Goal: Answer question/provide support

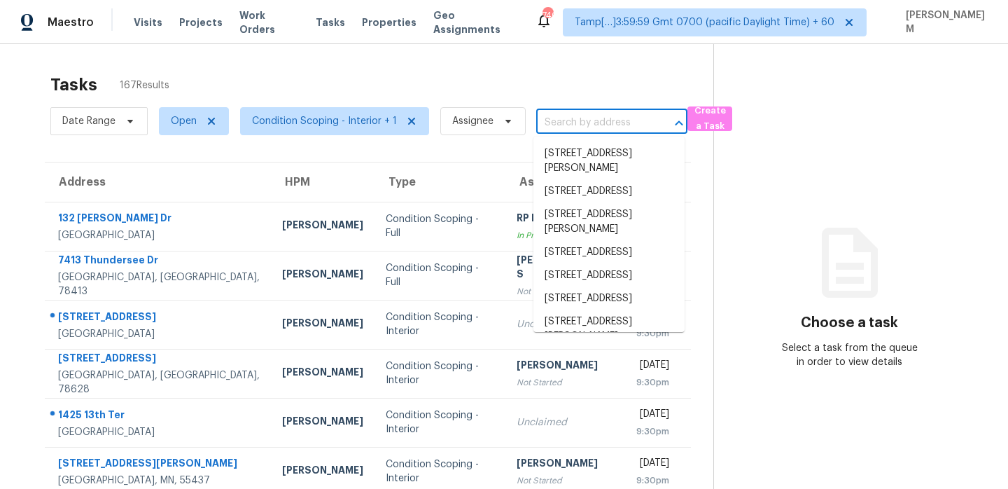
click at [603, 125] on input "text" at bounding box center [592, 123] width 112 height 22
paste input "[STREET_ADDRESS]"
type input "[STREET_ADDRESS]"
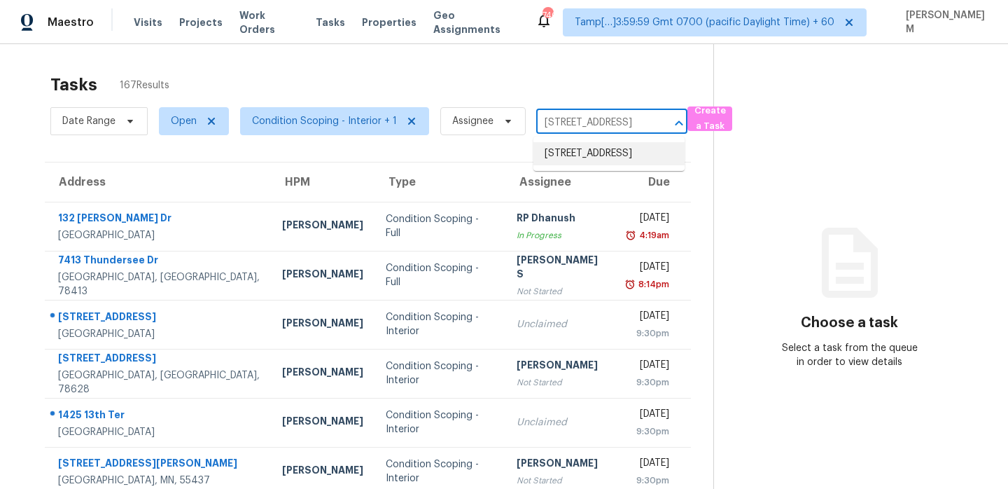
click at [602, 162] on li "[STREET_ADDRESS]" at bounding box center [608, 153] width 151 height 23
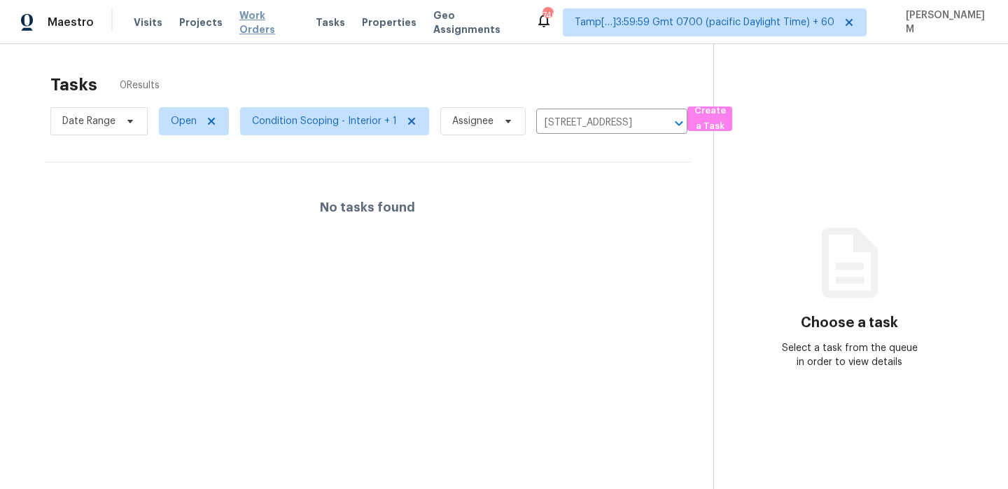
click at [244, 28] on span "Work Orders" at bounding box center [269, 22] width 60 height 28
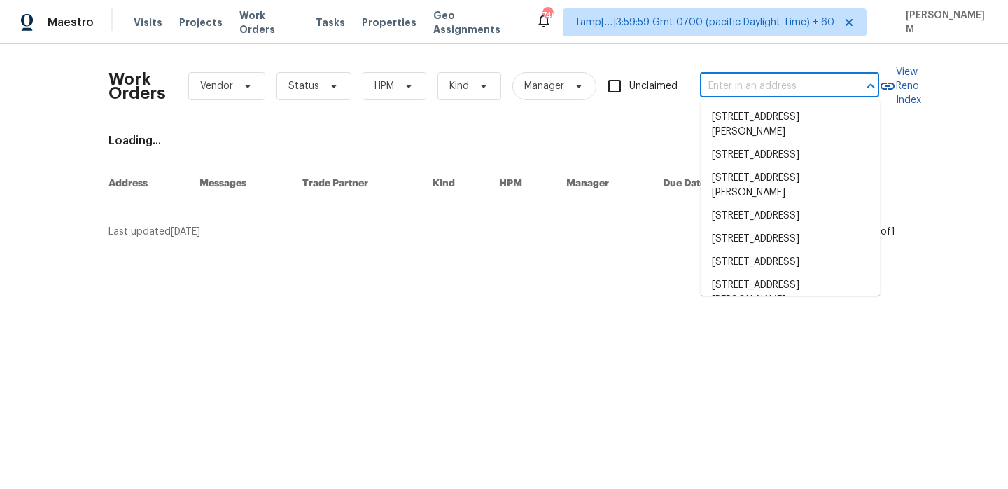
click at [771, 76] on input "text" at bounding box center [770, 87] width 140 height 22
paste input "[STREET_ADDRESS]"
type input "[STREET_ADDRESS]"
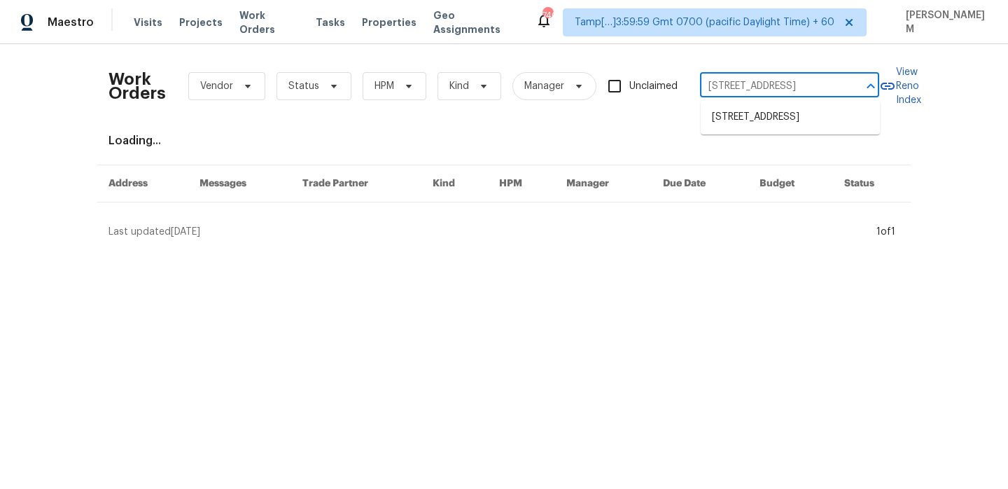
scroll to position [0, 48]
click at [767, 129] on li "[STREET_ADDRESS]" at bounding box center [790, 117] width 179 height 23
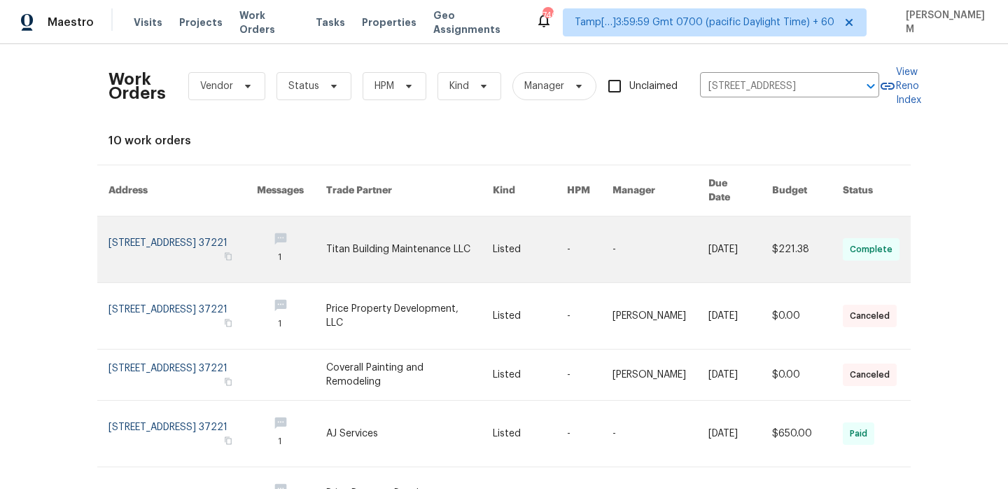
click at [552, 218] on link at bounding box center [530, 249] width 74 height 66
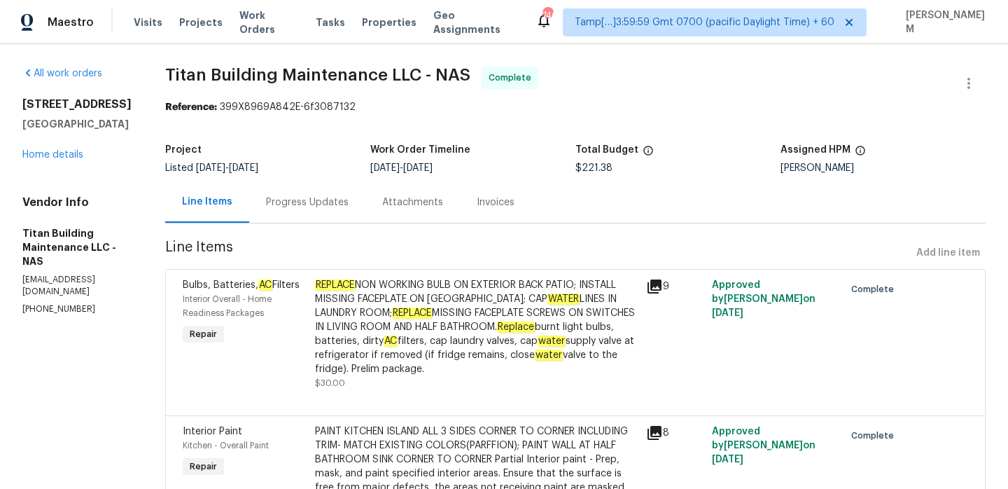
click at [46, 162] on div "[STREET_ADDRESS] Home details" at bounding box center [76, 129] width 109 height 64
click at [46, 160] on link "Home details" at bounding box center [52, 155] width 61 height 10
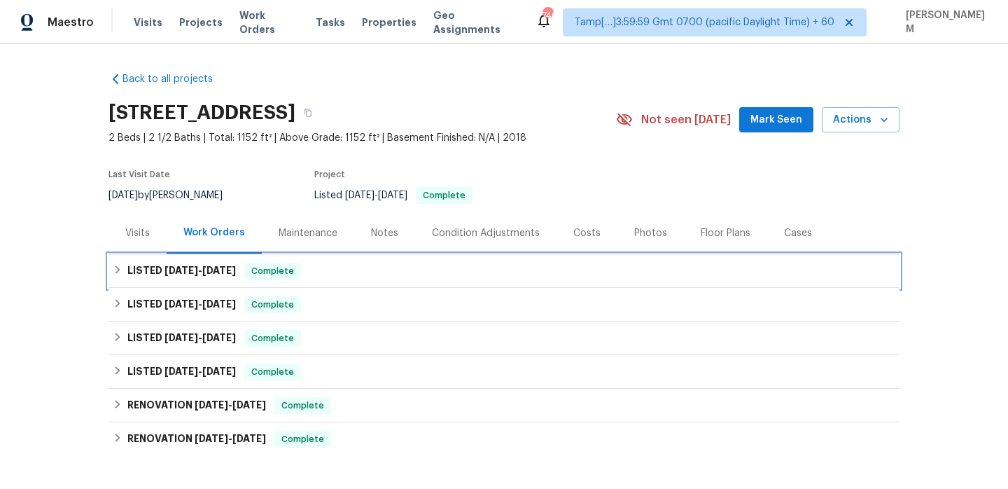
click at [356, 272] on div "LISTED [DATE] - [DATE] Complete" at bounding box center [504, 271] width 783 height 17
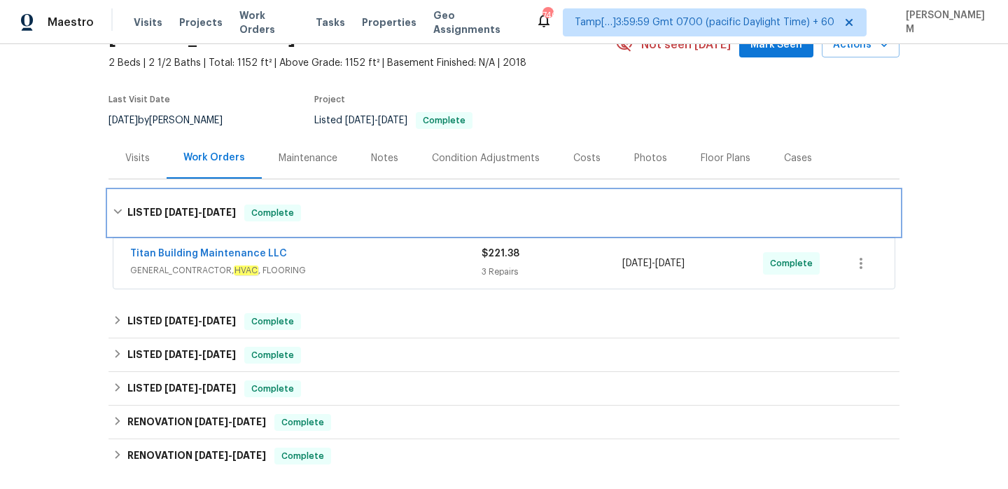
scroll to position [85, 0]
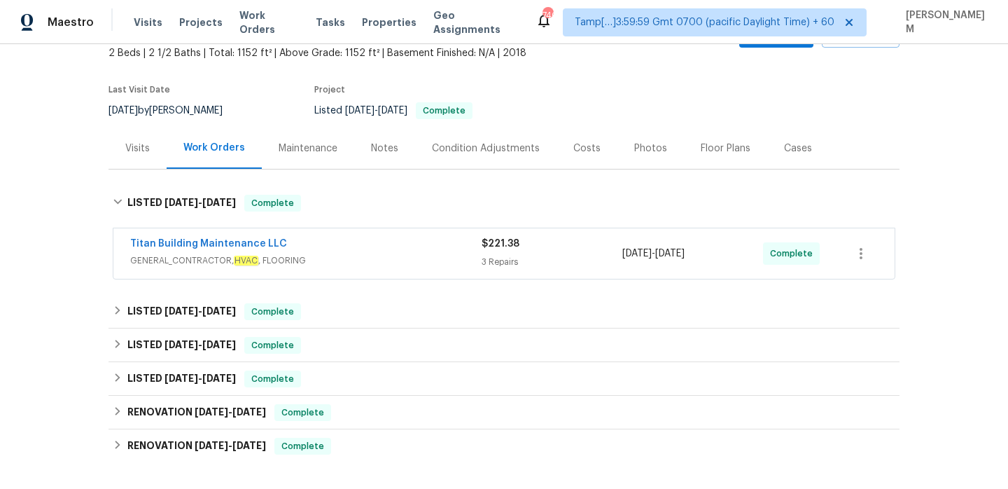
click at [395, 241] on div "Titan Building Maintenance LLC" at bounding box center [305, 245] width 351 height 17
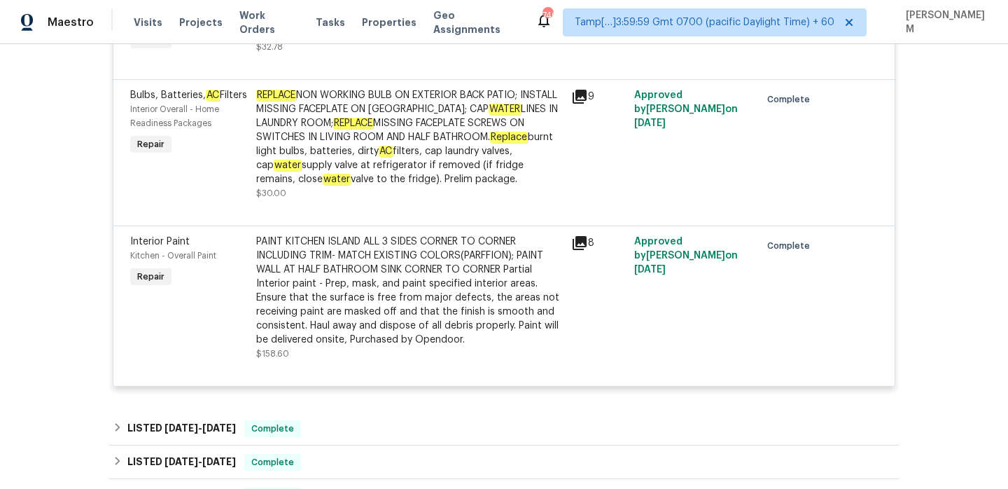
scroll to position [412, 0]
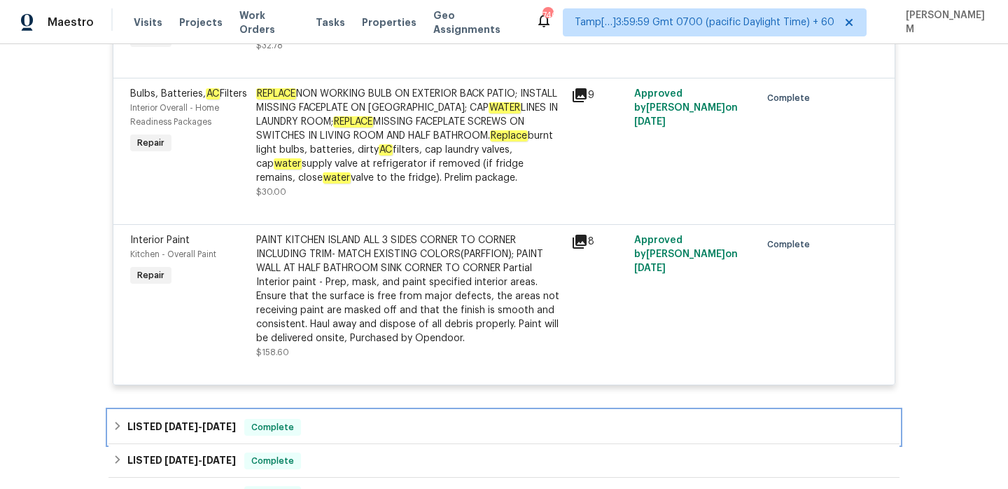
click at [333, 421] on div "LISTED [DATE] - [DATE] Complete" at bounding box center [504, 427] width 783 height 17
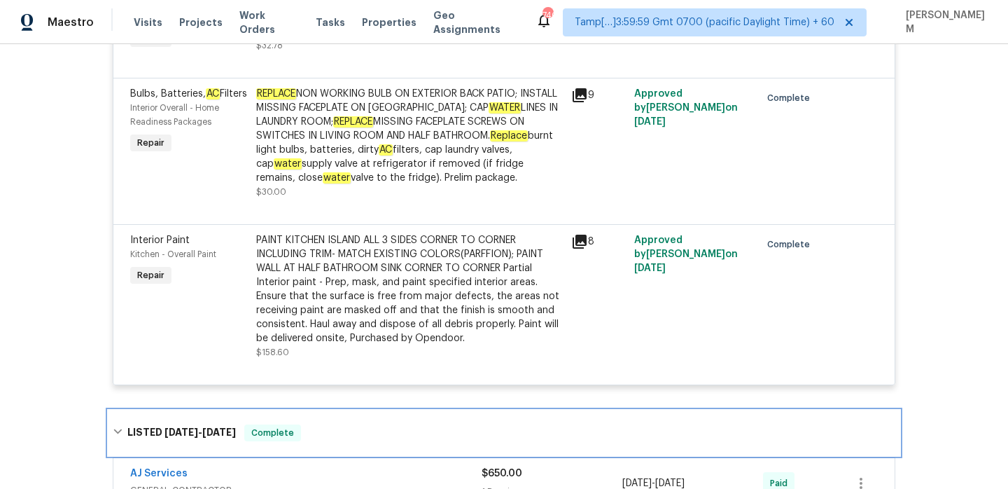
scroll to position [536, 0]
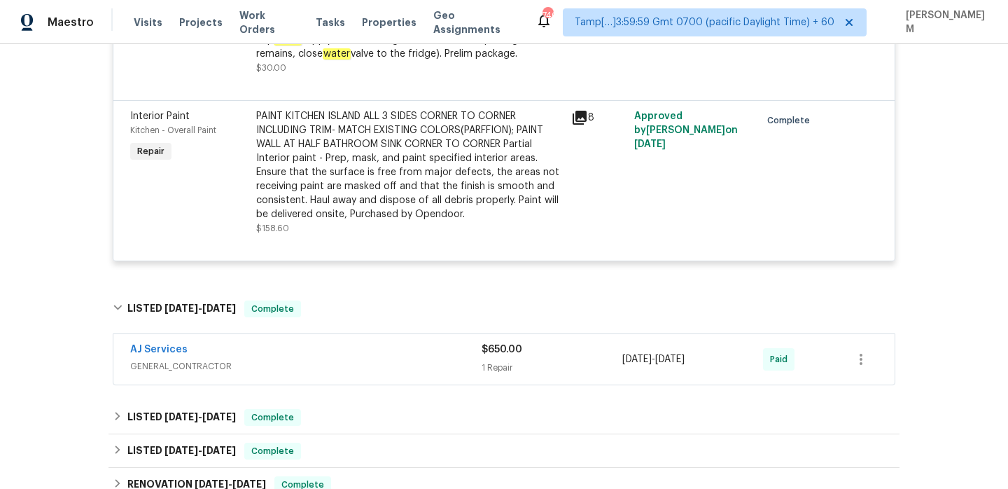
click at [356, 370] on span "GENERAL_CONTRACTOR" at bounding box center [305, 366] width 351 height 14
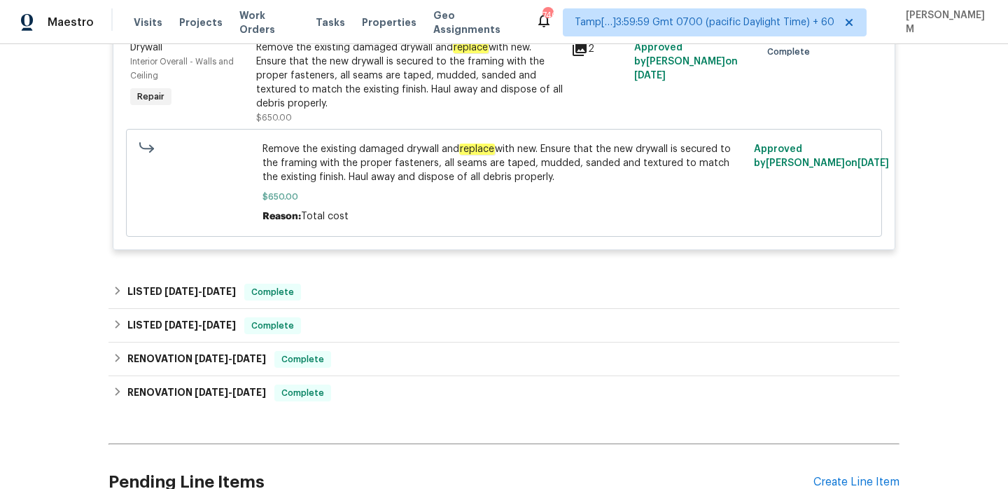
scroll to position [934, 0]
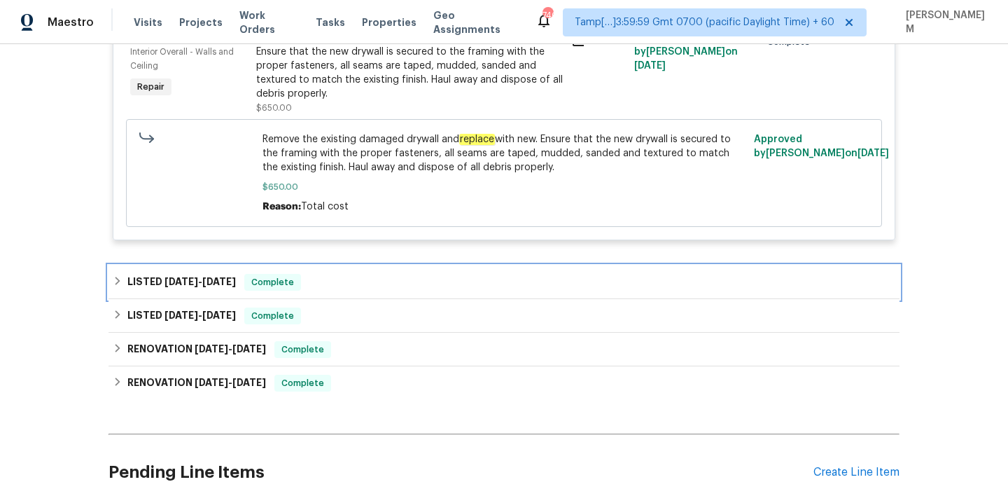
click at [370, 295] on div "LISTED [DATE] - [DATE] Complete" at bounding box center [504, 282] width 791 height 34
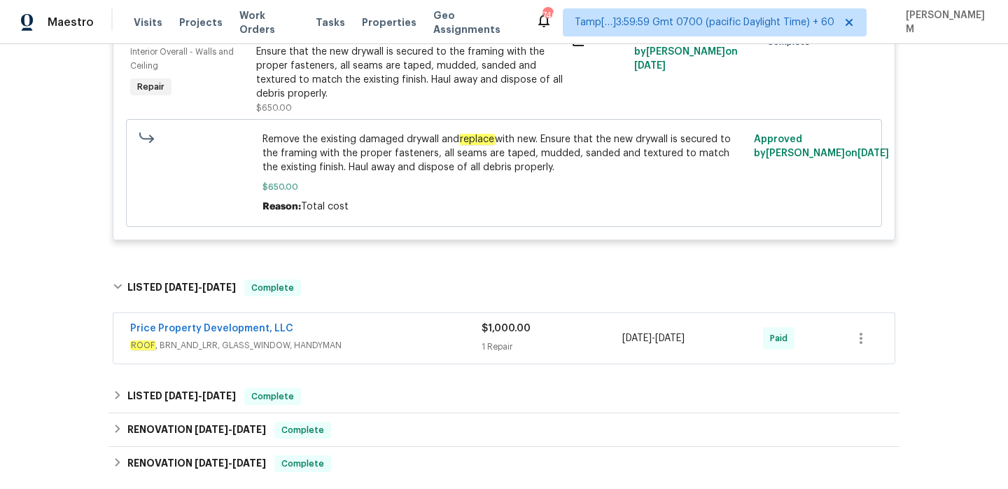
click at [381, 328] on div "Price Property Development, LLC" at bounding box center [305, 329] width 351 height 17
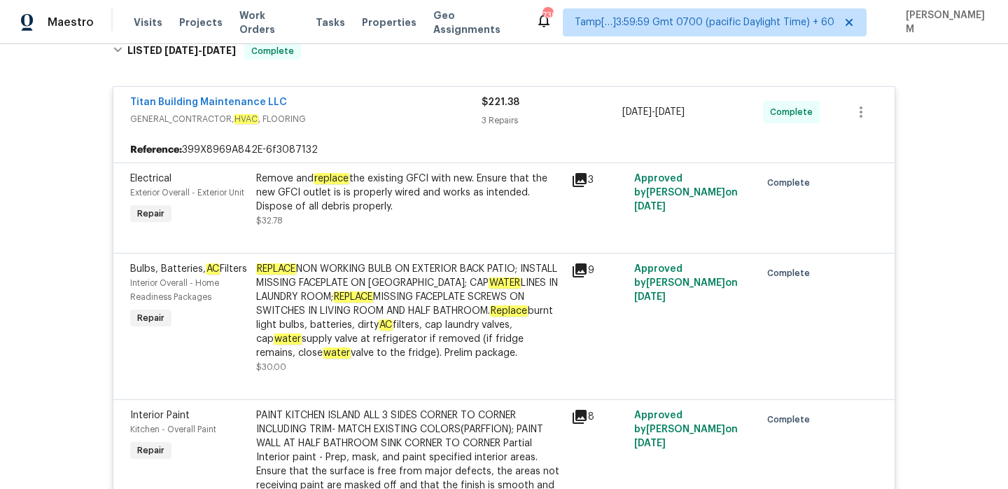
scroll to position [295, 0]
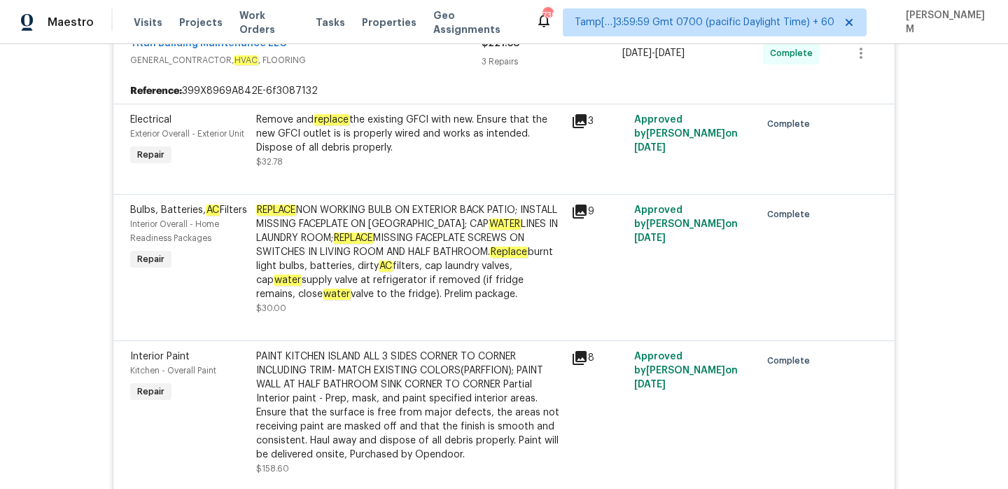
click at [375, 124] on div "Remove and replace the existing GFCI with new. Ensure that the new GFCI outlet …" at bounding box center [409, 134] width 307 height 42
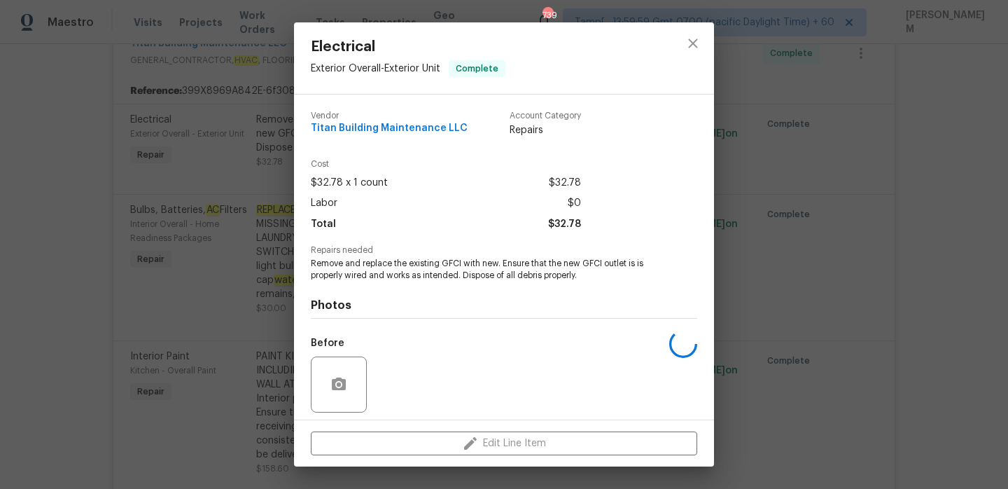
scroll to position [98, 0]
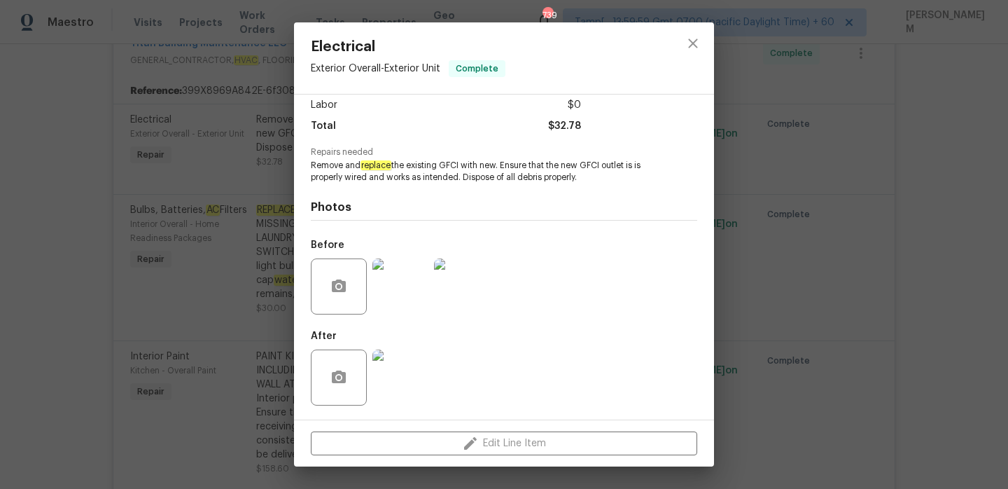
click at [400, 289] on img at bounding box center [400, 286] width 56 height 56
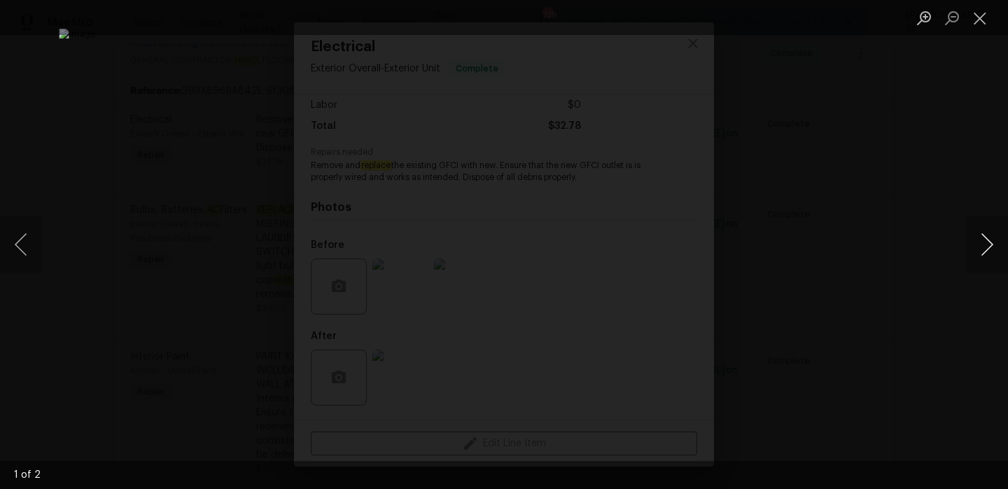
click at [986, 248] on button "Next image" at bounding box center [987, 244] width 42 height 56
click at [978, 11] on button "Close lightbox" at bounding box center [980, 18] width 28 height 25
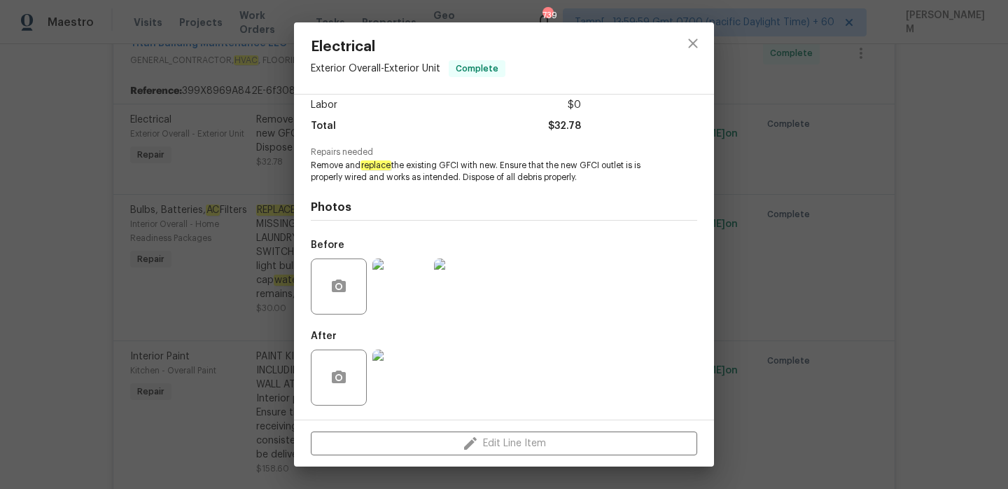
click at [412, 364] on img at bounding box center [400, 377] width 56 height 56
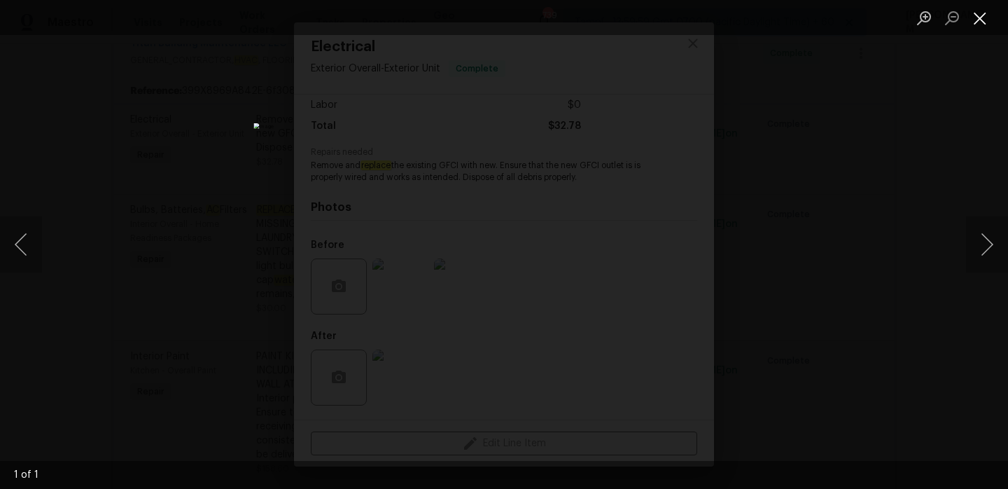
click at [988, 11] on button "Close lightbox" at bounding box center [980, 18] width 28 height 25
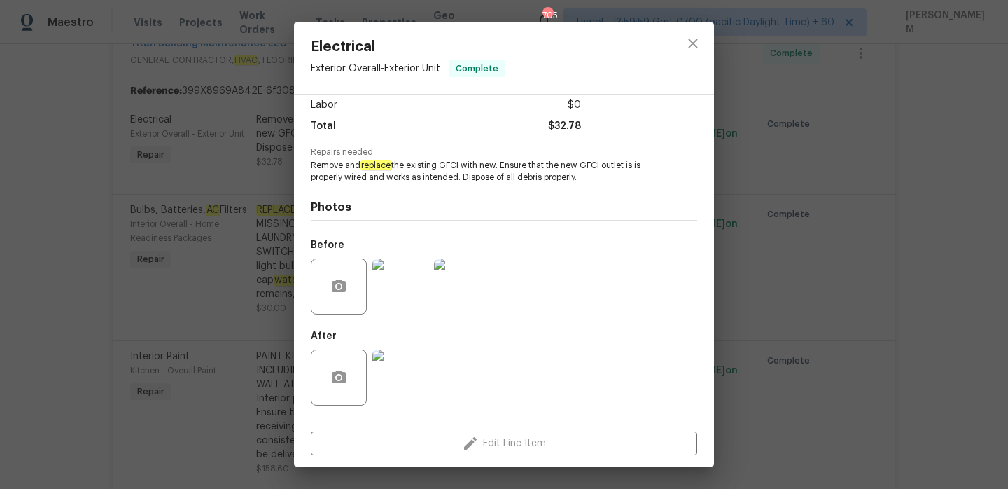
click at [194, 137] on div "Electrical Exterior Overall - Exterior Unit Complete Vendor Titan Building Main…" at bounding box center [504, 244] width 1008 height 489
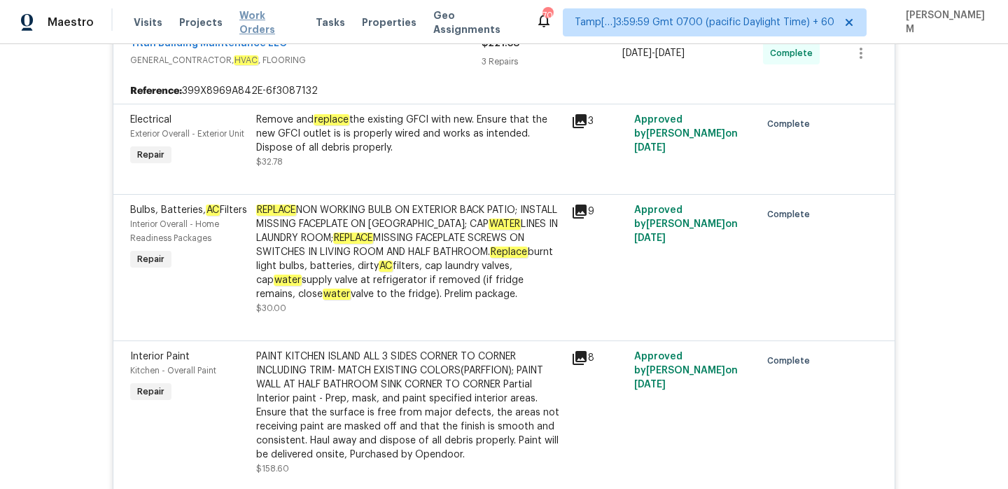
click at [245, 16] on span "Work Orders" at bounding box center [269, 22] width 60 height 28
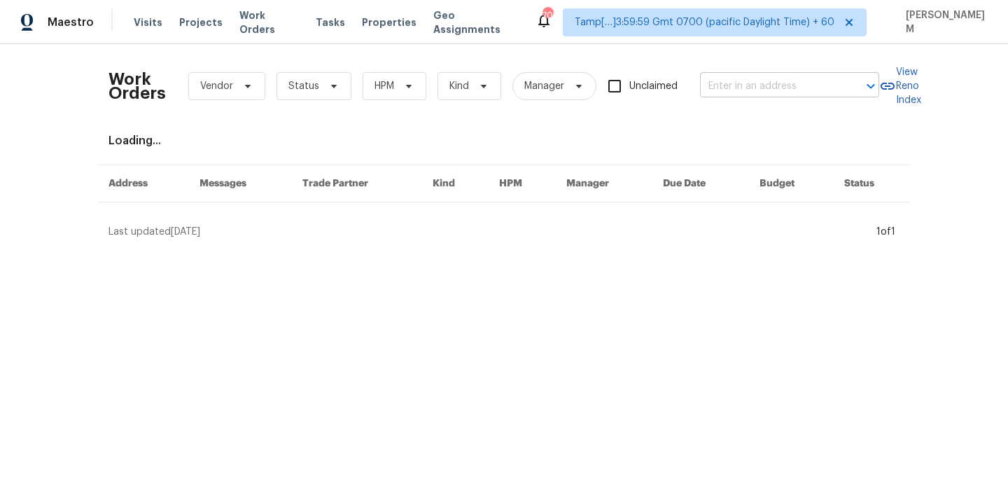
click at [765, 92] on input "text" at bounding box center [770, 87] width 140 height 22
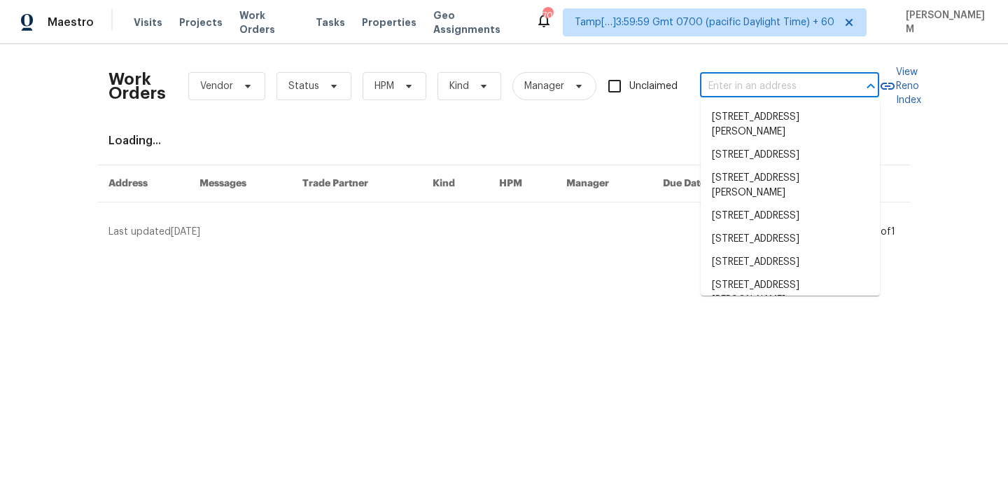
paste input "last ha pannathu paul raj 8:39 fallthrough task (edited)"
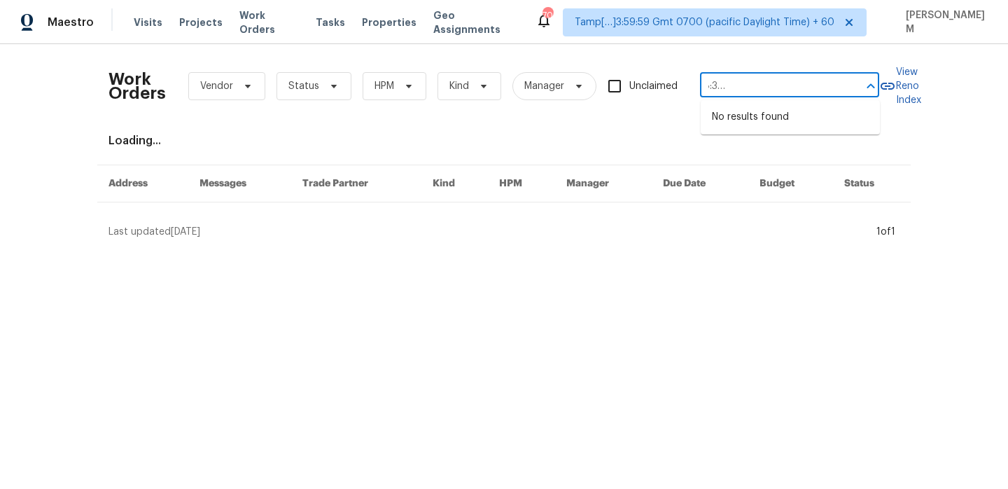
type input "last ha pannathu paul raj 8:39 fallthrough task (edited)"
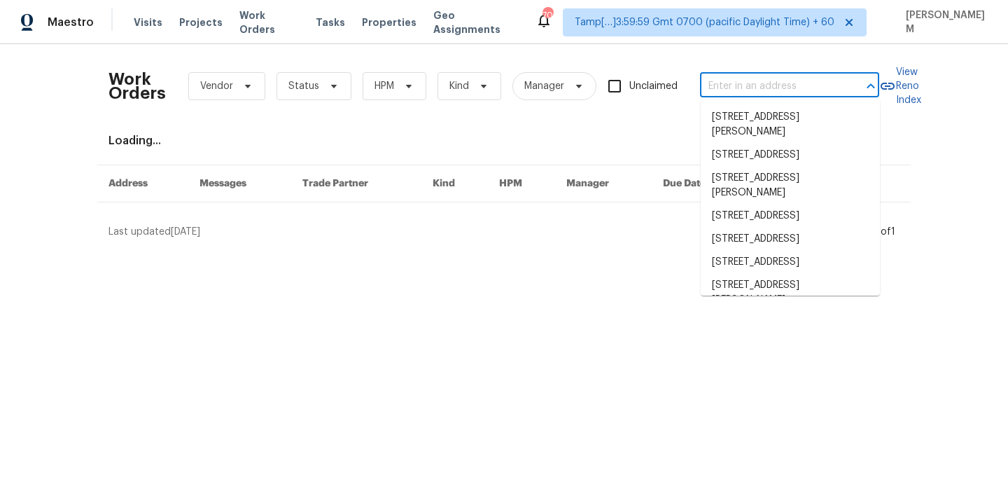
scroll to position [0, 0]
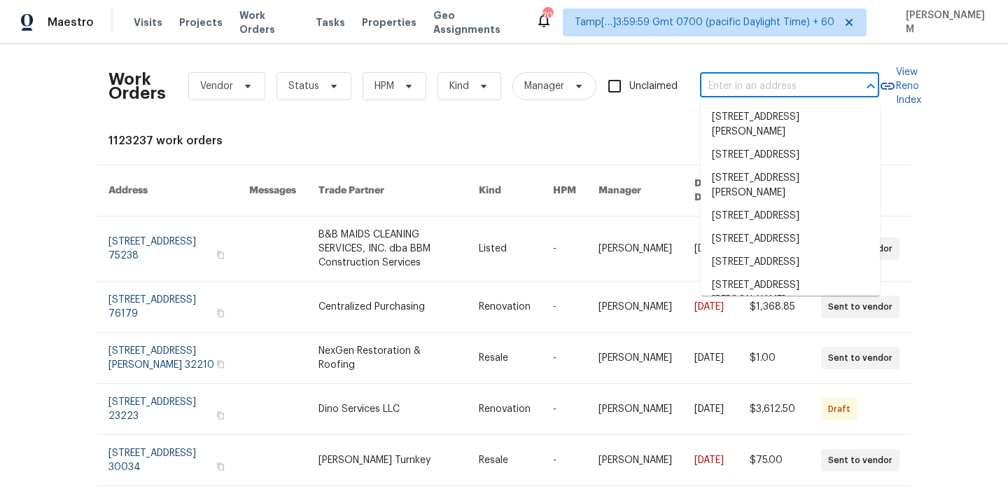
paste input "137 Sara Cir Lebanon, TN 37090"
type input "137 Sara Cir Lebanon, TN 37090"
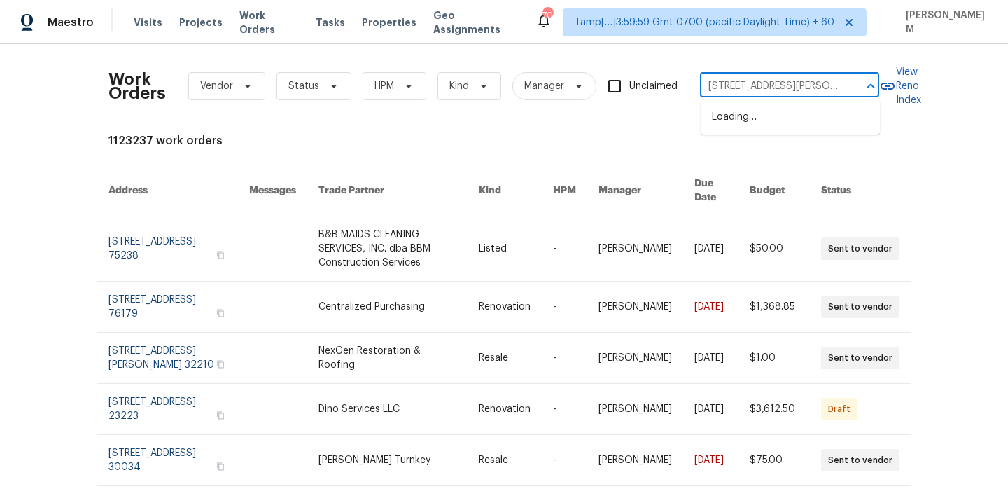
scroll to position [0, 15]
click at [812, 127] on li "137 Sara Cir, Lebanon, TN 37090" at bounding box center [790, 125] width 179 height 38
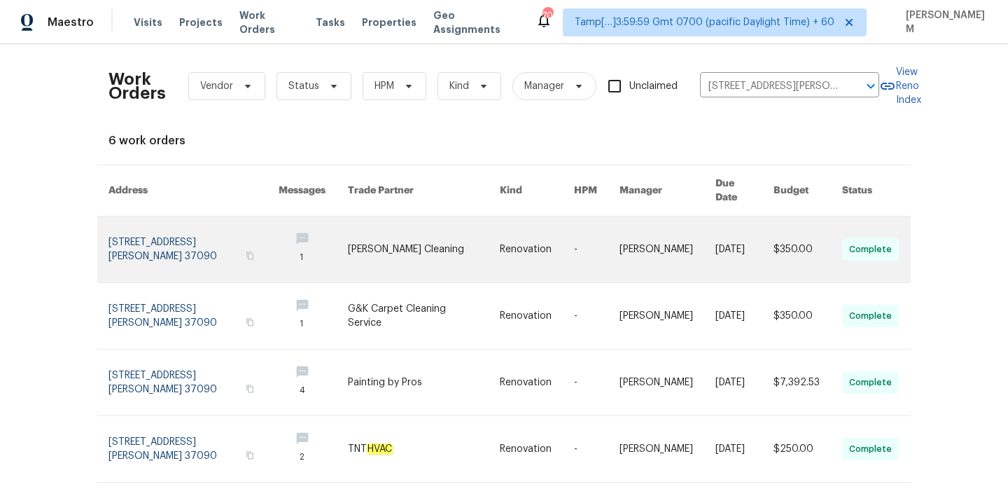
click at [513, 226] on link at bounding box center [537, 249] width 74 height 66
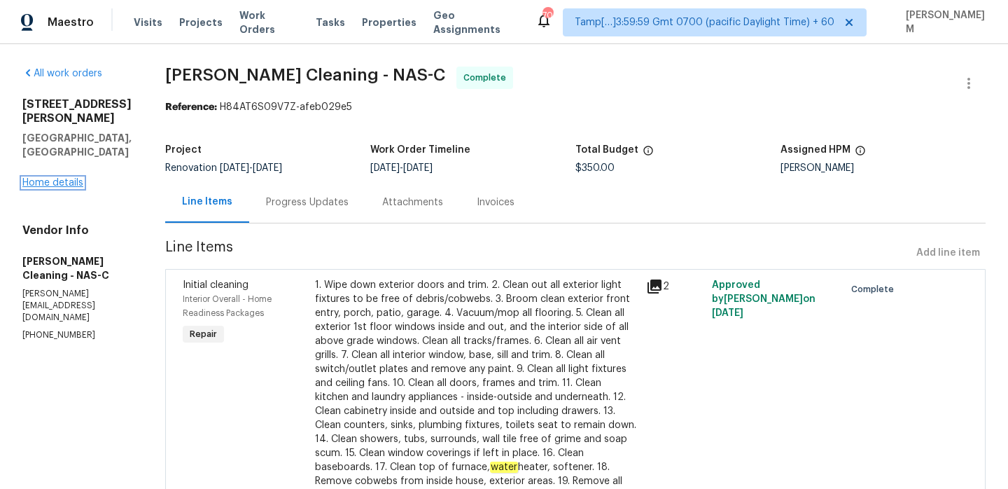
click at [76, 178] on link "Home details" at bounding box center [52, 183] width 61 height 10
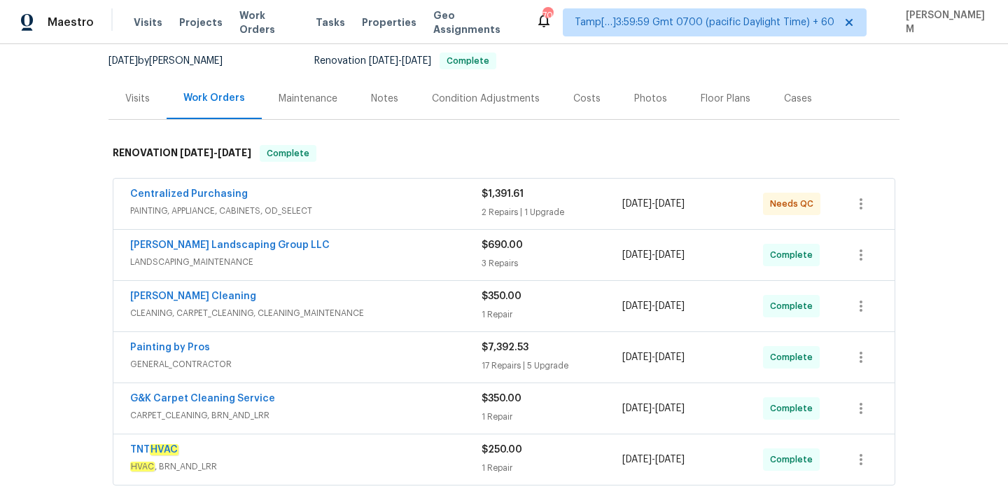
scroll to position [141, 0]
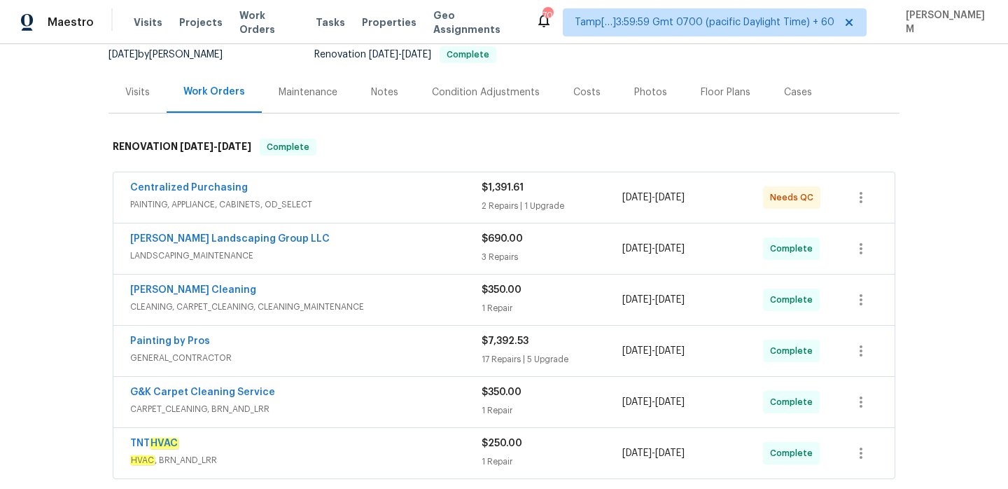
click at [409, 201] on span "PAINTING, APPLIANCE, CABINETS, OD_SELECT" at bounding box center [305, 204] width 351 height 14
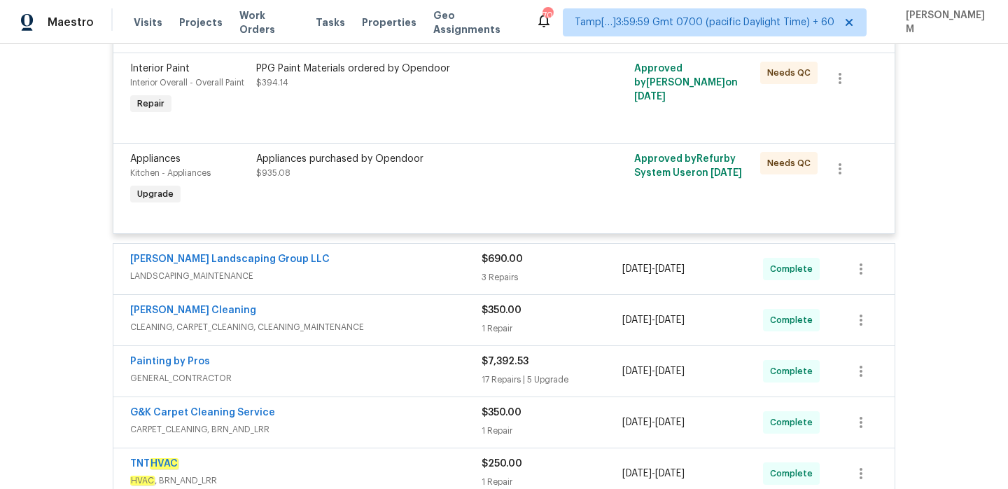
scroll to position [447, 0]
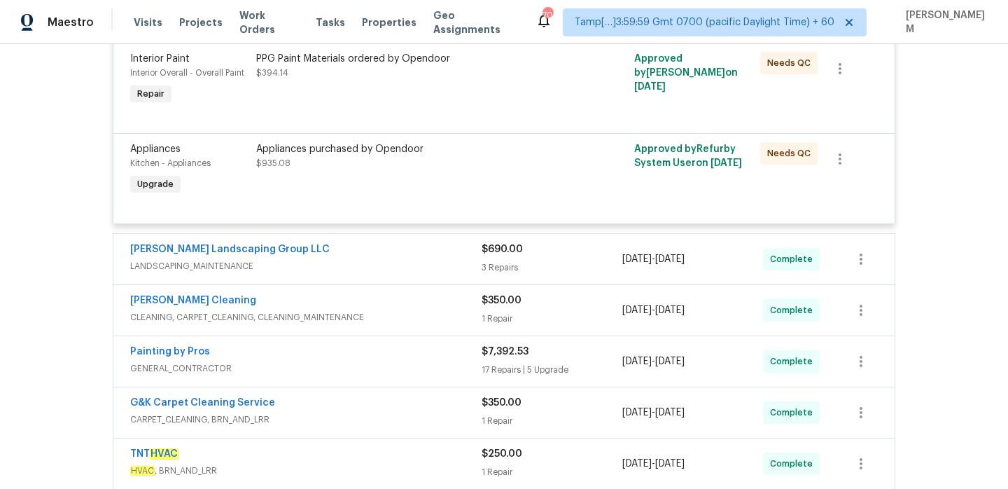
click at [419, 261] on span "LANDSCAPING_MAINTENANCE" at bounding box center [305, 266] width 351 height 14
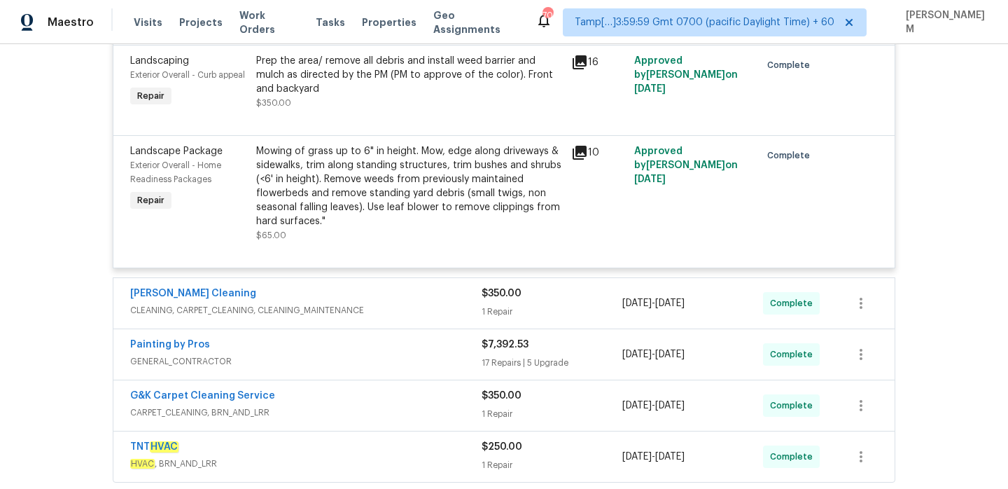
scroll to position [818, 0]
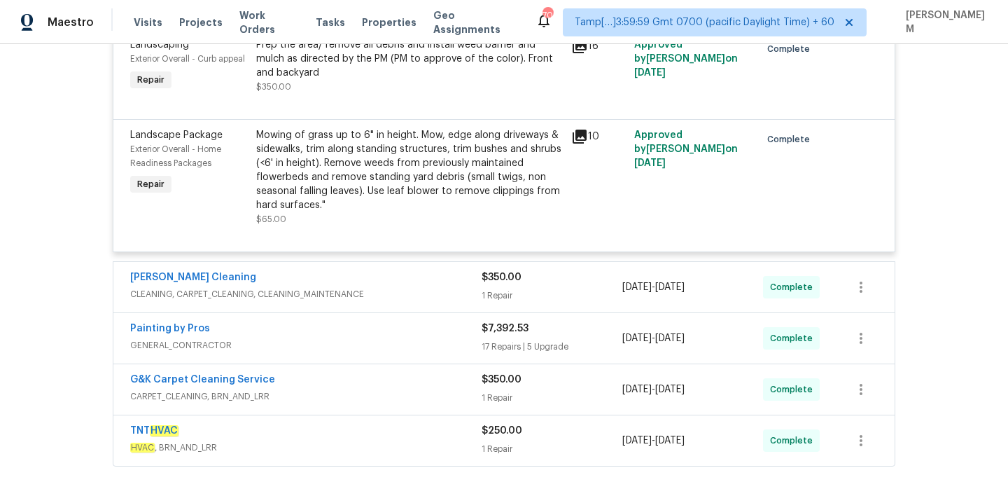
click at [421, 274] on div "Soledad Cleaning" at bounding box center [305, 278] width 351 height 17
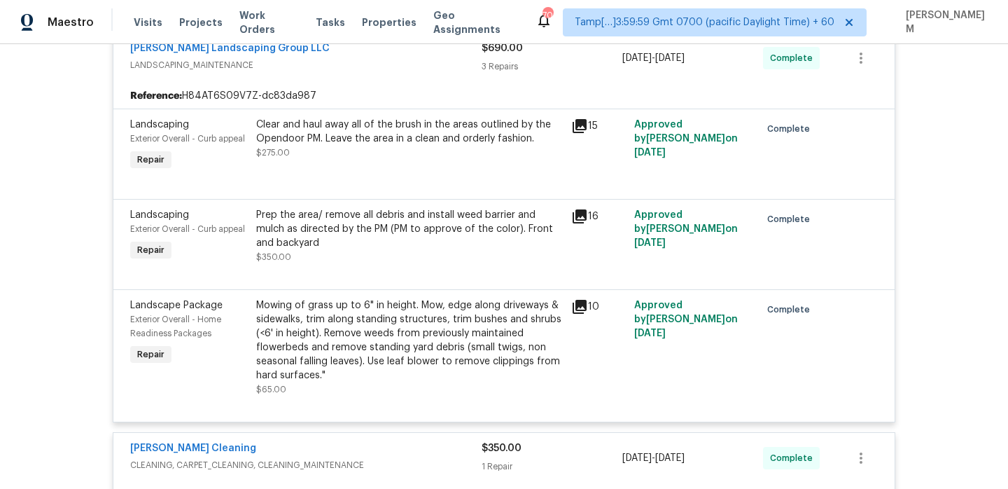
scroll to position [299, 0]
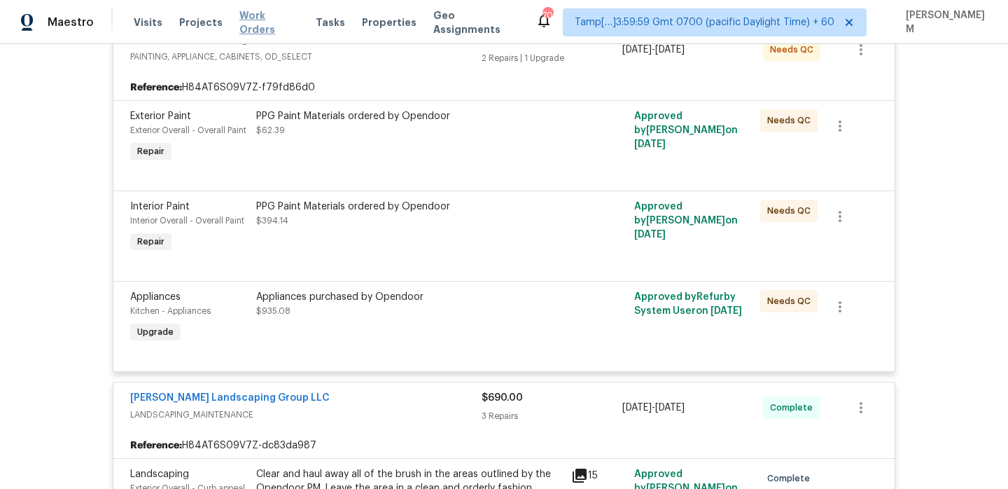
click at [252, 18] on span "Work Orders" at bounding box center [269, 22] width 60 height 28
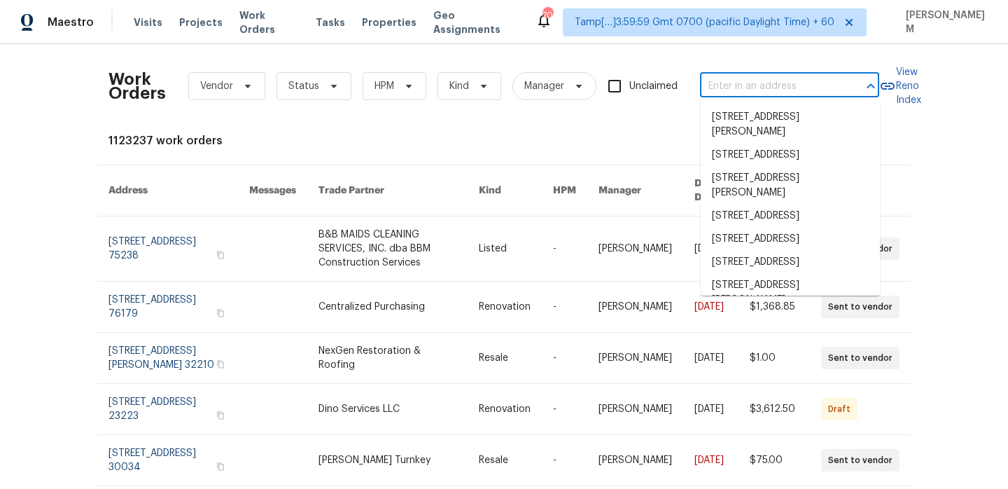
click at [746, 88] on input "text" at bounding box center [770, 87] width 140 height 22
paste input "624 Stonebridge Ln Mount Juliet, TN 37122"
type input "624 Stonebridge Ln Mount Juliet, TN 37122"
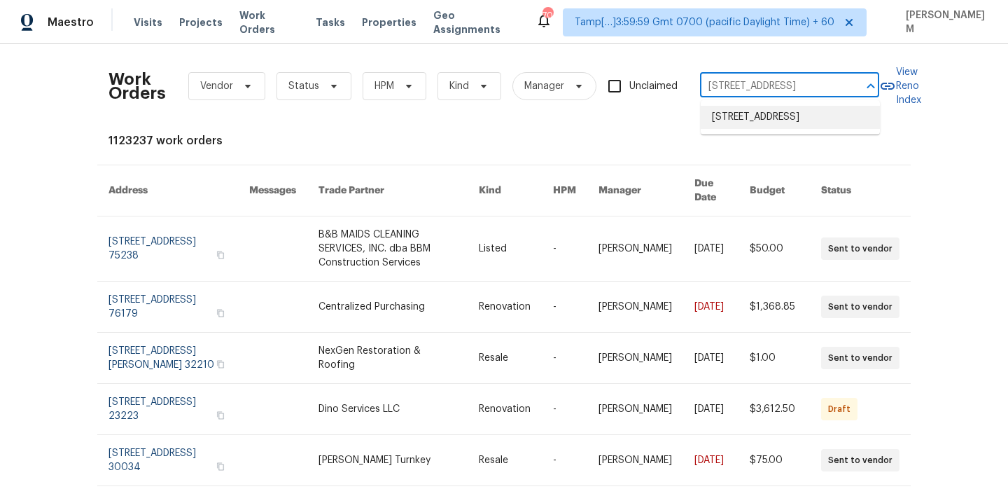
click at [769, 127] on li "624 Stonebridge Ln, Mount Juliet, TN 37122" at bounding box center [790, 117] width 179 height 23
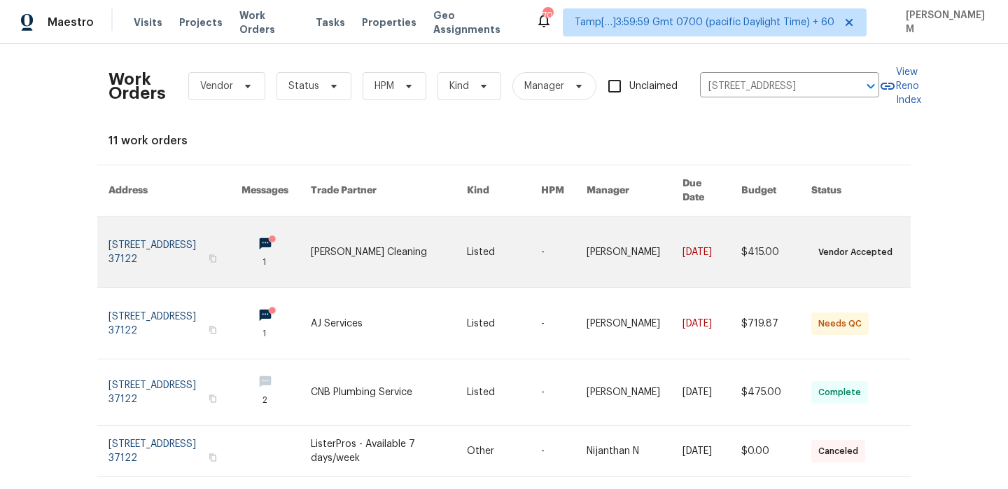
click at [585, 226] on link at bounding box center [564, 251] width 46 height 71
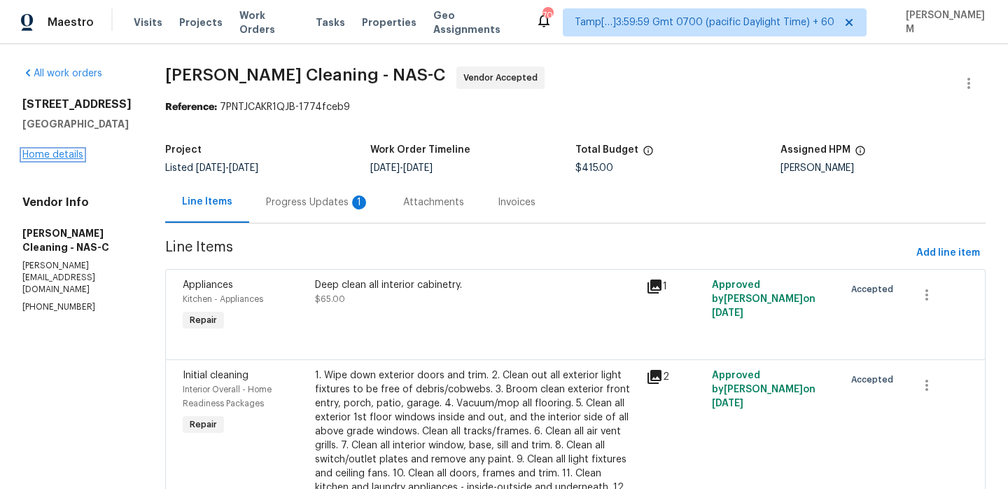
click at [68, 156] on link "Home details" at bounding box center [52, 155] width 61 height 10
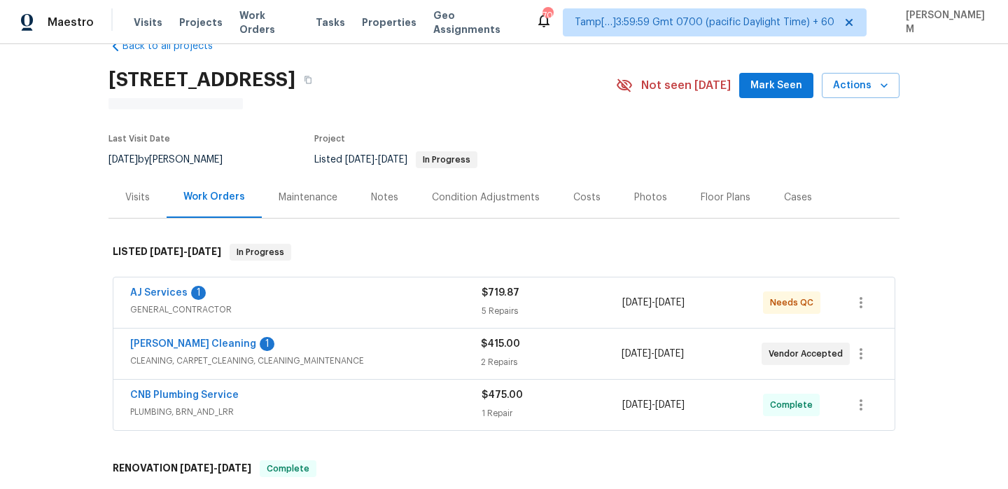
scroll to position [86, 0]
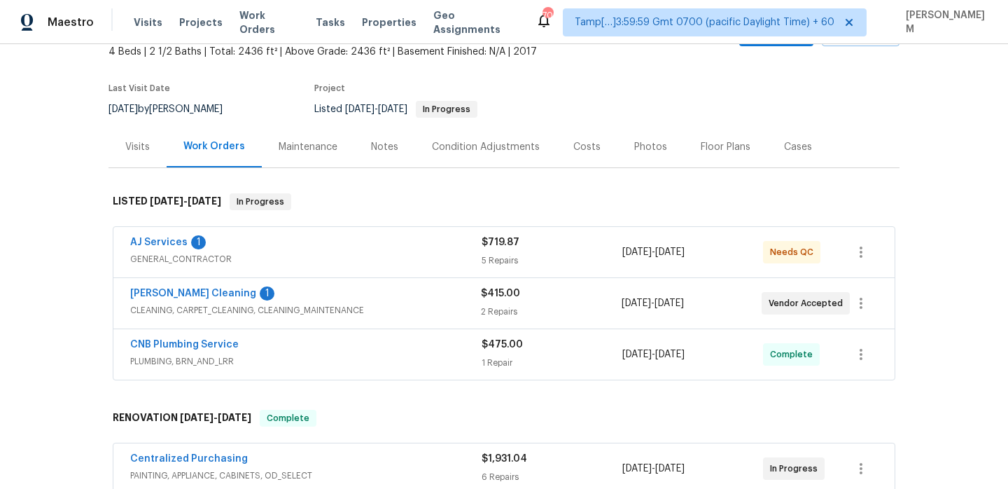
click at [406, 260] on span "GENERAL_CONTRACTOR" at bounding box center [305, 259] width 351 height 14
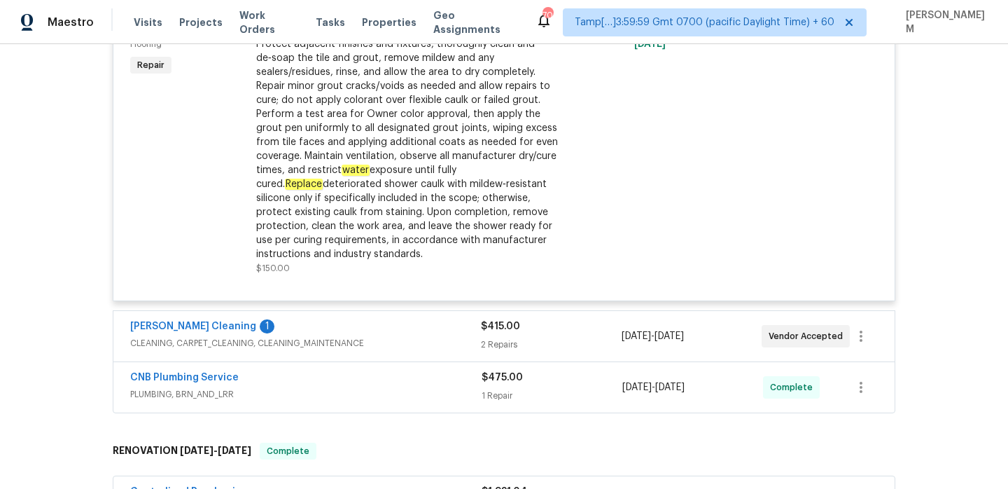
scroll to position [971, 0]
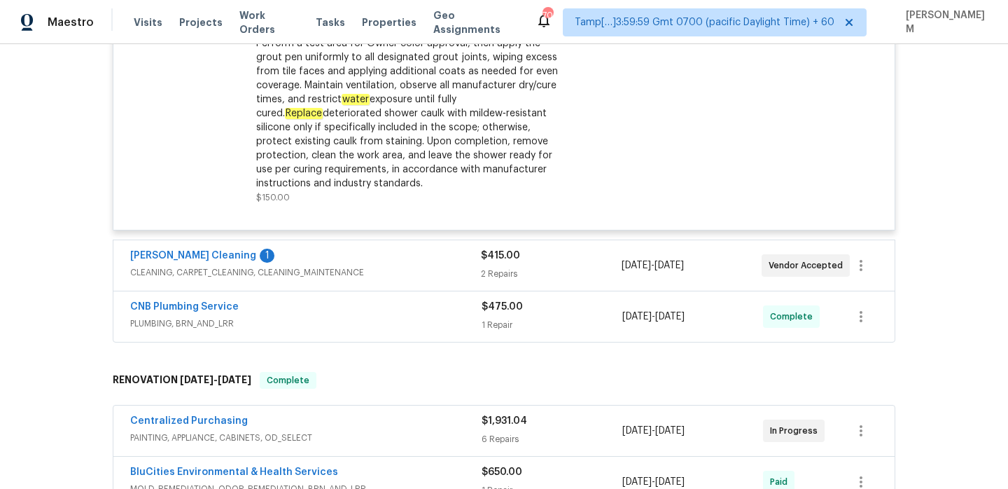
click at [396, 265] on div "Soledad Cleaning 1" at bounding box center [305, 257] width 351 height 17
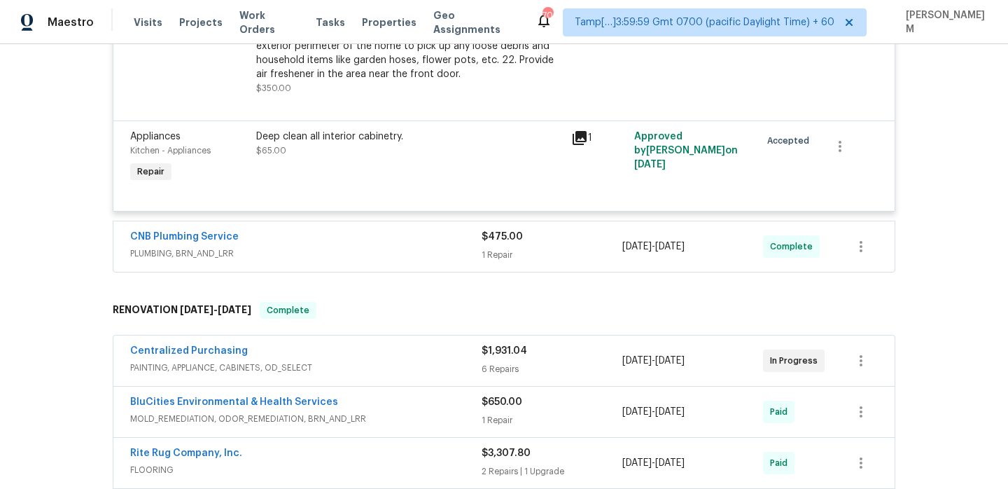
scroll to position [1535, 0]
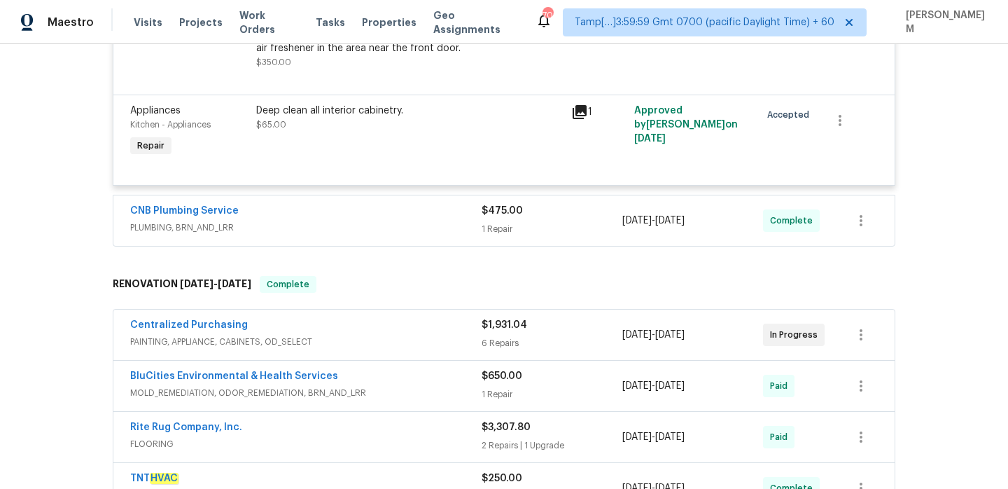
click at [410, 221] on div "CNB Plumbing Service" at bounding box center [305, 212] width 351 height 17
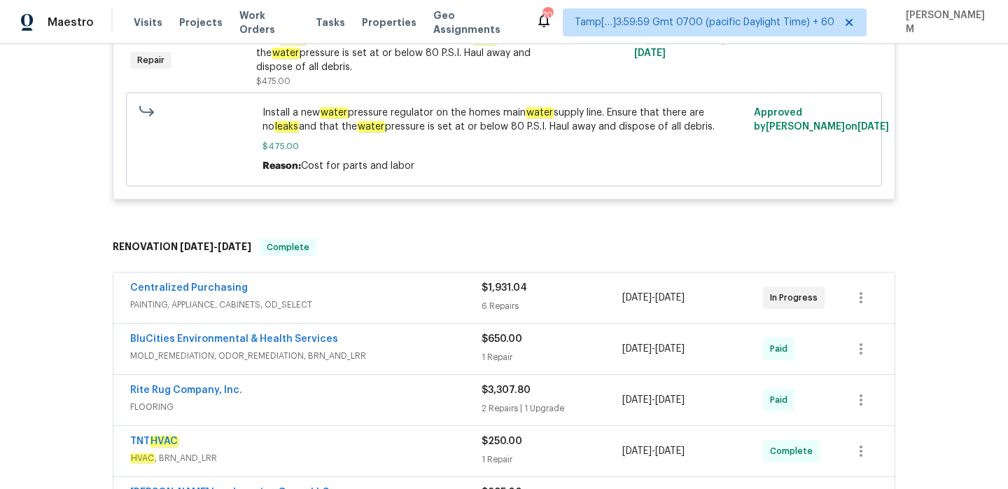
scroll to position [1804, 0]
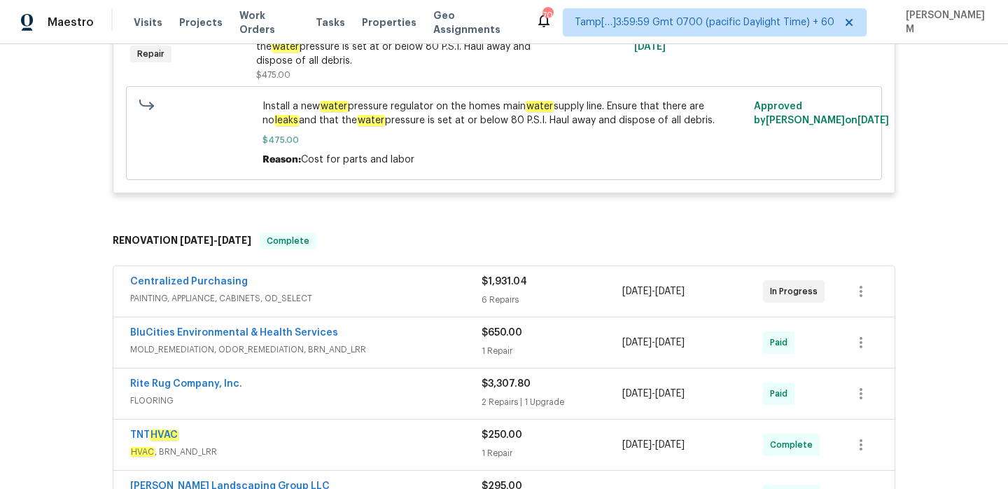
click at [397, 290] on div "Centralized Purchasing" at bounding box center [305, 282] width 351 height 17
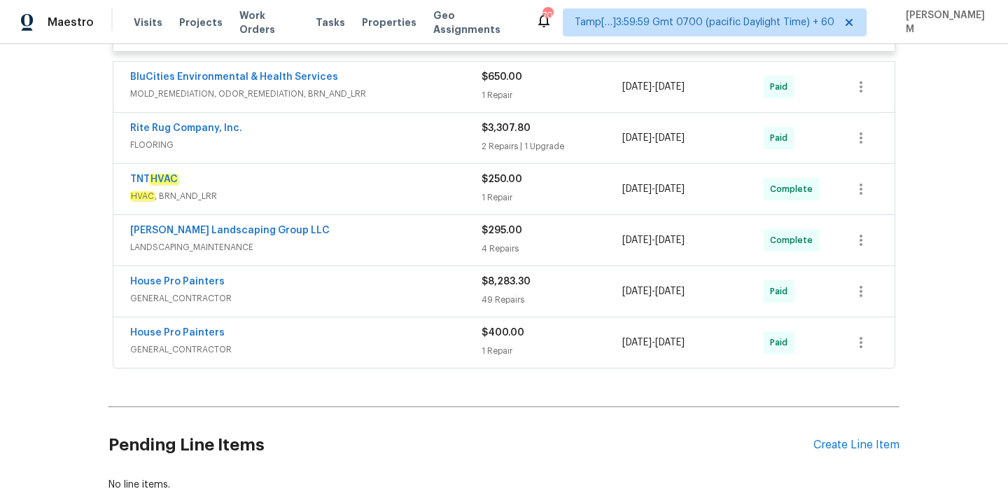
scroll to position [2650, 0]
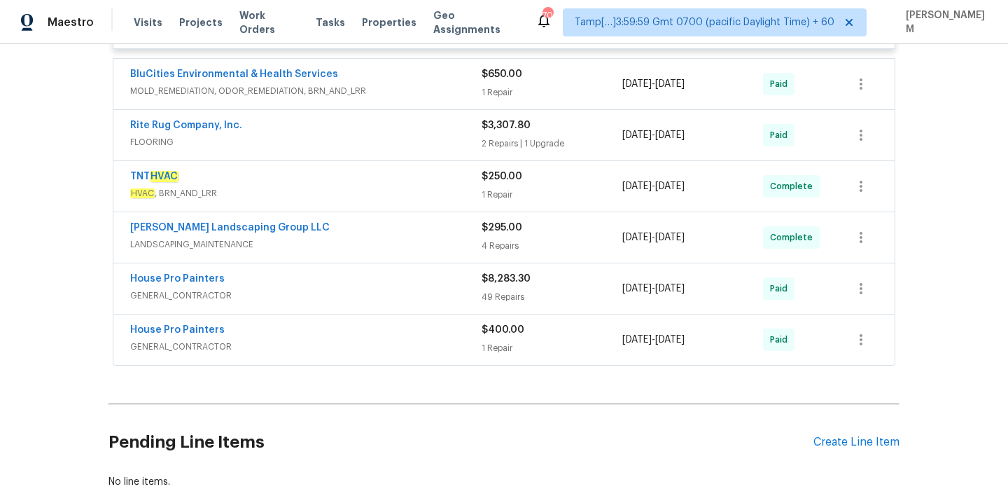
click at [515, 91] on div "1 Repair" at bounding box center [552, 92] width 141 height 14
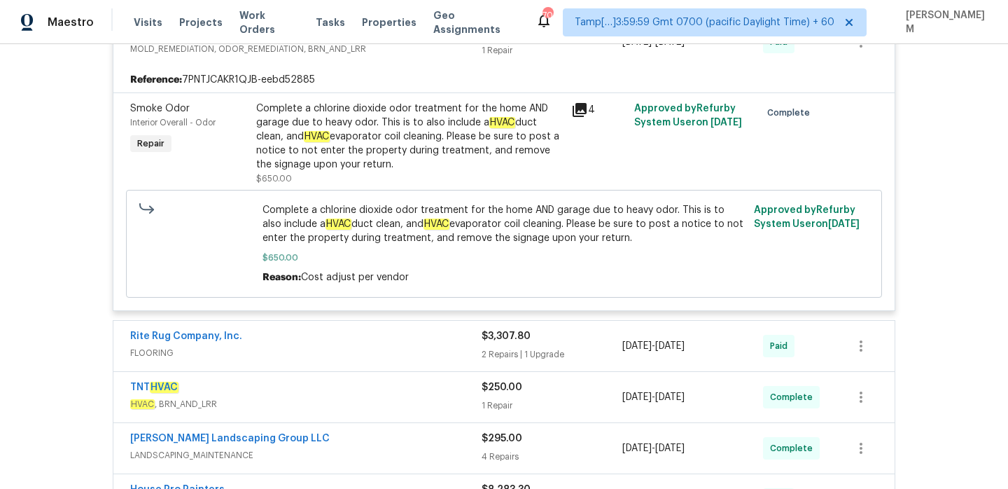
scroll to position [2704, 0]
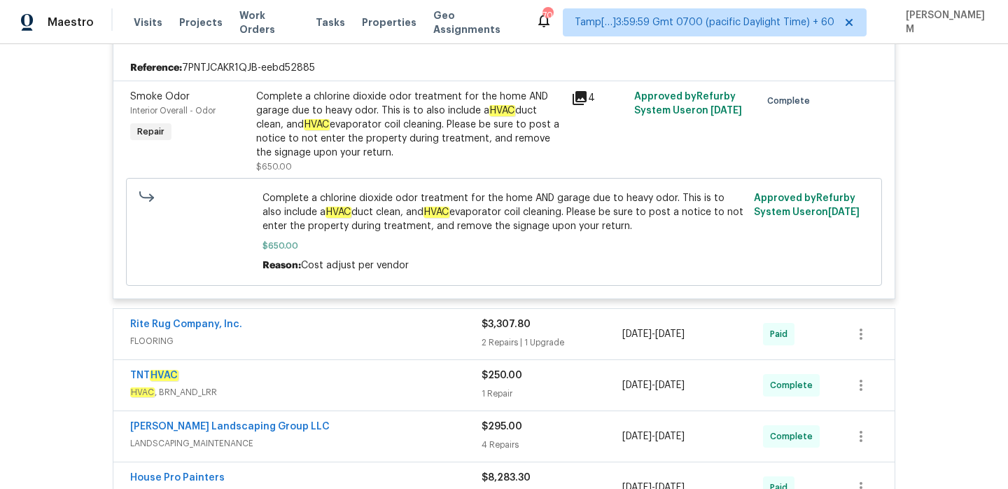
click at [564, 331] on div "$3,307.80" at bounding box center [552, 324] width 141 height 14
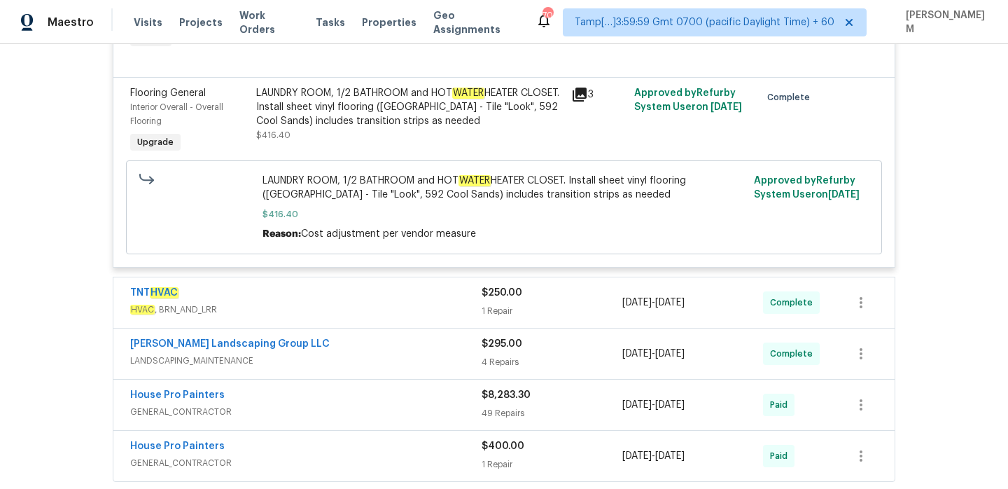
scroll to position [3315, 0]
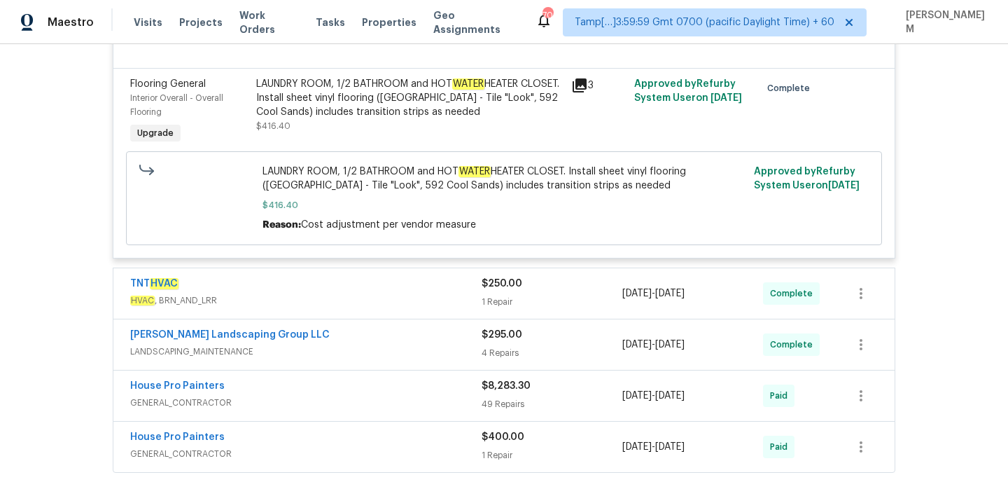
click at [554, 305] on div "1 Repair" at bounding box center [552, 302] width 141 height 14
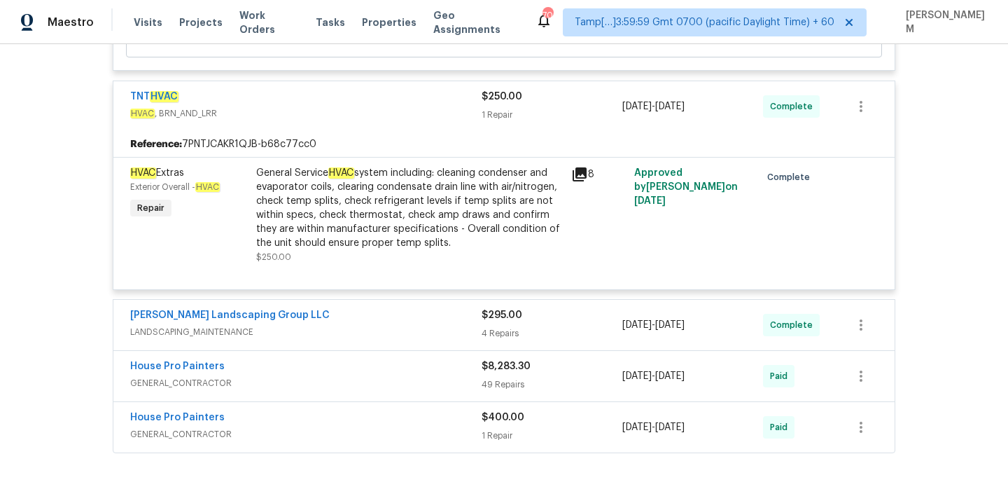
scroll to position [3511, 0]
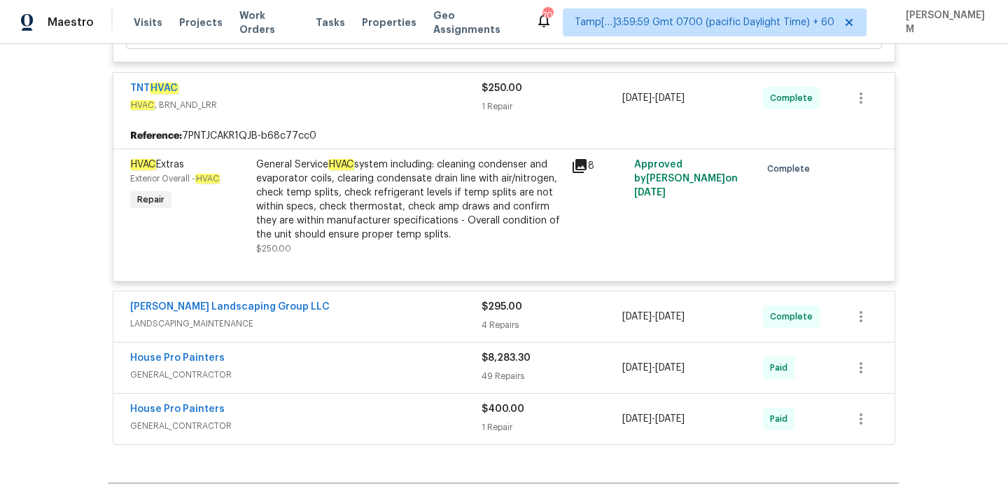
click at [552, 329] on div "4 Repairs" at bounding box center [552, 325] width 141 height 14
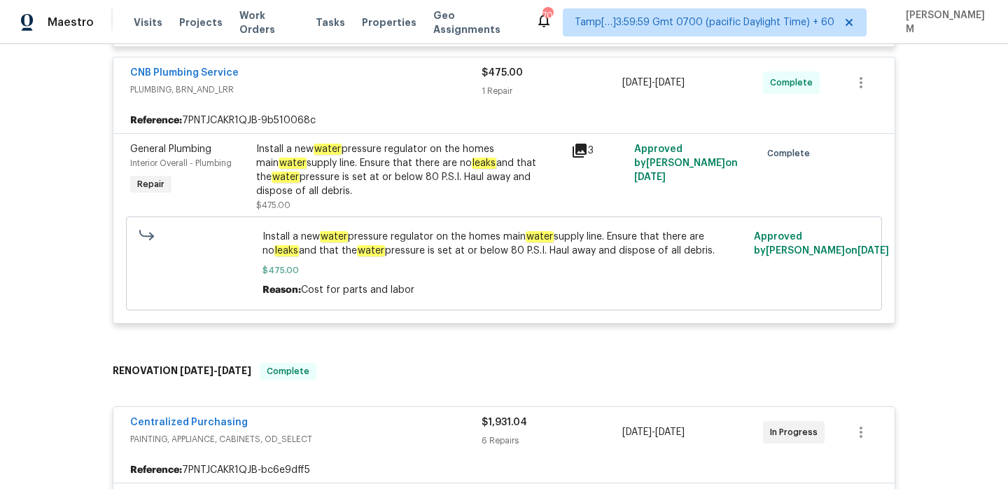
scroll to position [1672, 0]
click at [314, 149] on div "Install a new water pressure regulator on the homes main water supply line. Ens…" at bounding box center [409, 172] width 307 height 56
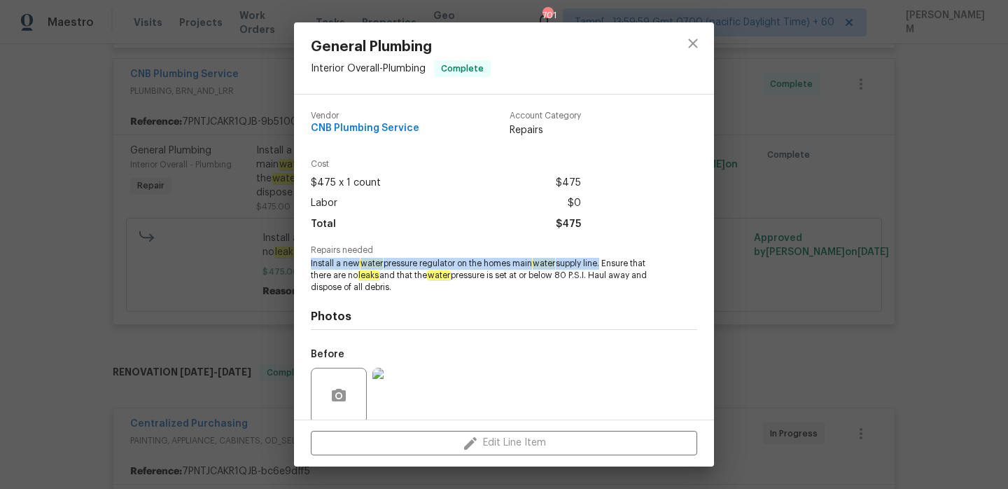
drag, startPoint x: 307, startPoint y: 258, endPoint x: 607, endPoint y: 266, distance: 300.4
click at [607, 266] on div "Vendor CNB Plumbing Service Account Category Repairs Cost $475 x 1 count $475 L…" at bounding box center [504, 257] width 420 height 325
copy span "Install a new water pressure regulator on the homes main water supply line"
click at [204, 216] on div "General Plumbing Interior Overall - Plumbing Complete Vendor CNB Plumbing Servi…" at bounding box center [504, 244] width 1008 height 489
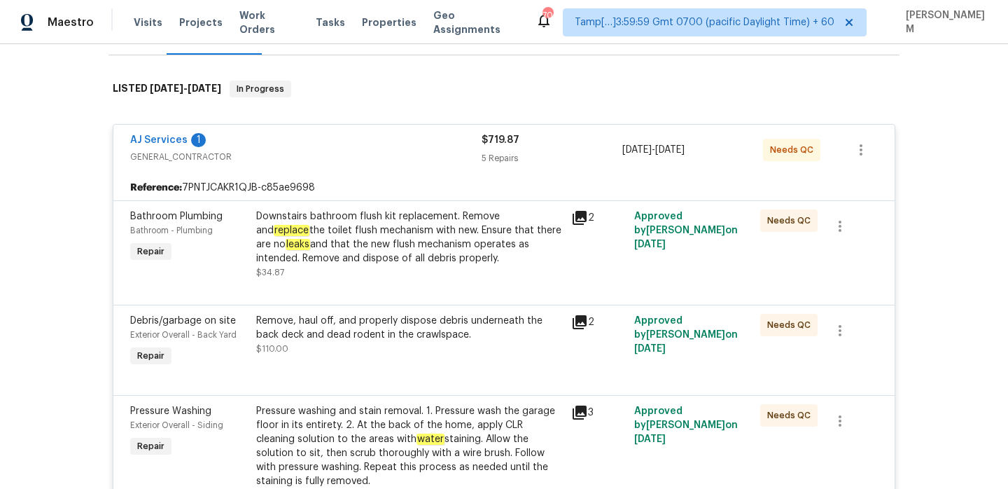
scroll to position [195, 0]
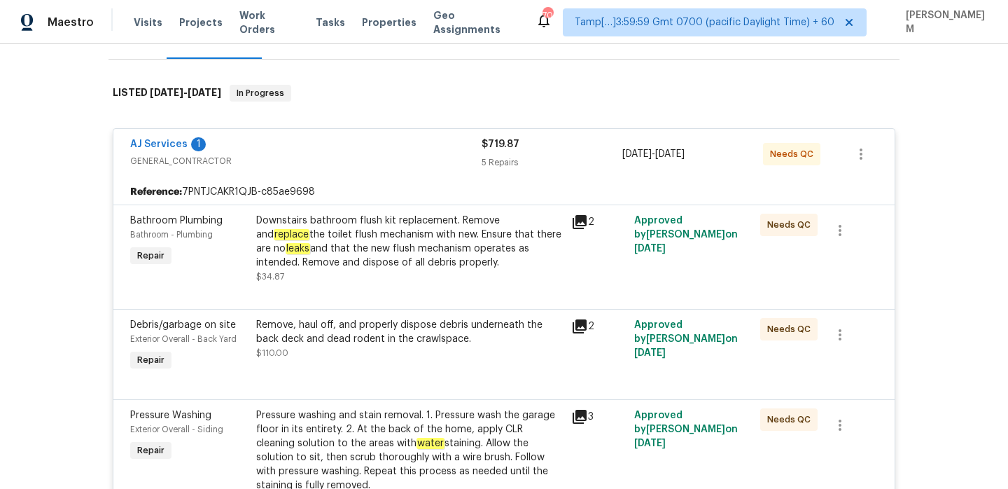
click at [349, 220] on div "Downstairs bathroom flush kit replacement. Remove and replace the toilet flush …" at bounding box center [409, 242] width 307 height 56
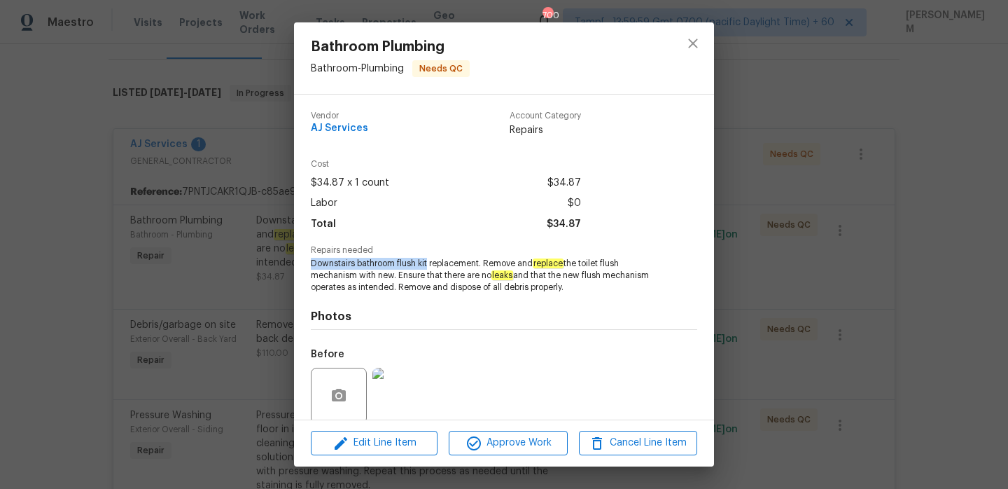
drag, startPoint x: 310, startPoint y: 261, endPoint x: 427, endPoint y: 263, distance: 116.9
click at [427, 263] on span "Downstairs bathroom flush kit replacement. Remove and replace the toilet flush …" at bounding box center [485, 275] width 348 height 35
copy span "Downstairs bathroom flush kit"
click at [235, 171] on div "Bathroom Plumbing Bathroom - Plumbing Needs QC Vendor AJ Services Account Categ…" at bounding box center [504, 244] width 1008 height 489
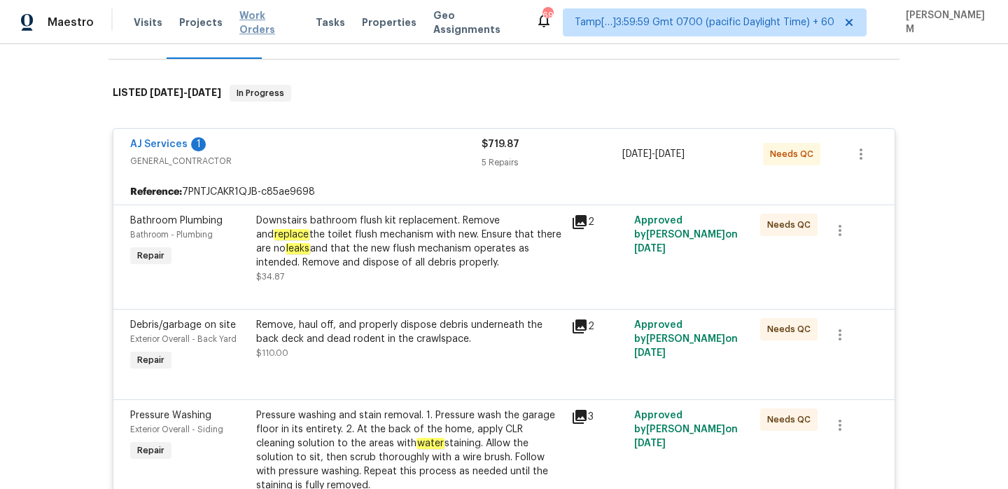
click at [267, 22] on span "Work Orders" at bounding box center [269, 22] width 60 height 28
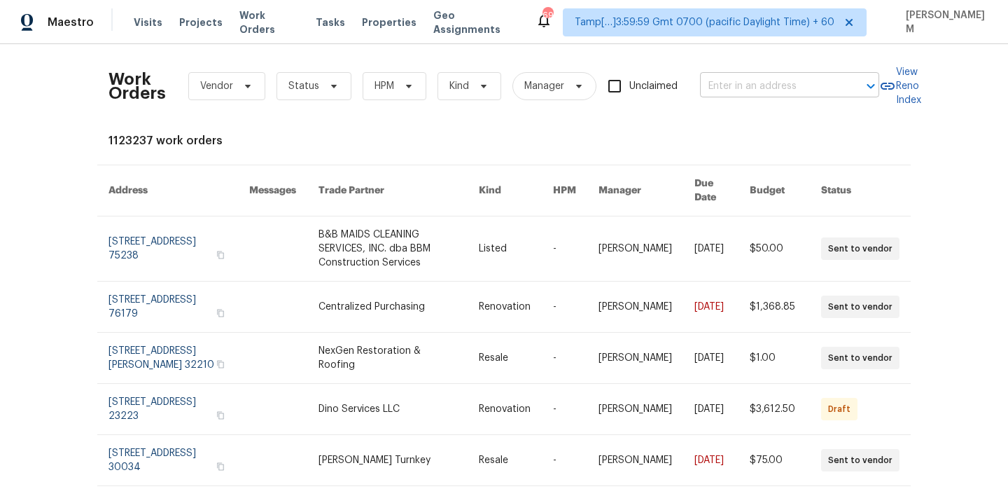
click at [785, 77] on input "text" at bounding box center [770, 87] width 140 height 22
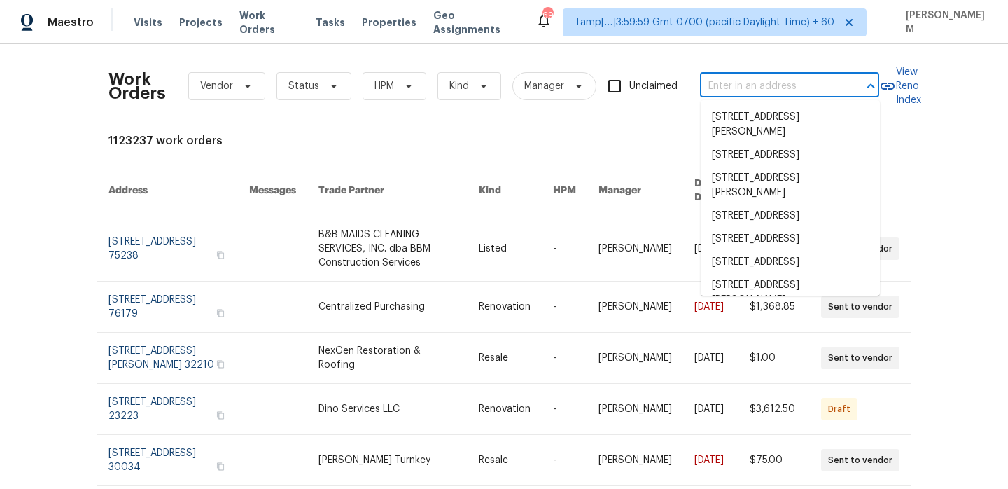
paste input "1028 Landing Ln, Deltona, FL 32738"
type input "1028 Landing Ln, Deltona, FL 32738"
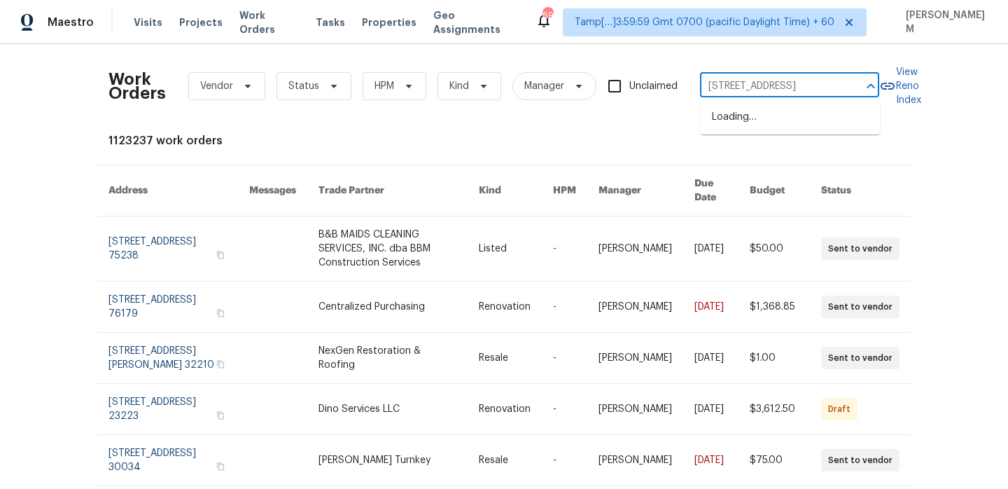
scroll to position [0, 31]
click at [792, 129] on li "1028 Landing Ln, Deltona, FL 32738" at bounding box center [790, 117] width 179 height 23
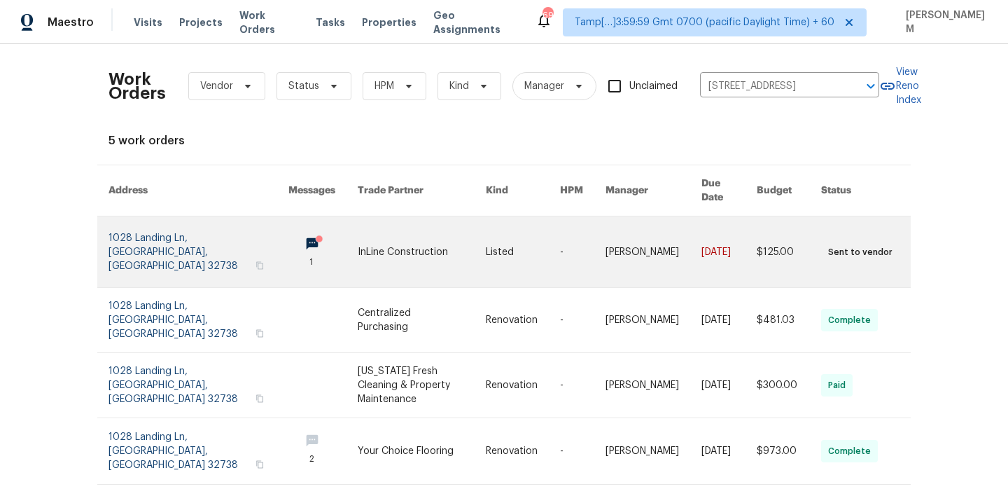
click at [414, 228] on link at bounding box center [422, 251] width 128 height 71
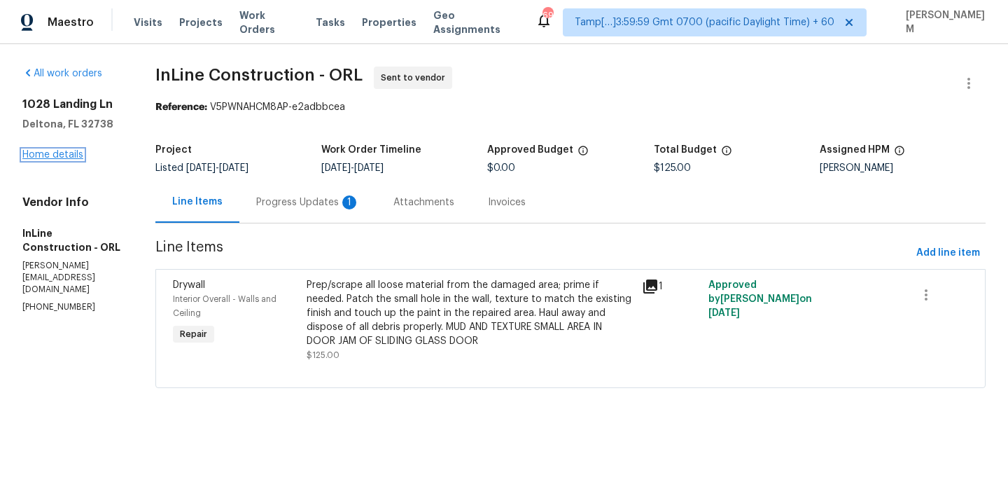
click at [46, 154] on link "Home details" at bounding box center [52, 155] width 61 height 10
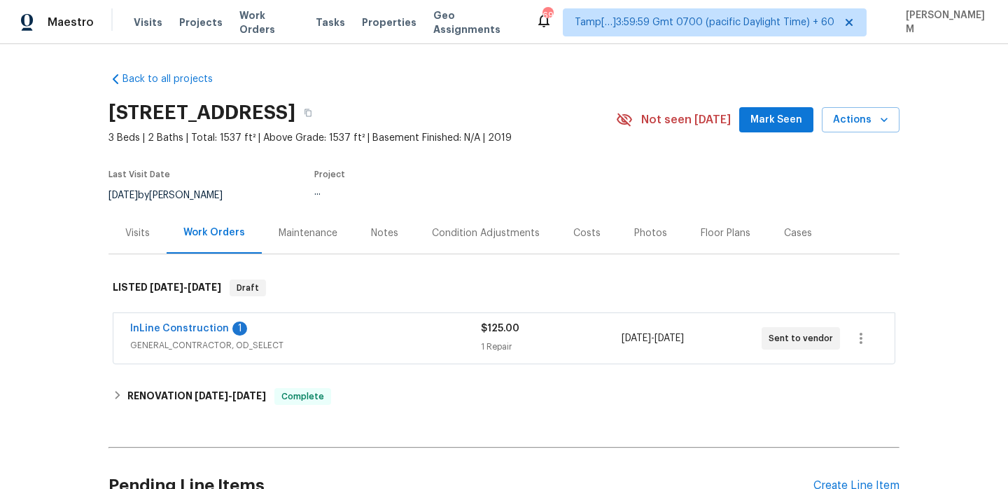
click at [139, 239] on div "Visits" at bounding box center [138, 232] width 58 height 41
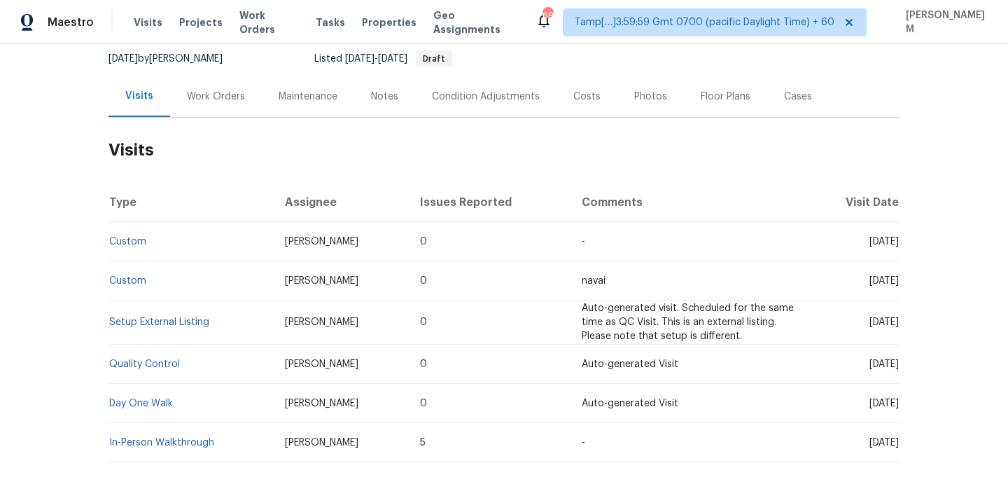
scroll to position [205, 0]
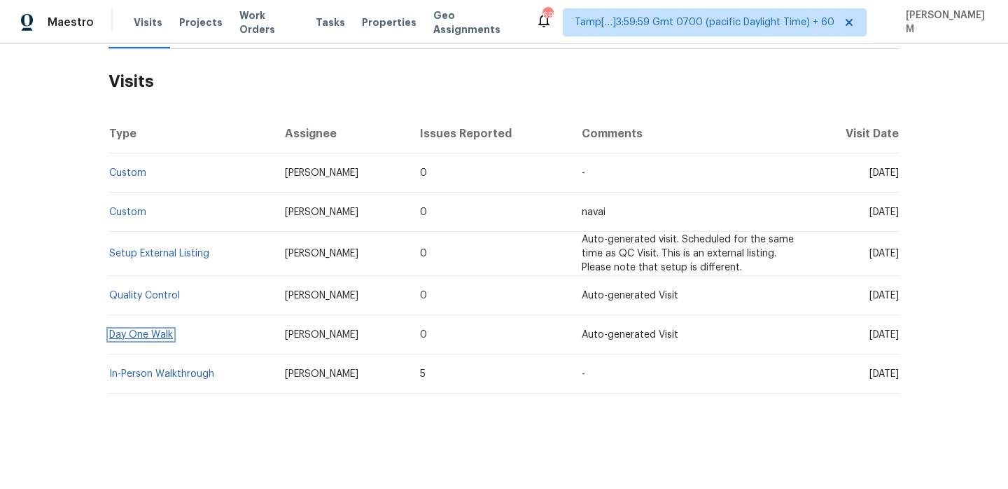
click at [138, 330] on link "Day One Walk" at bounding box center [141, 335] width 64 height 10
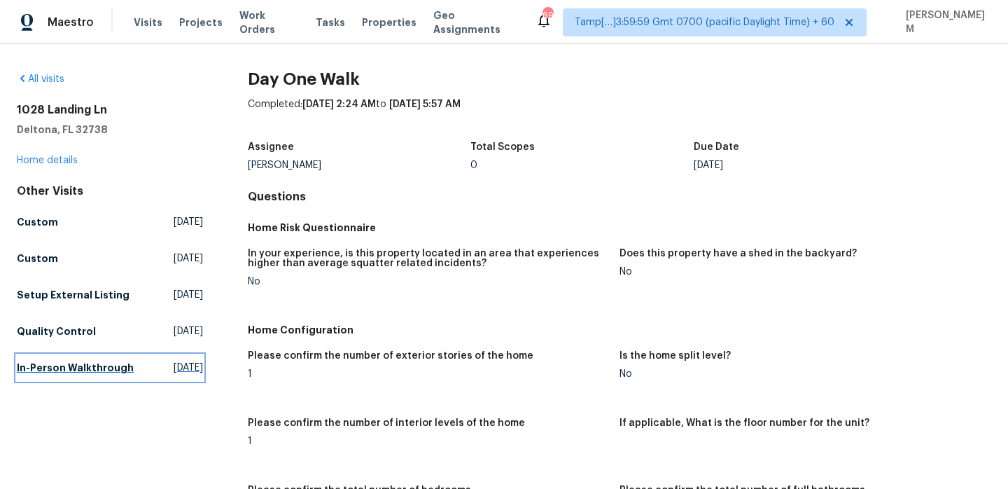
click at [53, 375] on h5 "In-Person Walkthrough" at bounding box center [75, 368] width 117 height 14
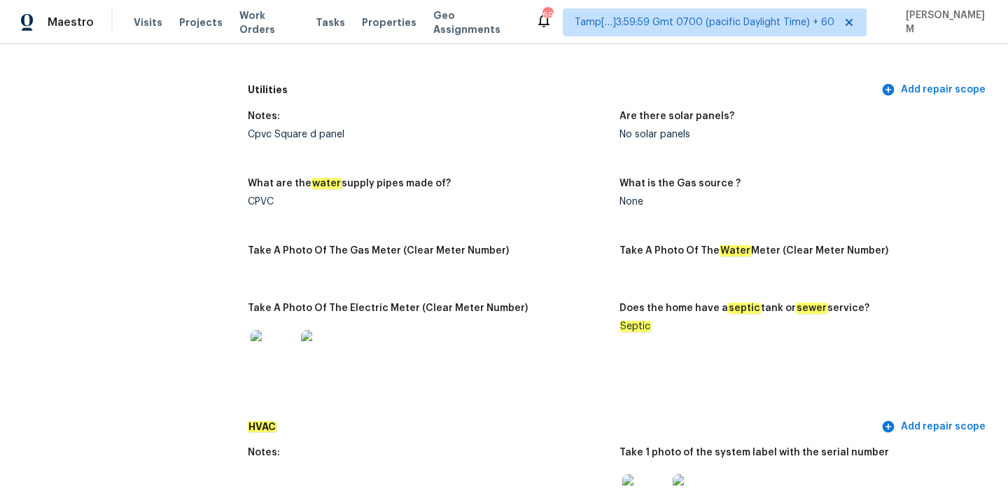
scroll to position [876, 0]
click at [637, 321] on em "Septic" at bounding box center [636, 326] width 32 height 11
click at [634, 321] on em "Septic" at bounding box center [636, 326] width 32 height 11
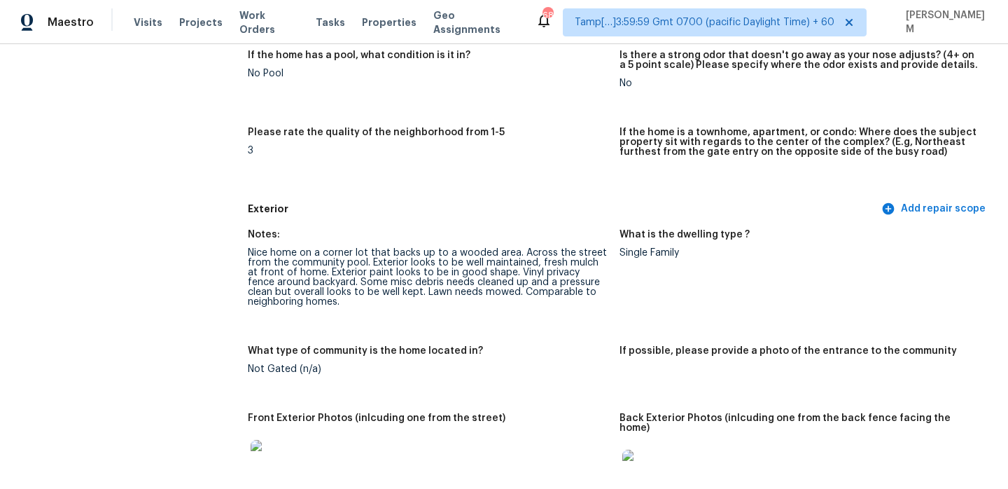
scroll to position [0, 0]
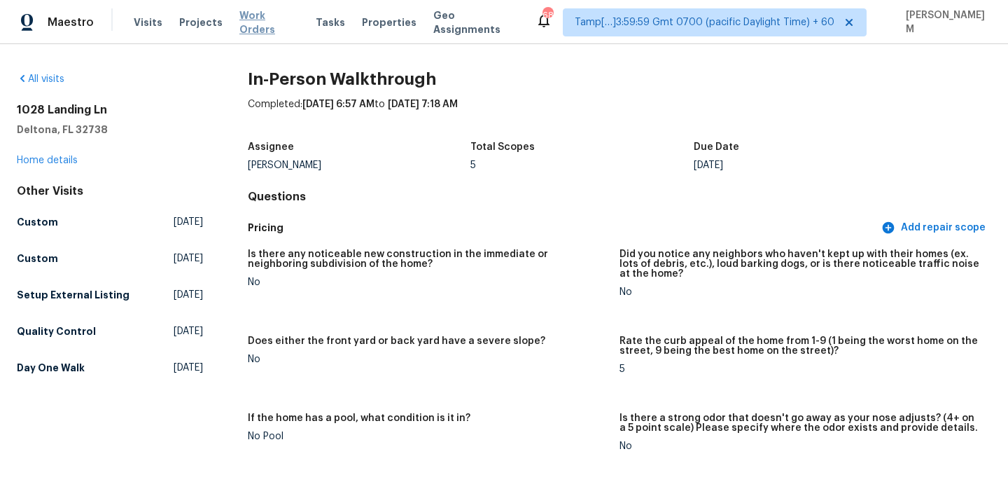
click at [267, 23] on span "Work Orders" at bounding box center [269, 22] width 60 height 28
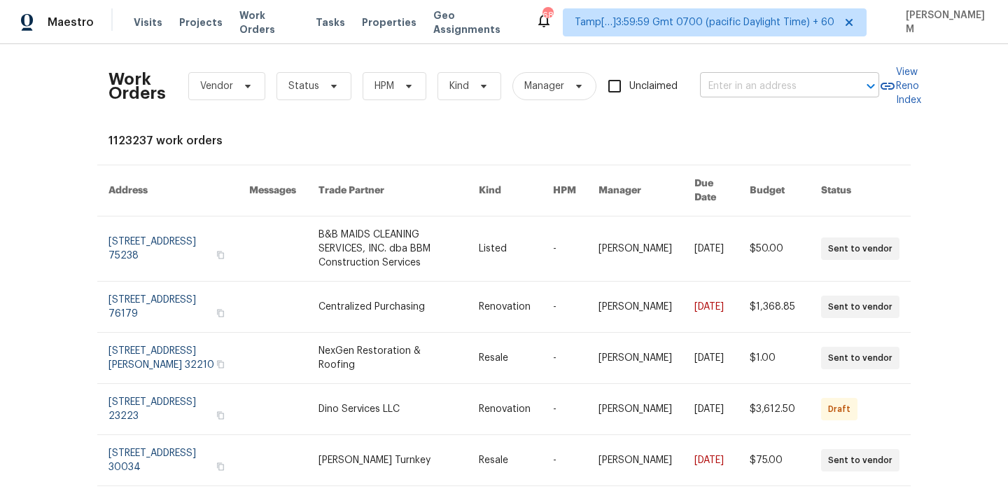
click at [738, 95] on input "text" at bounding box center [770, 87] width 140 height 22
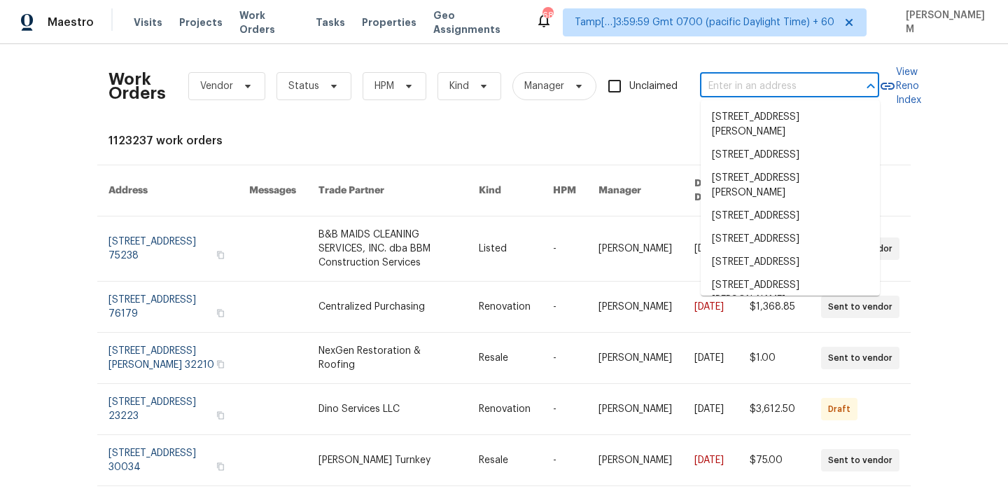
paste input "11594 Beryl St Apple Valley, CA 92308"
type input "11594 Beryl St Apple Valley, CA 92308"
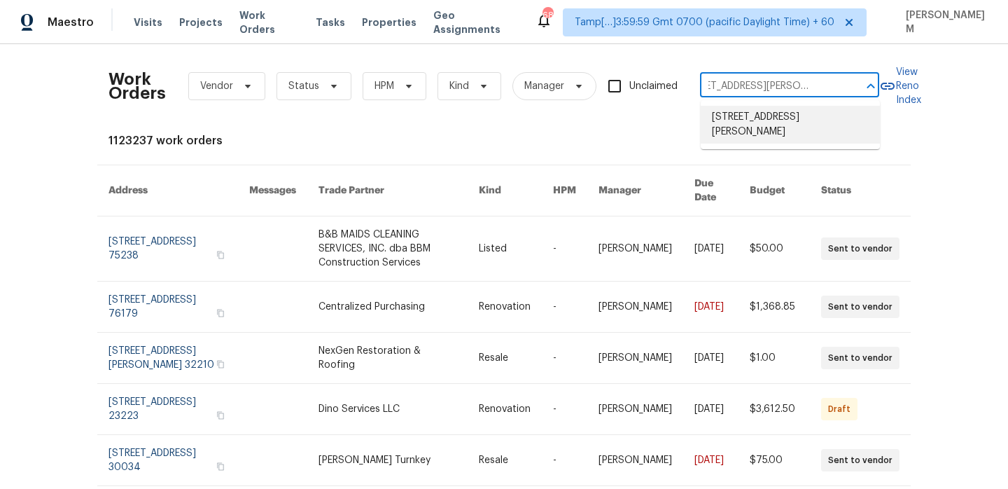
click at [756, 125] on li "11594 Beryl St, Apple Valley, CA 92308" at bounding box center [790, 125] width 179 height 38
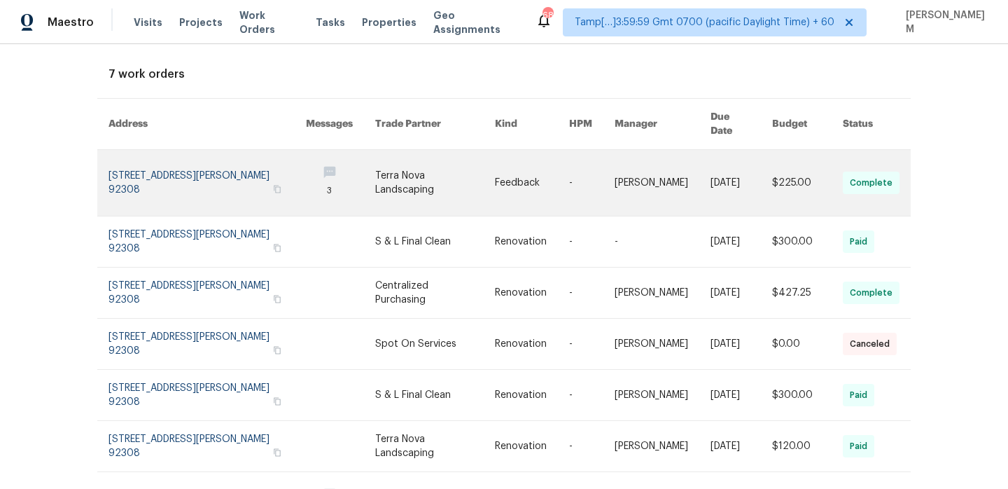
scroll to position [30, 0]
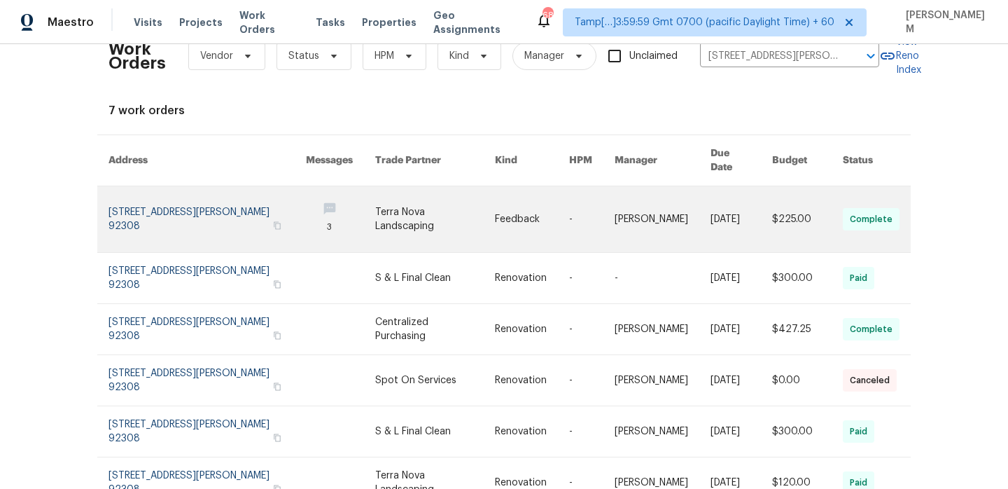
click at [654, 217] on link at bounding box center [663, 219] width 96 height 66
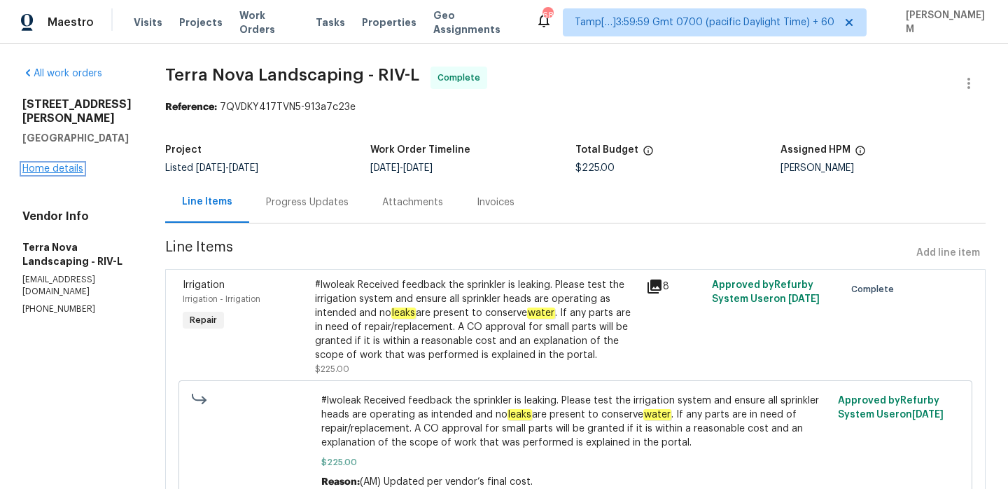
click at [60, 168] on link "Home details" at bounding box center [52, 169] width 61 height 10
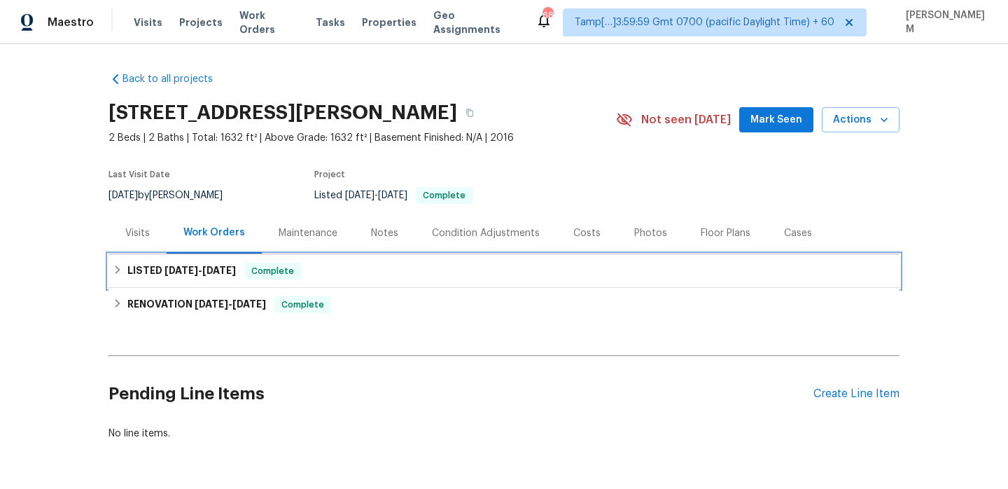
click at [400, 265] on div "LISTED 9/23/25 - 9/29/25 Complete" at bounding box center [504, 271] width 783 height 17
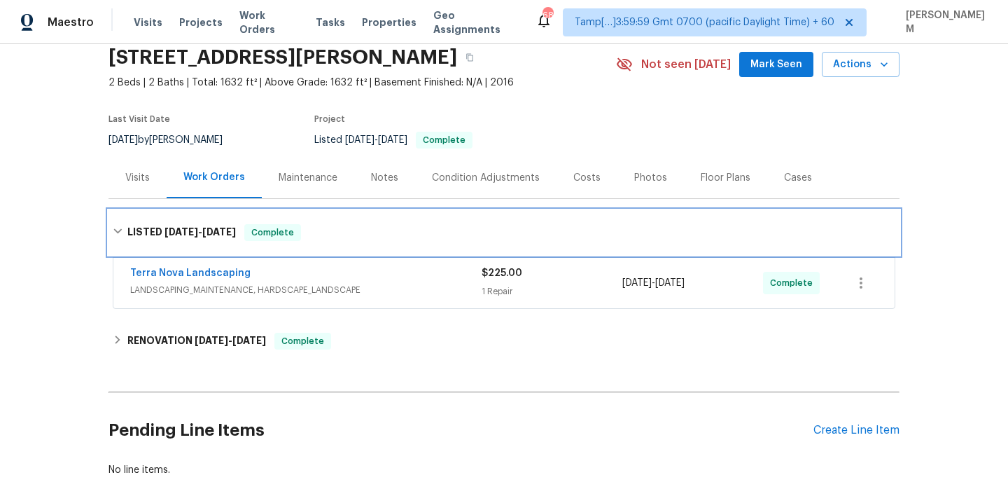
scroll to position [85, 0]
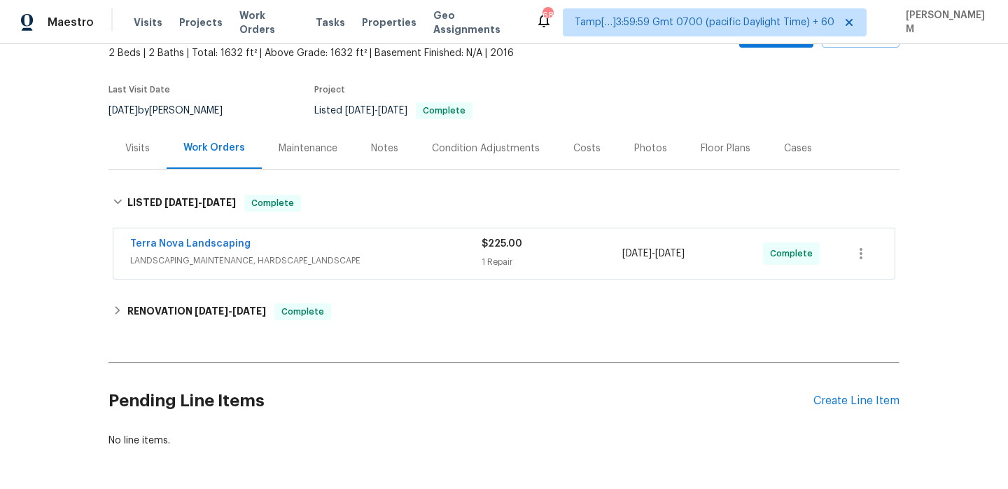
click at [419, 249] on div "Terra Nova Landscaping" at bounding box center [305, 245] width 351 height 17
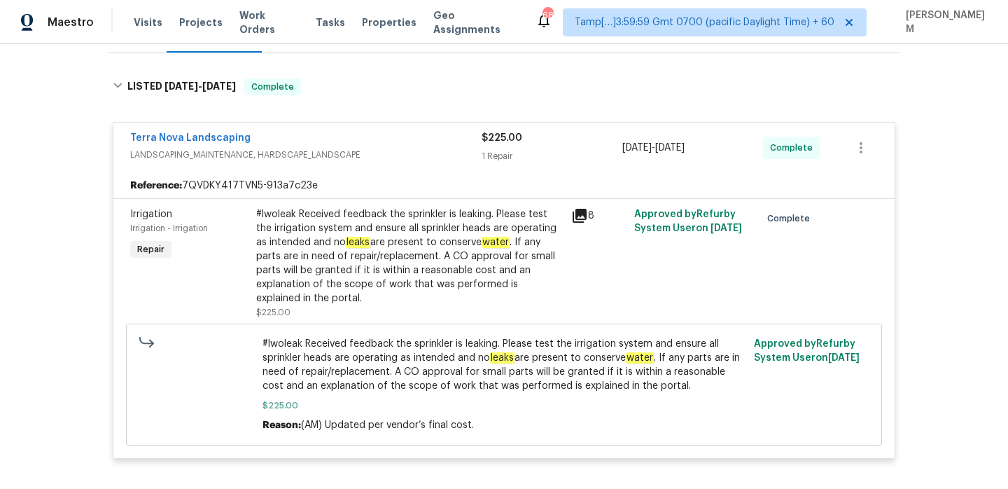
scroll to position [202, 0]
click at [165, 138] on link "Terra Nova Landscaping" at bounding box center [190, 137] width 120 height 10
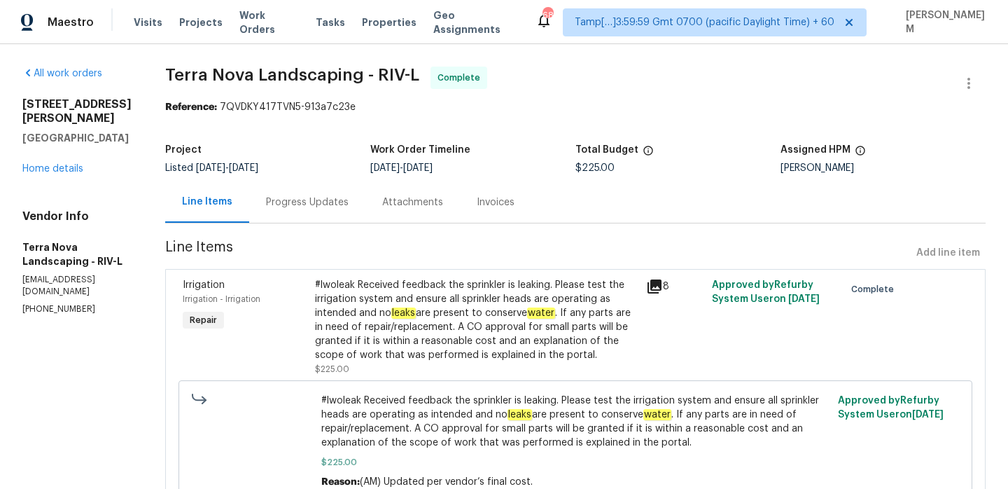
click at [289, 211] on div "Progress Updates" at bounding box center [307, 201] width 116 height 41
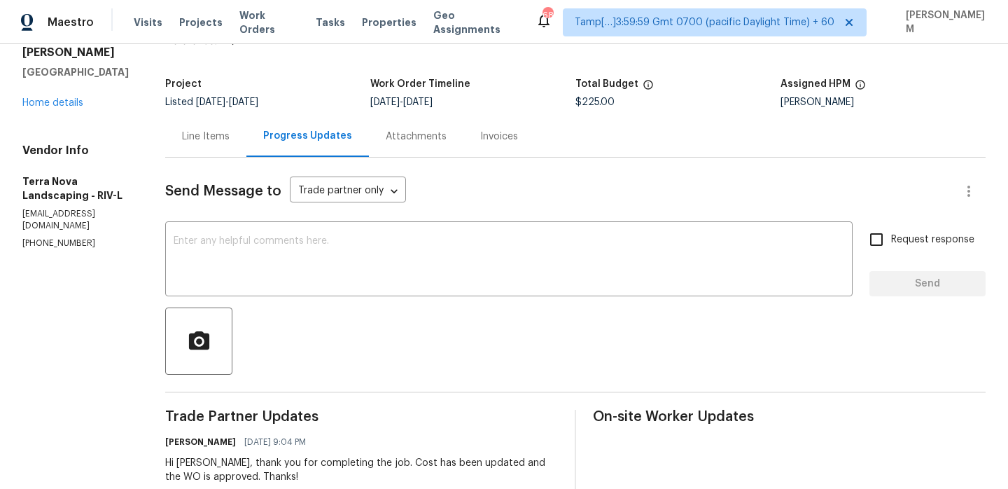
scroll to position [18, 0]
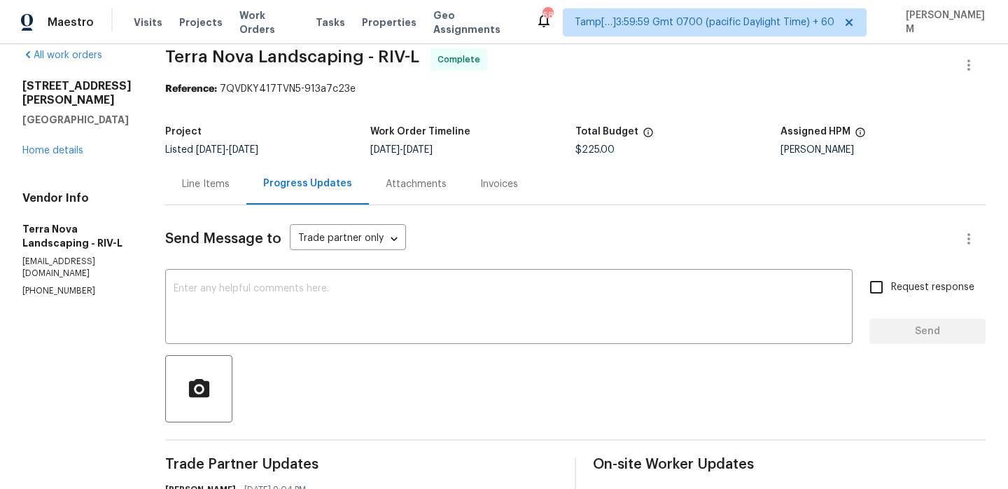
click at [482, 182] on div "Invoices" at bounding box center [499, 184] width 38 height 14
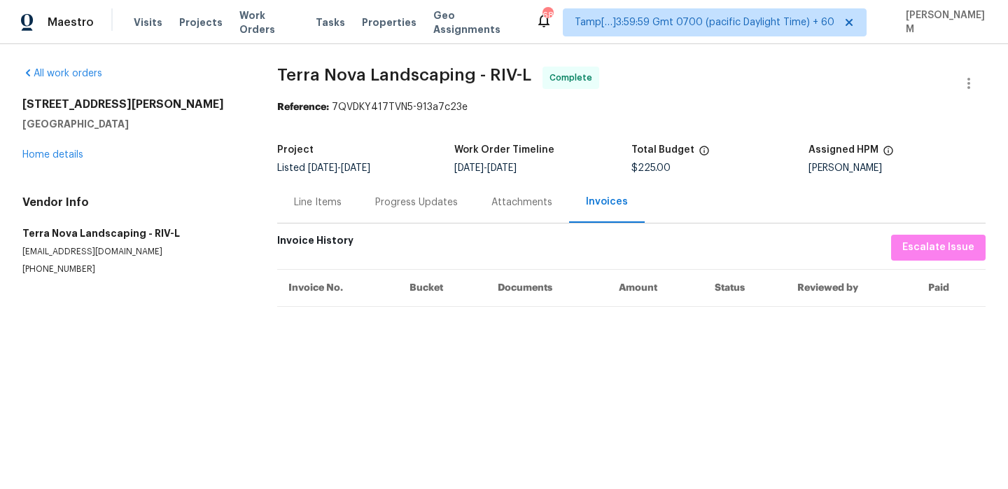
click at [400, 193] on div "Progress Updates" at bounding box center [416, 201] width 116 height 41
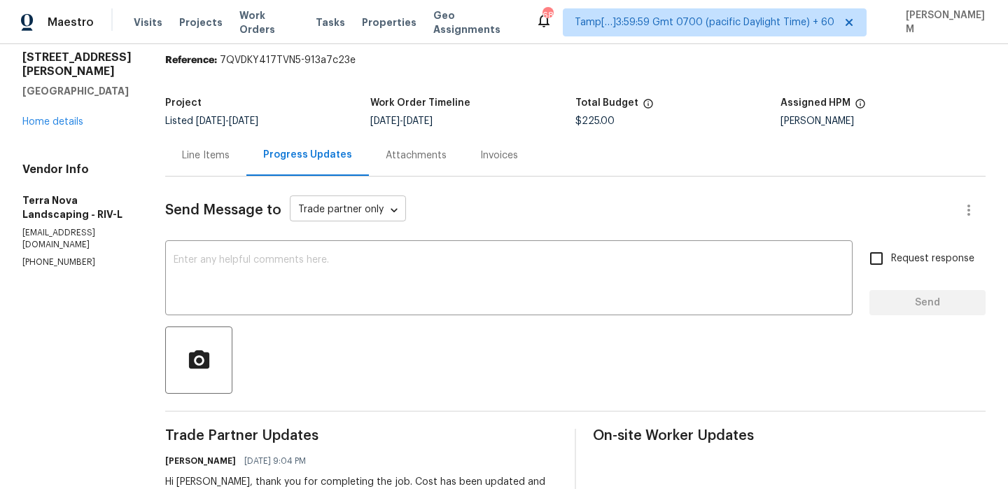
scroll to position [6, 0]
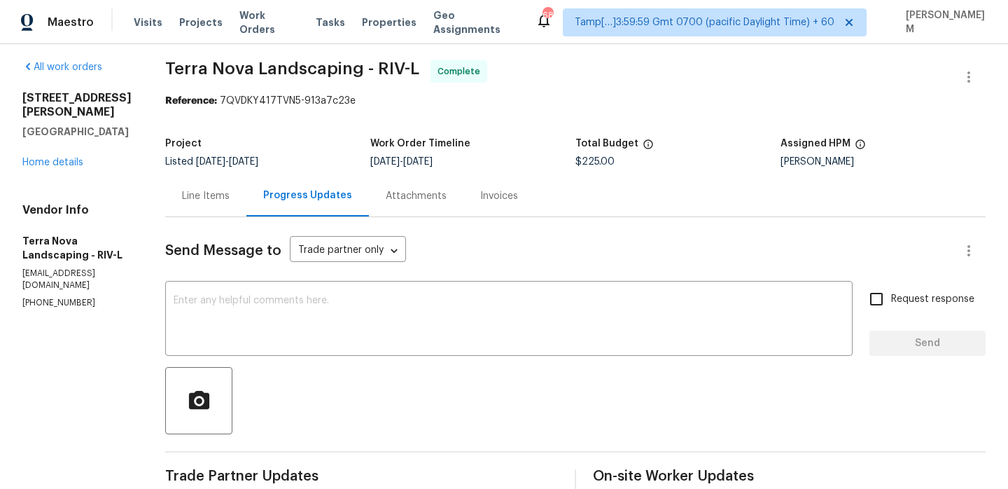
click at [204, 185] on div "Line Items" at bounding box center [205, 195] width 81 height 41
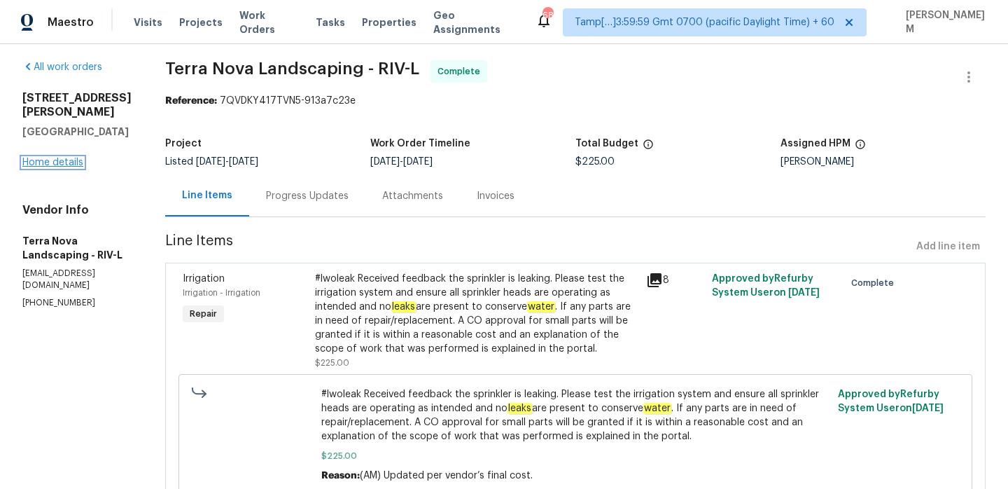
click at [43, 158] on link "Home details" at bounding box center [52, 163] width 61 height 10
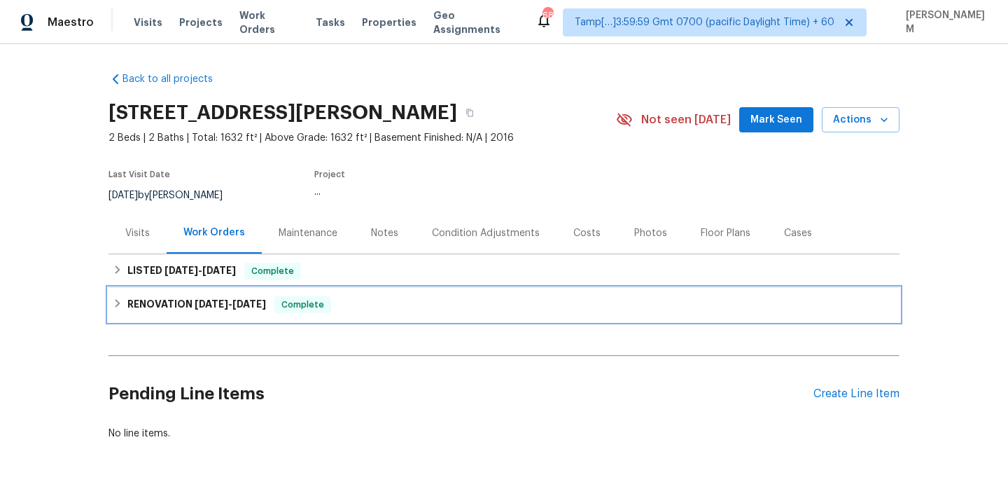
click at [258, 302] on span "8/21/25" at bounding box center [249, 304] width 34 height 10
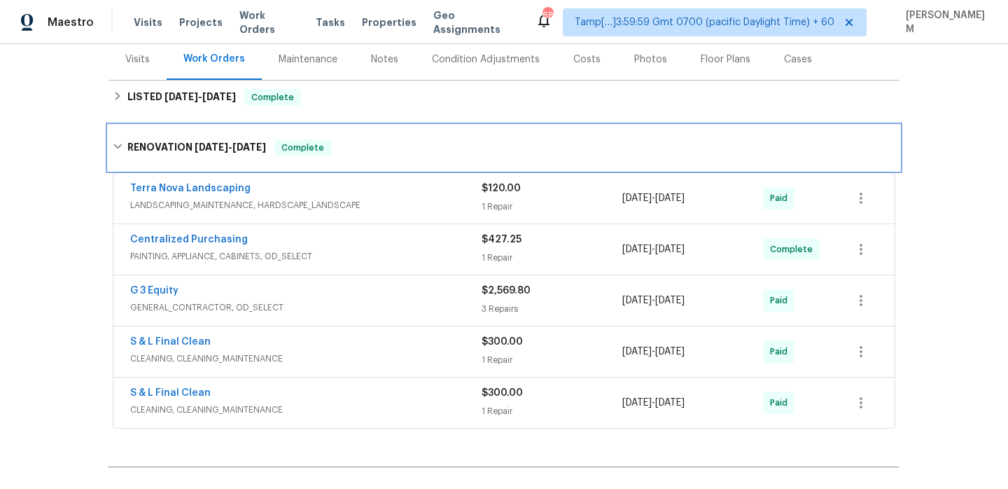
scroll to position [221, 0]
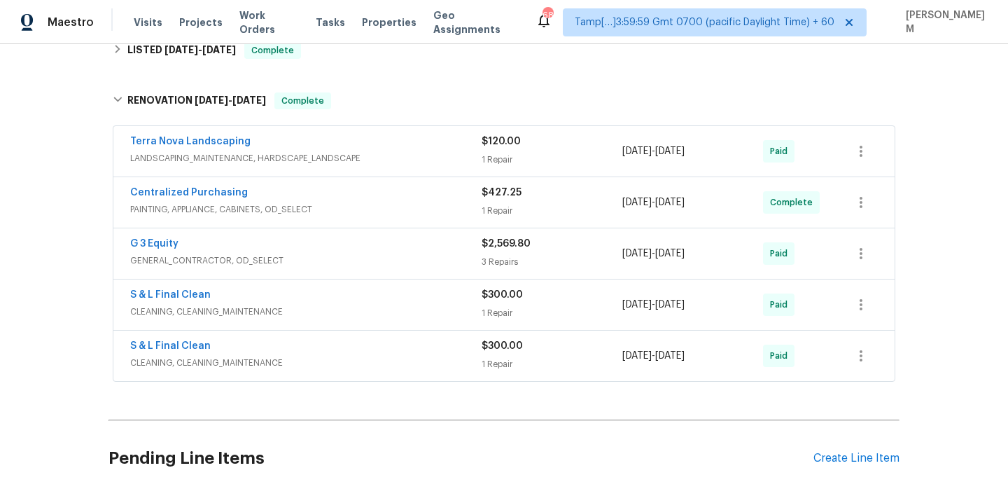
click at [342, 359] on span "CLEANING, CLEANING_MAINTENANCE" at bounding box center [305, 363] width 351 height 14
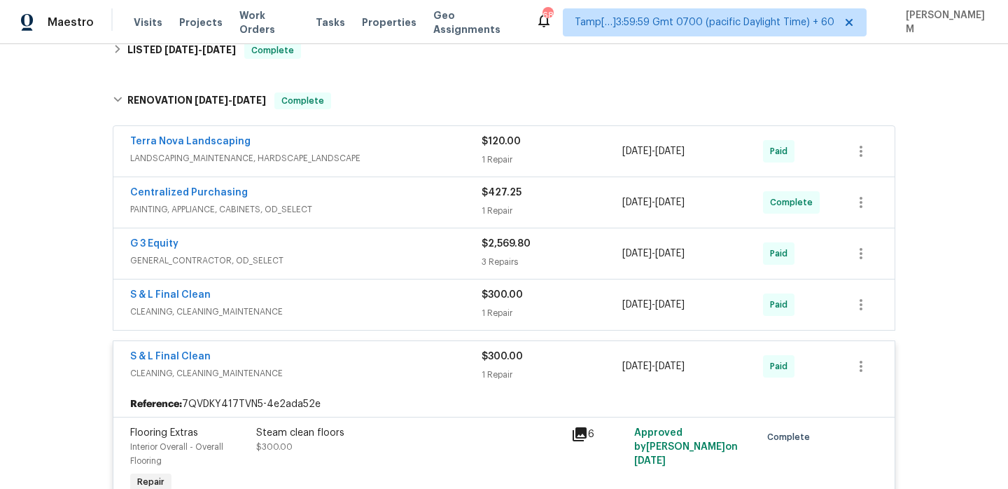
click at [390, 308] on span "CLEANING, CLEANING_MAINTENANCE" at bounding box center [305, 312] width 351 height 14
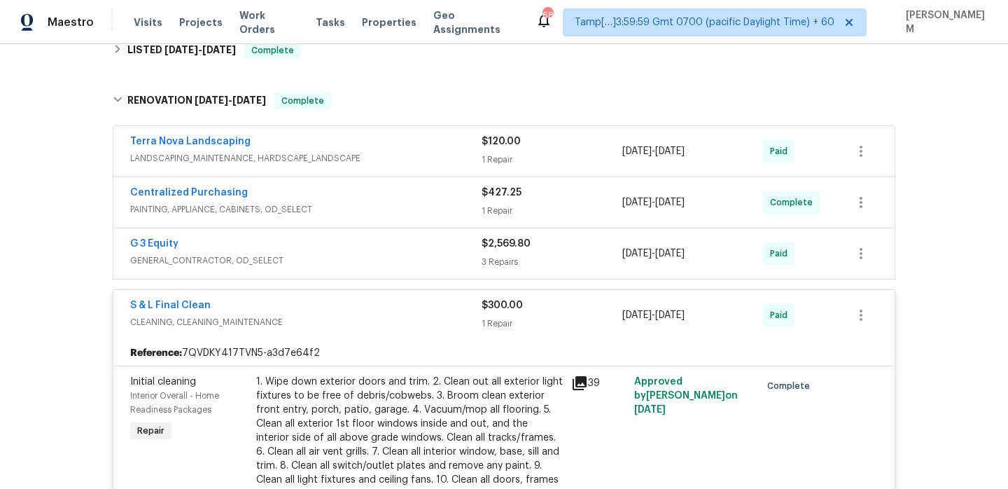
click at [382, 267] on span "GENERAL_CONTRACTOR, OD_SELECT" at bounding box center [305, 260] width 351 height 14
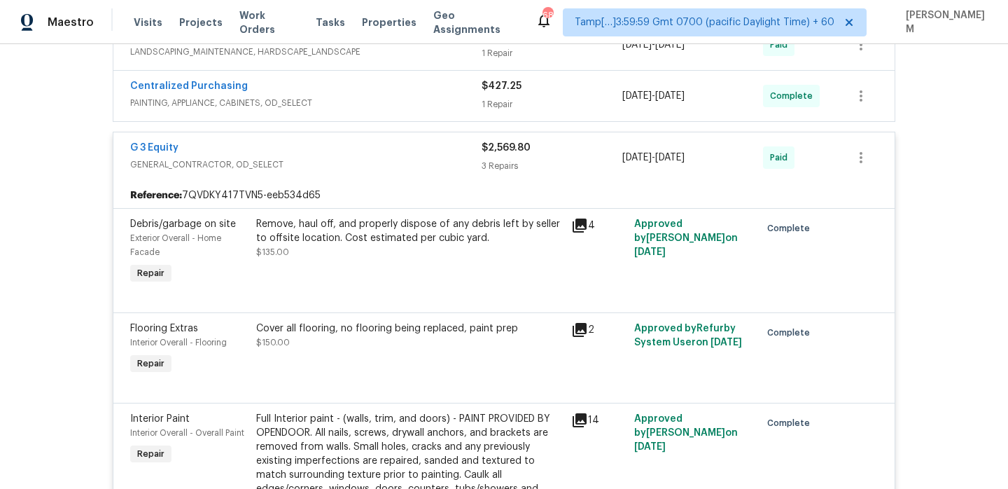
scroll to position [195, 0]
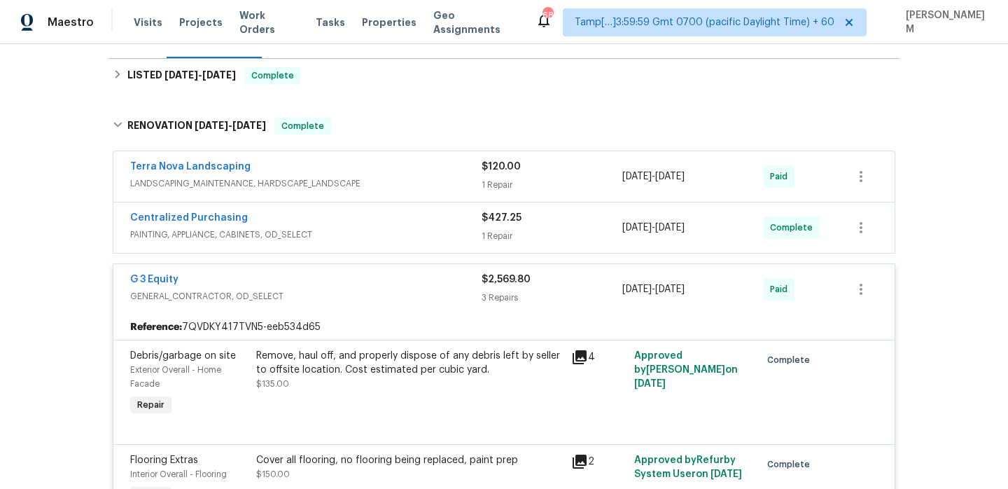
click at [388, 230] on span "PAINTING, APPLIANCE, CABINETS, OD_SELECT" at bounding box center [305, 235] width 351 height 14
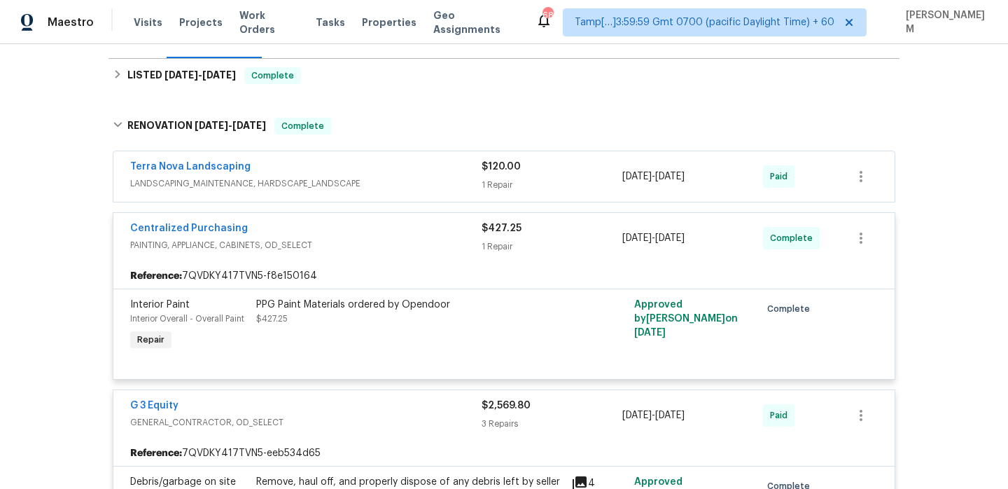
click at [421, 173] on div "Terra Nova Landscaping" at bounding box center [305, 168] width 351 height 17
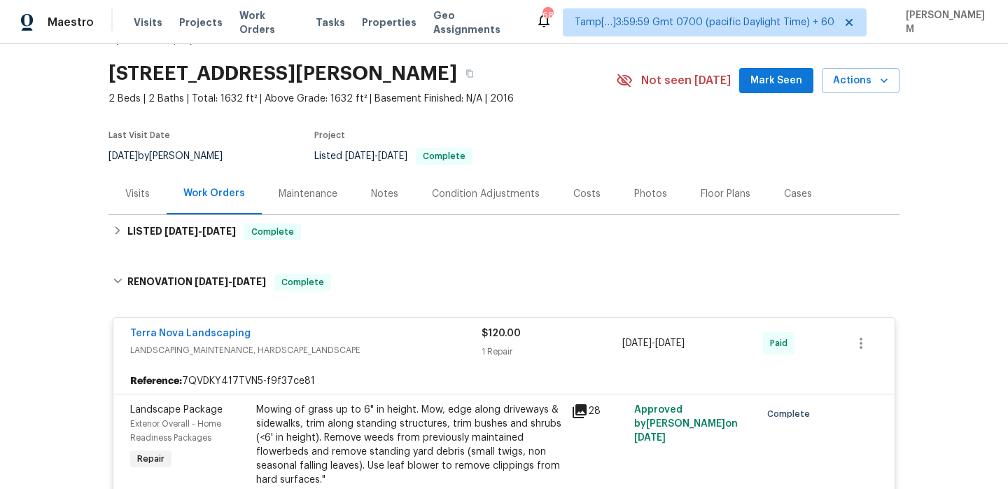
scroll to position [0, 0]
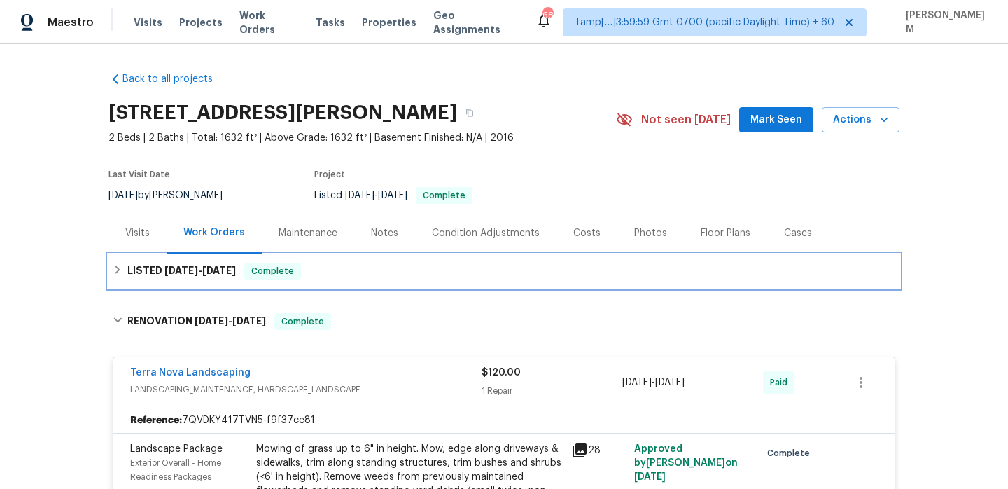
click at [357, 270] on div "LISTED 9/23/25 - 9/29/25 Complete" at bounding box center [504, 271] width 783 height 17
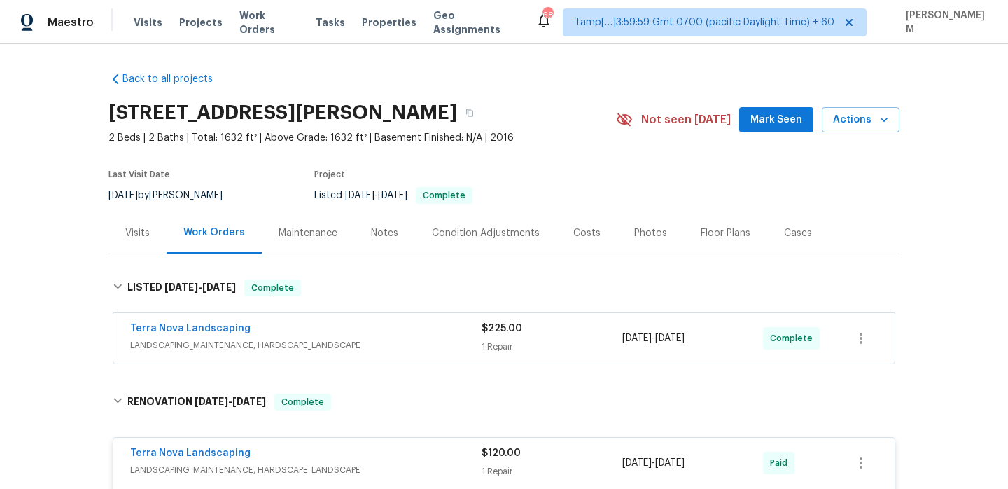
click at [393, 340] on span "LANDSCAPING_MAINTENANCE, HARDSCAPE_LANDSCAPE" at bounding box center [305, 345] width 351 height 14
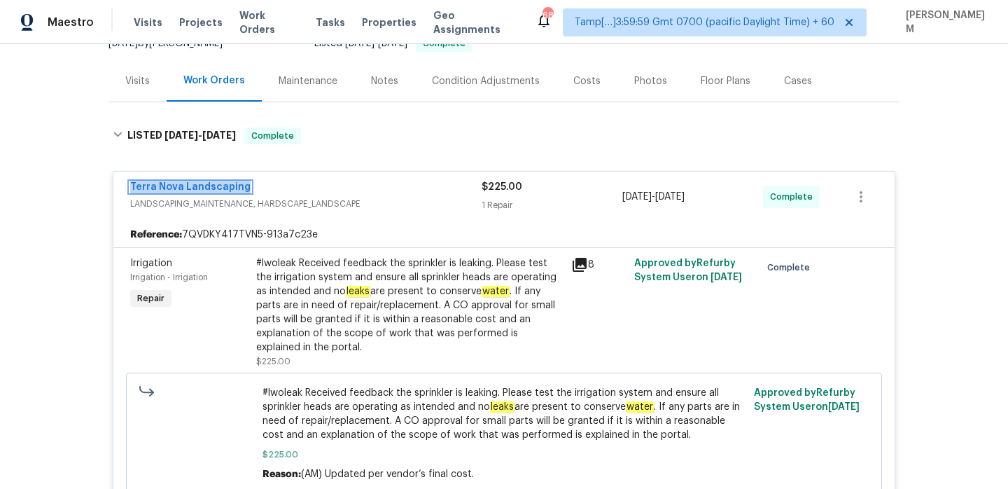
scroll to position [151, 0]
click at [266, 24] on span "Work Orders" at bounding box center [269, 22] width 60 height 28
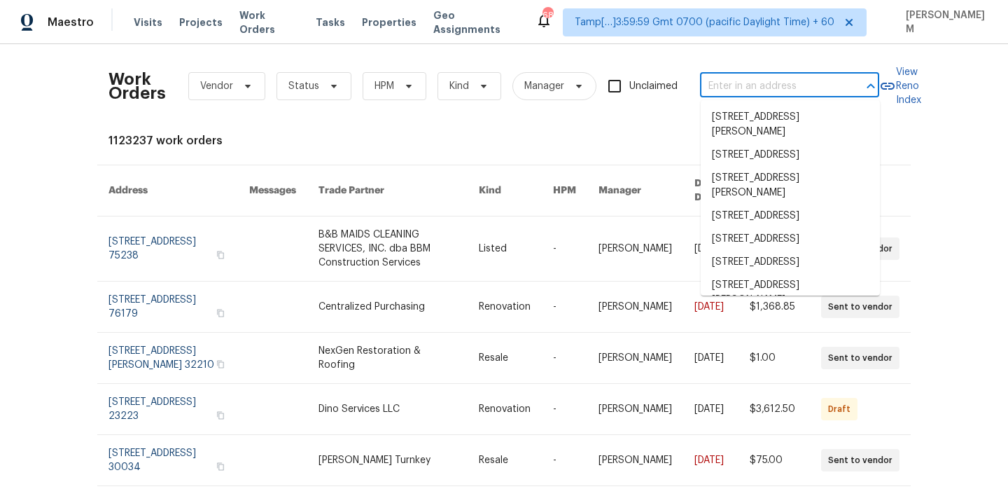
click at [763, 95] on input "text" at bounding box center [770, 87] width 140 height 22
paste input "11594 Beryl St Apple Valley, CA 92308"
type input "11594 Beryl St Apple Valley, CA 92308"
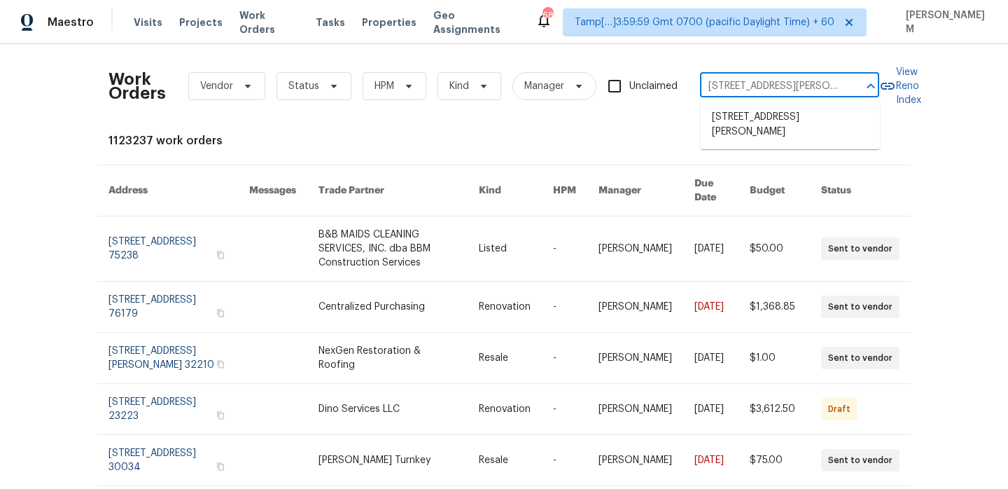
scroll to position [0, 41]
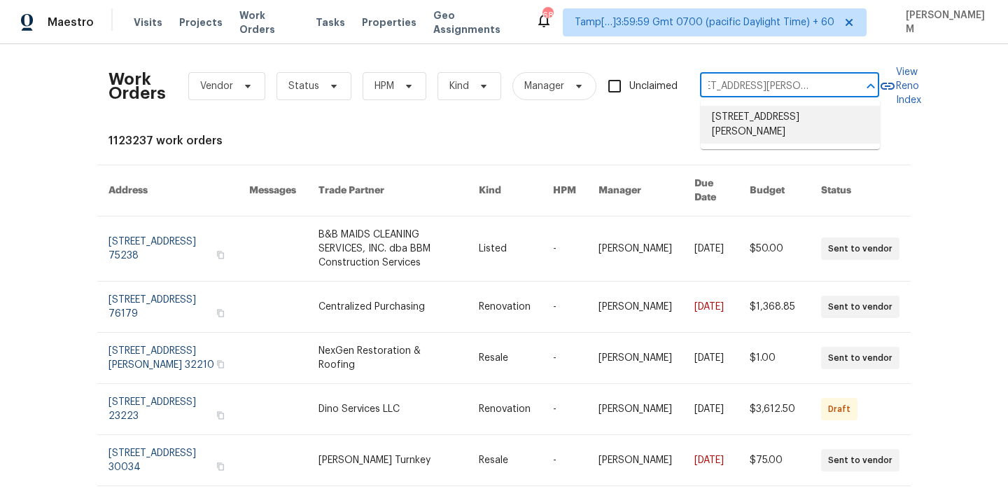
click at [776, 124] on li "11594 Beryl St, Apple Valley, CA 92308" at bounding box center [790, 125] width 179 height 38
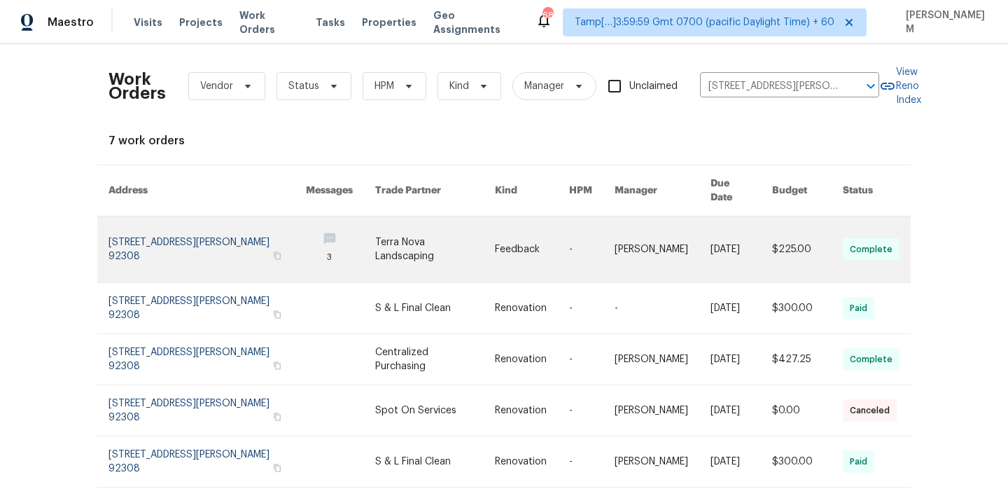
click at [519, 230] on link at bounding box center [532, 249] width 74 height 66
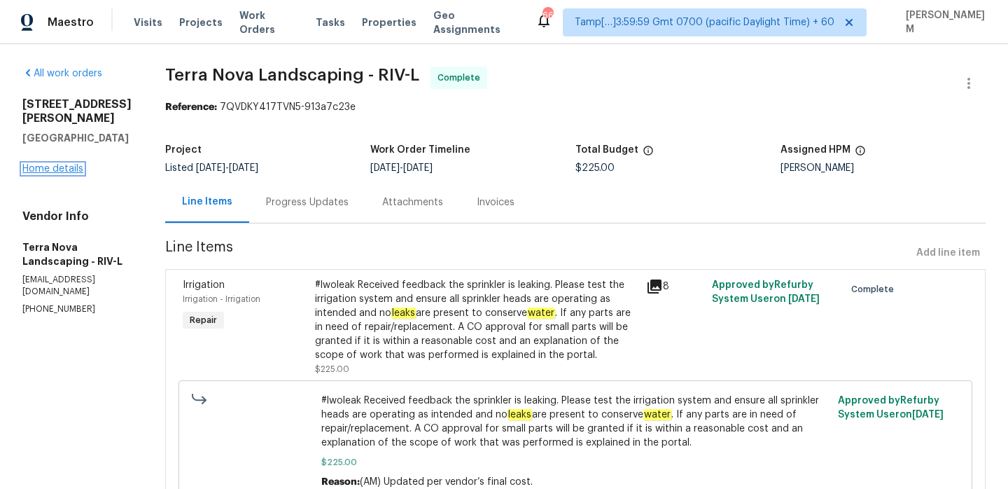
click at [62, 172] on link "Home details" at bounding box center [52, 169] width 61 height 10
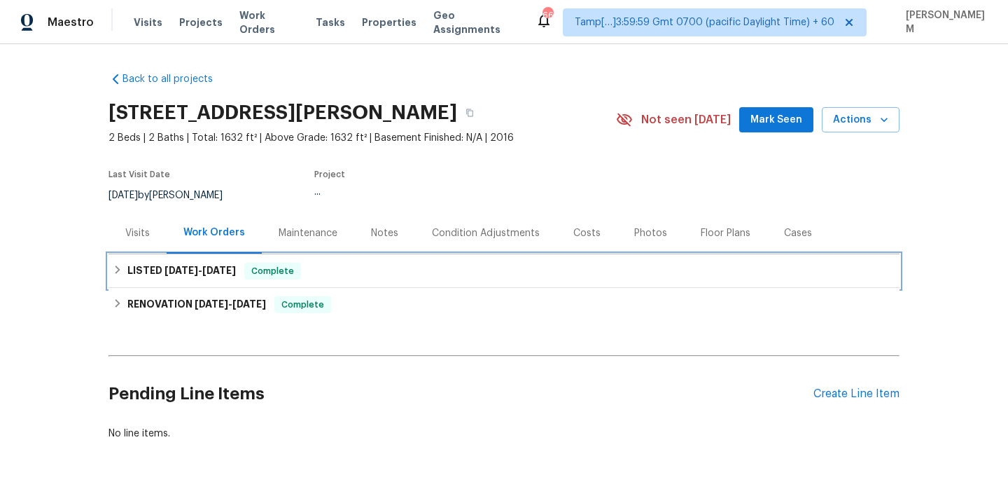
click at [263, 275] on span "Complete" at bounding box center [273, 271] width 54 height 14
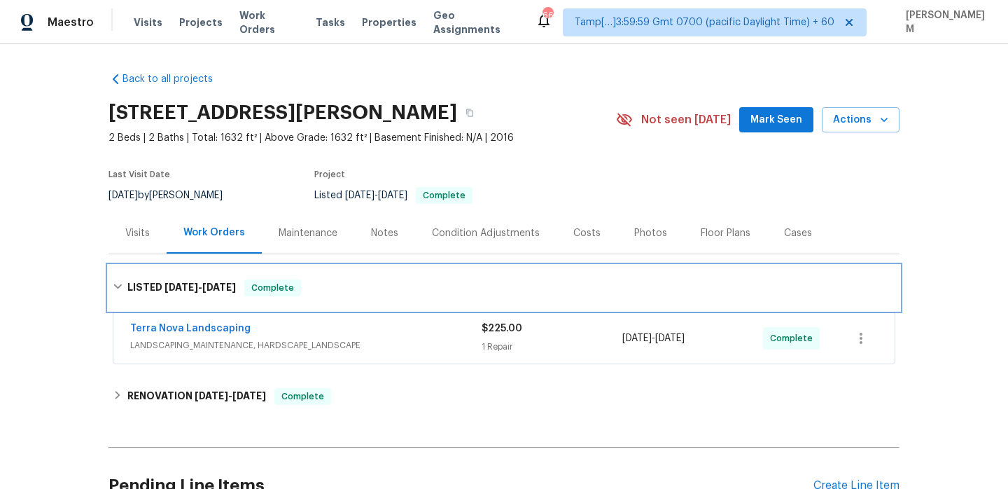
scroll to position [46, 0]
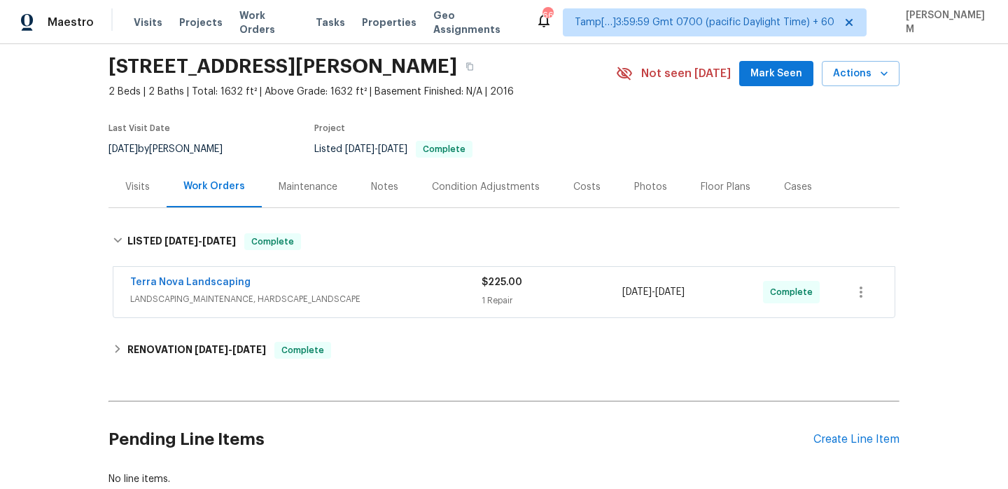
click at [372, 282] on div "Terra Nova Landscaping" at bounding box center [305, 283] width 351 height 17
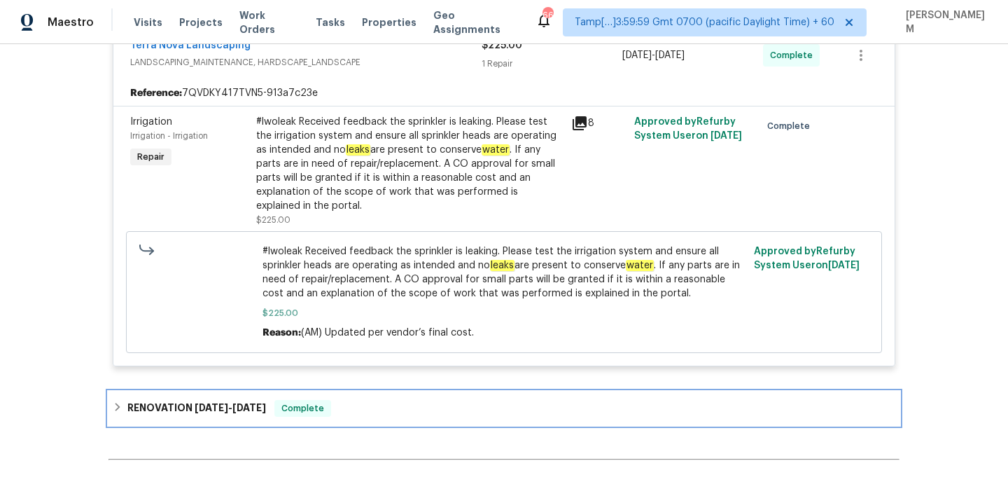
click at [282, 400] on div "Complete" at bounding box center [302, 408] width 57 height 17
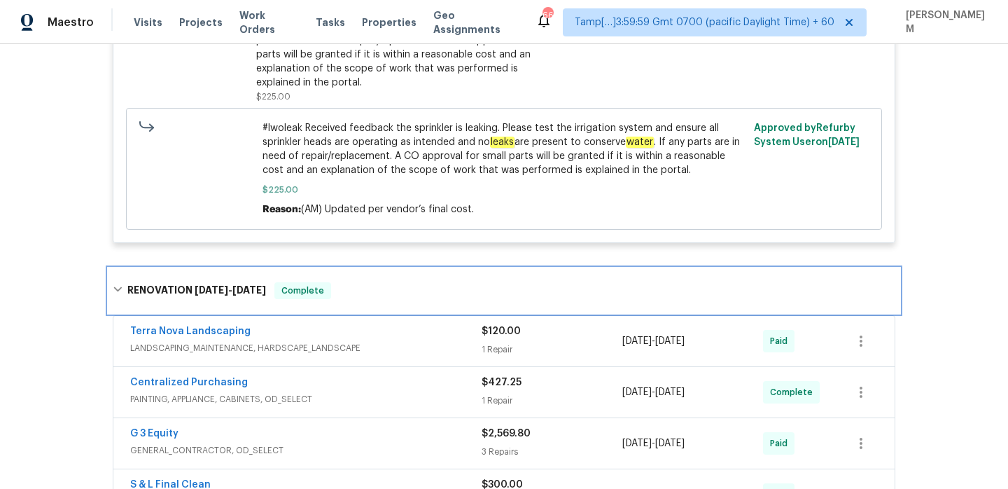
scroll to position [430, 0]
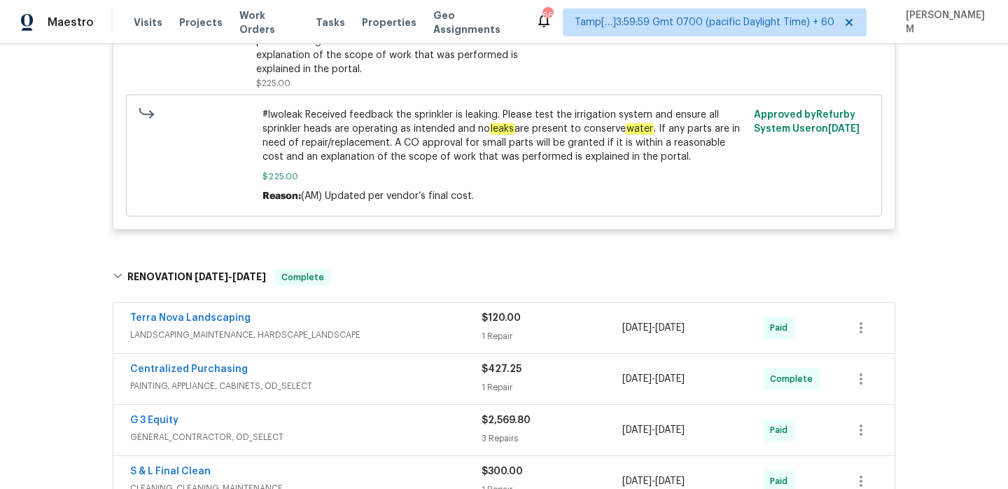
click at [375, 328] on span "LANDSCAPING_MAINTENANCE, HARDSCAPE_LANDSCAPE" at bounding box center [305, 335] width 351 height 14
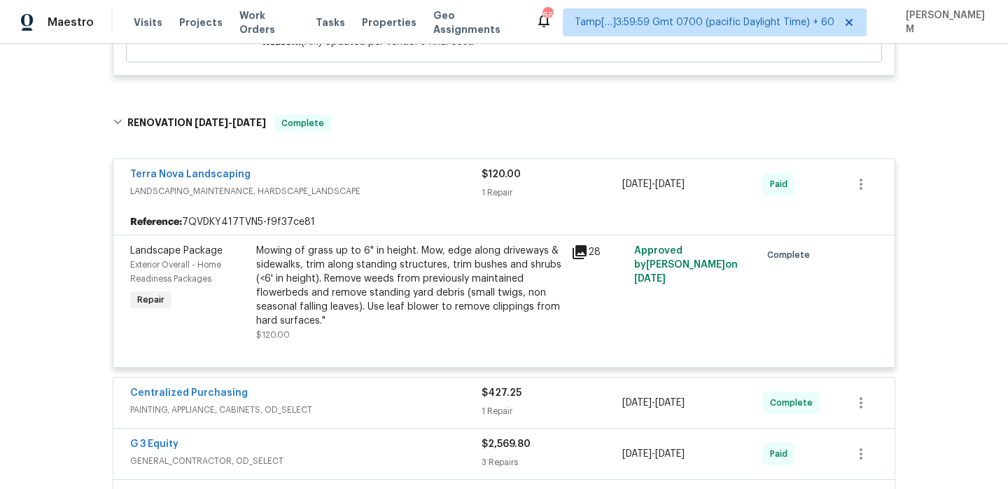
scroll to position [624, 0]
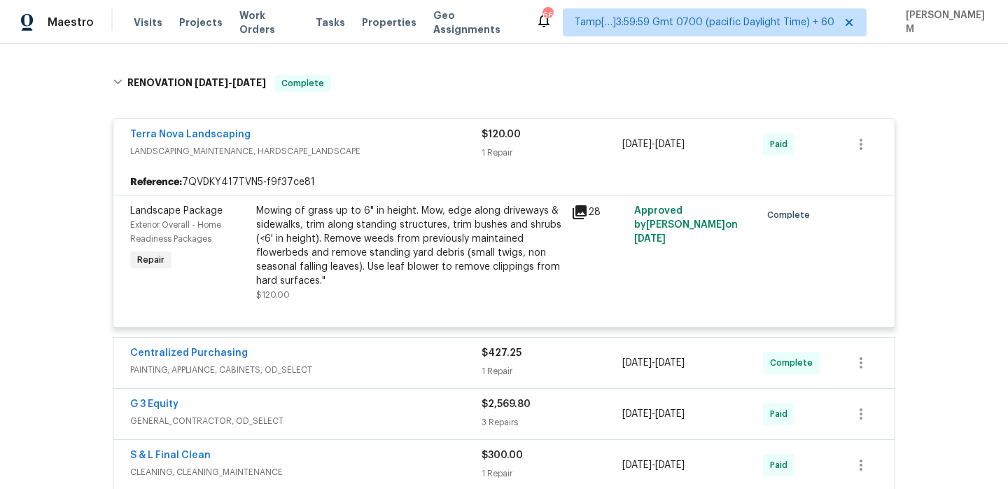
click at [421, 363] on span "PAINTING, APPLIANCE, CABINETS, OD_SELECT" at bounding box center [305, 370] width 351 height 14
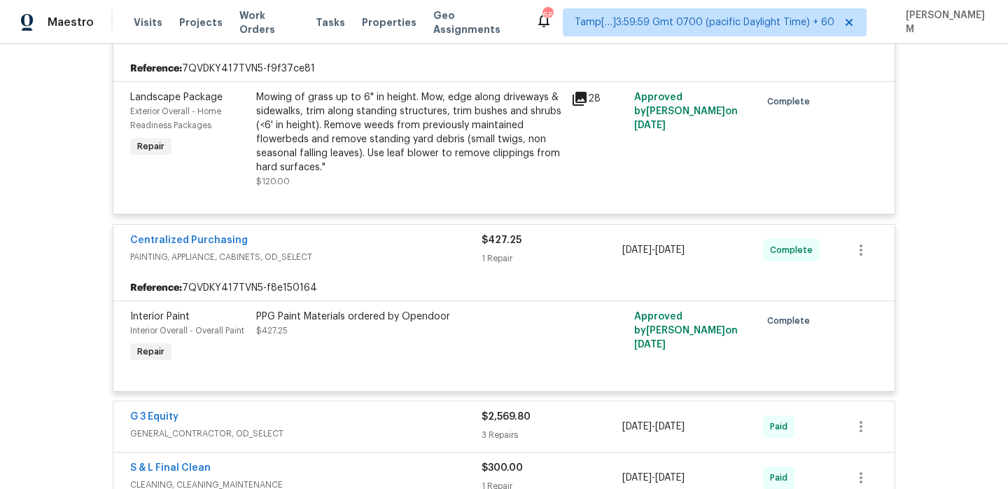
scroll to position [772, 0]
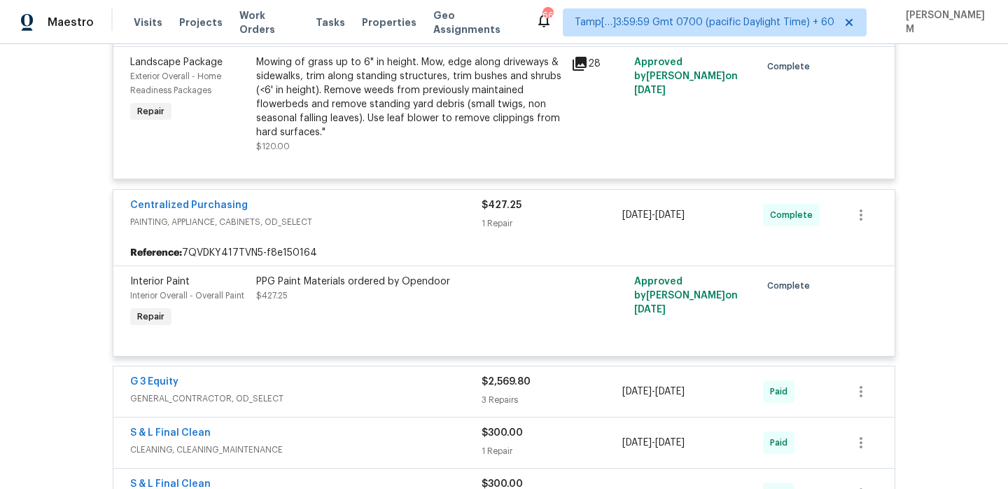
click at [422, 391] on span "GENERAL_CONTRACTOR, OD_SELECT" at bounding box center [305, 398] width 351 height 14
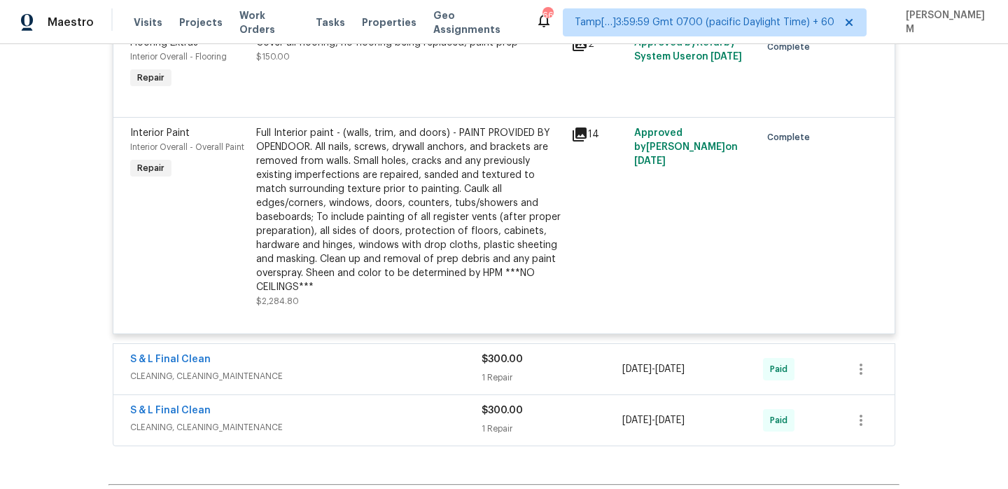
click at [419, 369] on span "CLEANING, CLEANING_MAINTENANCE" at bounding box center [305, 376] width 351 height 14
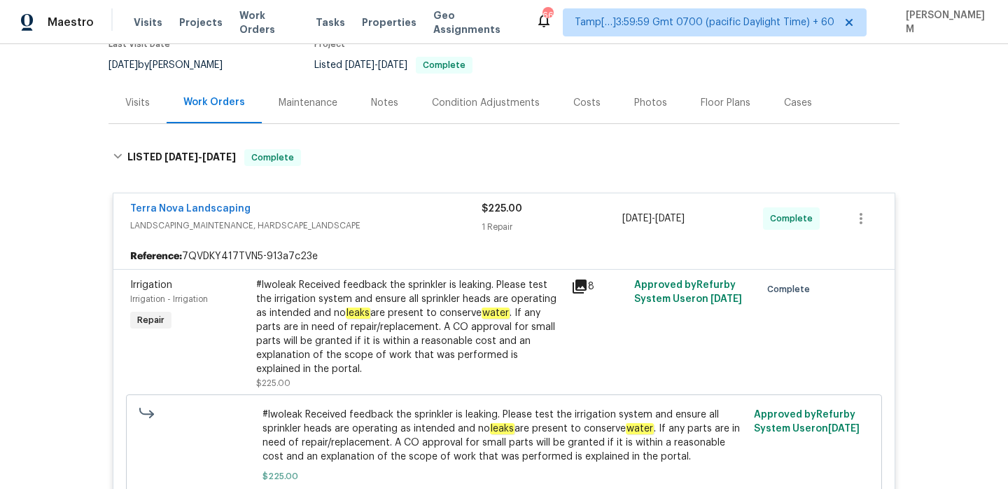
scroll to position [134, 0]
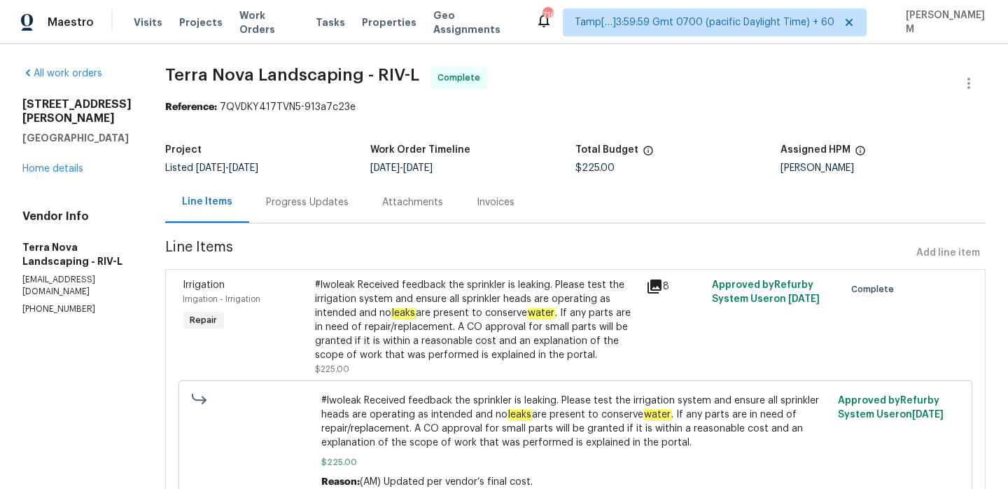
click at [293, 193] on div "Progress Updates" at bounding box center [307, 201] width 116 height 41
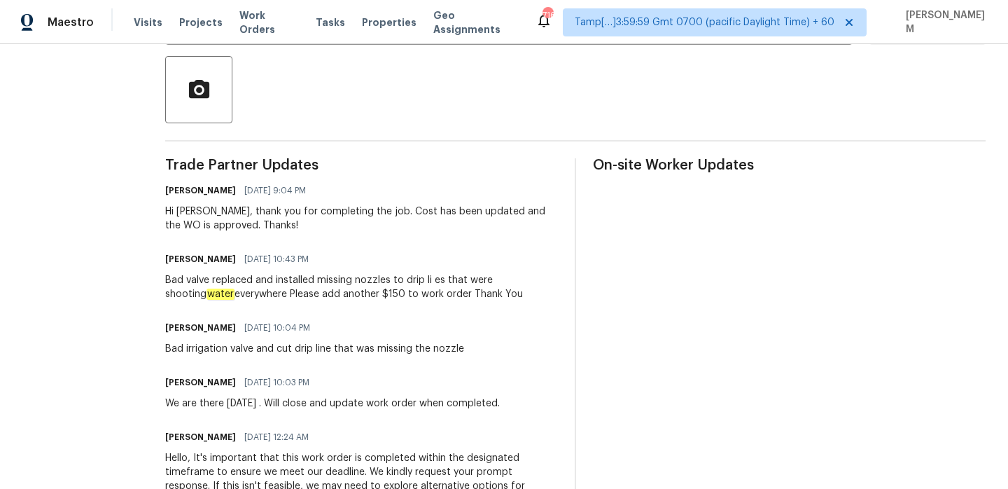
scroll to position [246, 0]
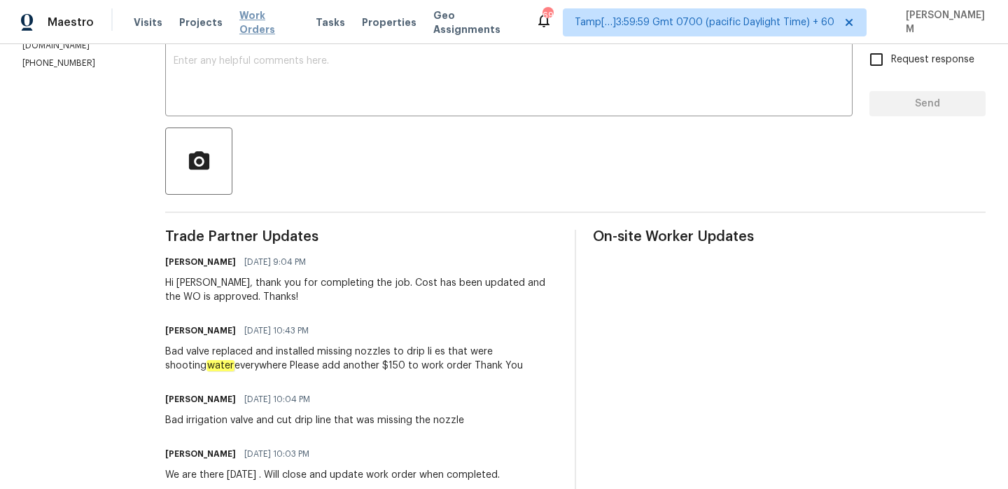
click at [260, 27] on span "Work Orders" at bounding box center [269, 22] width 60 height 28
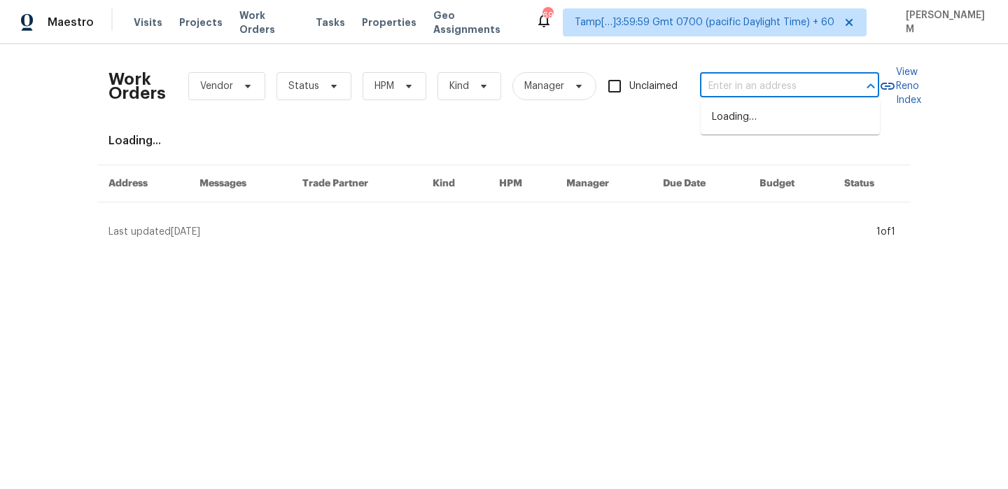
click at [769, 79] on input "text" at bounding box center [770, 87] width 140 height 22
paste input "369 White Bark Ln Simi Valley, CA 93065"
type input "369 White Bark Ln Simi Valley, CA 93065"
click at [776, 119] on li "369 White Bark Ln, Simi Valley, CA 93065" at bounding box center [790, 117] width 179 height 23
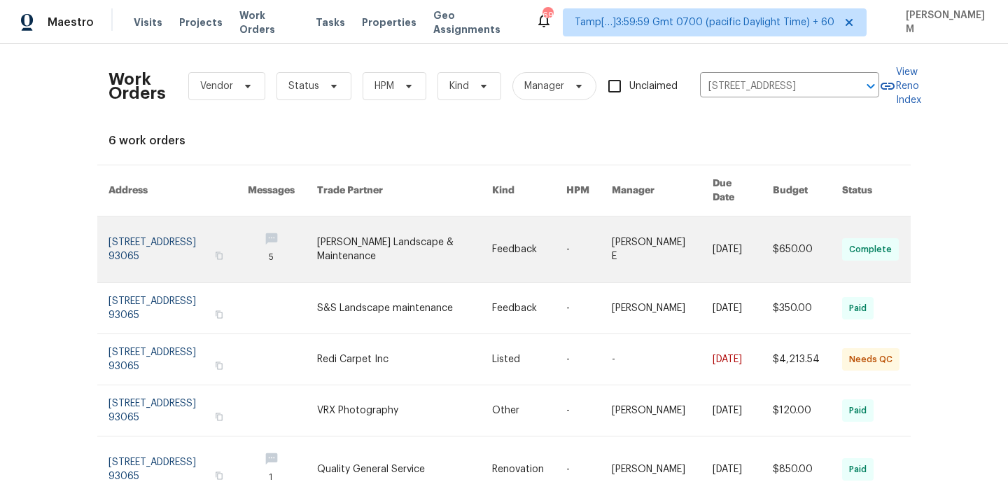
click at [508, 249] on link at bounding box center [529, 249] width 74 height 66
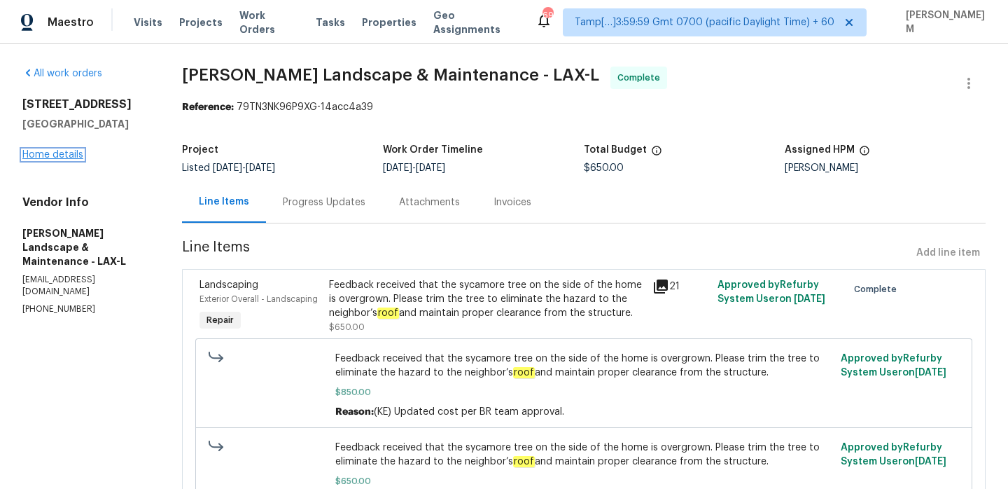
click at [37, 152] on link "Home details" at bounding box center [52, 155] width 61 height 10
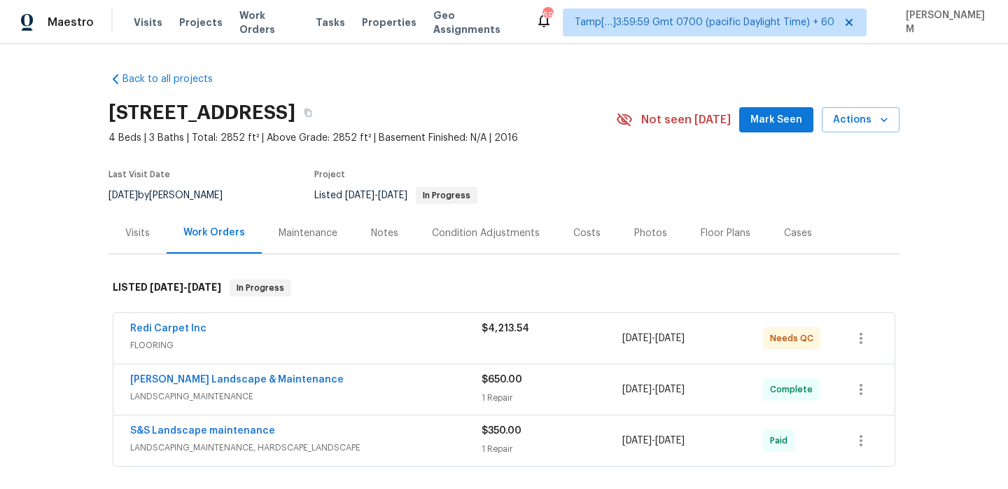
click at [425, 338] on div "Redi Carpet Inc" at bounding box center [305, 329] width 351 height 17
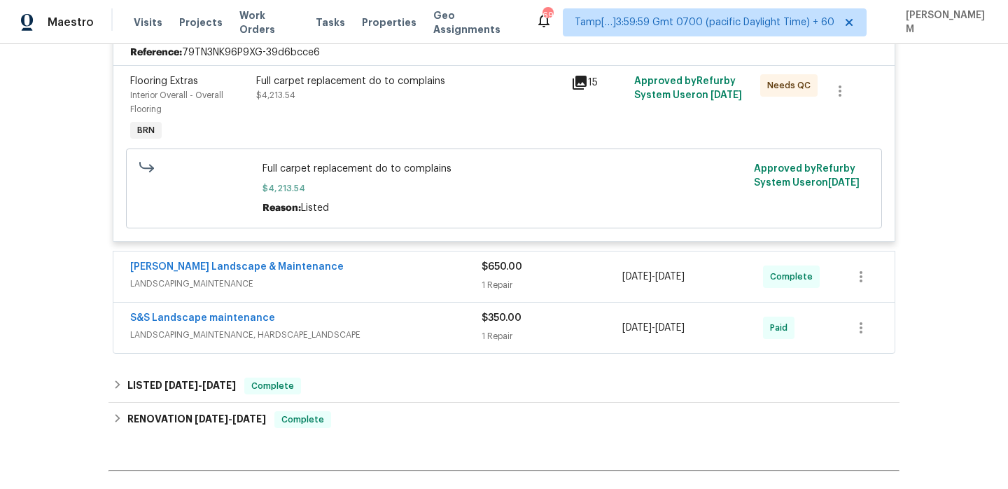
scroll to position [354, 0]
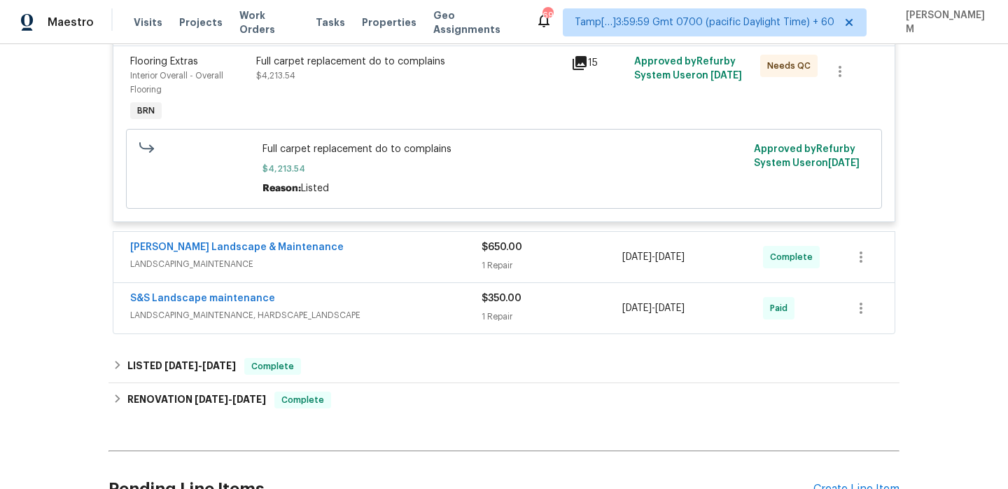
click at [387, 268] on span "LANDSCAPING_MAINTENANCE" at bounding box center [305, 264] width 351 height 14
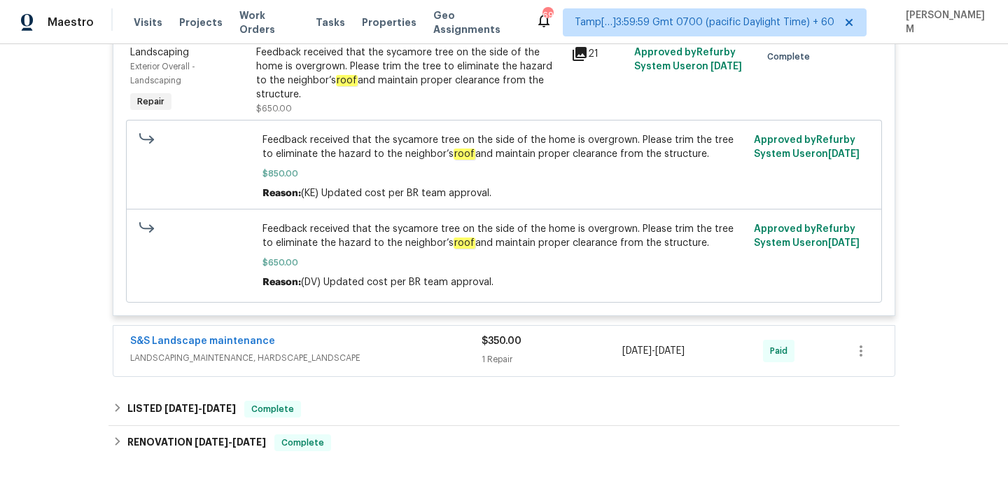
scroll to position [658, 0]
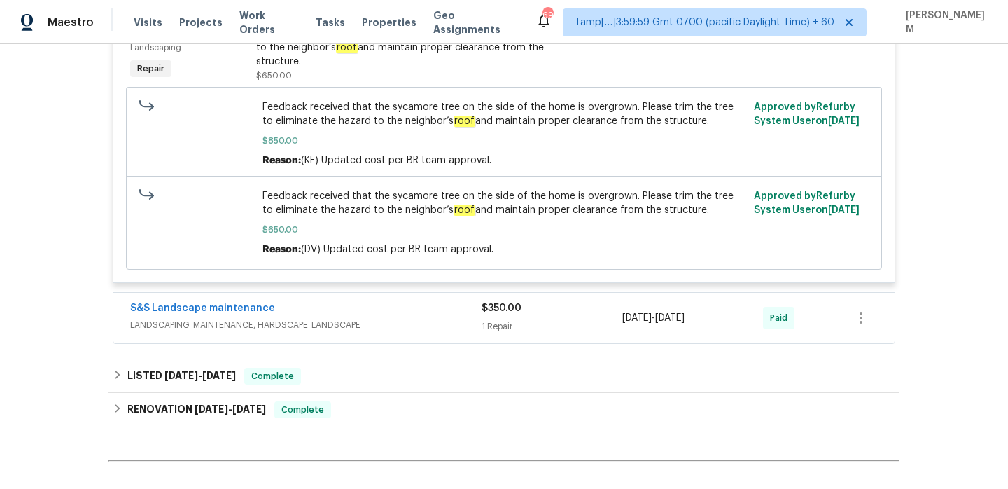
click at [438, 318] on div "S&S Landscape maintenance" at bounding box center [305, 309] width 351 height 17
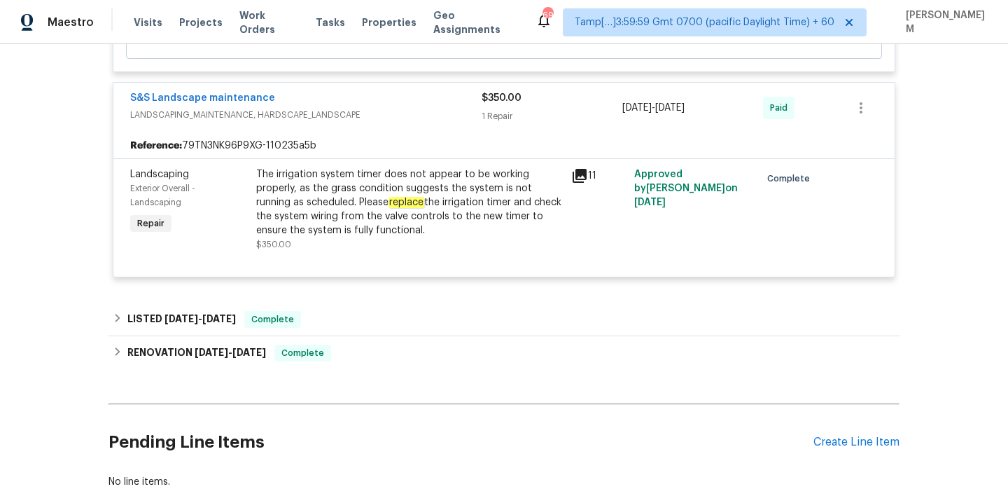
scroll to position [872, 0]
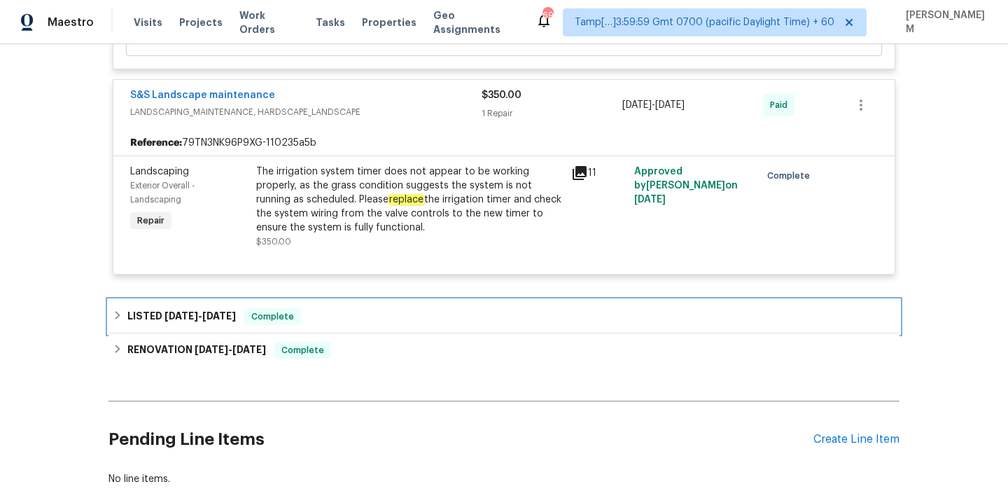
click at [384, 325] on div "LISTED 3/22/25 - 3/24/25 Complete" at bounding box center [504, 316] width 783 height 17
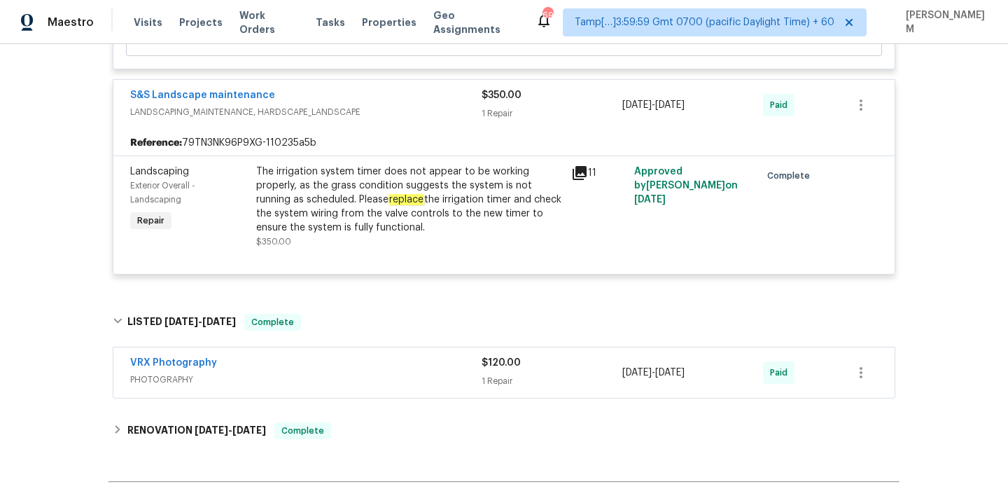
click at [405, 385] on span "PHOTOGRAPHY" at bounding box center [305, 379] width 351 height 14
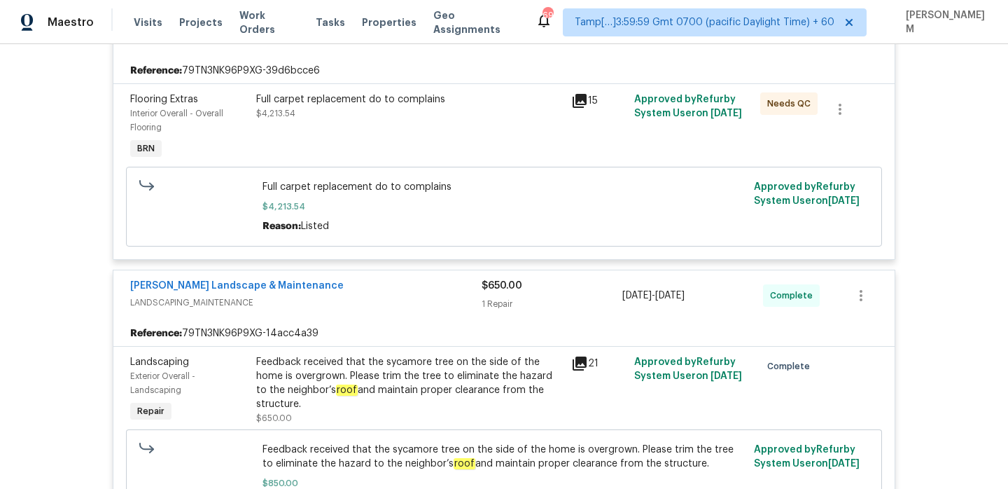
scroll to position [0, 0]
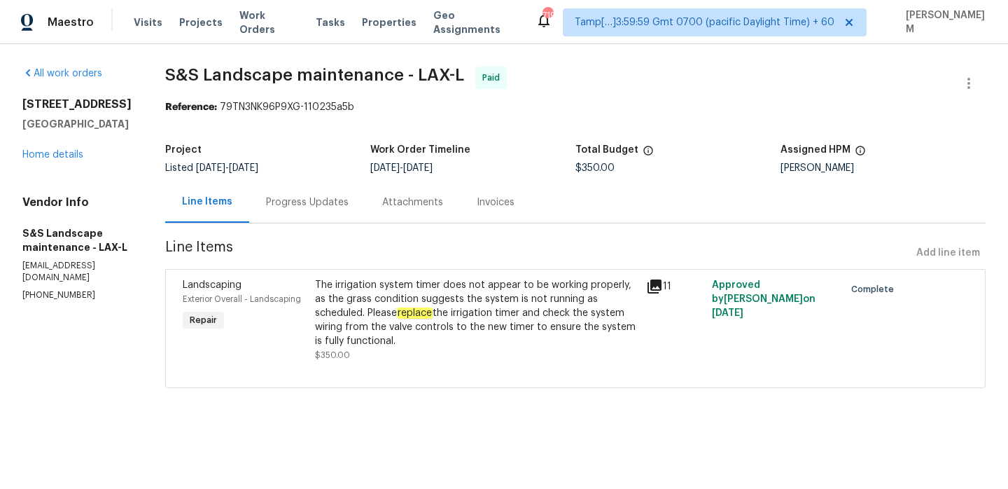
click at [319, 204] on div "Progress Updates" at bounding box center [307, 202] width 83 height 14
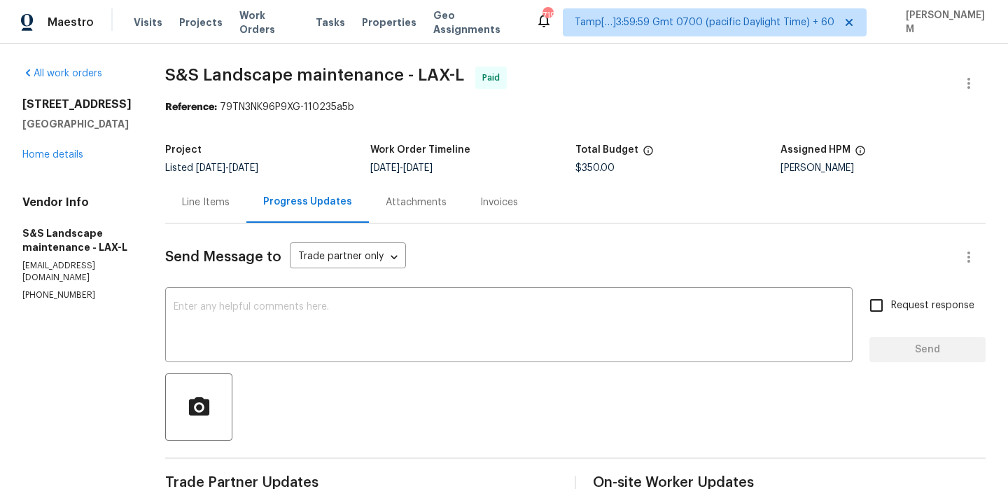
click at [487, 202] on div "Invoices" at bounding box center [499, 202] width 38 height 14
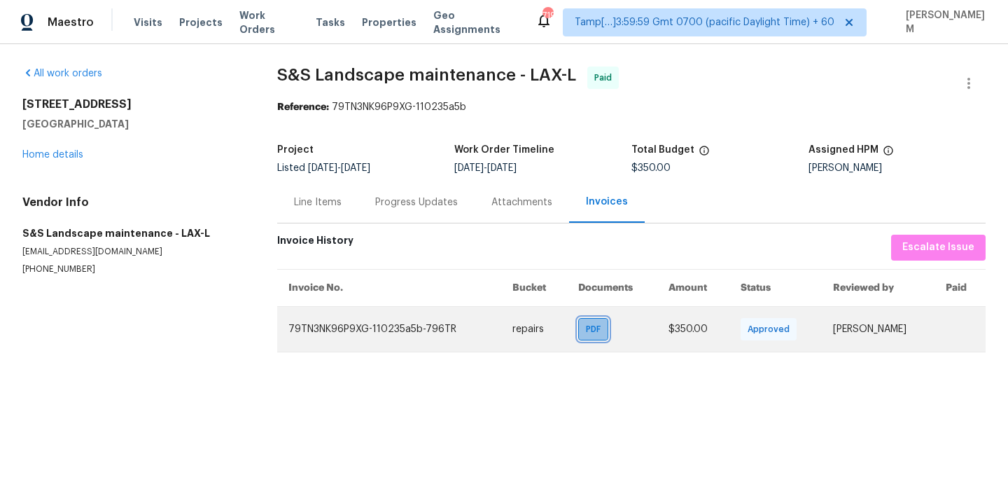
click at [588, 329] on span "PDF" at bounding box center [596, 329] width 20 height 14
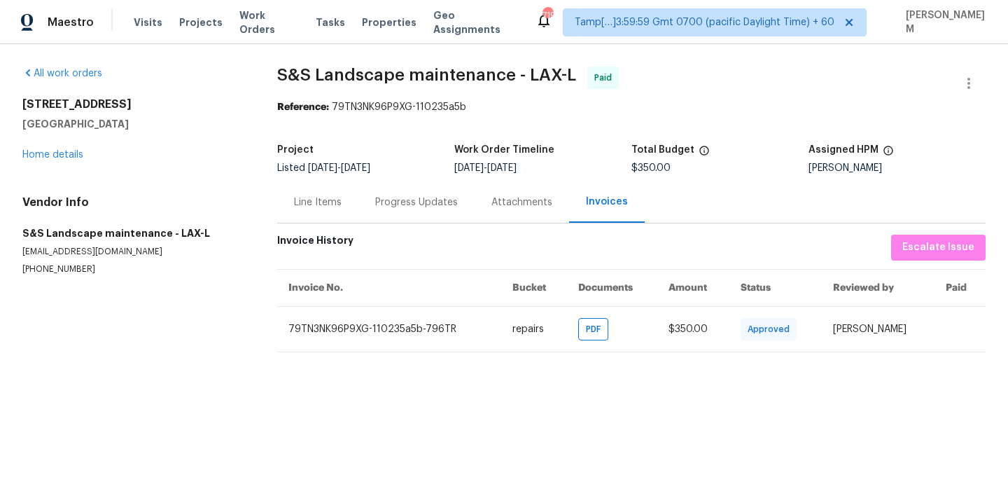
click at [365, 196] on div "Progress Updates" at bounding box center [416, 201] width 116 height 41
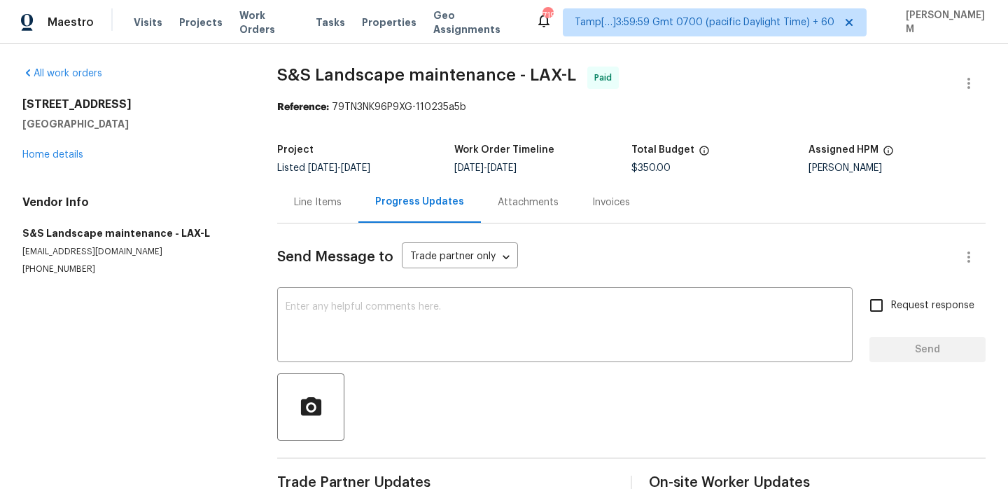
click at [321, 208] on div "Line Items" at bounding box center [318, 202] width 48 height 14
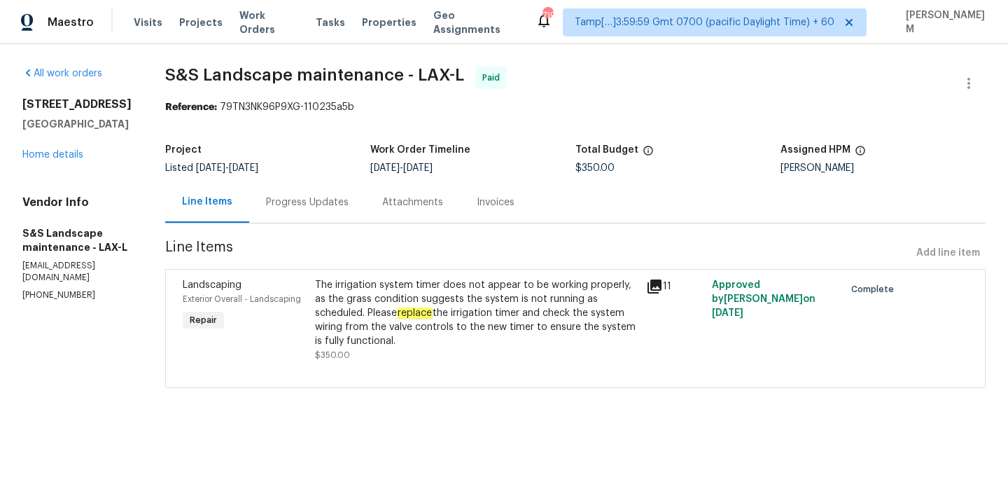
click at [468, 294] on div "The irrigation system timer does not appear to be working properly, as the gras…" at bounding box center [476, 313] width 323 height 70
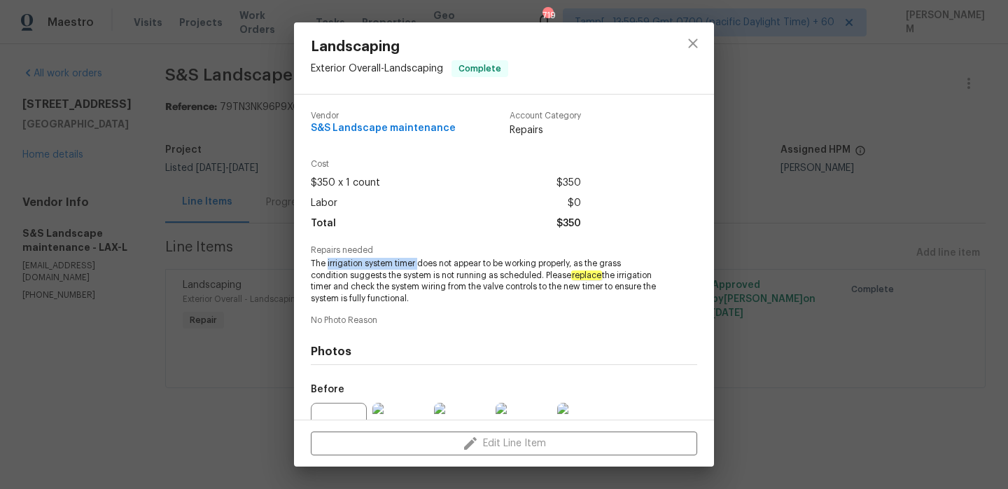
drag, startPoint x: 326, startPoint y: 261, endPoint x: 418, endPoint y: 258, distance: 91.8
click at [418, 260] on span "The irrigation system timer does not appear to be working properly, as the gras…" at bounding box center [485, 281] width 348 height 47
copy span "irrigation system timer"
click at [200, 292] on div "Landscaping Exterior Overall - Landscaping Complete Vendor S&S Landscape mainte…" at bounding box center [504, 244] width 1008 height 489
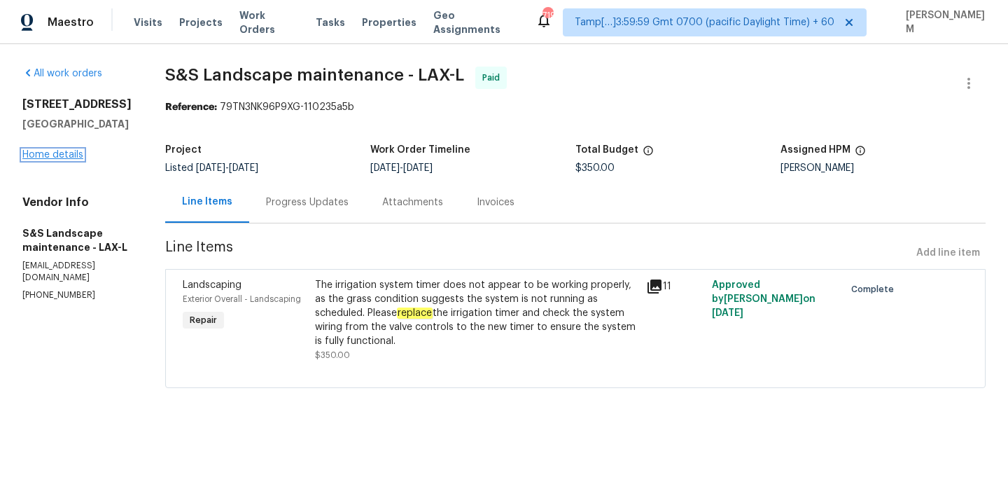
click at [43, 153] on link "Home details" at bounding box center [52, 155] width 61 height 10
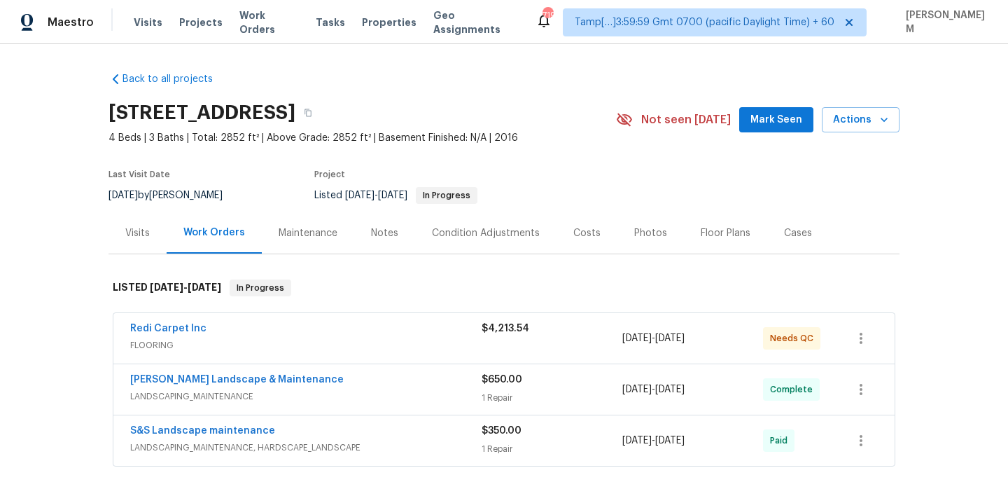
click at [355, 352] on span "FLOORING" at bounding box center [305, 345] width 351 height 14
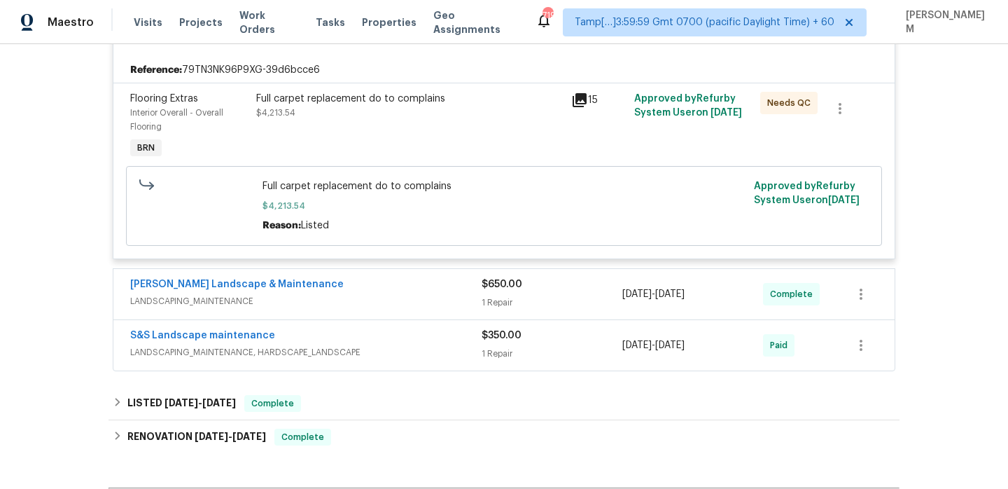
scroll to position [319, 0]
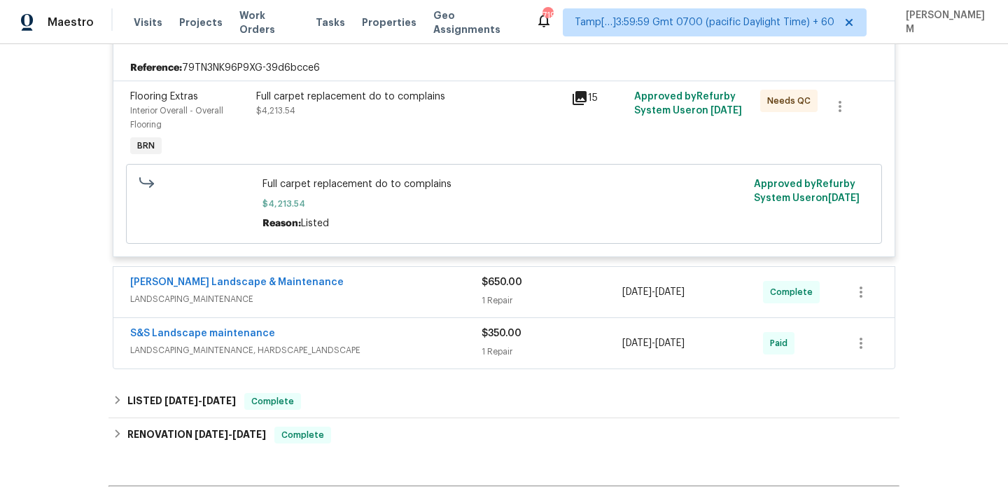
click at [394, 302] on span "LANDSCAPING_MAINTENANCE" at bounding box center [305, 299] width 351 height 14
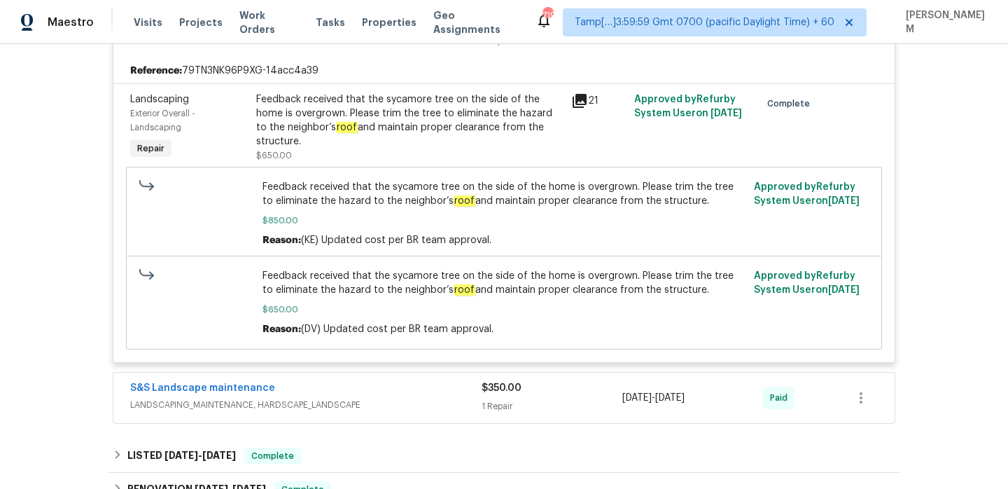
scroll to position [615, 0]
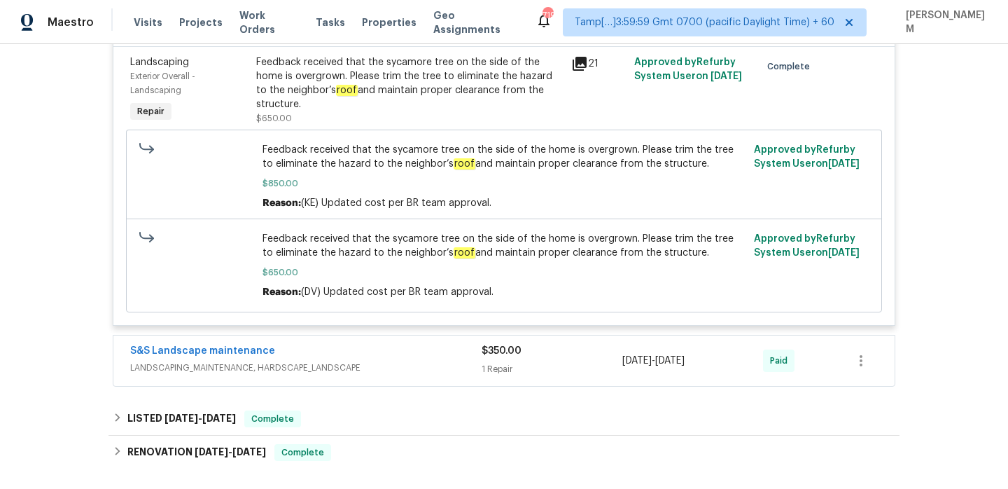
click at [419, 361] on div "S&S Landscape maintenance" at bounding box center [305, 352] width 351 height 17
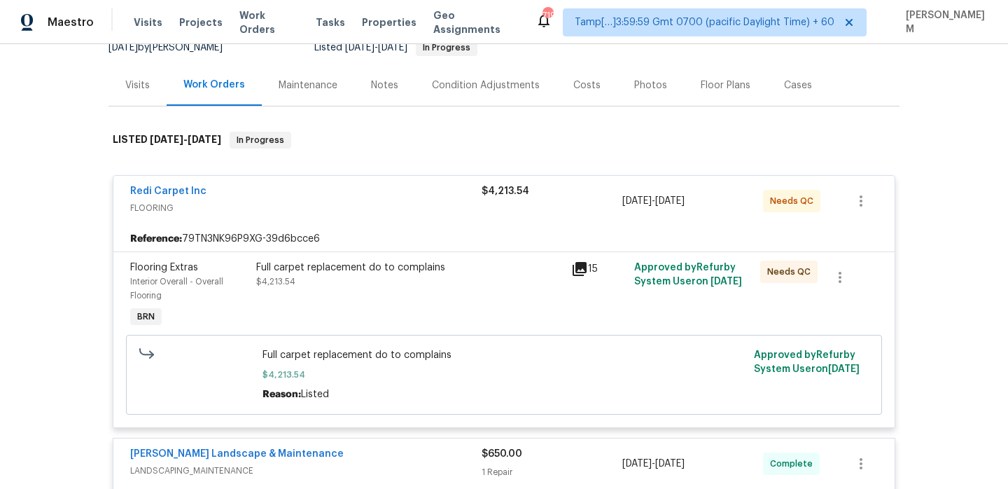
scroll to position [0, 0]
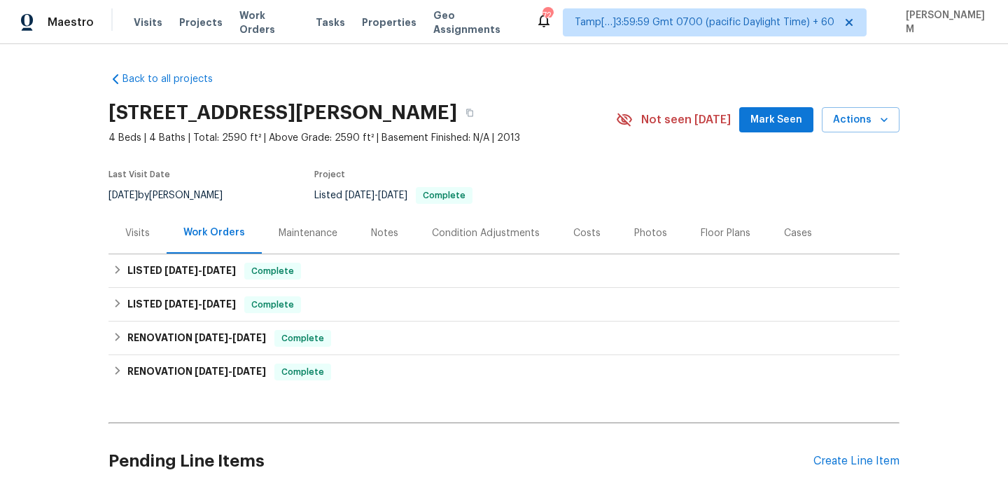
click at [294, 238] on div "Maintenance" at bounding box center [308, 233] width 59 height 14
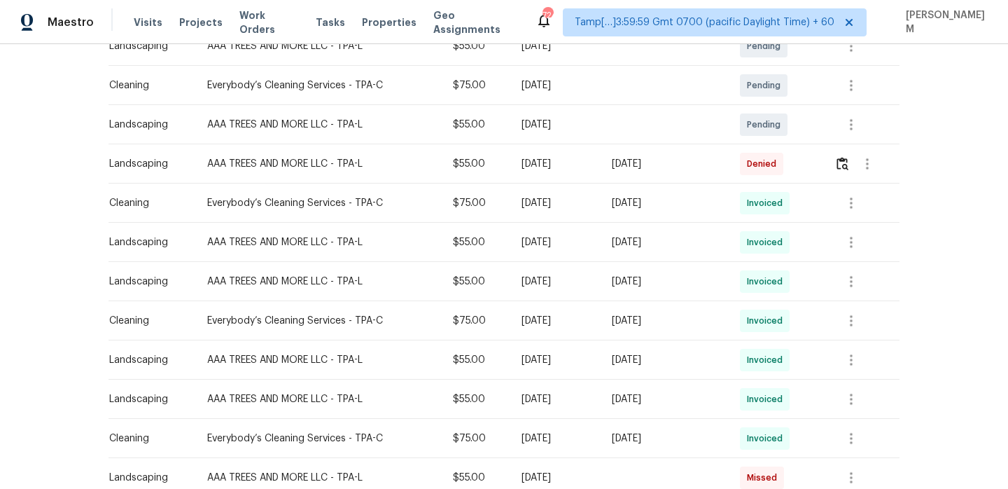
scroll to position [305, 0]
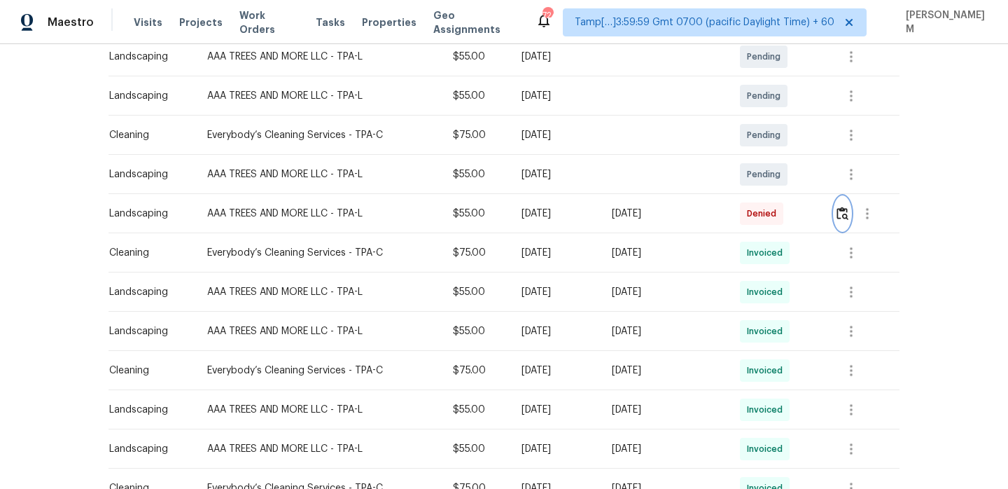
click at [846, 217] on img "button" at bounding box center [843, 213] width 12 height 13
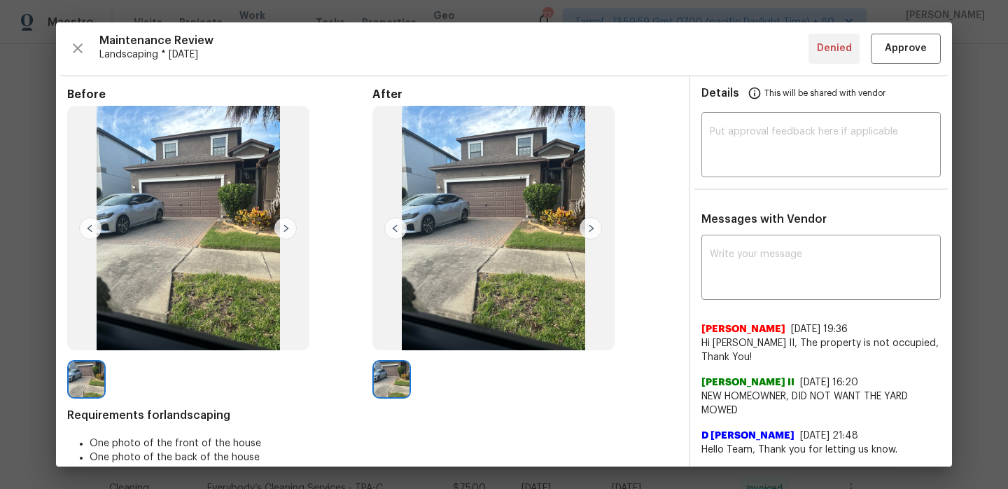
scroll to position [54, 0]
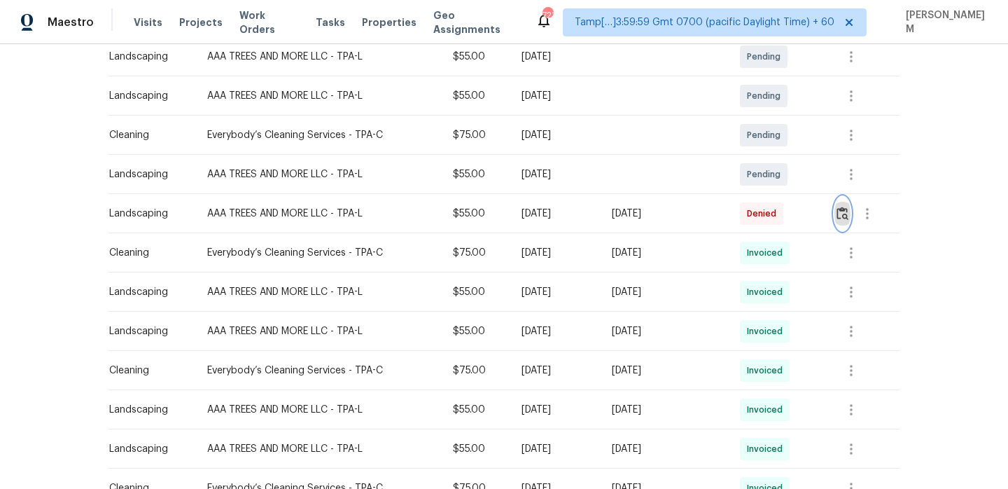
click at [839, 210] on button "button" at bounding box center [842, 214] width 16 height 34
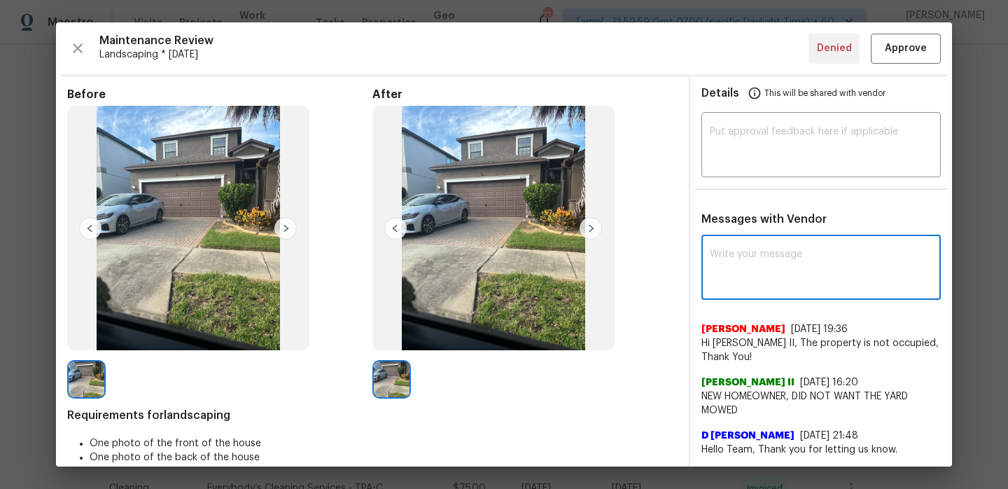
click at [770, 256] on textarea at bounding box center [821, 268] width 223 height 39
paste textarea "Hi AAA TREES AND MORE LLC-TPA-L, thank you for keeping us informed and for prov…"
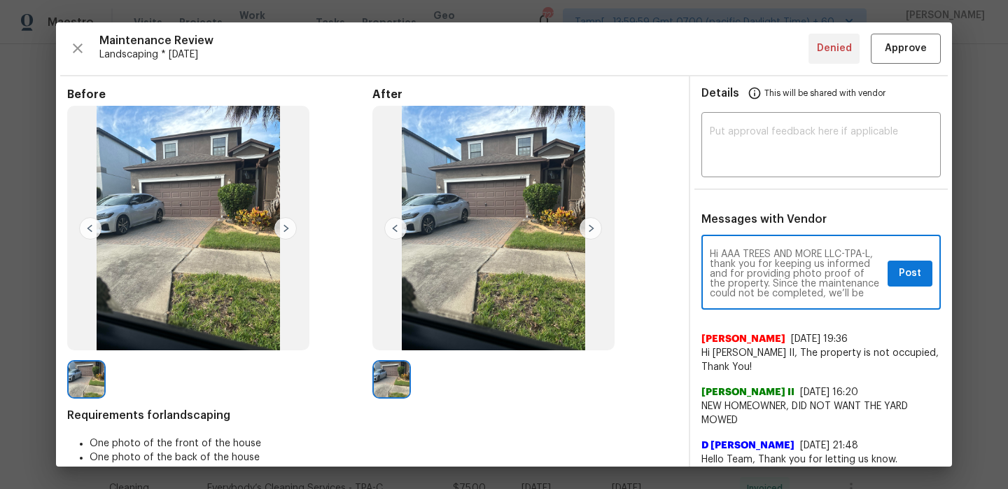
scroll to position [118, 0]
type textarea "Hi AAA TREES AND MORE LLC-TPA-L, thank you for keeping us informed and for prov…"
click at [913, 279] on span "Post" at bounding box center [910, 274] width 22 height 18
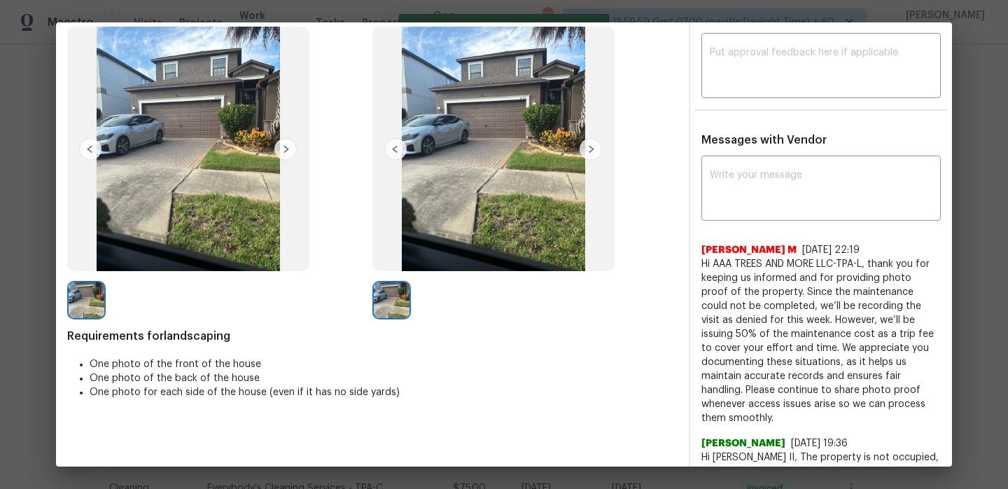
scroll to position [0, 0]
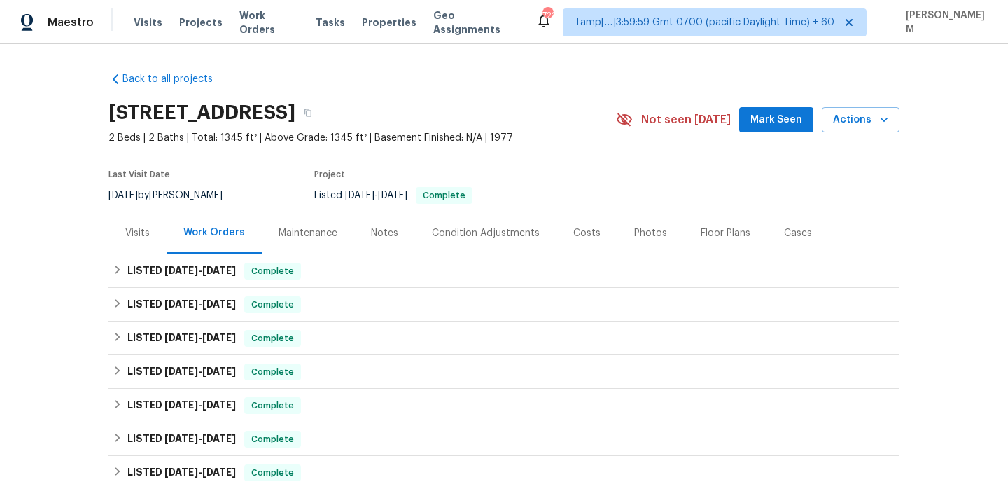
scroll to position [60, 0]
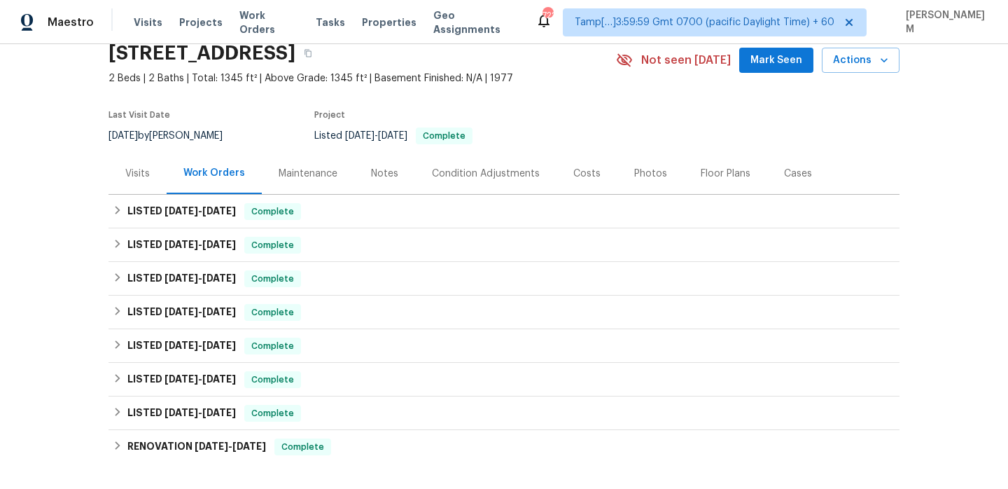
click at [307, 162] on div "Maintenance" at bounding box center [308, 173] width 92 height 41
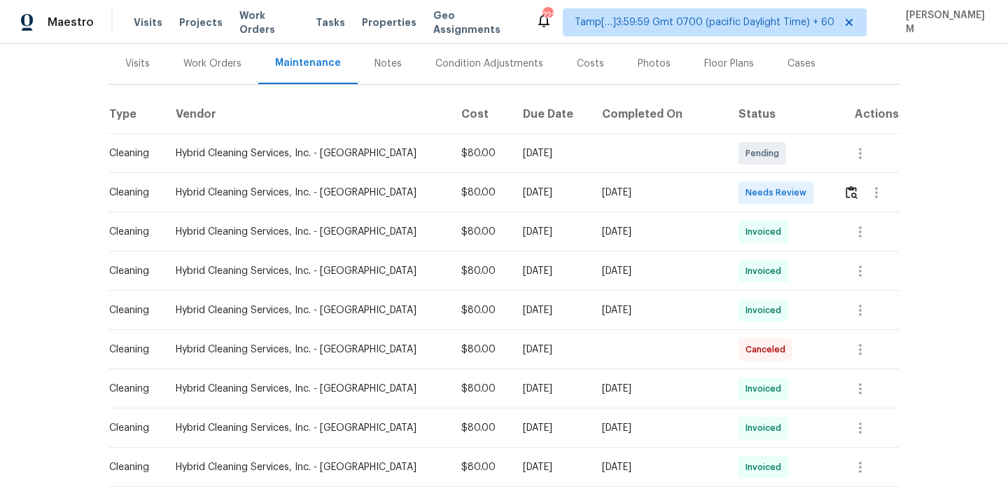
scroll to position [152, 0]
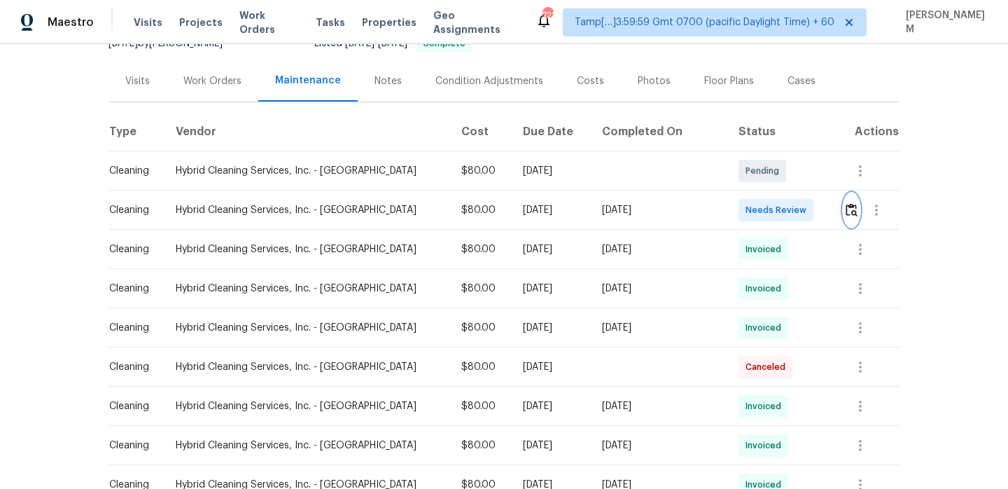
click at [846, 212] on img "button" at bounding box center [852, 209] width 12 height 13
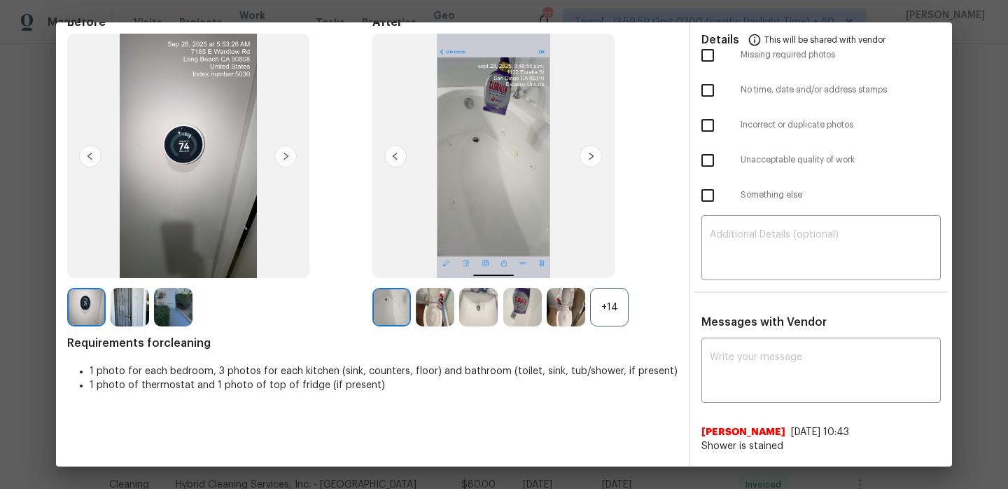
scroll to position [74, 0]
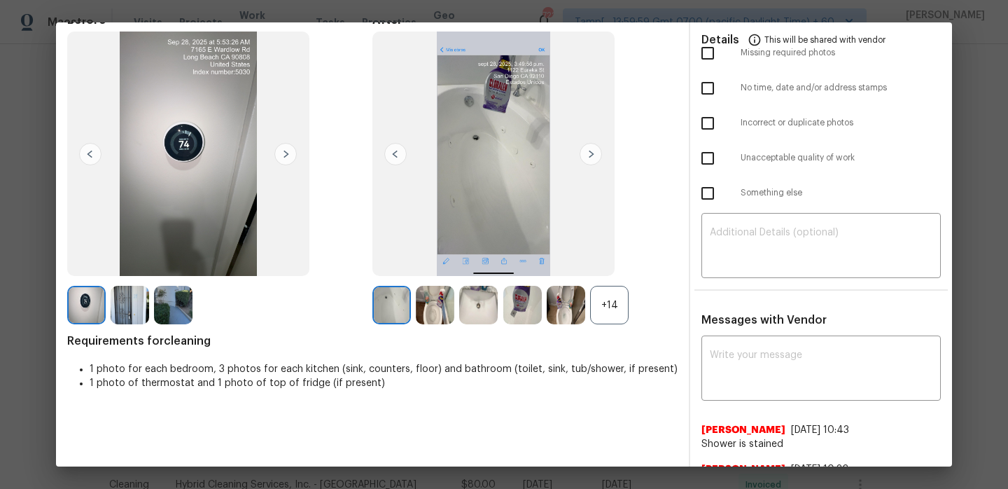
click at [616, 297] on div "+14" at bounding box center [609, 305] width 39 height 39
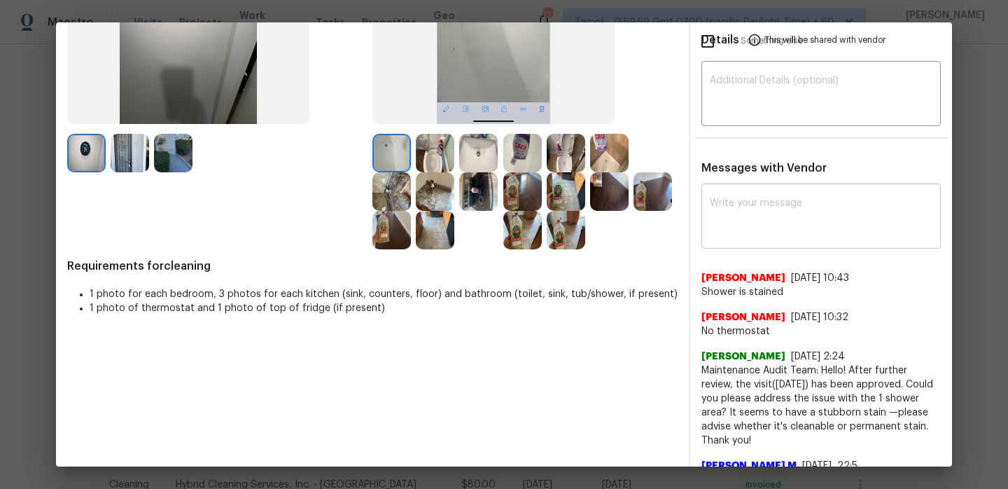
scroll to position [228, 0]
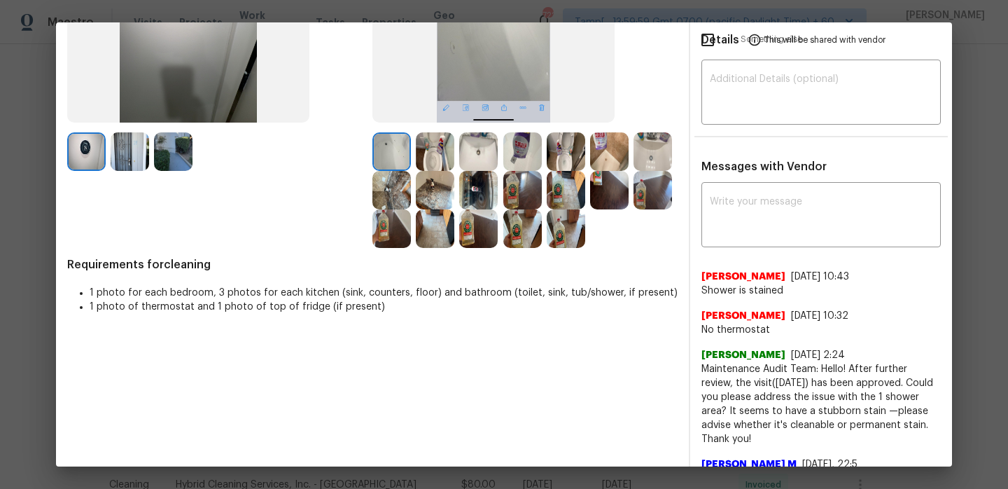
click at [396, 154] on img at bounding box center [391, 151] width 39 height 39
click at [440, 147] on img at bounding box center [435, 151] width 39 height 39
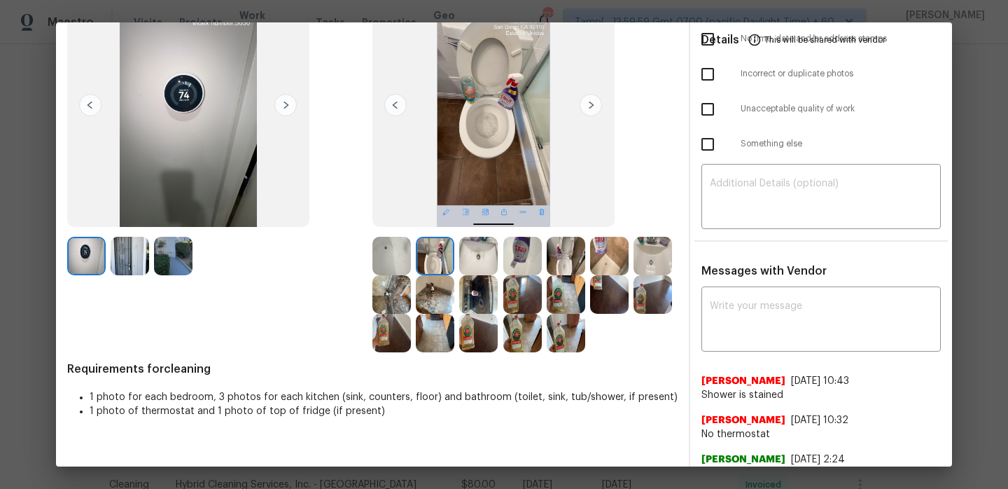
scroll to position [112, 0]
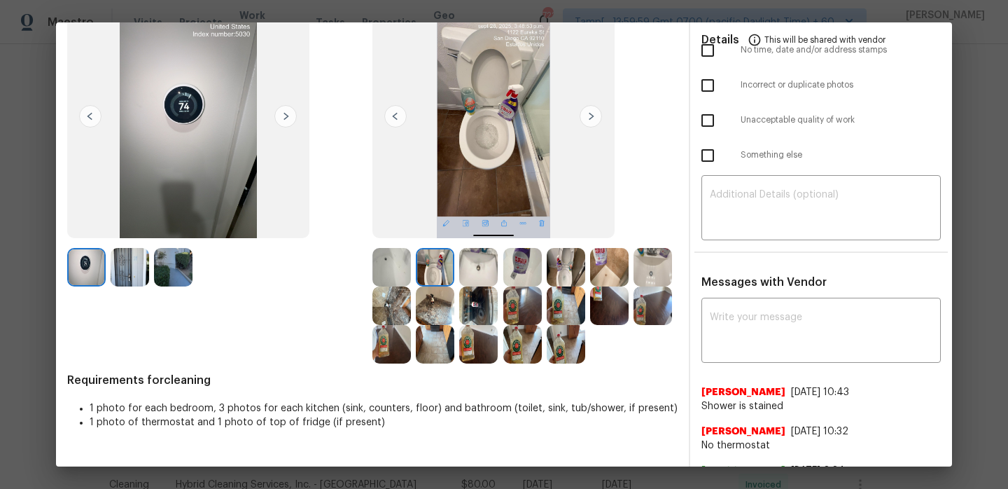
click at [474, 266] on img at bounding box center [478, 267] width 39 height 39
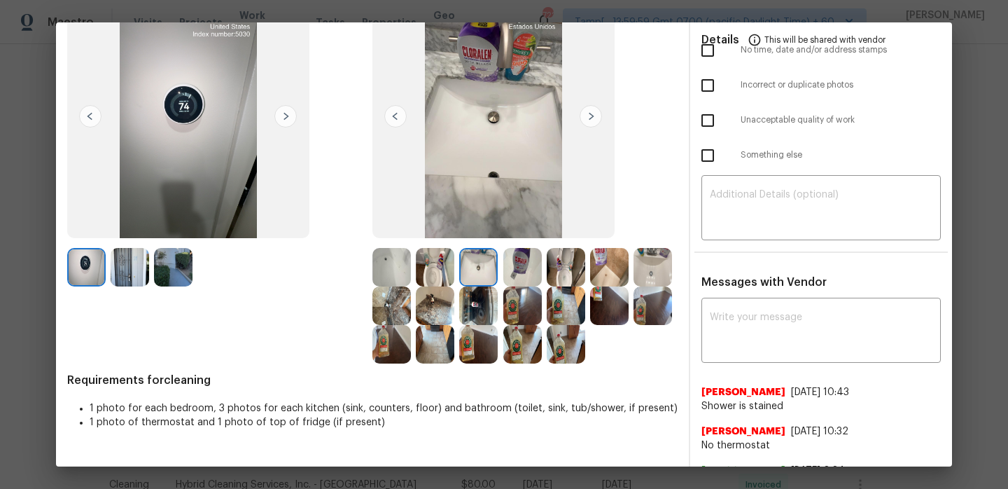
click at [533, 270] on img at bounding box center [522, 267] width 39 height 39
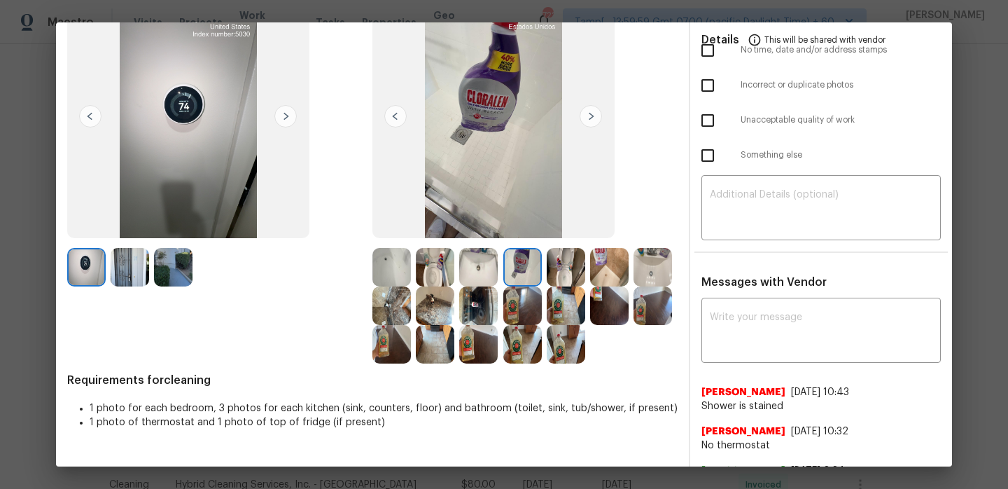
click at [573, 265] on img at bounding box center [566, 267] width 39 height 39
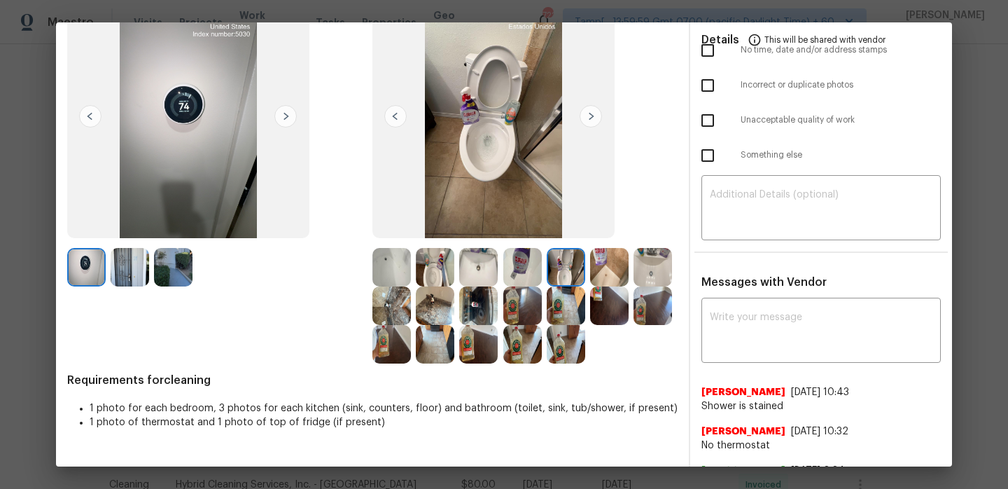
click at [619, 268] on img at bounding box center [609, 267] width 39 height 39
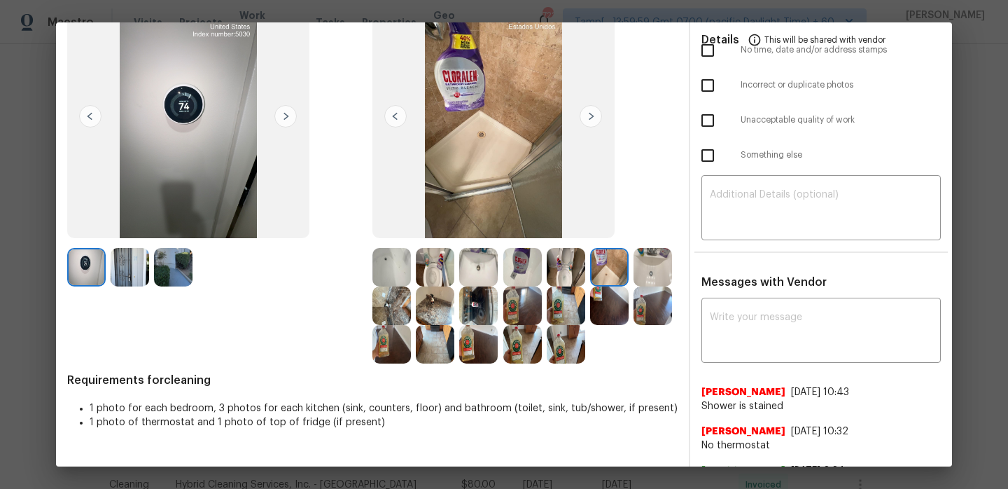
click at [659, 267] on img at bounding box center [653, 267] width 39 height 39
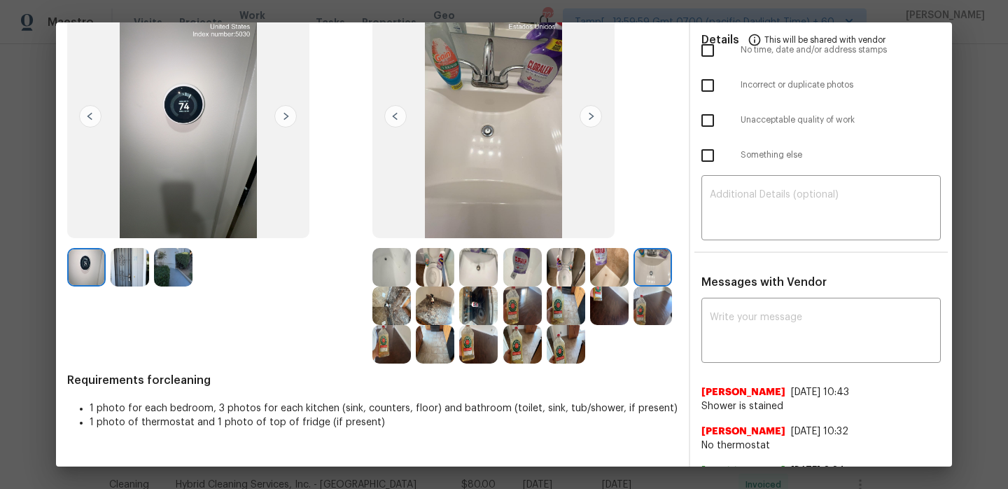
click at [376, 302] on img at bounding box center [391, 305] width 39 height 39
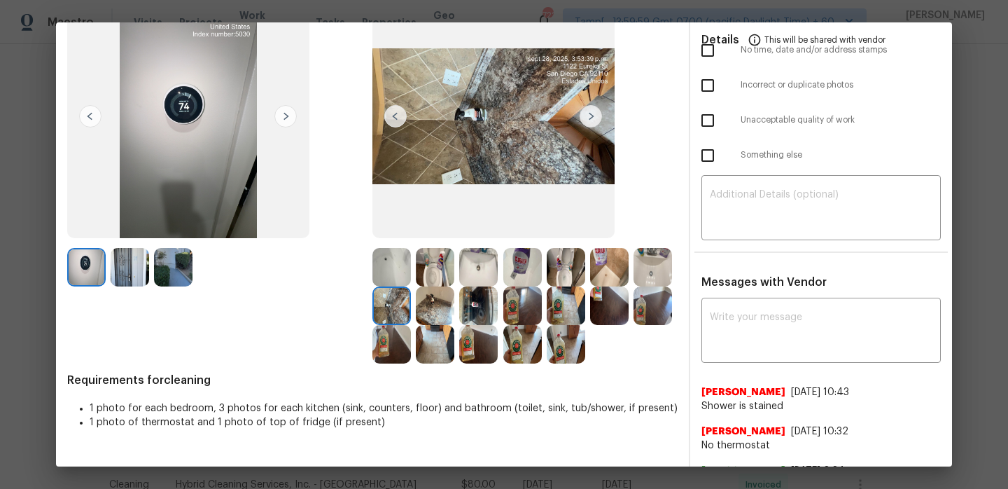
click at [438, 312] on img at bounding box center [435, 305] width 39 height 39
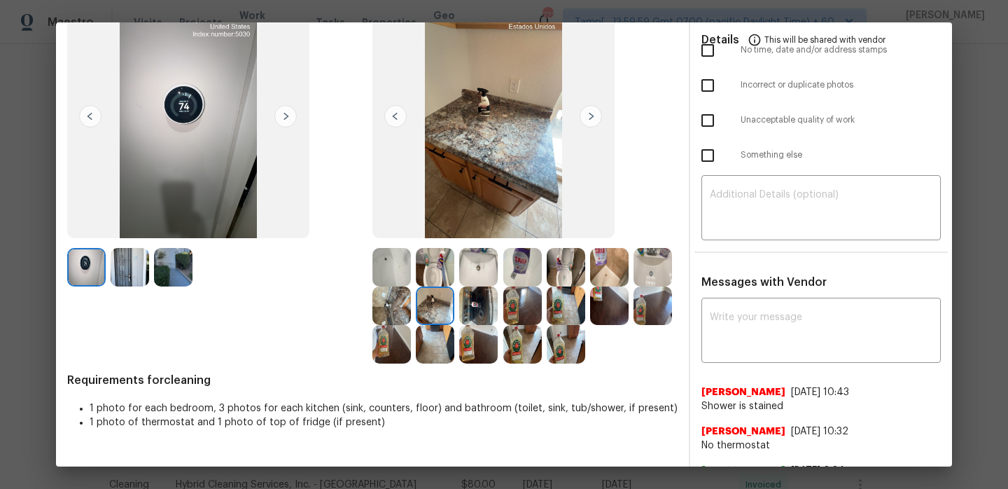
click at [489, 305] on img at bounding box center [478, 305] width 39 height 39
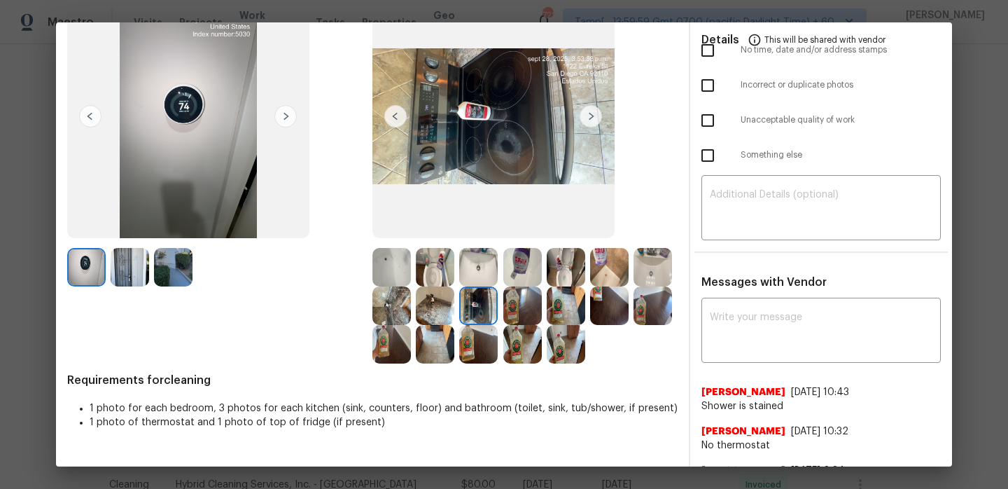
click at [539, 309] on img at bounding box center [522, 305] width 39 height 39
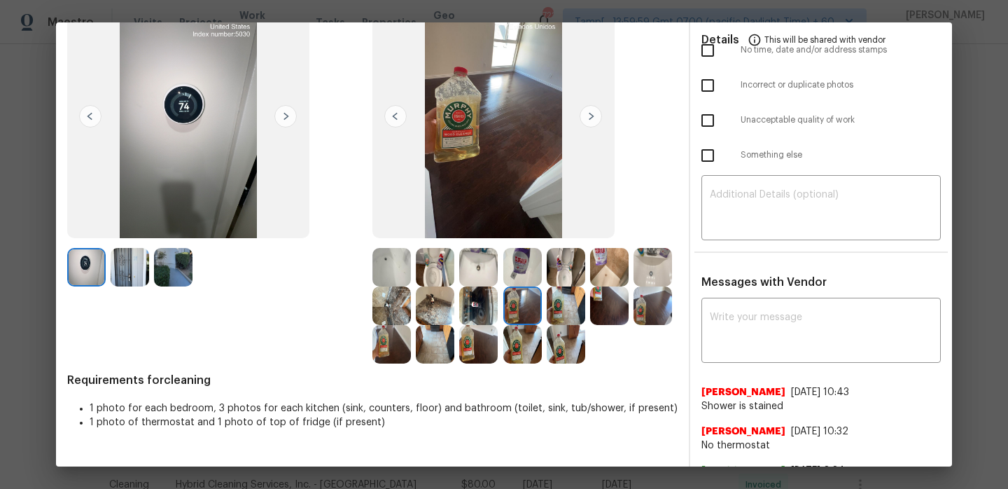
click at [578, 310] on img at bounding box center [566, 305] width 39 height 39
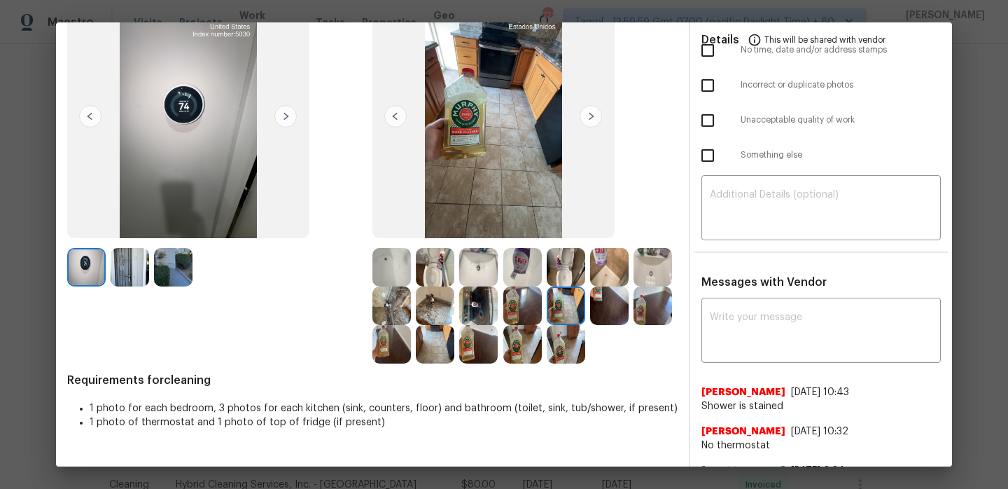
click at [596, 306] on img at bounding box center [609, 305] width 39 height 39
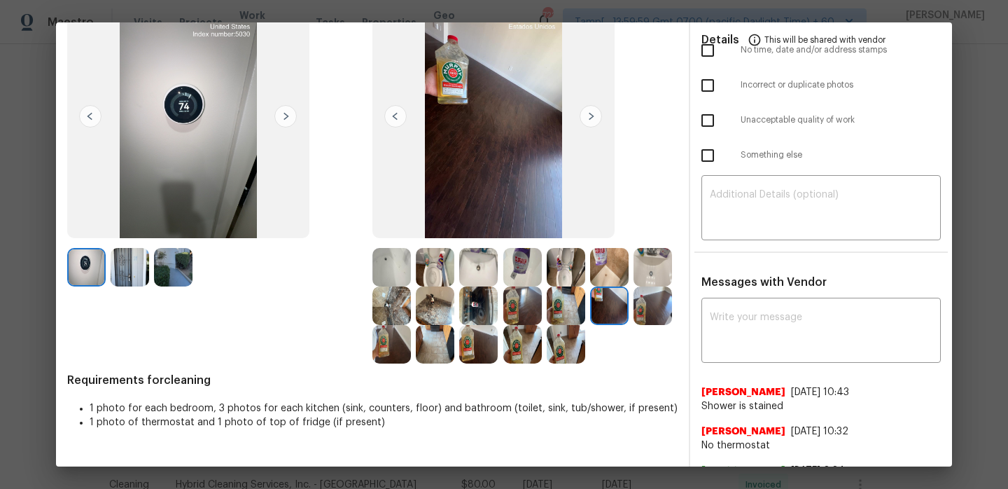
click at [658, 312] on img at bounding box center [653, 305] width 39 height 39
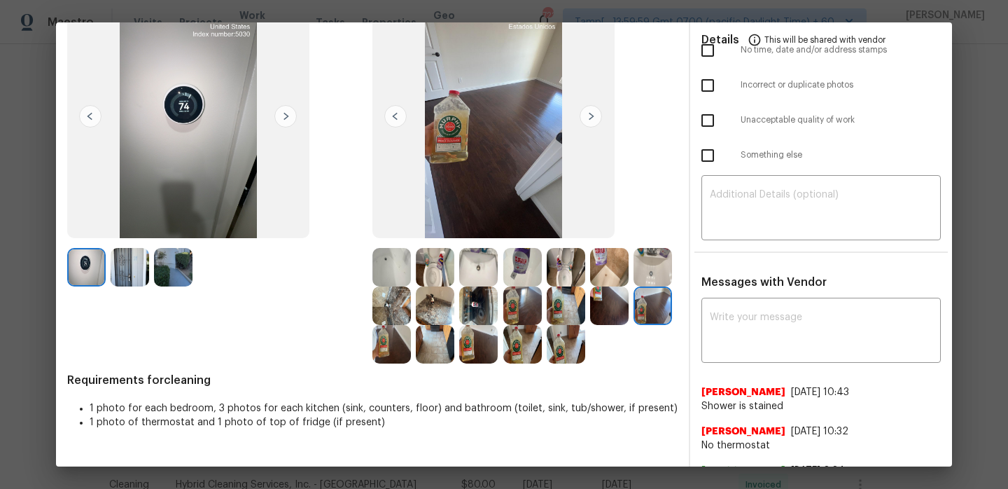
click at [400, 346] on img at bounding box center [391, 344] width 39 height 39
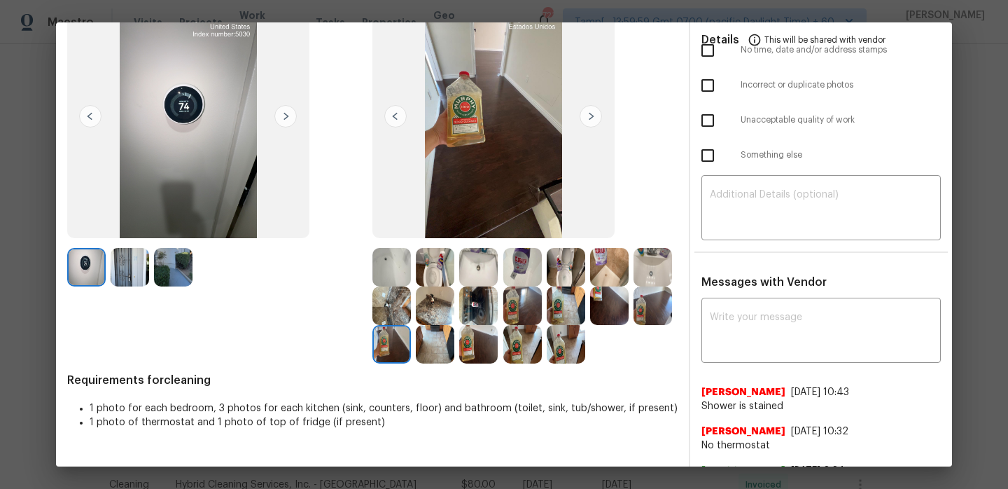
click at [434, 340] on img at bounding box center [435, 344] width 39 height 39
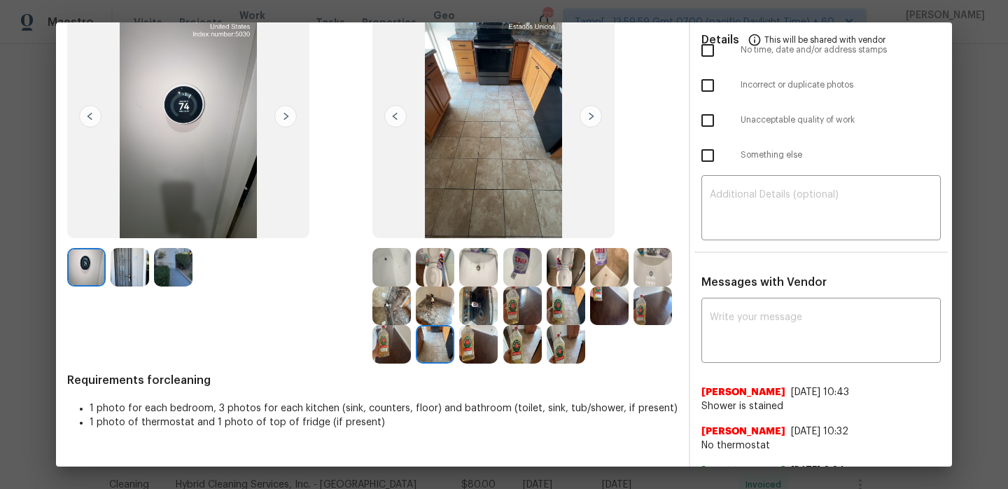
click at [479, 342] on img at bounding box center [478, 344] width 39 height 39
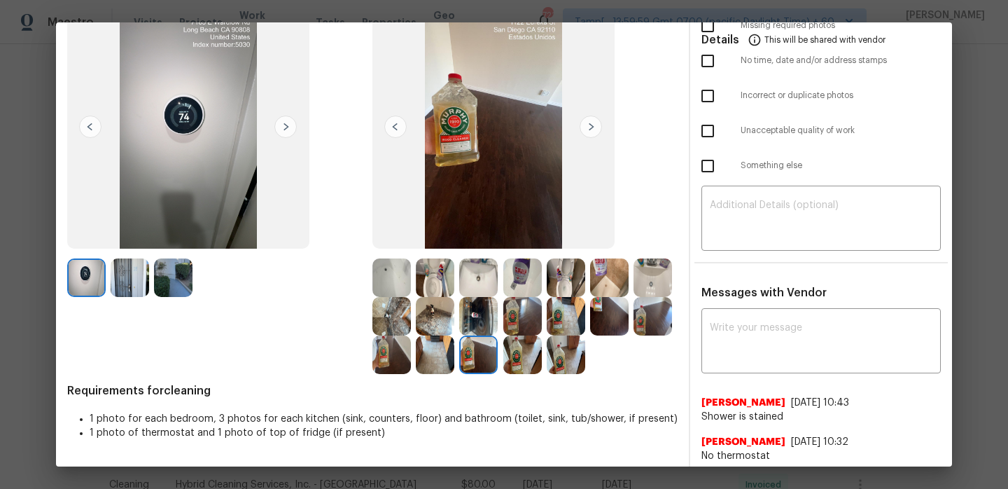
scroll to position [122, 0]
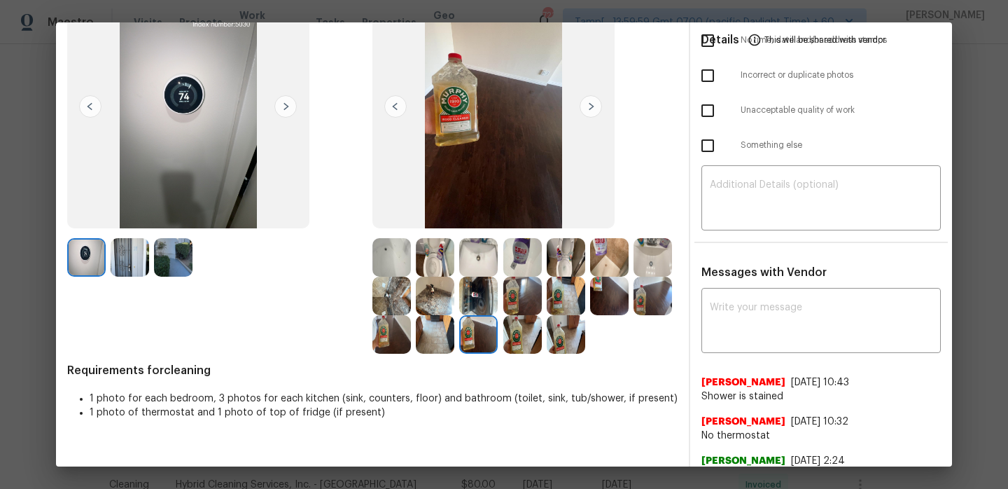
click at [516, 344] on img at bounding box center [522, 334] width 39 height 39
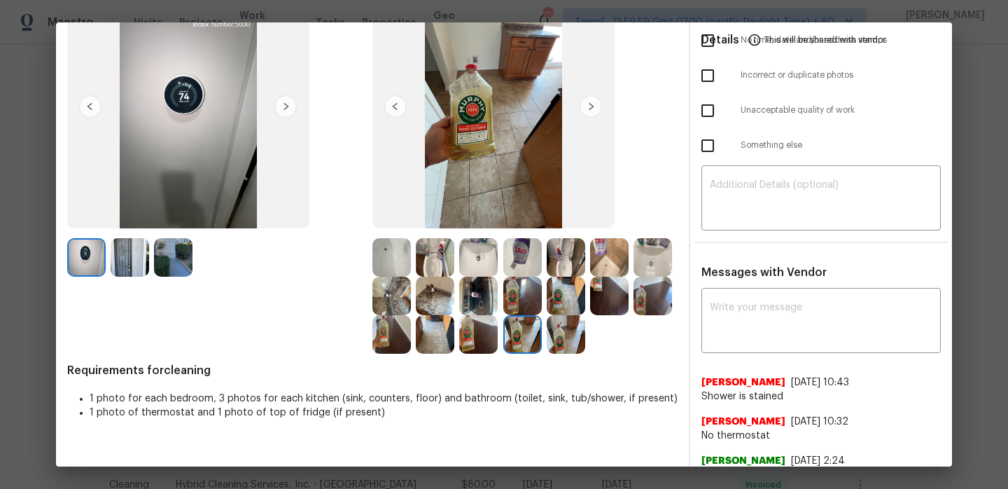
click at [564, 351] on img at bounding box center [566, 334] width 39 height 39
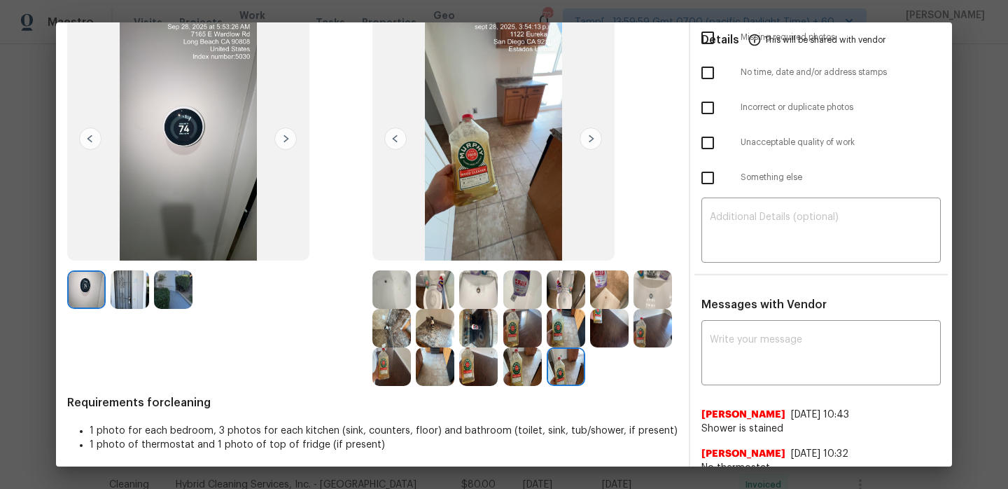
scroll to position [81, 0]
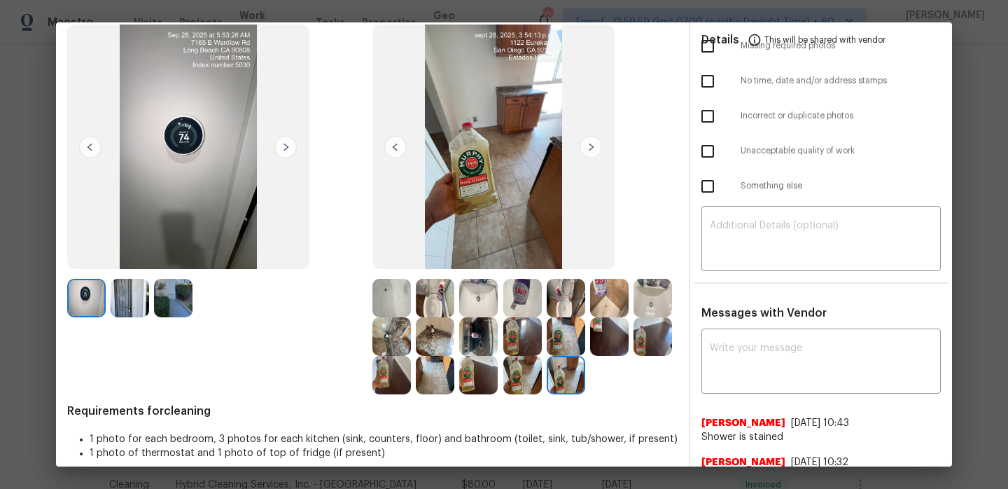
click at [377, 293] on img at bounding box center [391, 298] width 39 height 39
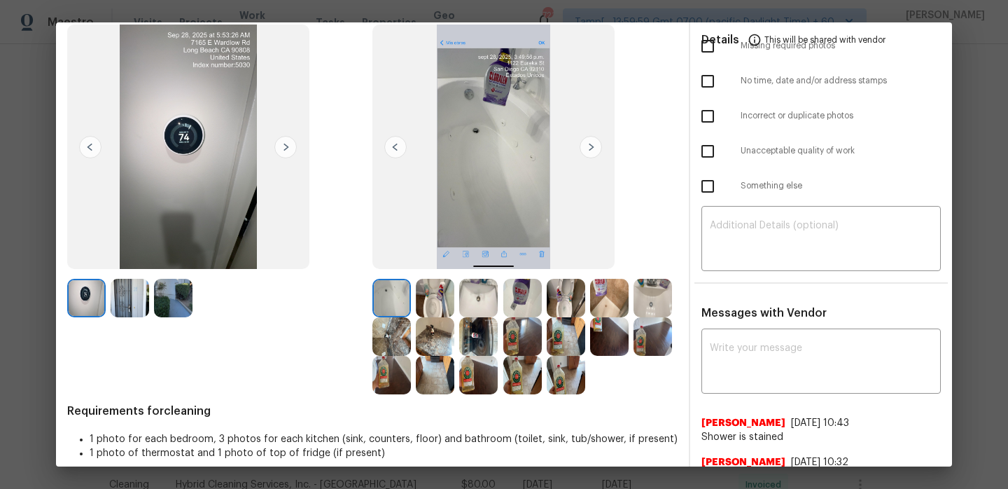
click at [599, 150] on img at bounding box center [591, 147] width 22 height 22
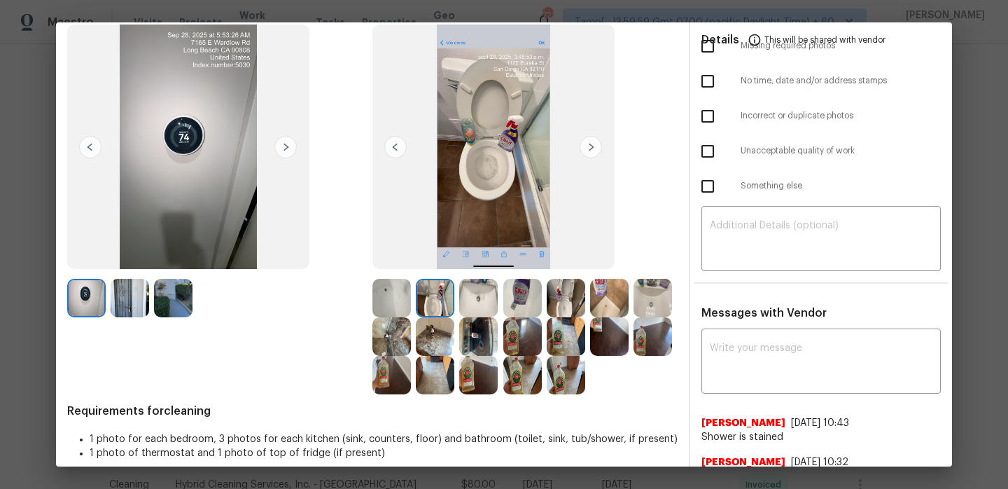
click at [599, 150] on img at bounding box center [591, 147] width 22 height 22
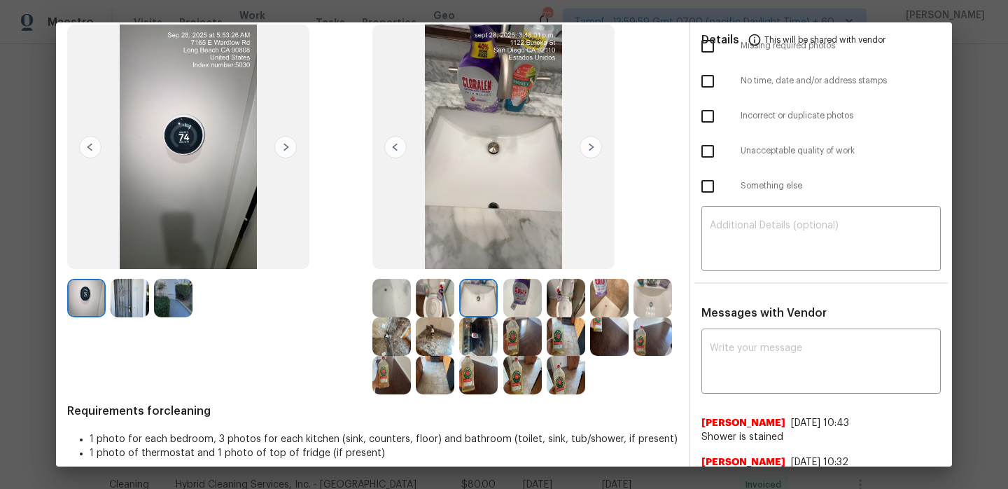
click at [599, 150] on img at bounding box center [591, 147] width 22 height 22
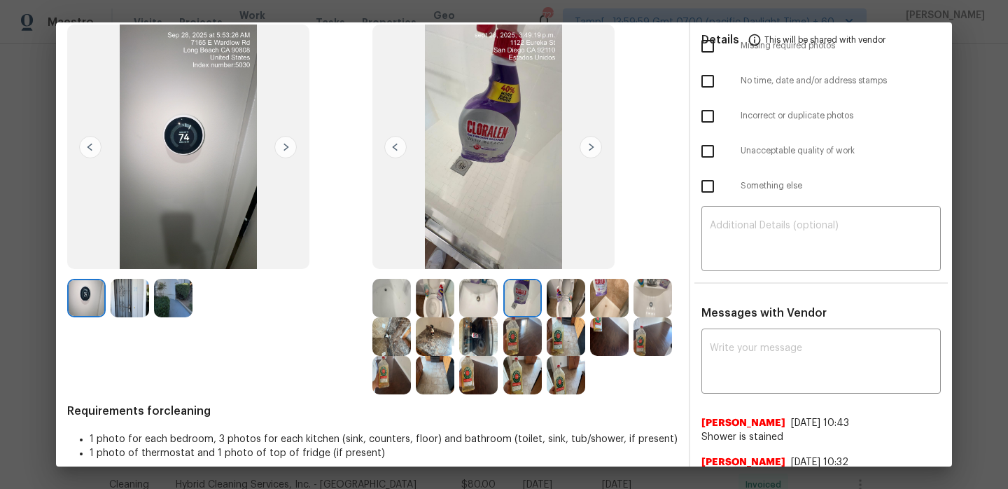
click at [599, 150] on img at bounding box center [591, 147] width 22 height 22
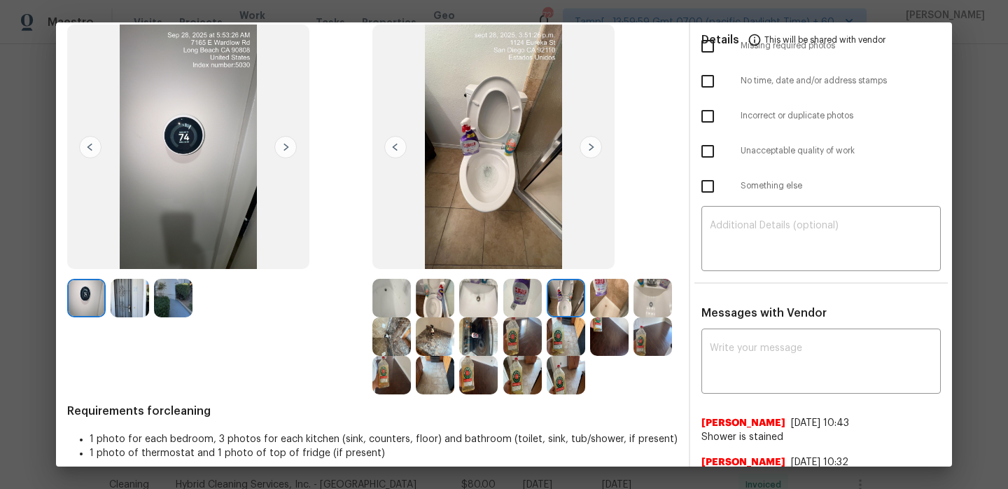
click at [599, 150] on img at bounding box center [591, 147] width 22 height 22
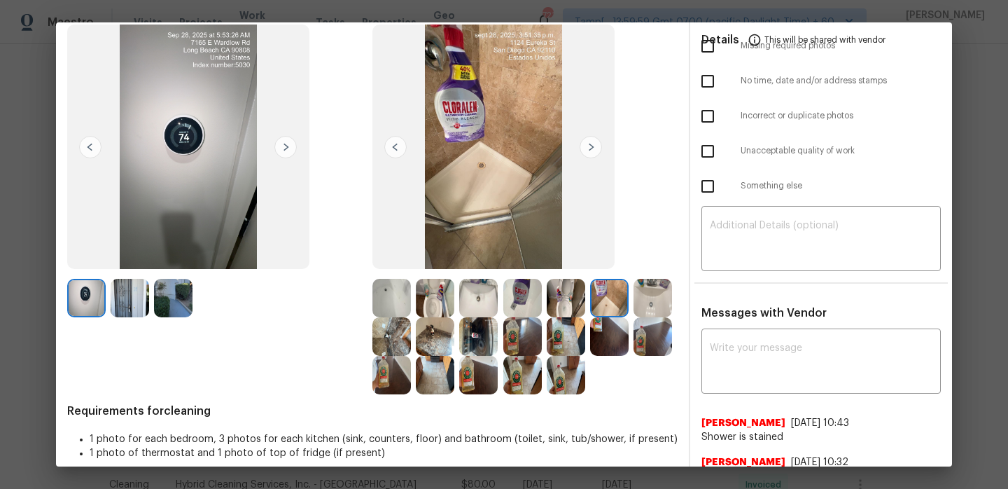
click at [599, 150] on img at bounding box center [591, 147] width 22 height 22
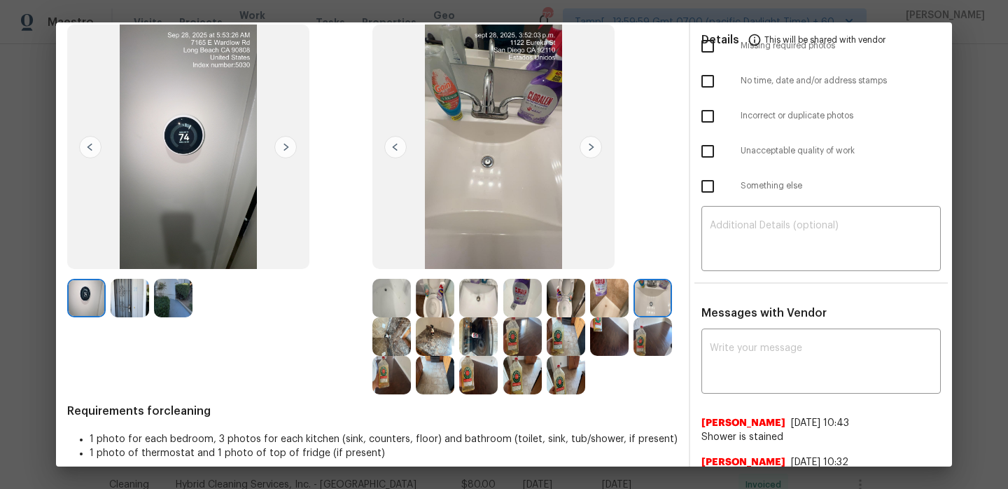
click at [599, 150] on img at bounding box center [591, 147] width 22 height 22
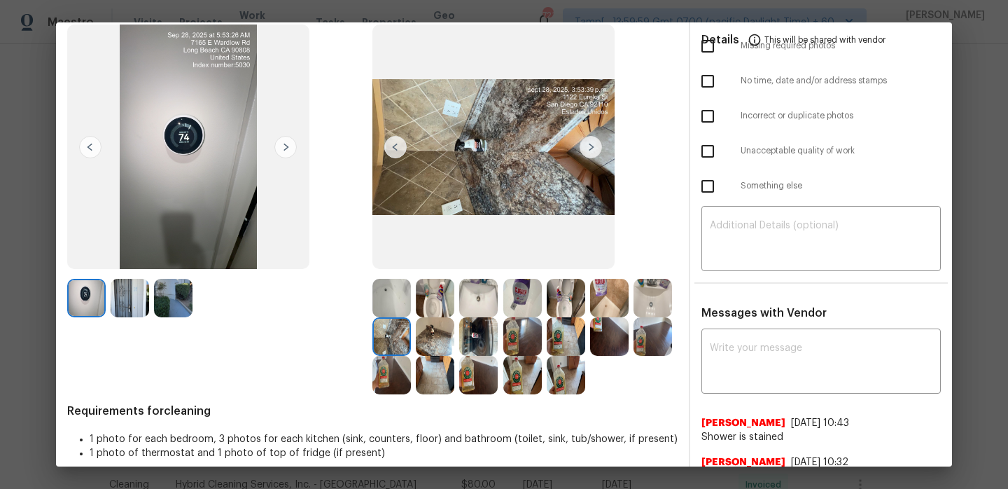
click at [599, 150] on img at bounding box center [591, 147] width 22 height 22
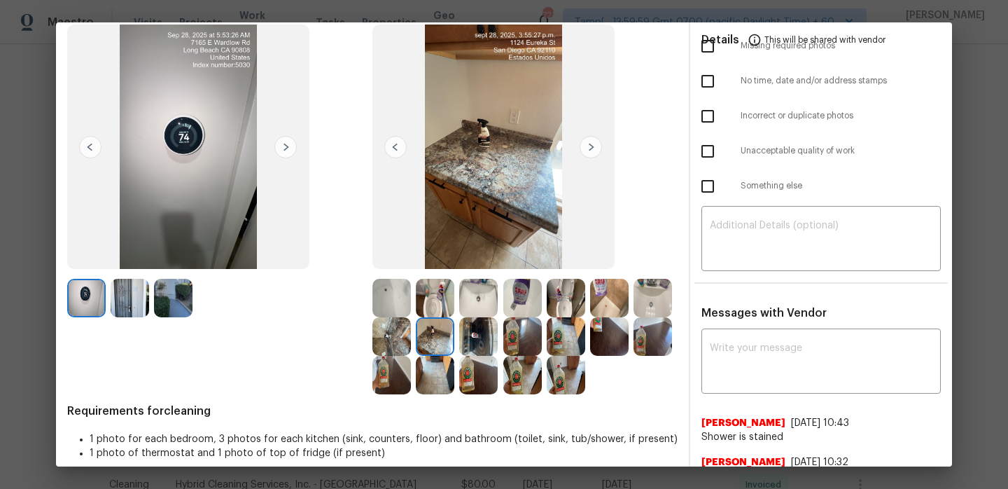
click at [599, 150] on img at bounding box center [591, 147] width 22 height 22
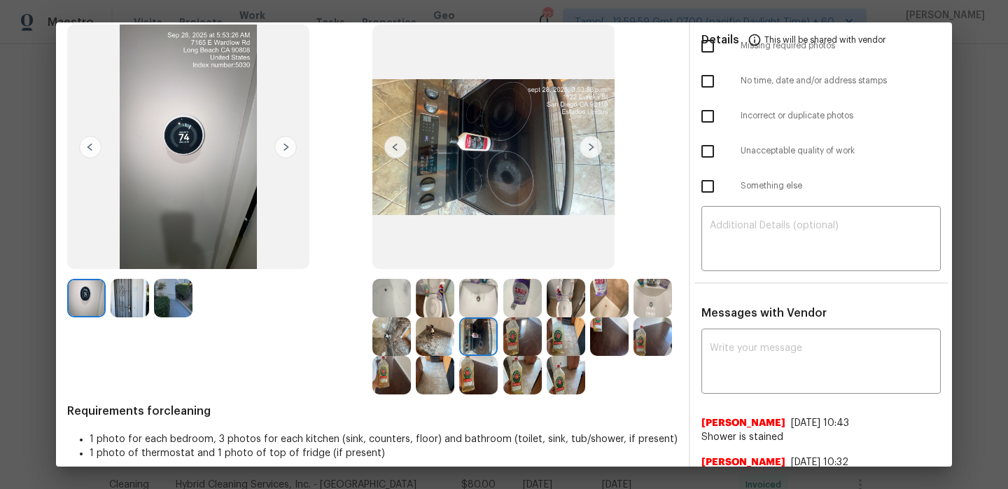
click at [599, 150] on img at bounding box center [591, 147] width 22 height 22
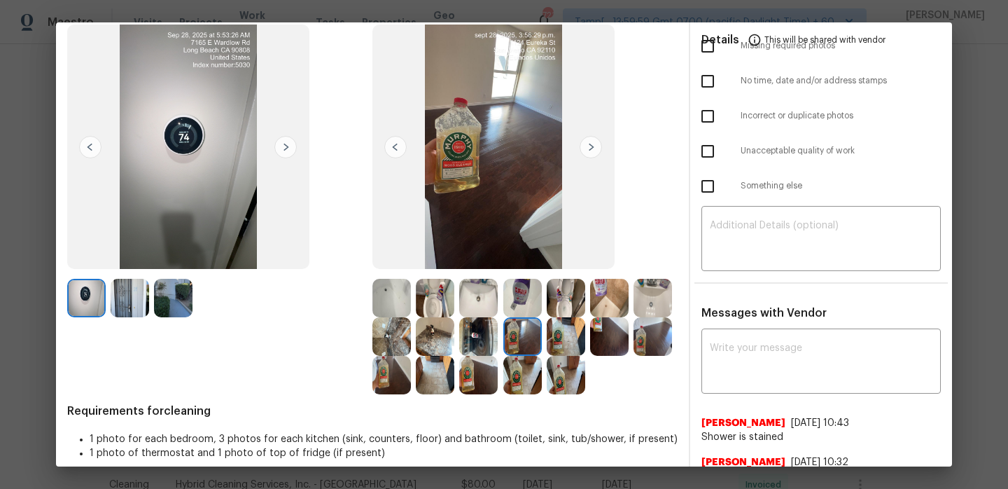
click at [599, 150] on img at bounding box center [591, 147] width 22 height 22
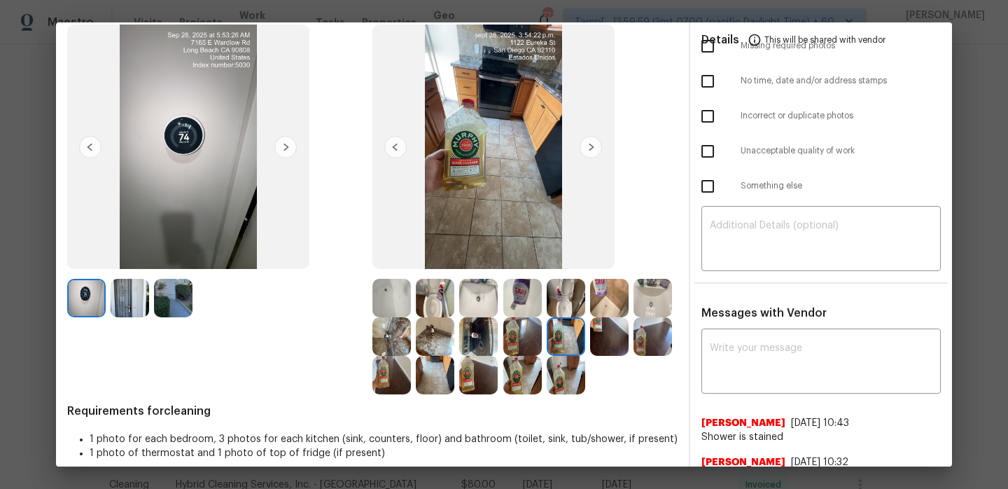
click at [599, 150] on img at bounding box center [591, 147] width 22 height 22
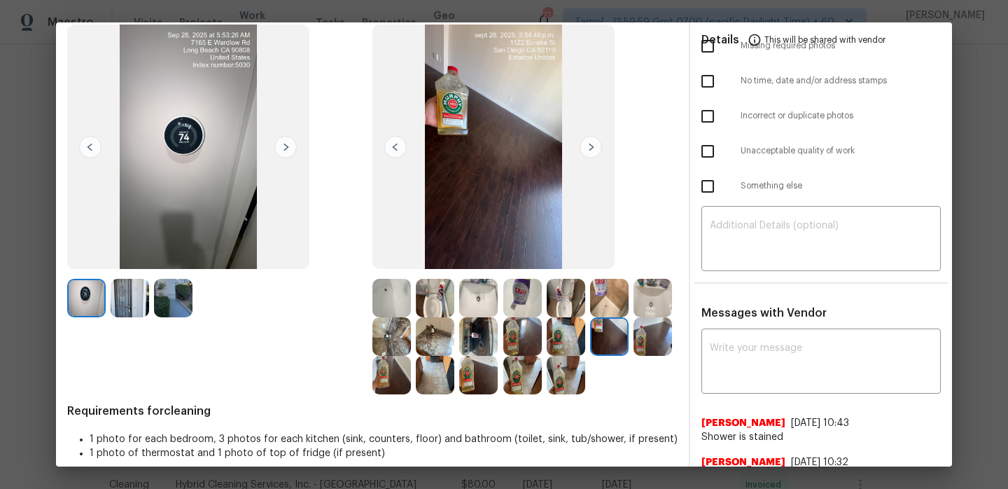
click at [599, 150] on img at bounding box center [591, 147] width 22 height 22
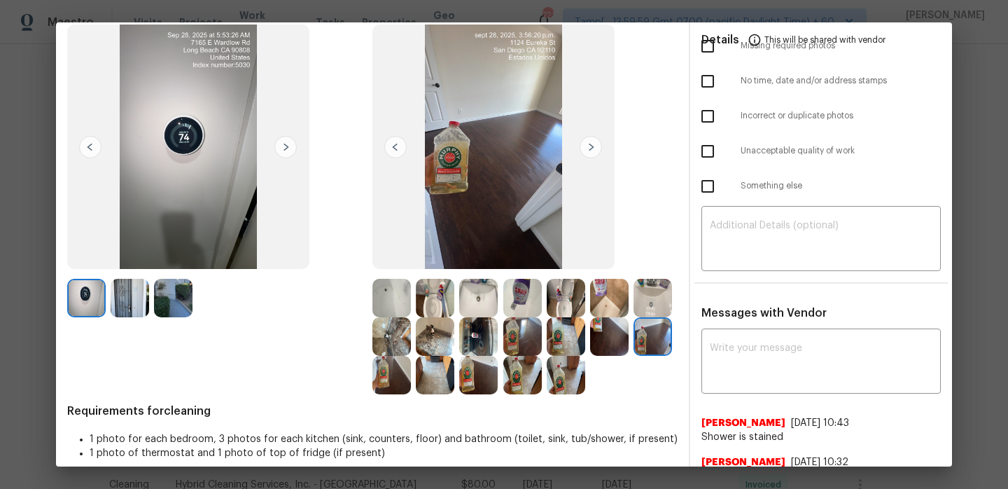
click at [599, 150] on img at bounding box center [591, 147] width 22 height 22
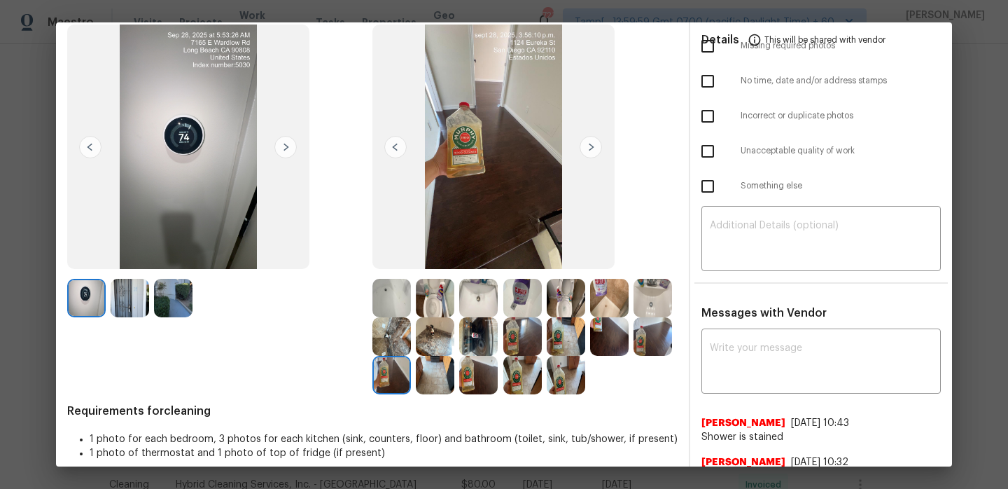
click at [599, 150] on img at bounding box center [591, 147] width 22 height 22
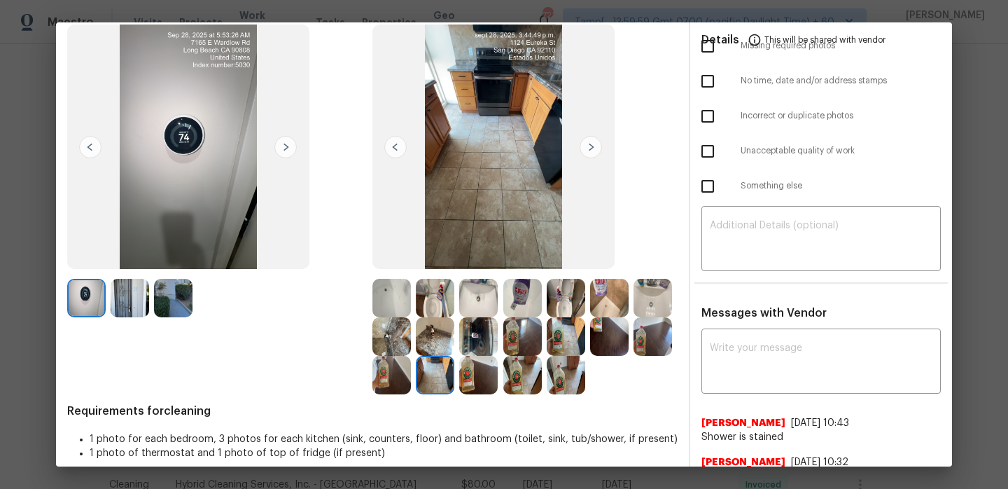
click at [599, 150] on img at bounding box center [591, 147] width 22 height 22
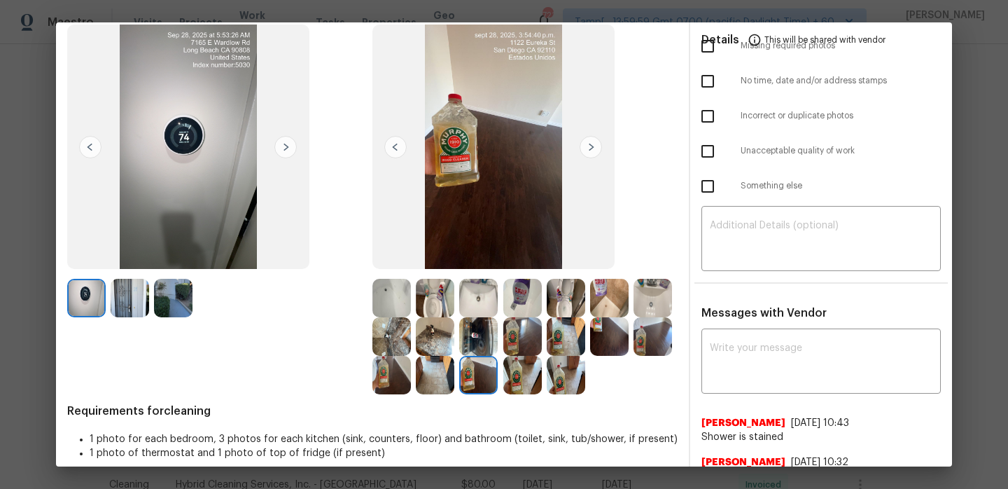
click at [599, 150] on img at bounding box center [591, 147] width 22 height 22
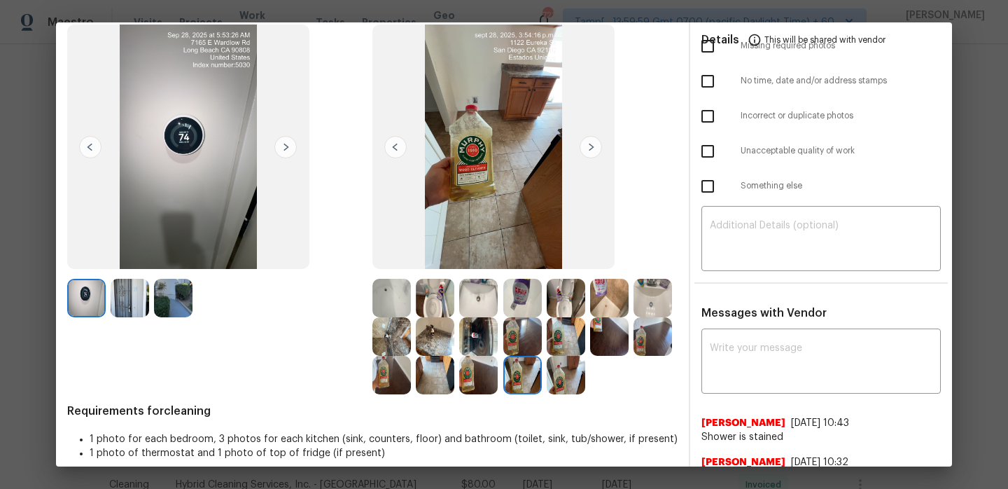
click at [599, 150] on img at bounding box center [591, 147] width 22 height 22
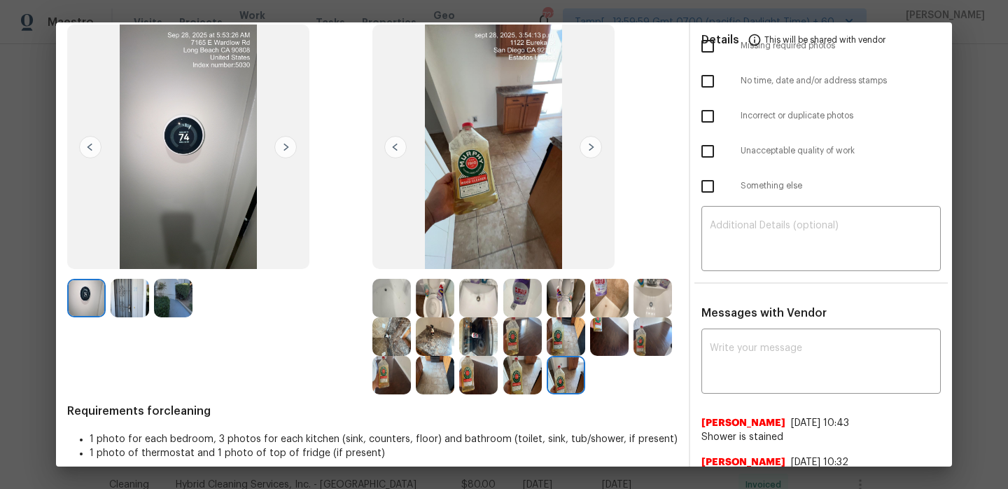
click at [599, 150] on img at bounding box center [591, 147] width 22 height 22
click at [384, 288] on img at bounding box center [391, 298] width 39 height 39
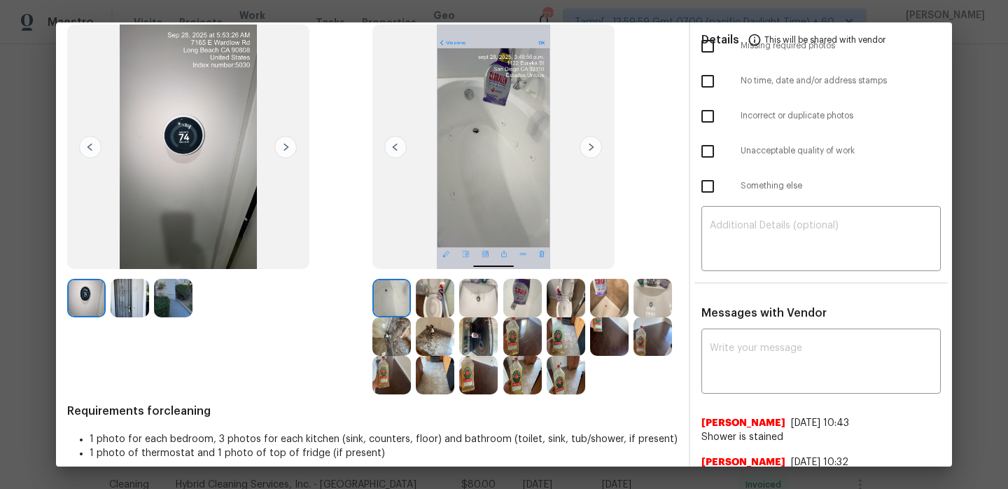
click at [86, 279] on img at bounding box center [86, 298] width 39 height 39
click at [149, 300] on div at bounding box center [132, 298] width 43 height 39
click at [126, 295] on img at bounding box center [130, 298] width 39 height 39
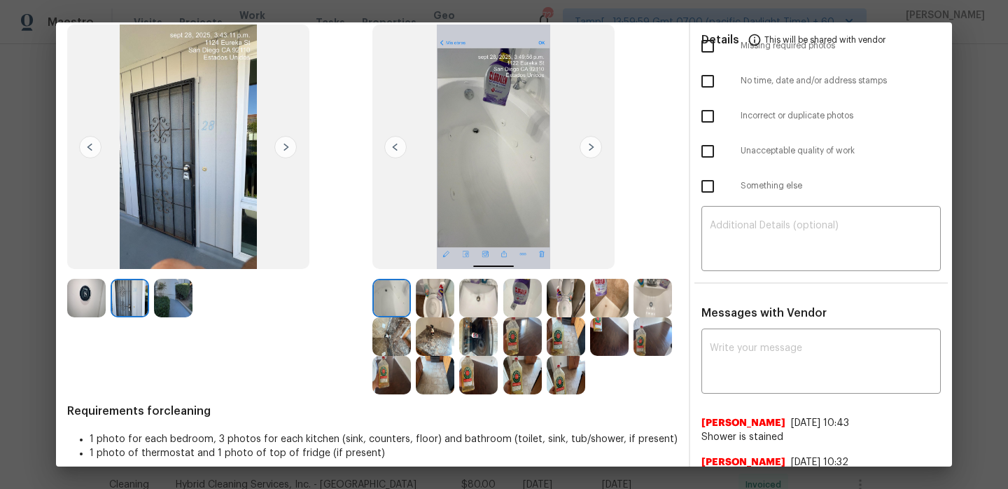
click at [186, 302] on img at bounding box center [173, 298] width 39 height 39
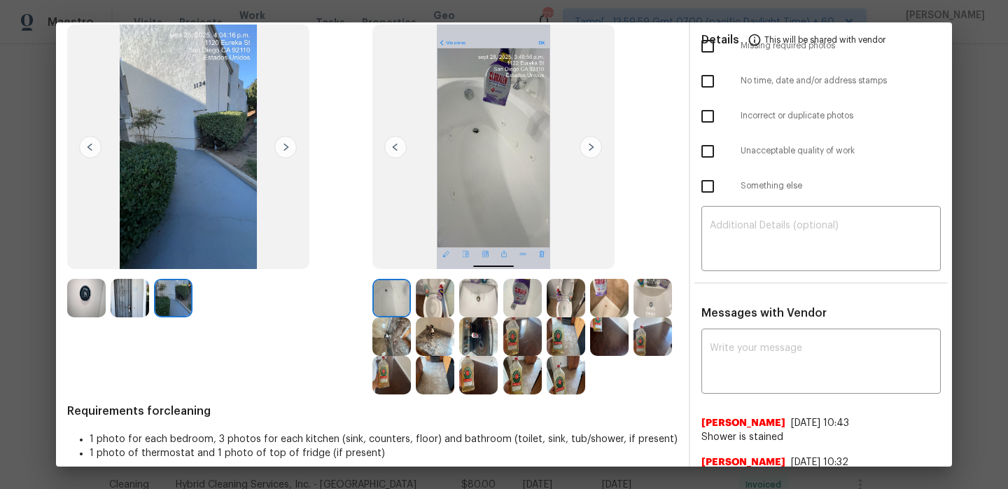
click at [399, 299] on img at bounding box center [391, 298] width 39 height 39
click at [444, 304] on img at bounding box center [435, 298] width 39 height 39
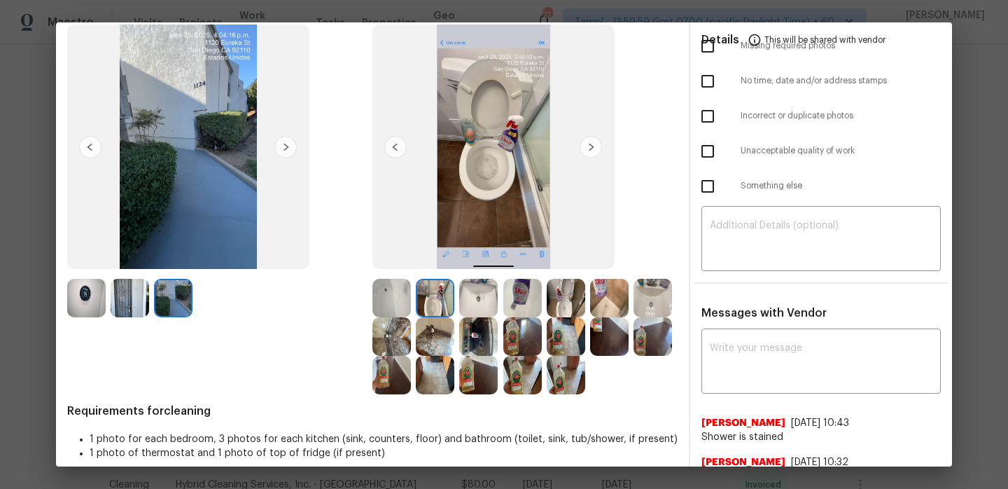
click at [479, 300] on img at bounding box center [478, 298] width 39 height 39
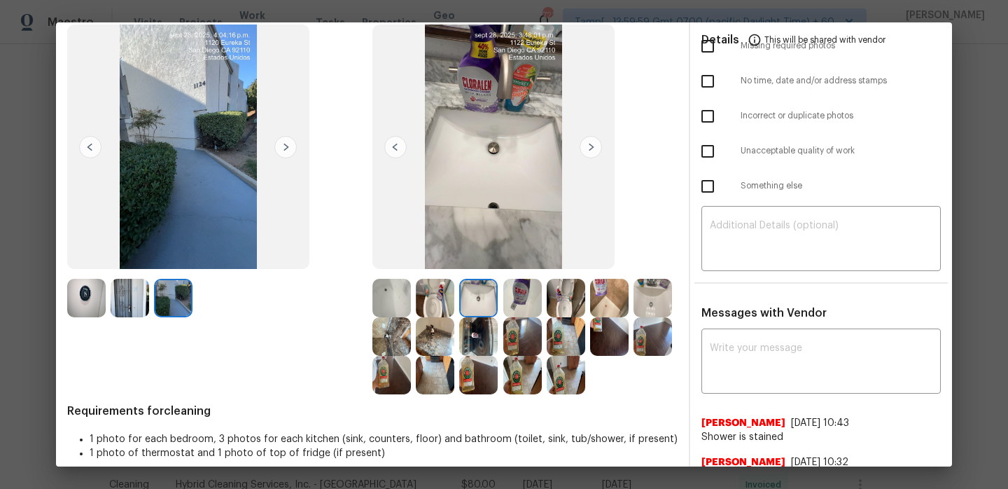
click at [528, 300] on img at bounding box center [522, 298] width 39 height 39
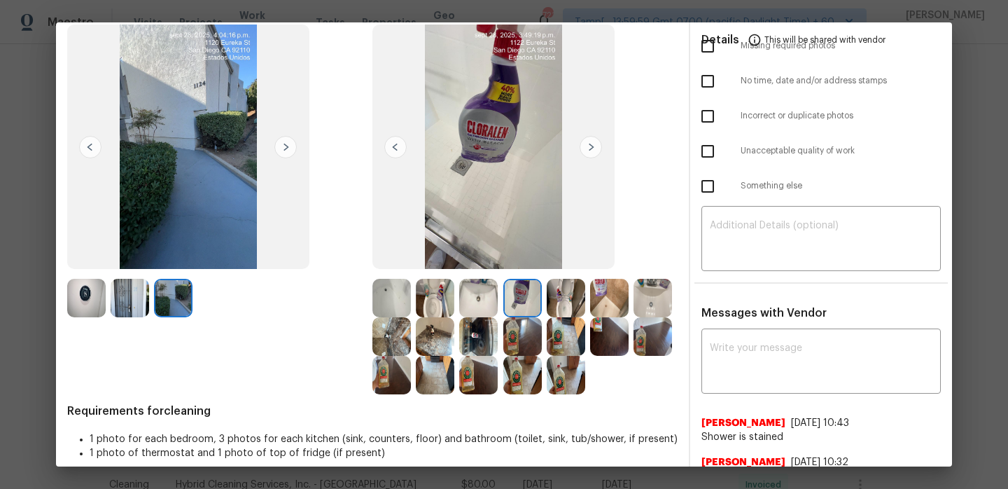
click at [574, 302] on img at bounding box center [566, 298] width 39 height 39
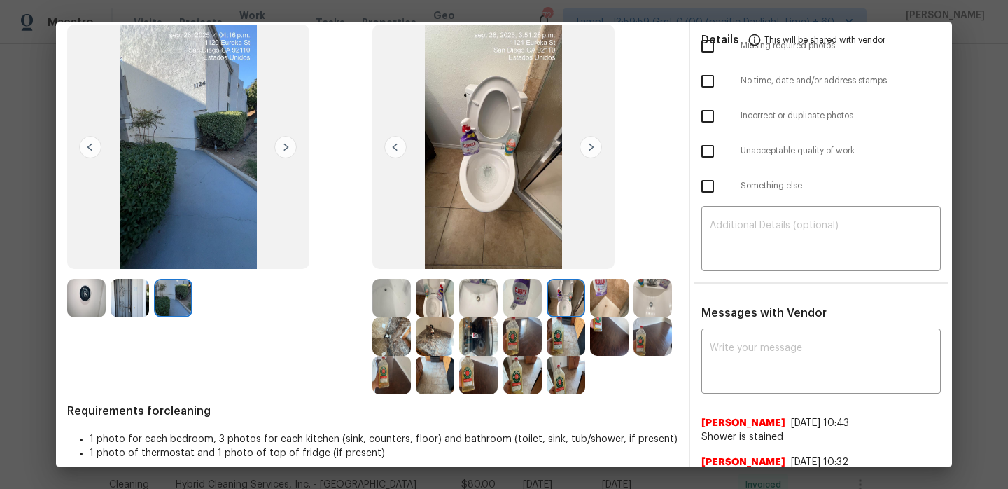
click at [606, 303] on img at bounding box center [609, 298] width 39 height 39
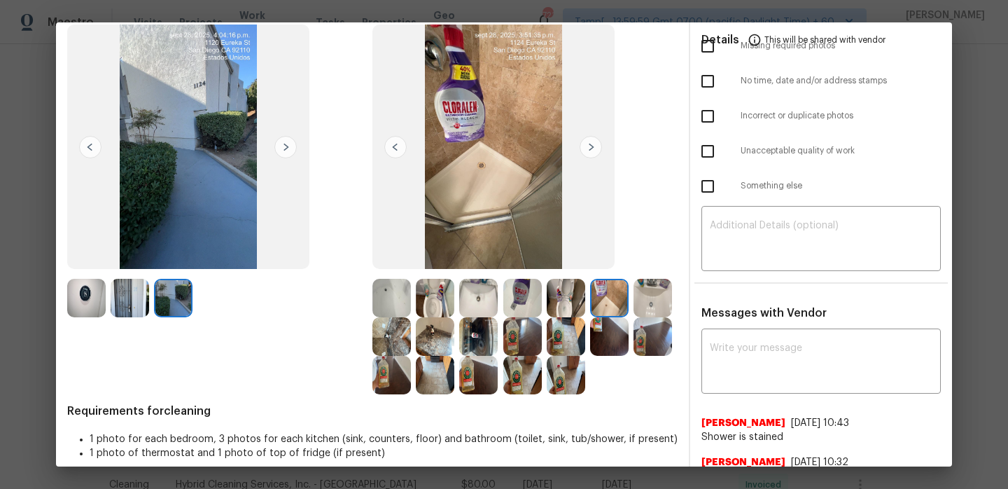
click at [657, 302] on img at bounding box center [653, 298] width 39 height 39
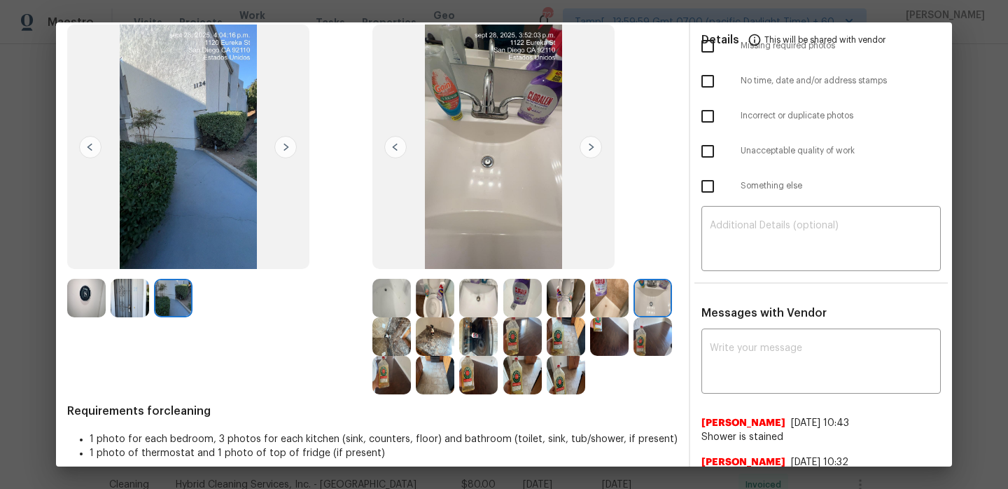
click at [385, 330] on img at bounding box center [391, 336] width 39 height 39
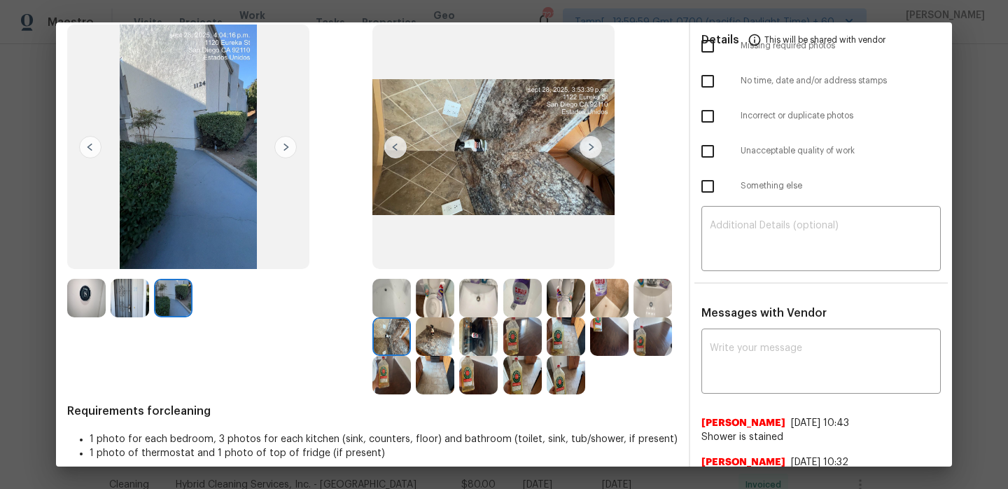
click at [441, 335] on img at bounding box center [435, 336] width 39 height 39
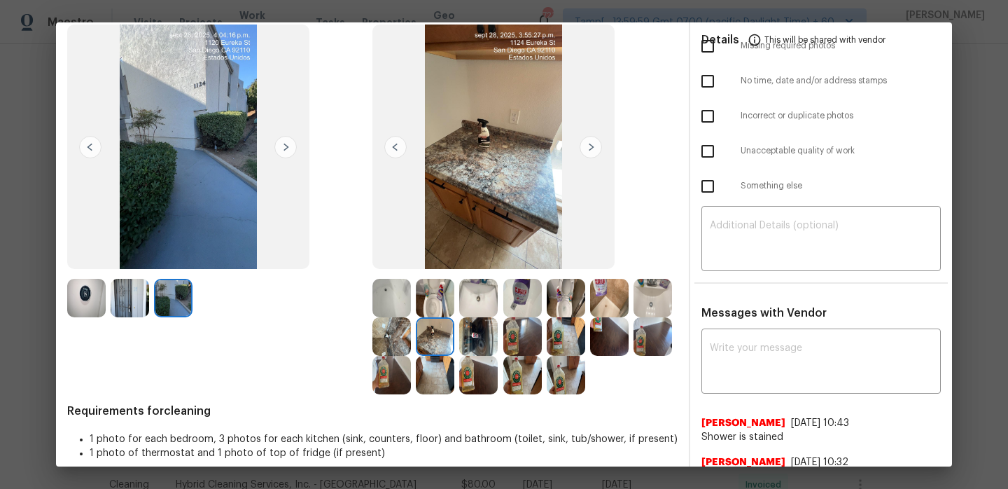
click at [482, 340] on img at bounding box center [478, 336] width 39 height 39
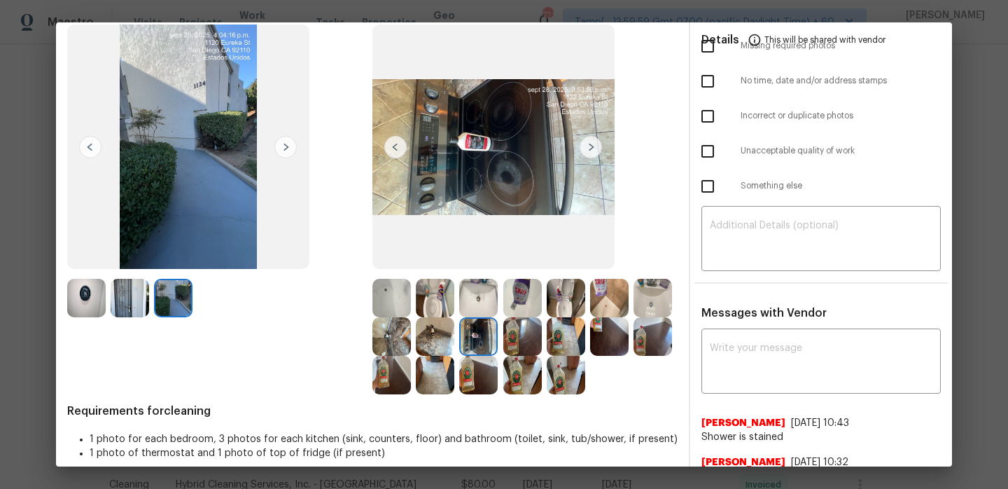
click at [517, 336] on img at bounding box center [522, 336] width 39 height 39
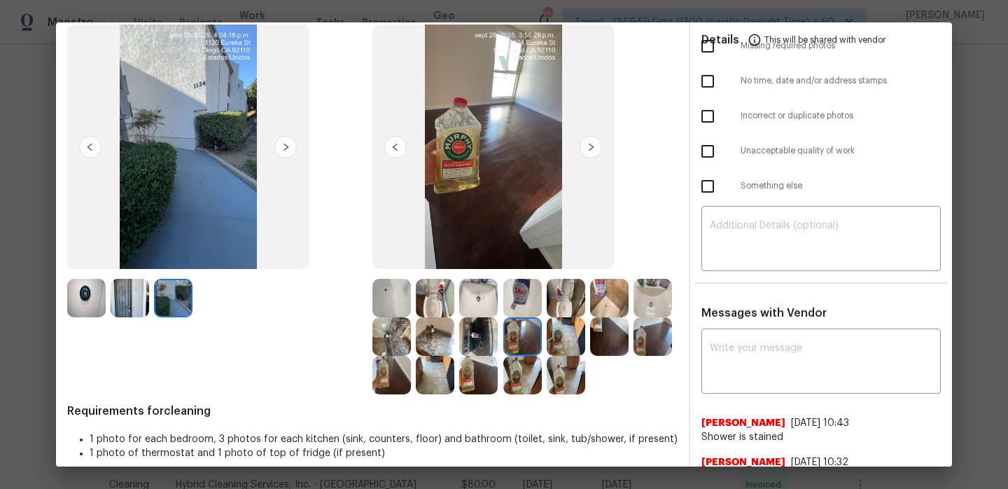
click at [566, 346] on img at bounding box center [566, 336] width 39 height 39
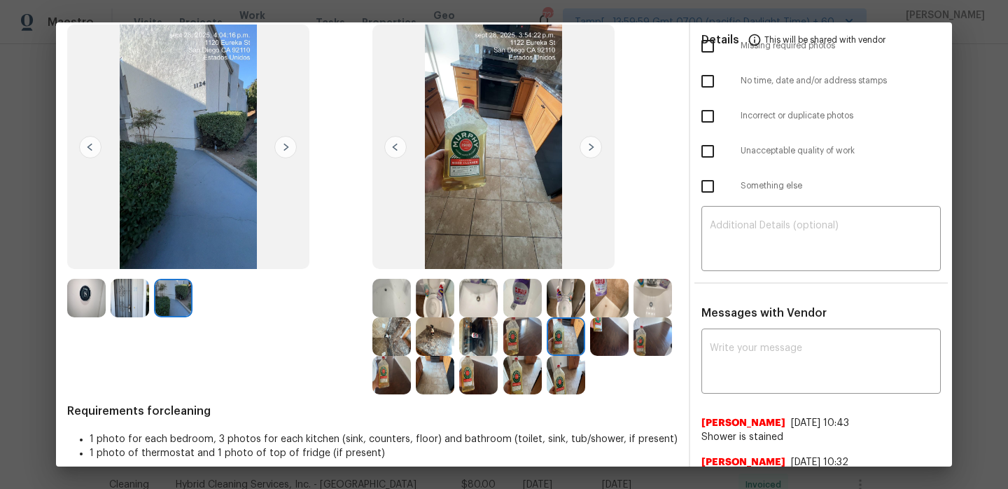
click at [617, 342] on img at bounding box center [609, 336] width 39 height 39
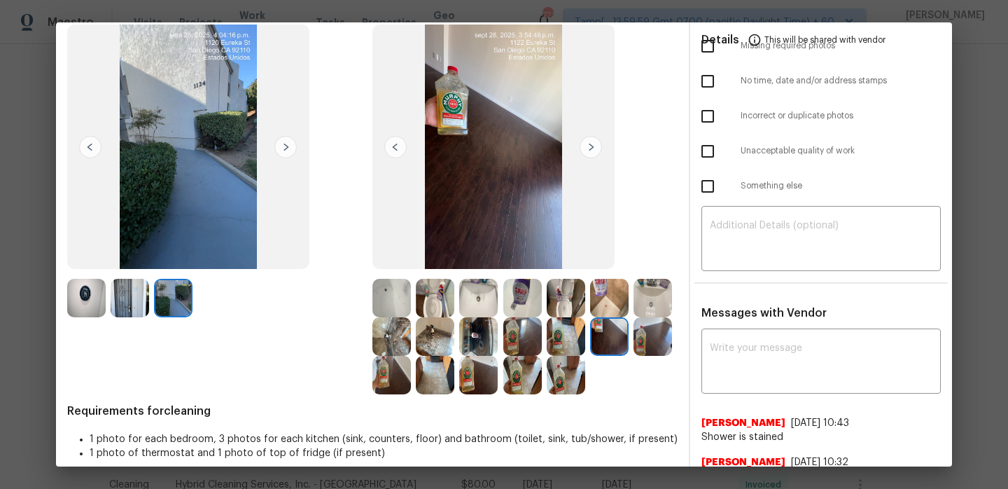
click at [652, 340] on img at bounding box center [653, 336] width 39 height 39
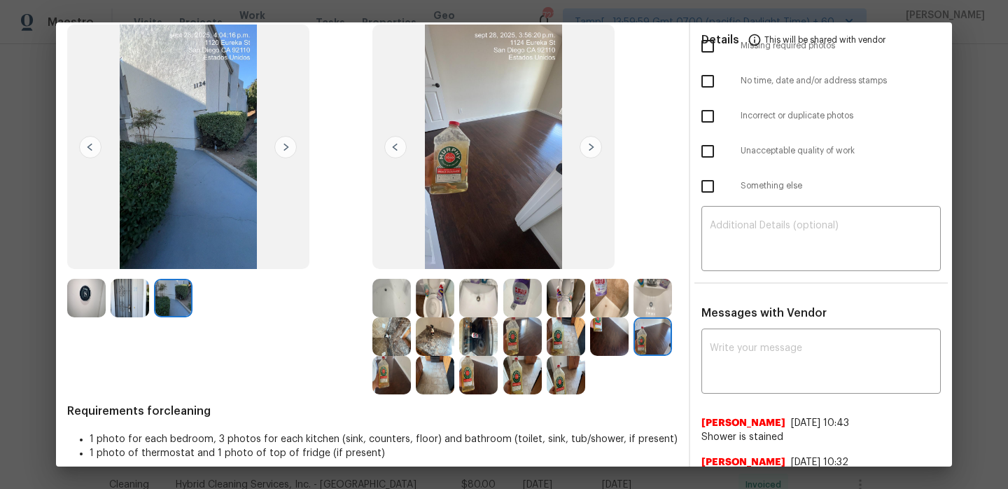
click at [398, 389] on img at bounding box center [391, 375] width 39 height 39
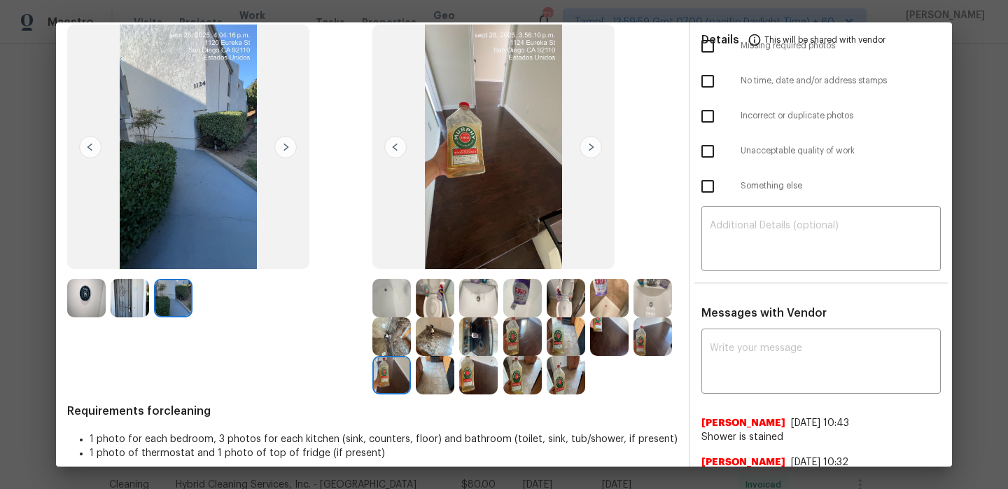
click at [446, 378] on img at bounding box center [435, 375] width 39 height 39
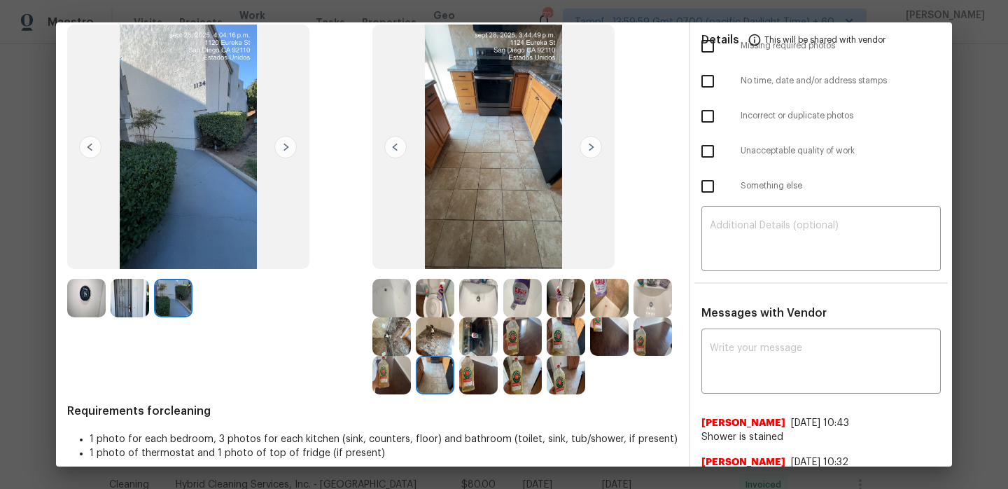
click at [474, 369] on img at bounding box center [478, 375] width 39 height 39
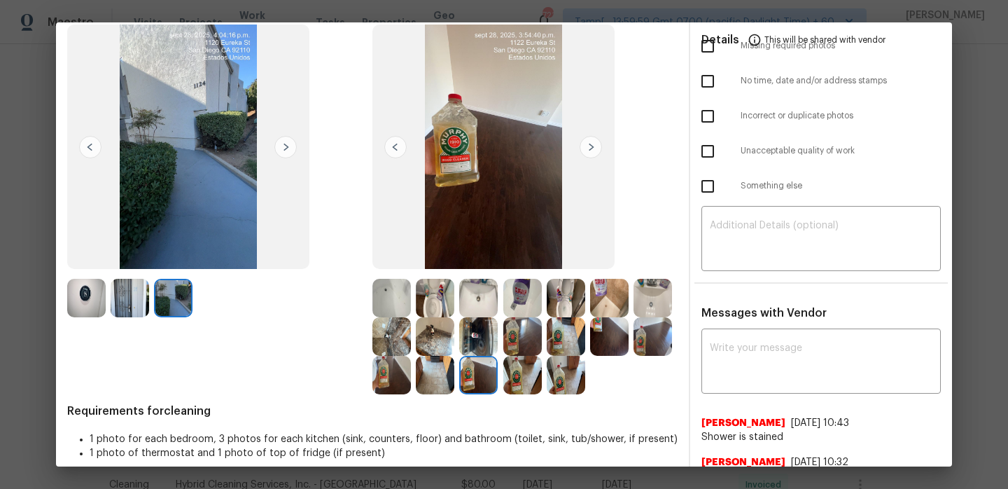
click at [519, 374] on img at bounding box center [522, 375] width 39 height 39
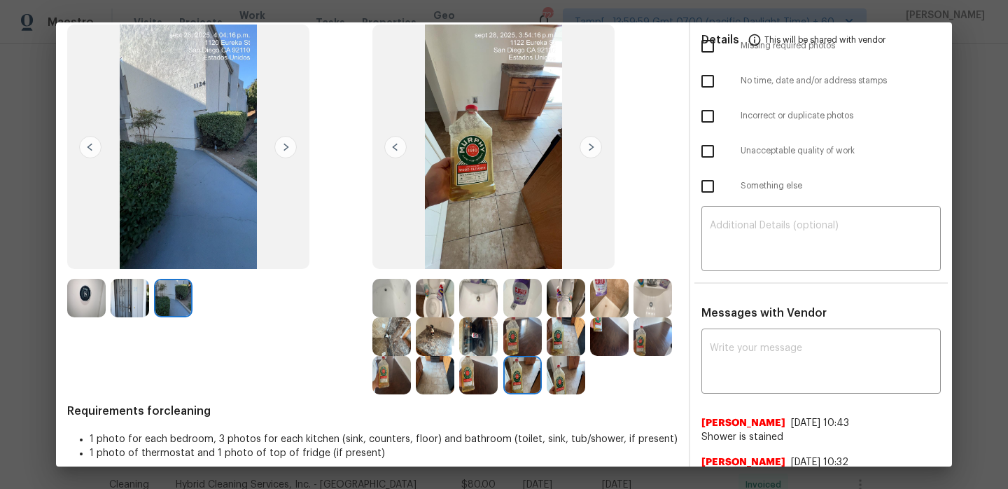
click at [564, 377] on img at bounding box center [566, 375] width 39 height 39
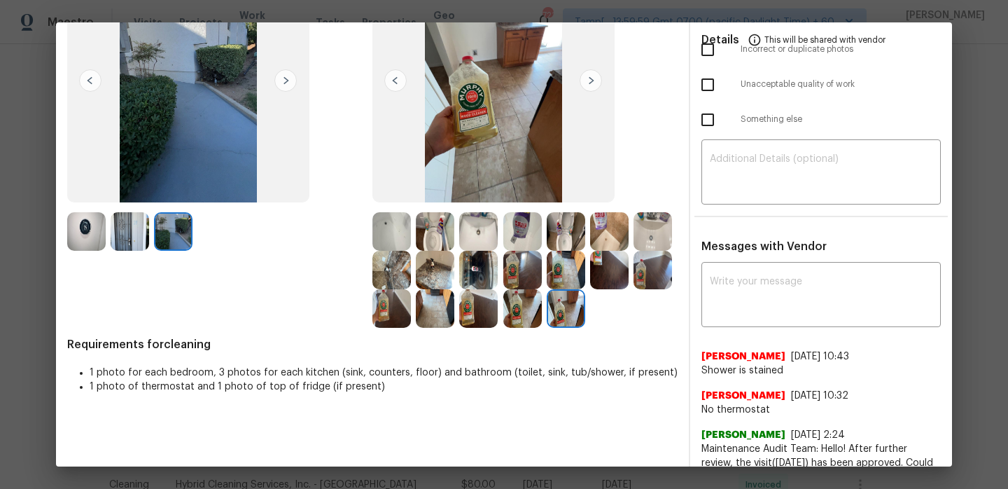
scroll to position [165, 0]
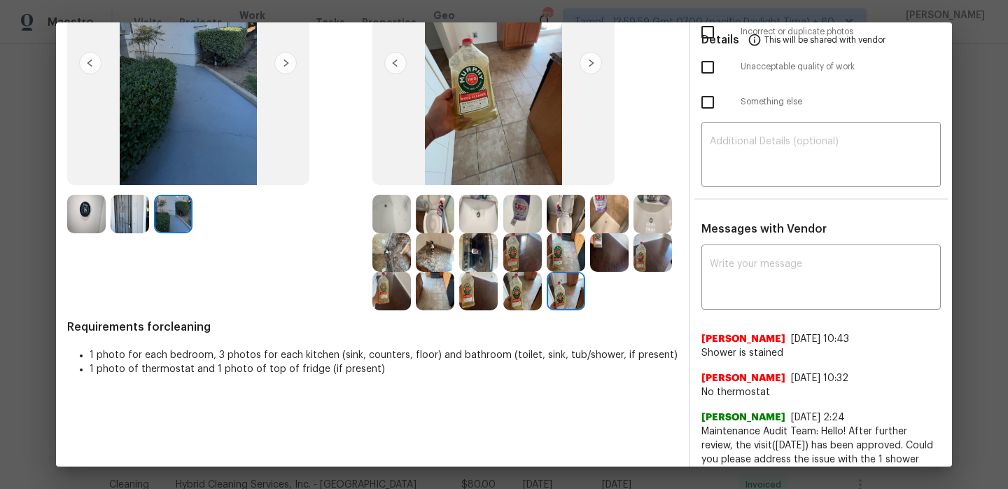
click at [94, 214] on img at bounding box center [86, 214] width 39 height 39
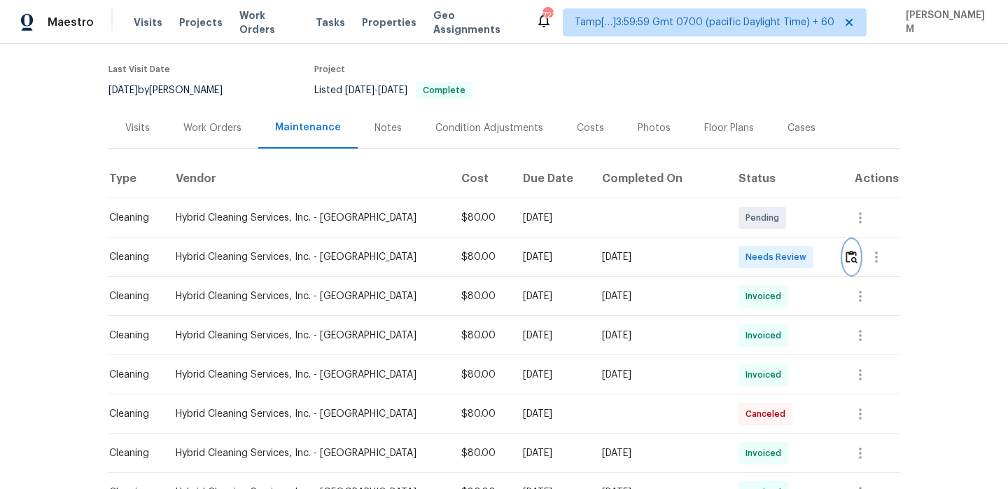
scroll to position [113, 0]
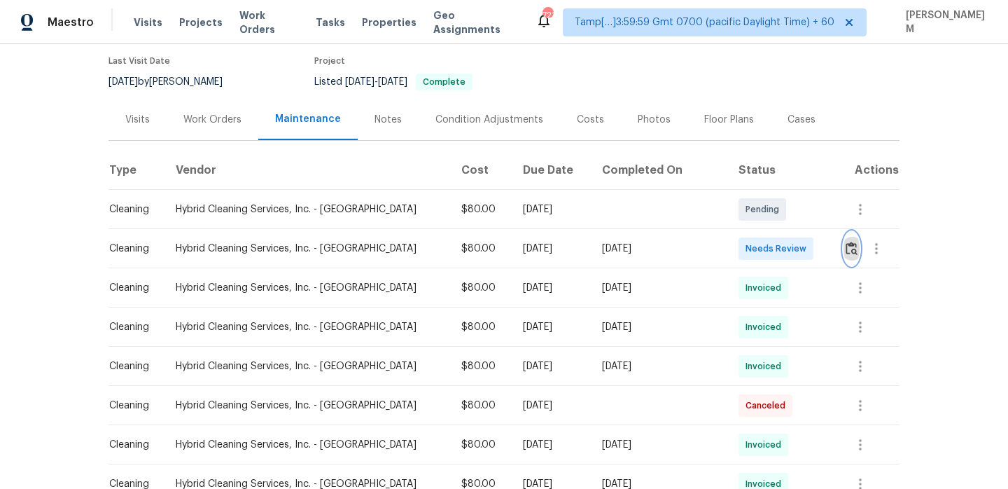
click at [850, 249] on img "button" at bounding box center [852, 248] width 12 height 13
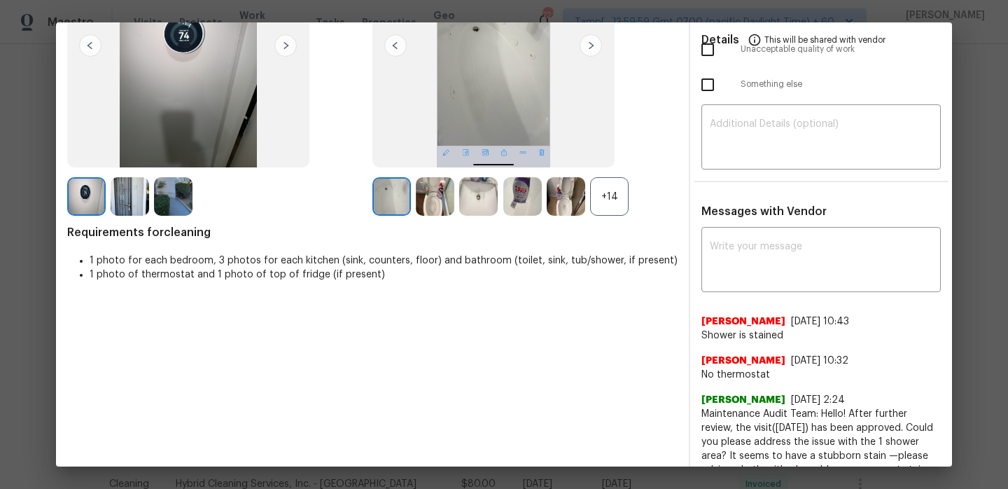
scroll to position [201, 0]
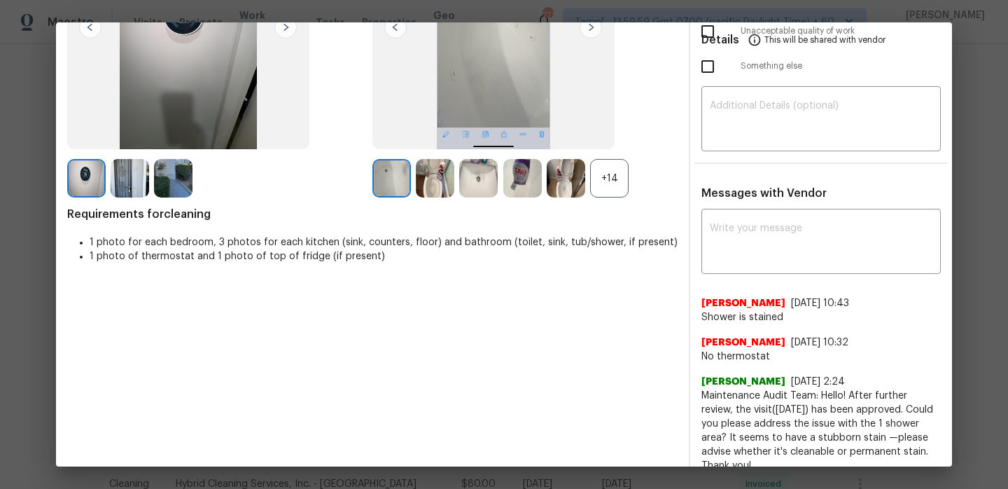
click at [389, 186] on img at bounding box center [391, 178] width 39 height 39
click at [431, 185] on img at bounding box center [435, 178] width 39 height 39
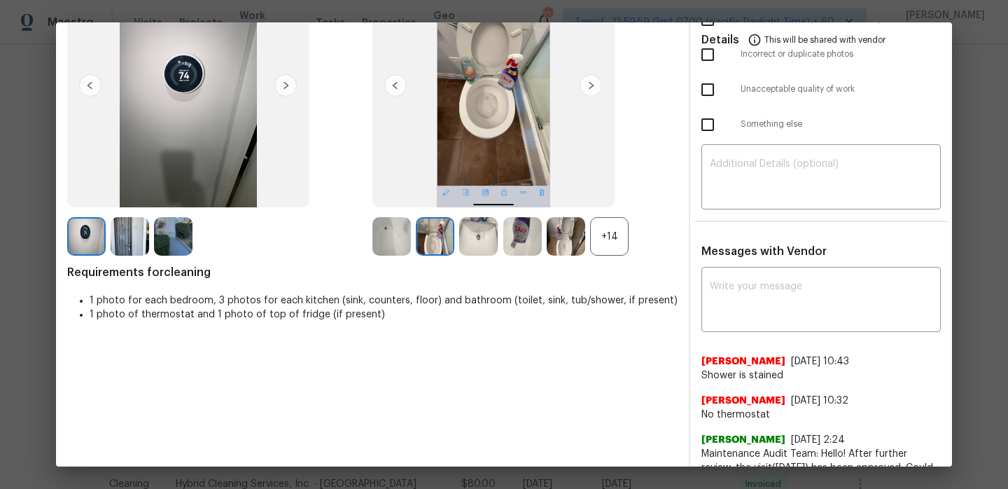
scroll to position [130, 0]
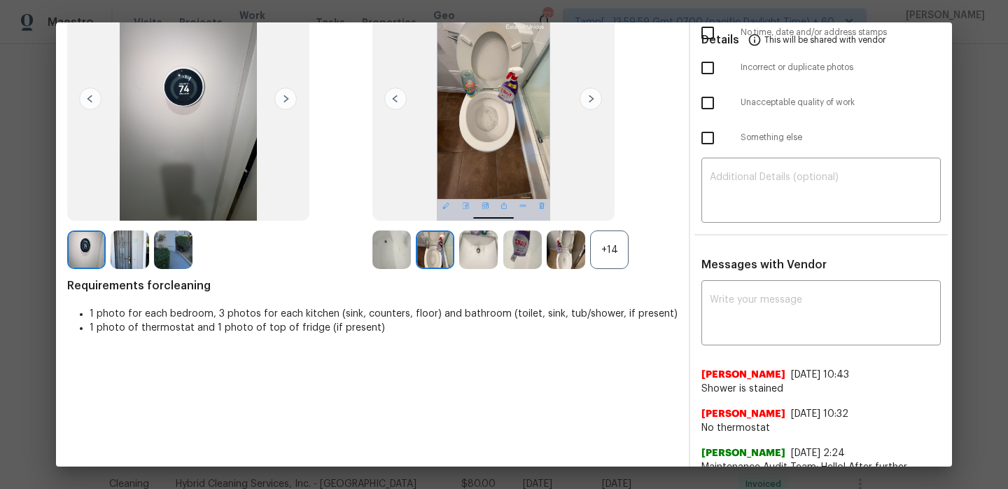
click at [468, 254] on img at bounding box center [478, 249] width 39 height 39
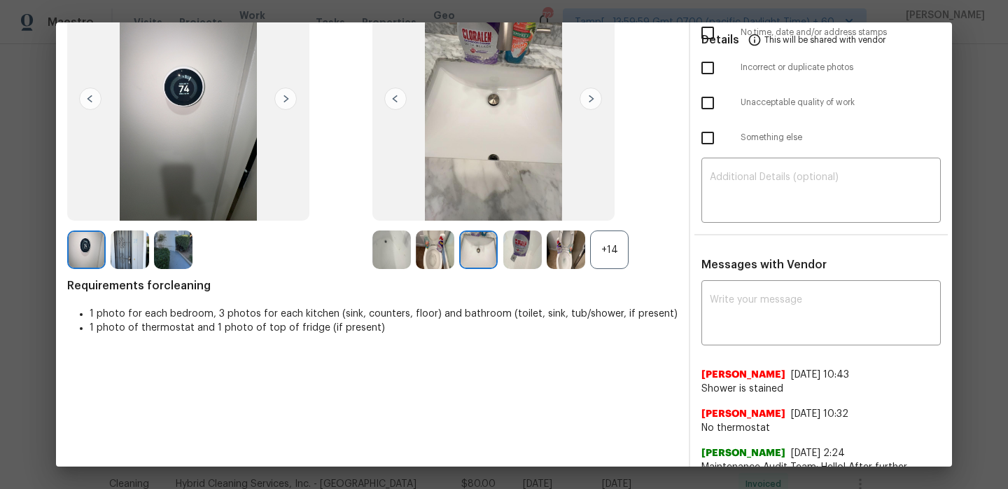
click at [526, 261] on img at bounding box center [522, 249] width 39 height 39
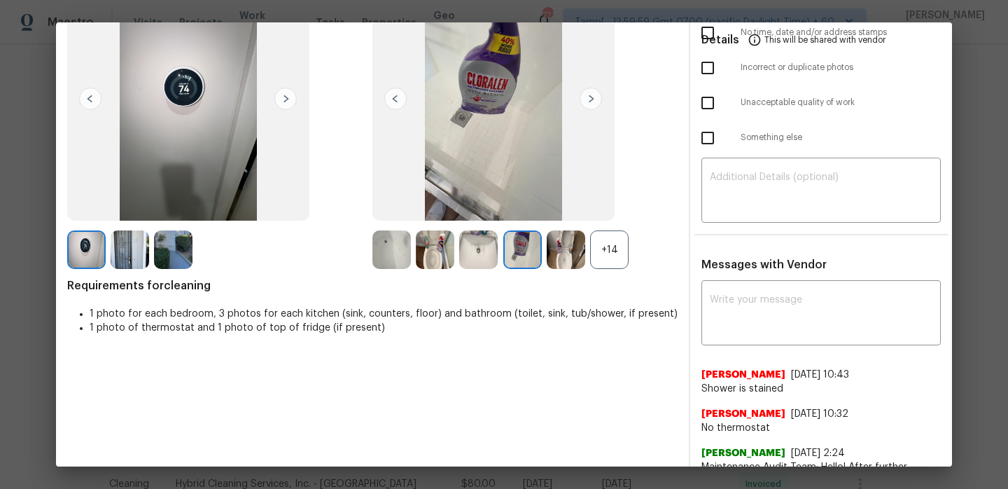
click at [557, 260] on img at bounding box center [566, 249] width 39 height 39
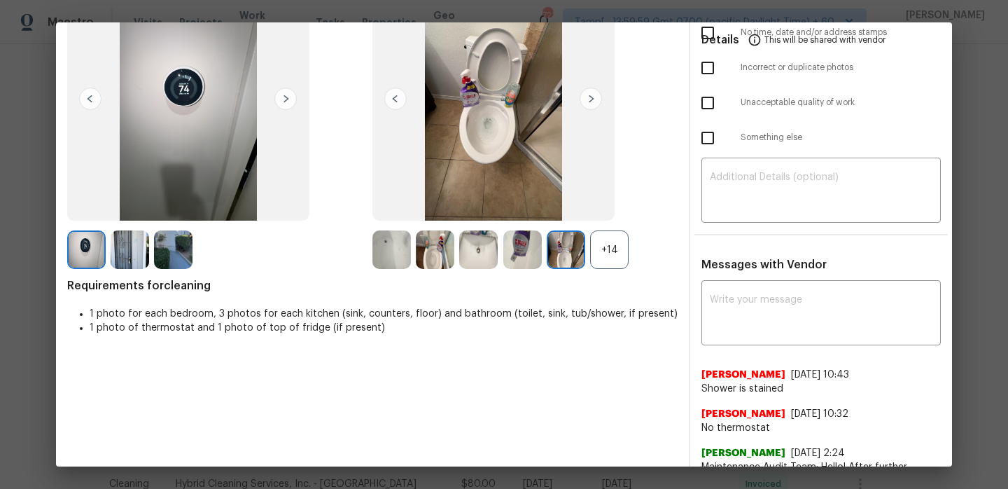
click at [616, 259] on div "+14" at bounding box center [609, 249] width 39 height 39
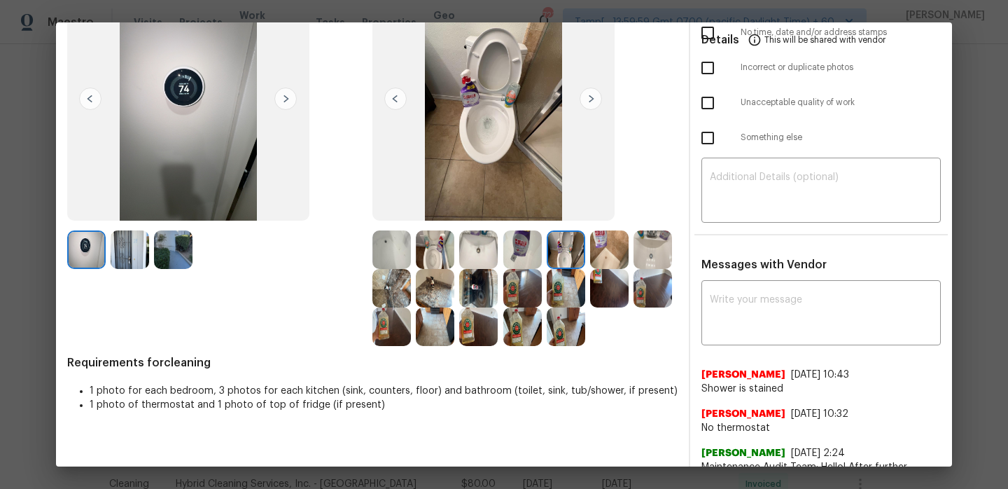
click at [606, 259] on img at bounding box center [609, 249] width 39 height 39
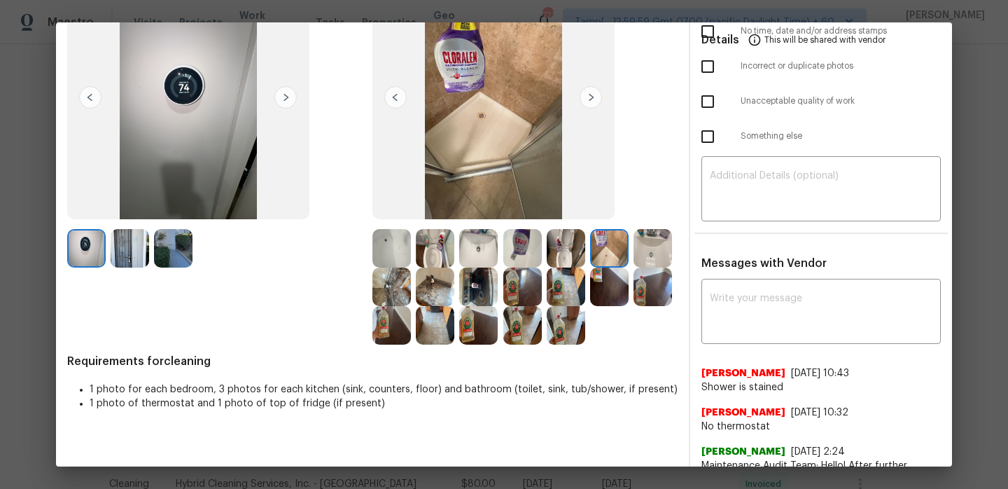
scroll to position [124, 0]
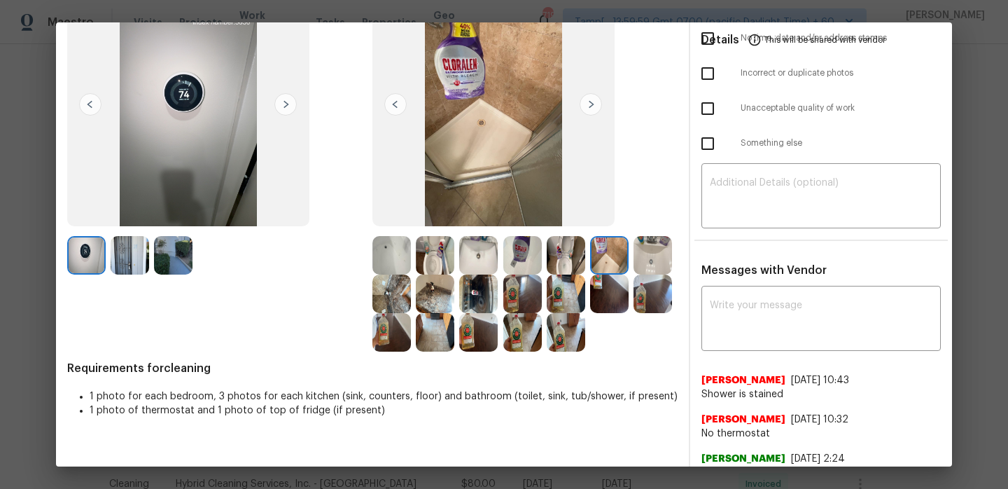
click at [121, 253] on img at bounding box center [130, 255] width 39 height 39
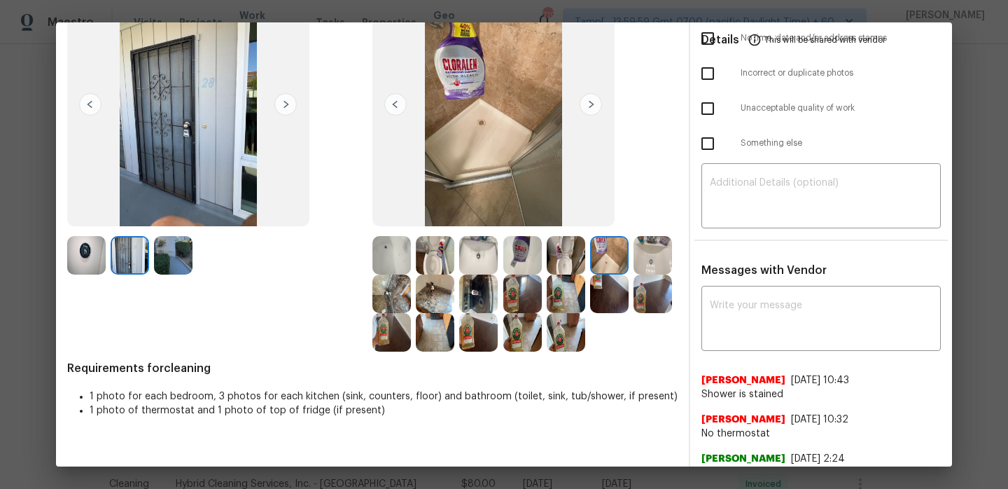
click at [173, 257] on img at bounding box center [173, 255] width 39 height 39
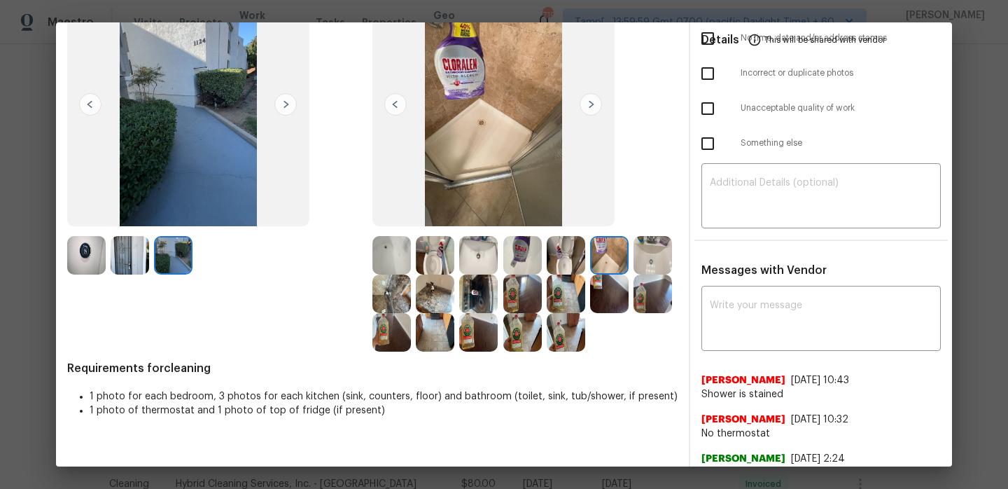
click at [76, 249] on img at bounding box center [86, 255] width 39 height 39
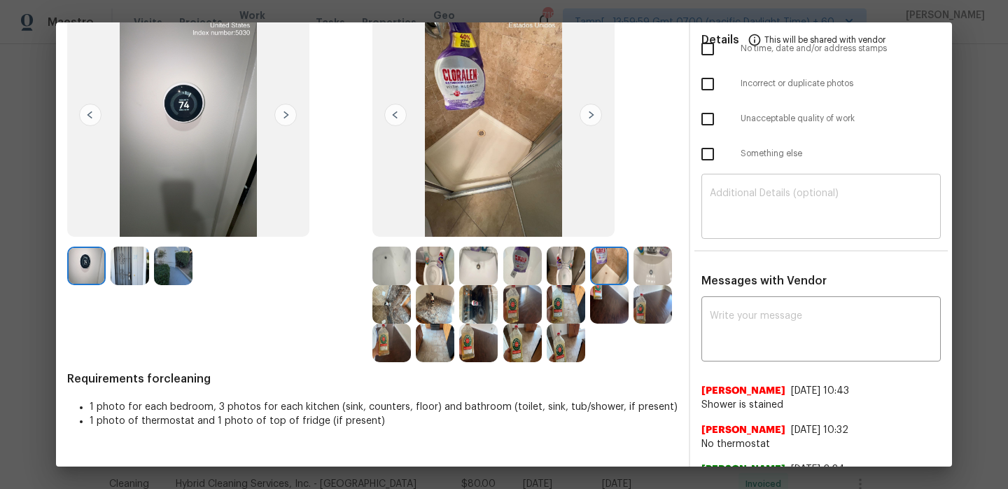
scroll to position [296, 0]
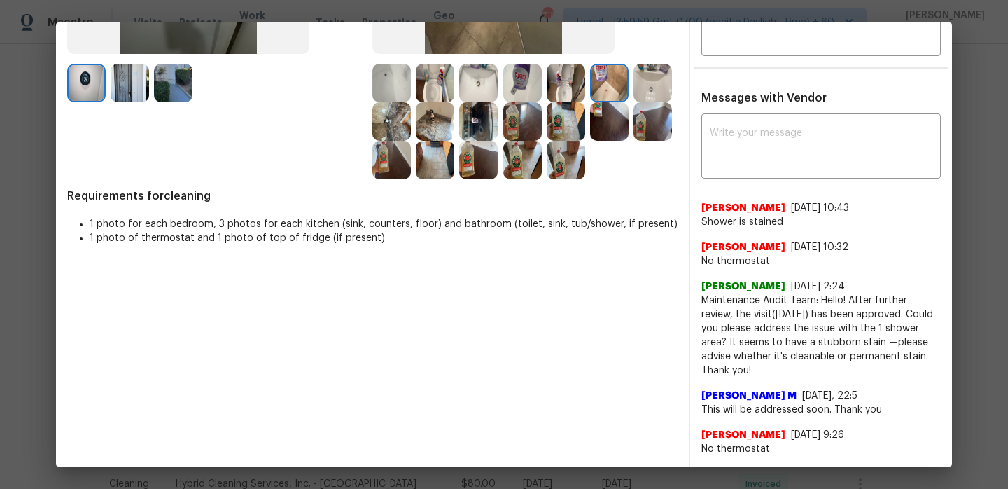
drag, startPoint x: 787, startPoint y: 247, endPoint x: 699, endPoint y: 247, distance: 88.2
click at [699, 247] on div "x ​ Armando Herrera 9/29/25, 10:43 Shower is stained Armando Herrera 9/29/25, 1…" at bounding box center [821, 286] width 262 height 339
copy span "Armando Herrera"
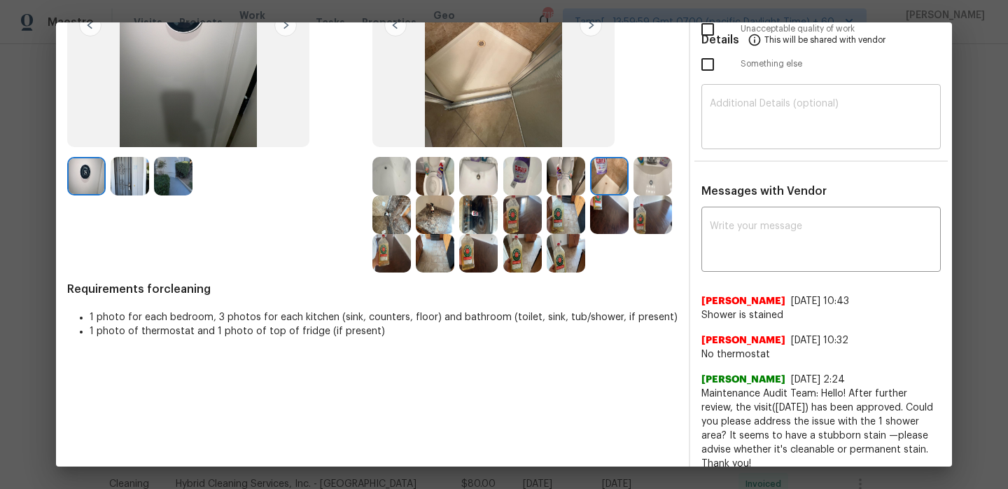
click at [782, 110] on textarea at bounding box center [821, 118] width 223 height 39
paste textarea "Hi Armando Herrera, Maintenance Audit Team: Hello! Thank you for uploading the …"
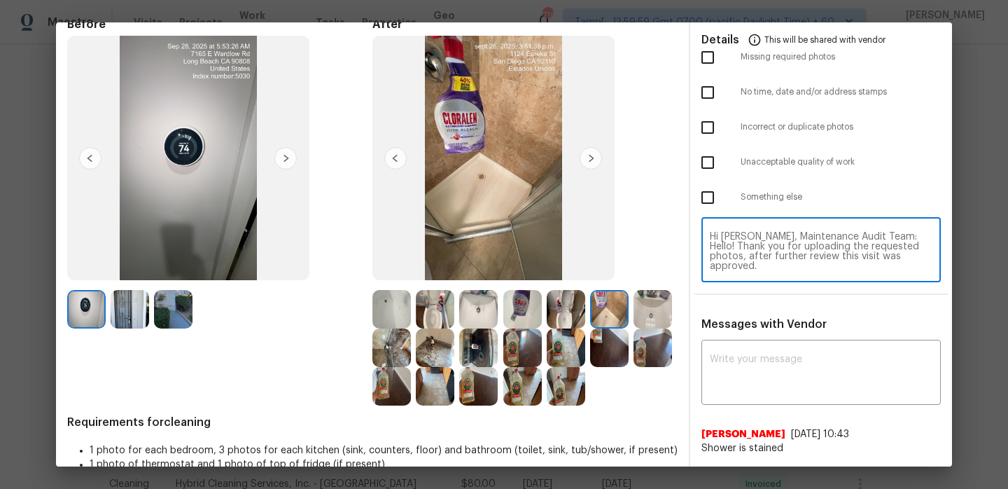
scroll to position [0, 0]
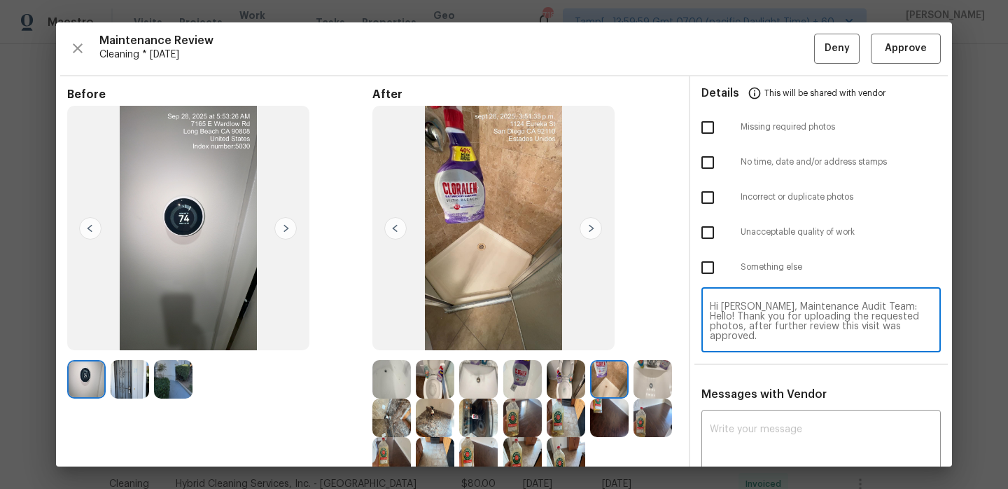
type textarea "Hi Armando Herrera, Maintenance Audit Team: Hello! Thank you for uploading the …"
click at [906, 55] on span "Approve" at bounding box center [906, 49] width 42 height 18
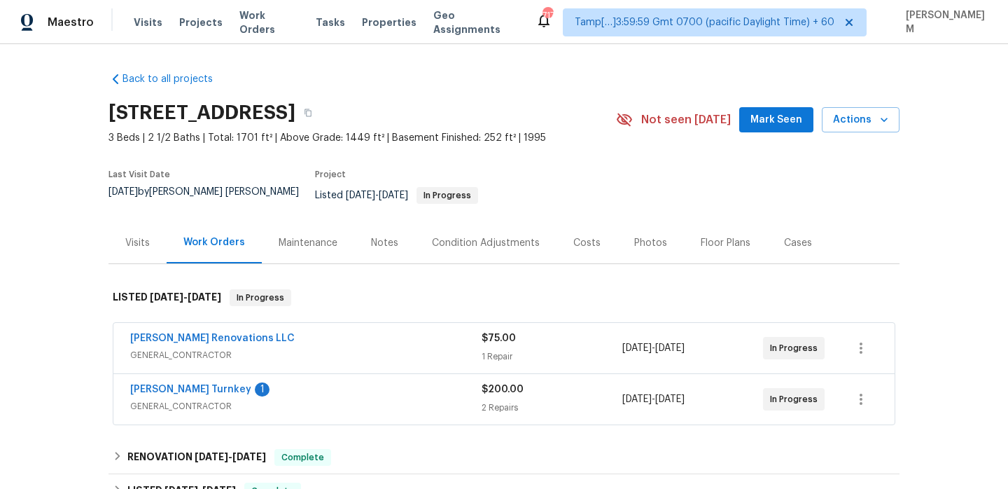
click at [308, 242] on div "Maintenance" at bounding box center [308, 242] width 92 height 41
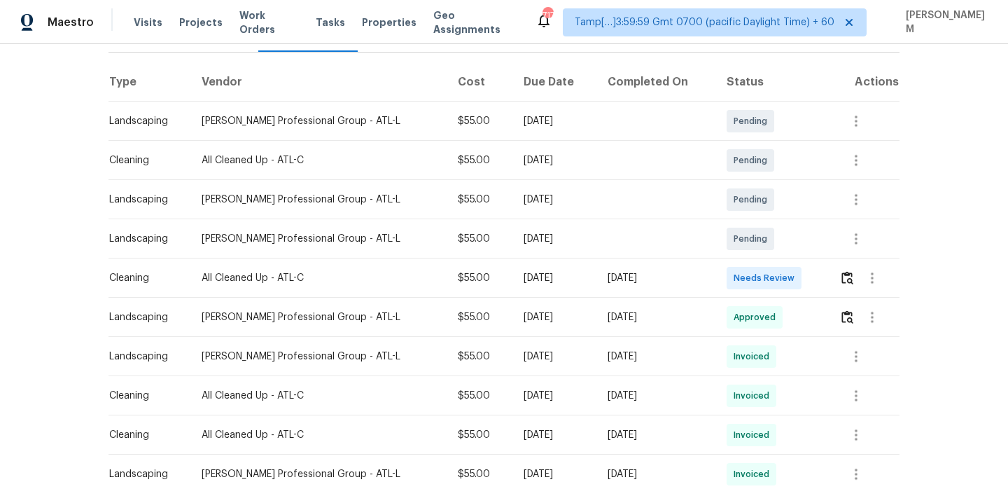
scroll to position [166, 0]
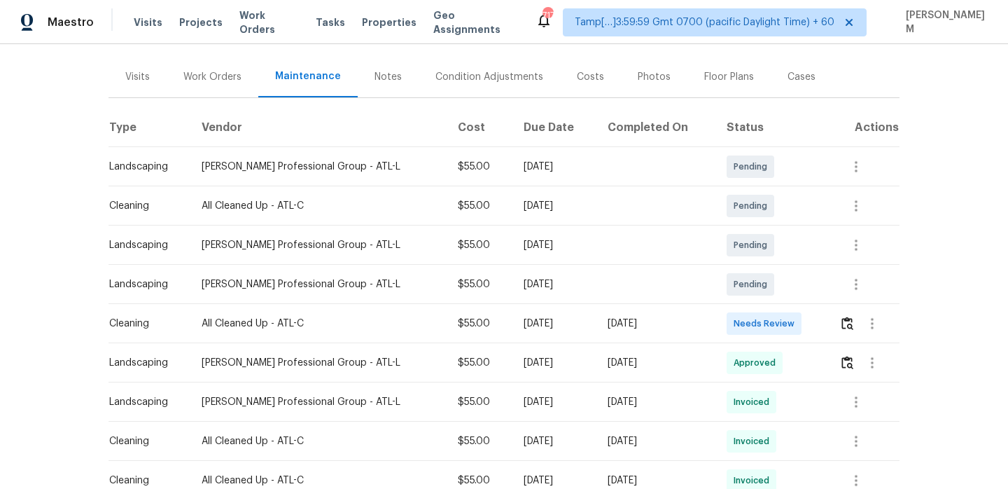
click at [641, 157] on td at bounding box center [655, 166] width 119 height 39
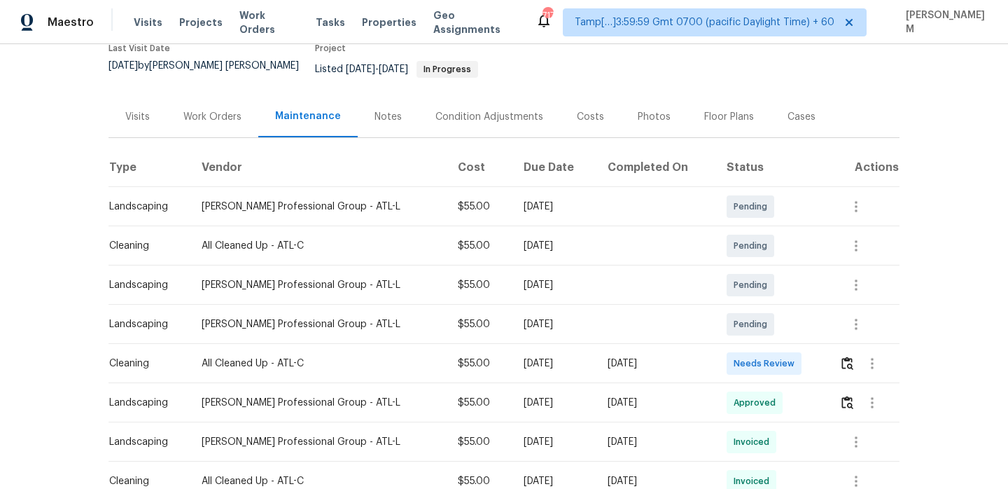
scroll to position [141, 0]
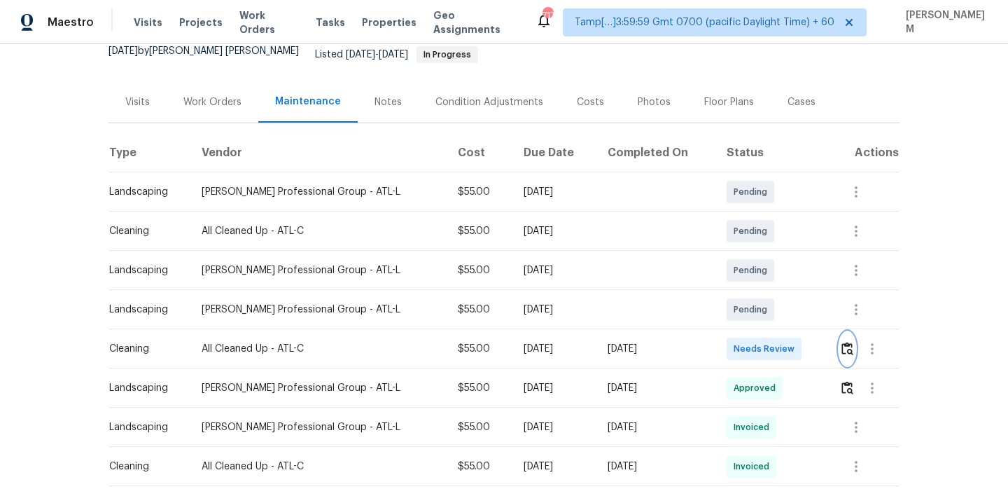
click at [845, 332] on button "button" at bounding box center [847, 349] width 16 height 34
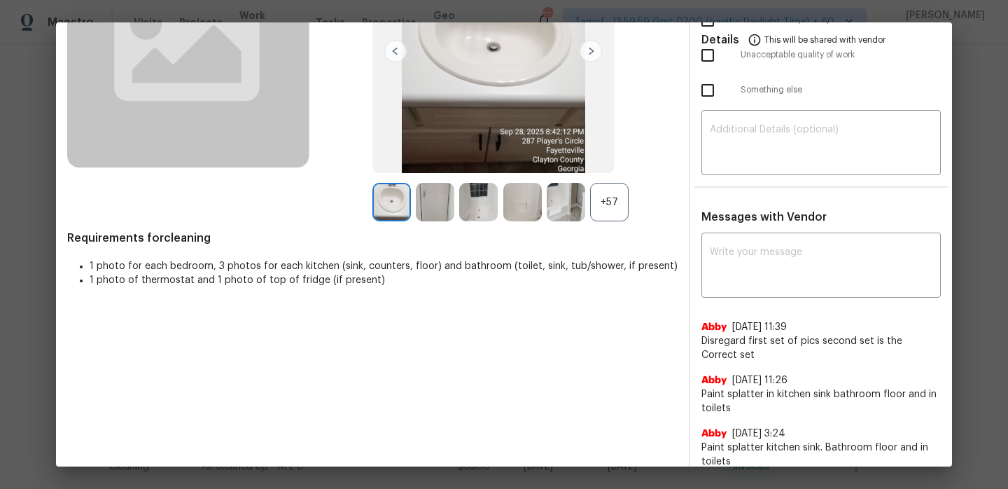
scroll to position [176, 0]
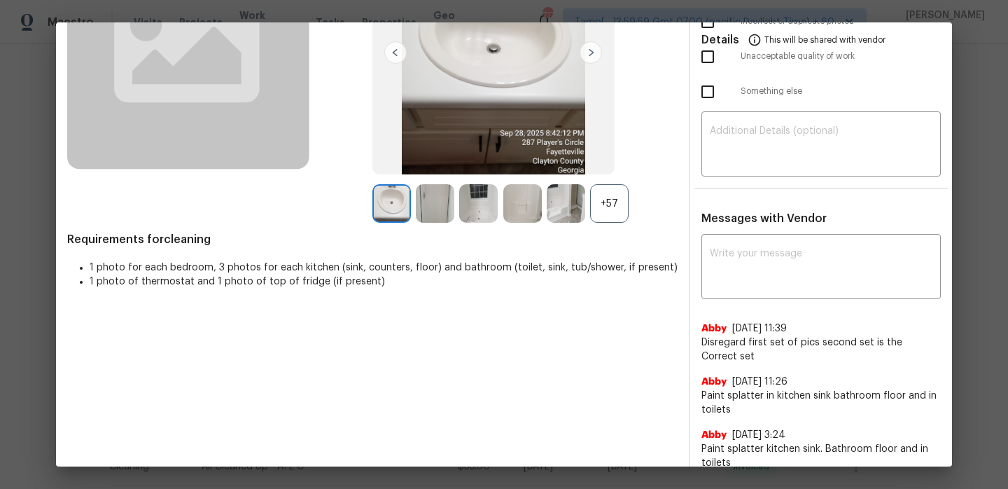
click at [606, 211] on div "+57" at bounding box center [609, 203] width 39 height 39
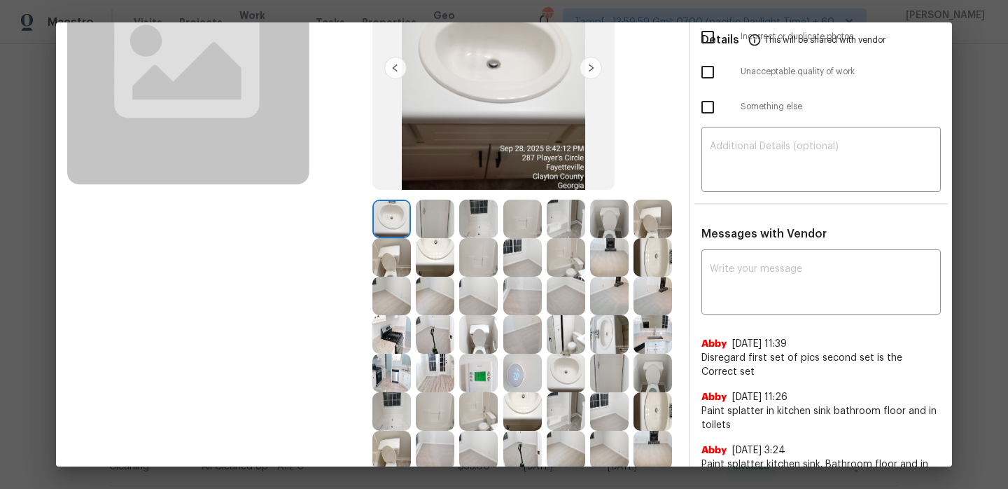
scroll to position [146, 0]
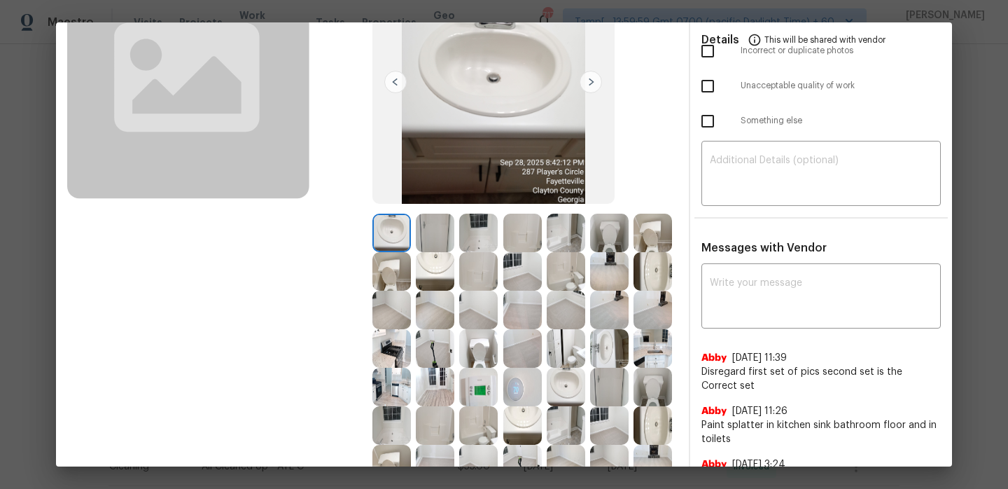
click at [435, 230] on img at bounding box center [435, 233] width 39 height 39
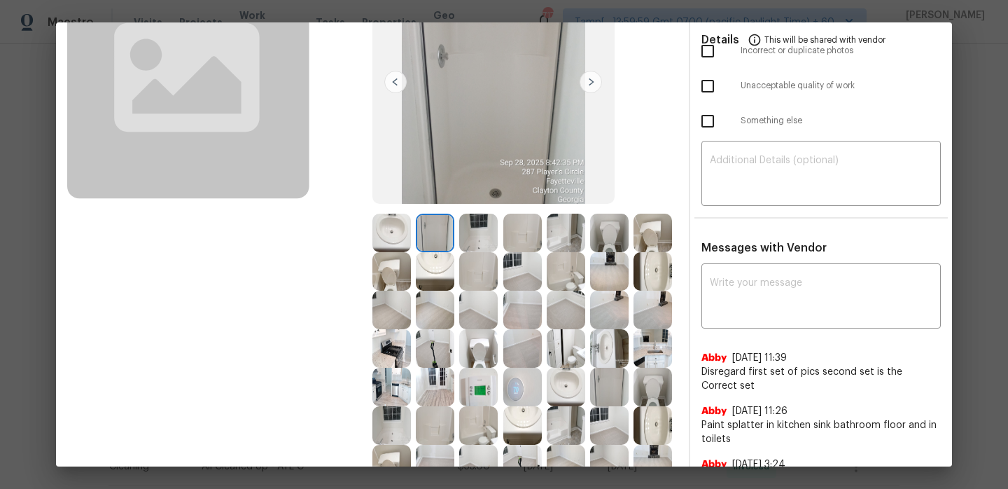
click at [474, 234] on img at bounding box center [478, 233] width 39 height 39
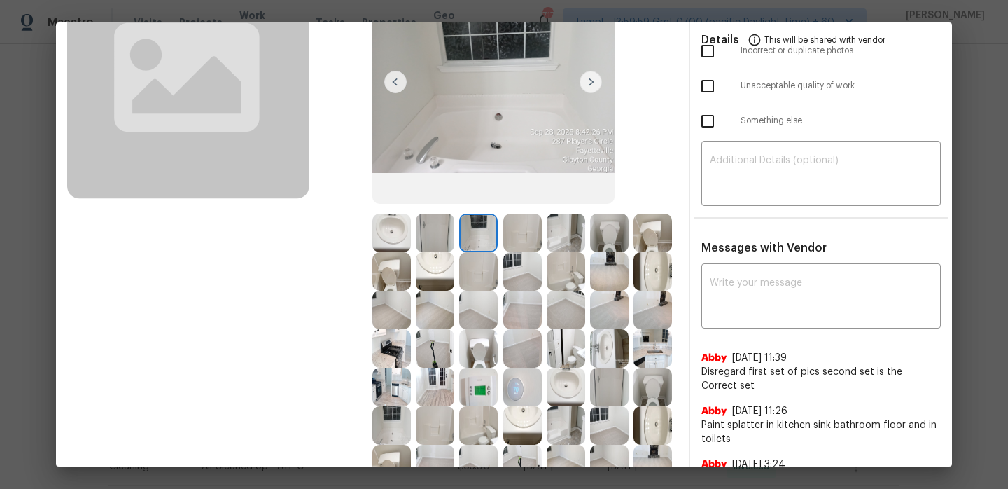
click at [522, 234] on img at bounding box center [522, 233] width 39 height 39
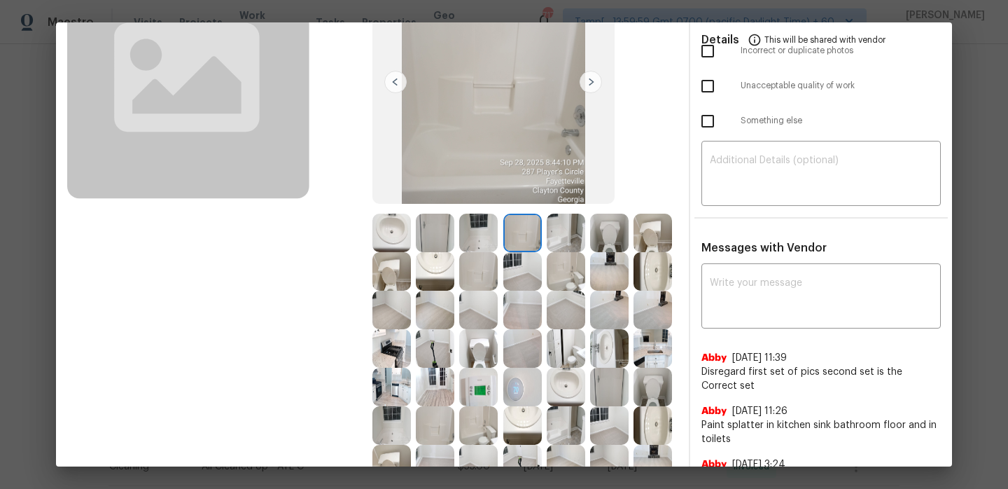
click at [558, 237] on img at bounding box center [566, 233] width 39 height 39
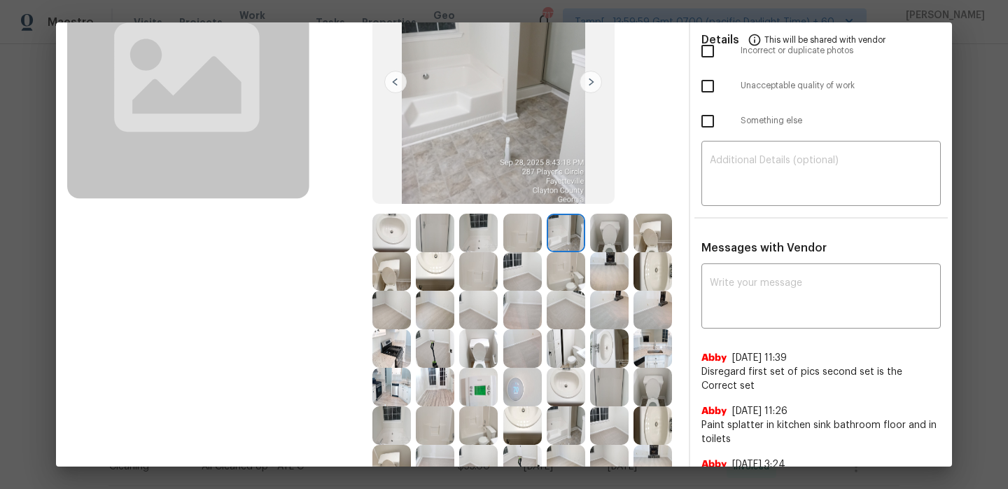
click at [624, 240] on img at bounding box center [609, 233] width 39 height 39
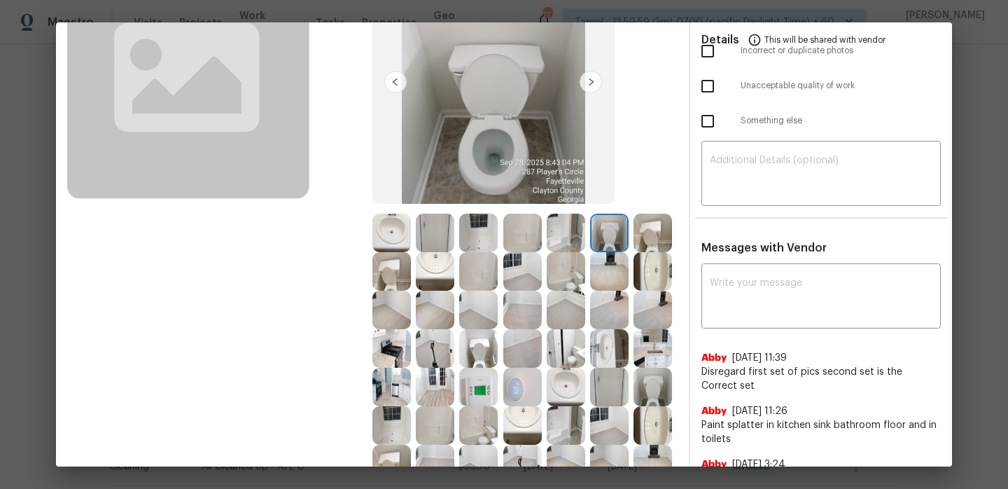
click at [659, 240] on img at bounding box center [653, 233] width 39 height 39
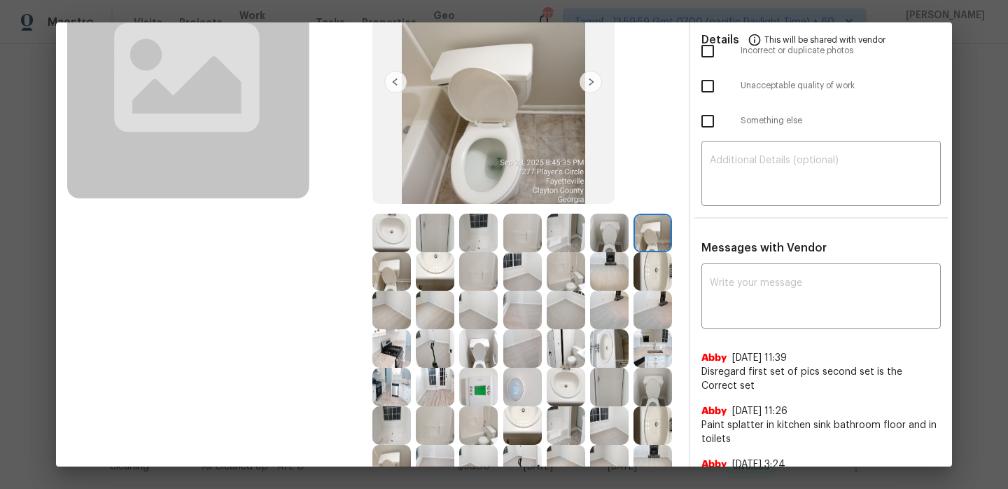
click at [389, 273] on img at bounding box center [391, 271] width 39 height 39
click at [437, 274] on img at bounding box center [435, 271] width 39 height 39
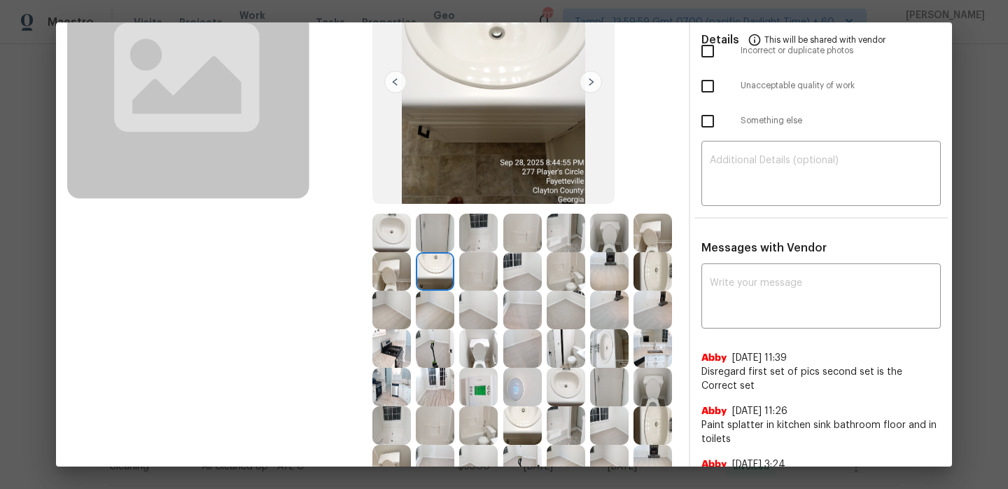
click at [496, 271] on img at bounding box center [478, 271] width 39 height 39
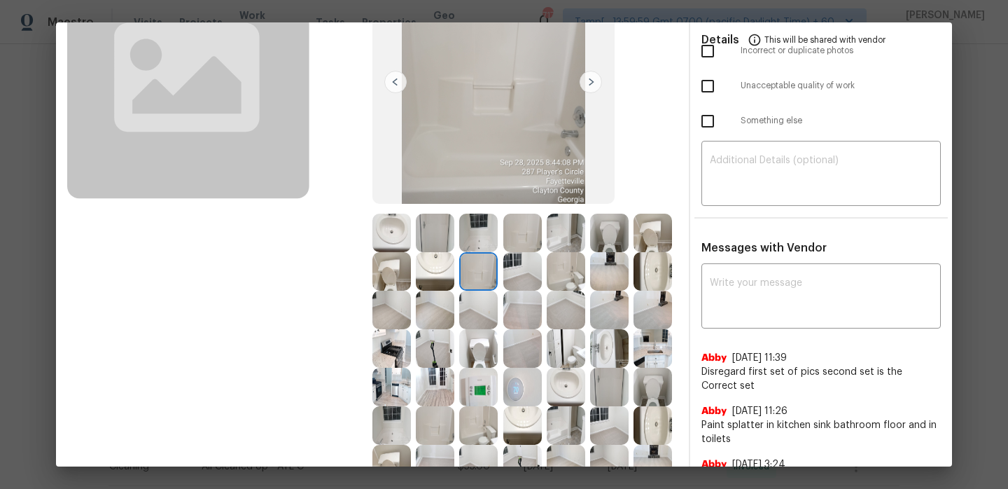
click at [511, 270] on img at bounding box center [522, 271] width 39 height 39
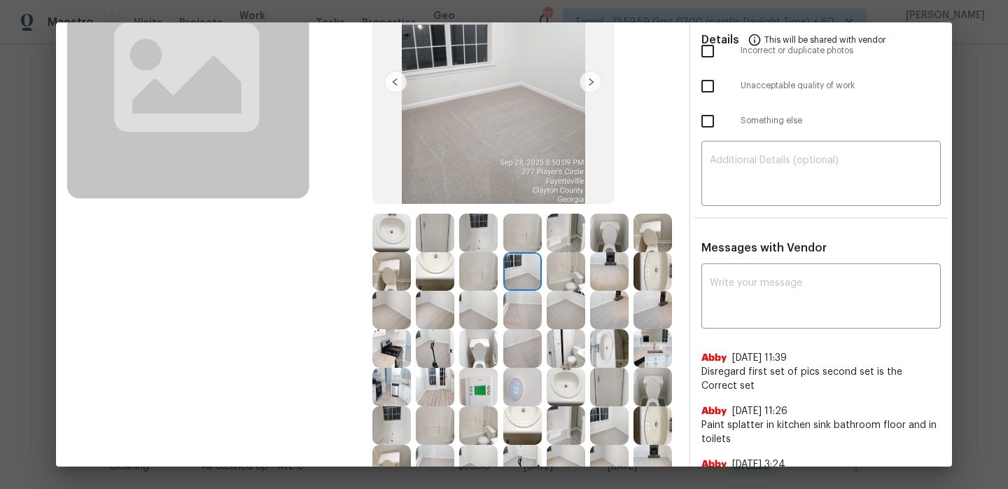
click at [575, 276] on img at bounding box center [566, 271] width 39 height 39
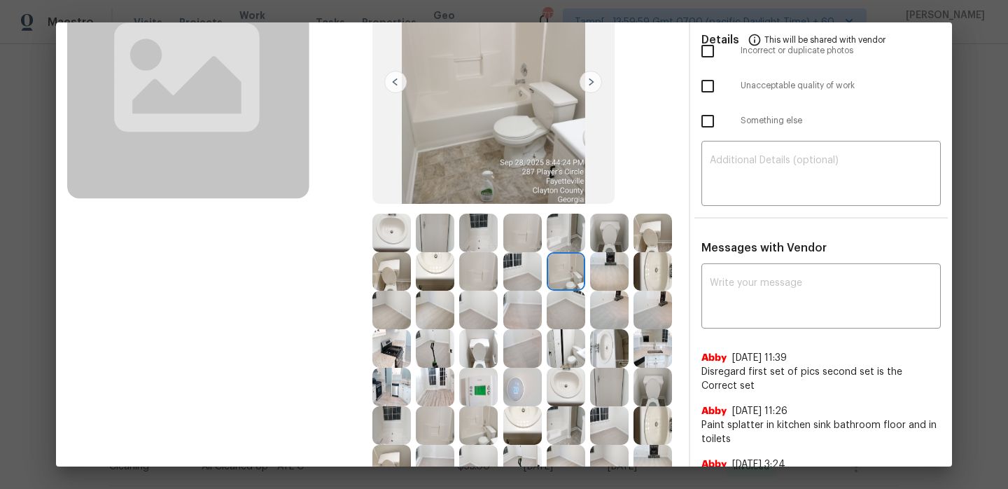
click at [610, 274] on img at bounding box center [609, 271] width 39 height 39
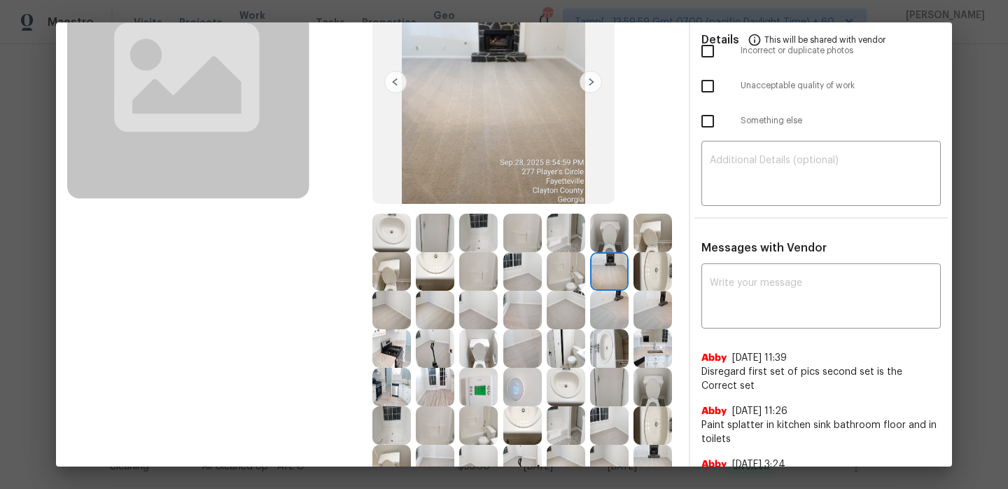
click at [657, 276] on img at bounding box center [653, 271] width 39 height 39
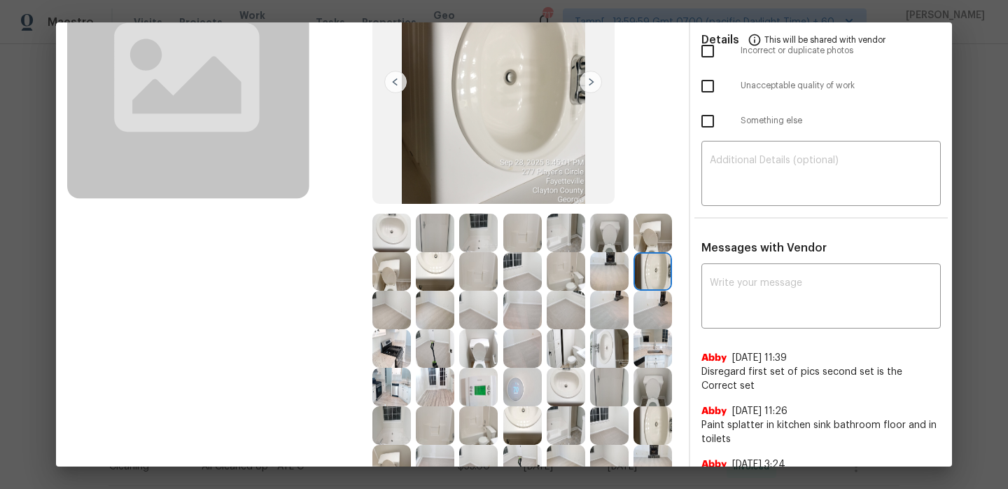
click at [384, 309] on img at bounding box center [391, 310] width 39 height 39
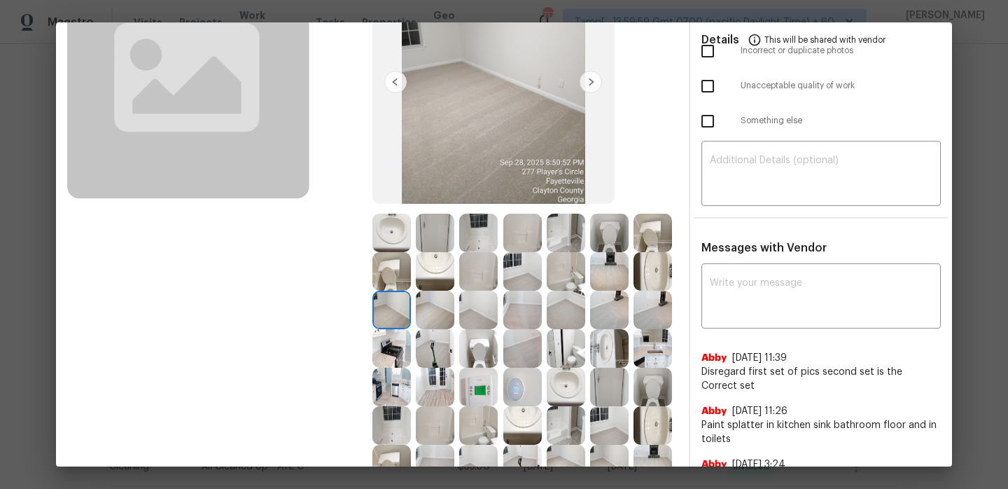
click at [454, 316] on img at bounding box center [435, 310] width 39 height 39
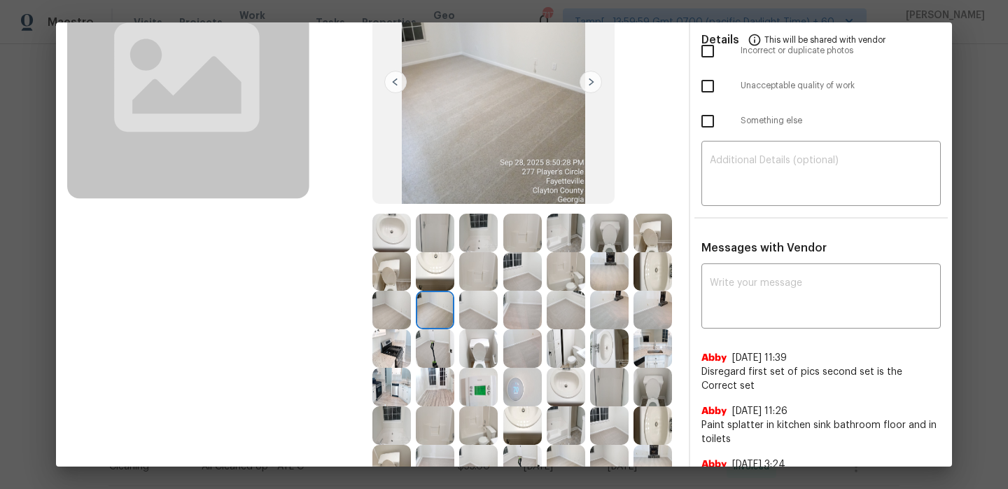
click at [482, 308] on img at bounding box center [478, 310] width 39 height 39
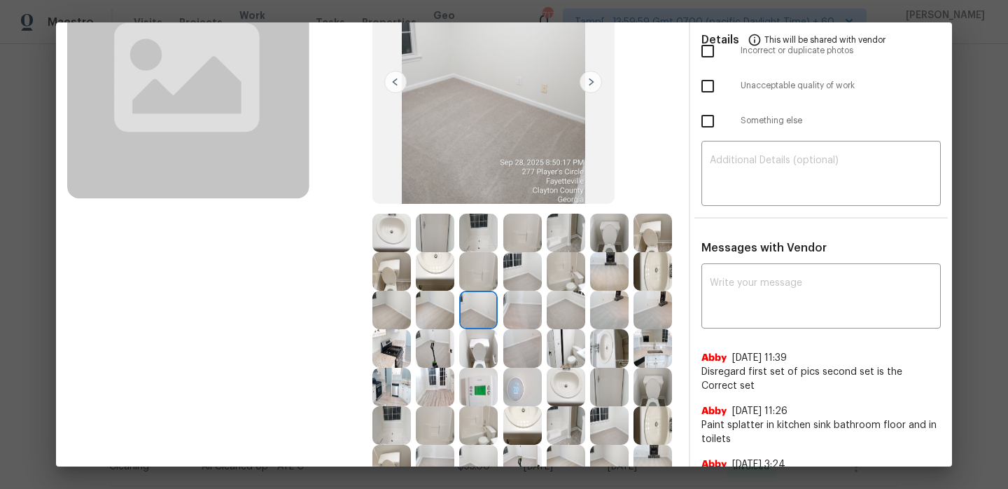
click at [517, 312] on img at bounding box center [522, 310] width 39 height 39
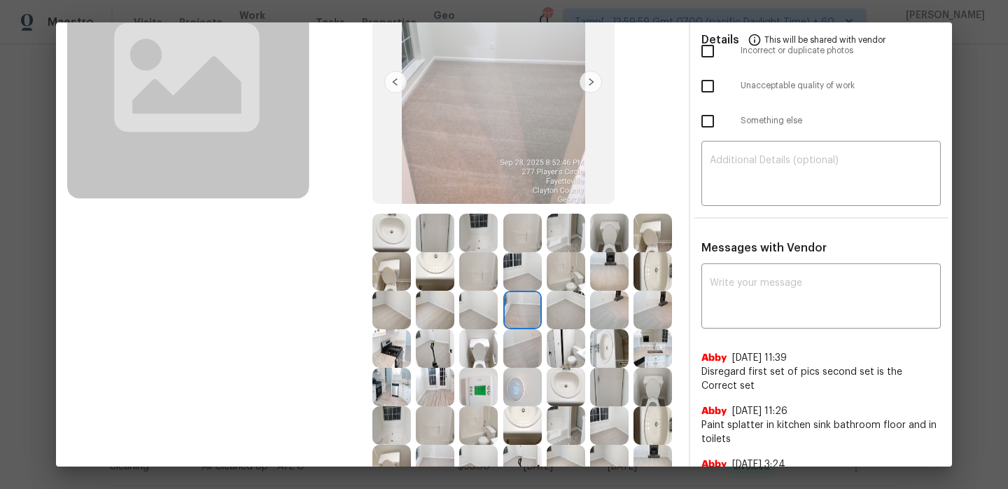
click at [596, 319] on img at bounding box center [609, 310] width 39 height 39
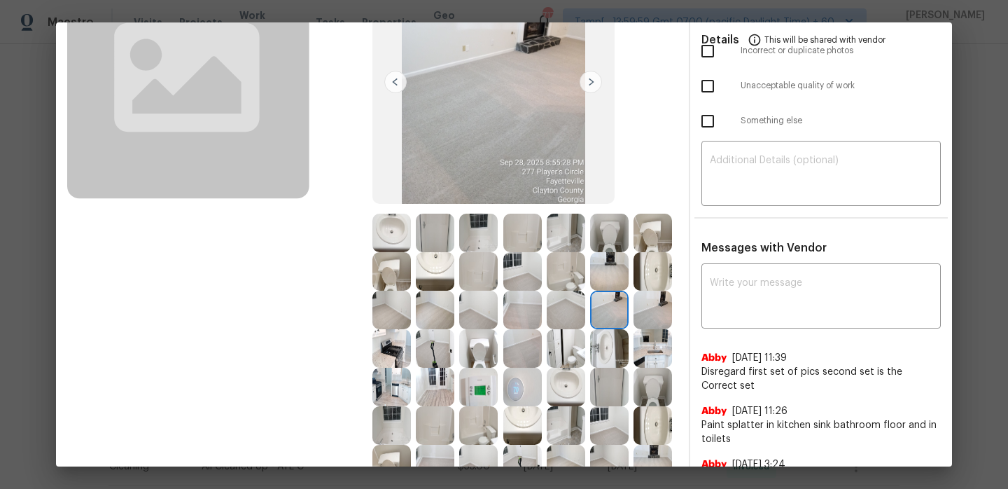
click at [644, 314] on img at bounding box center [653, 310] width 39 height 39
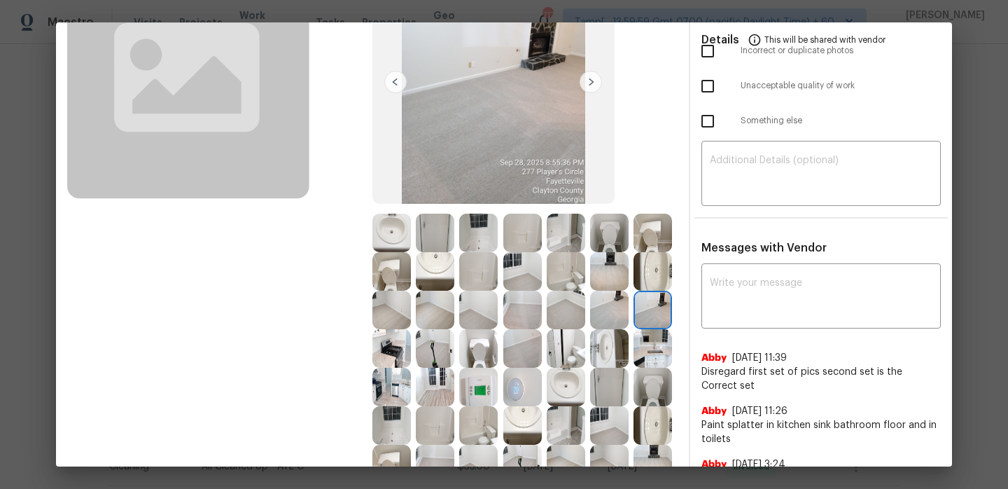
click at [372, 356] on img at bounding box center [391, 348] width 39 height 39
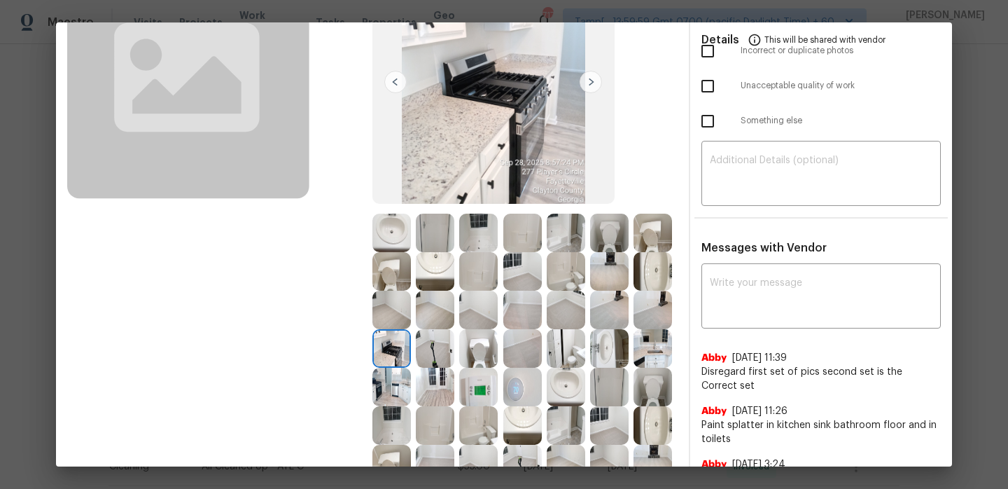
click at [438, 351] on img at bounding box center [435, 348] width 39 height 39
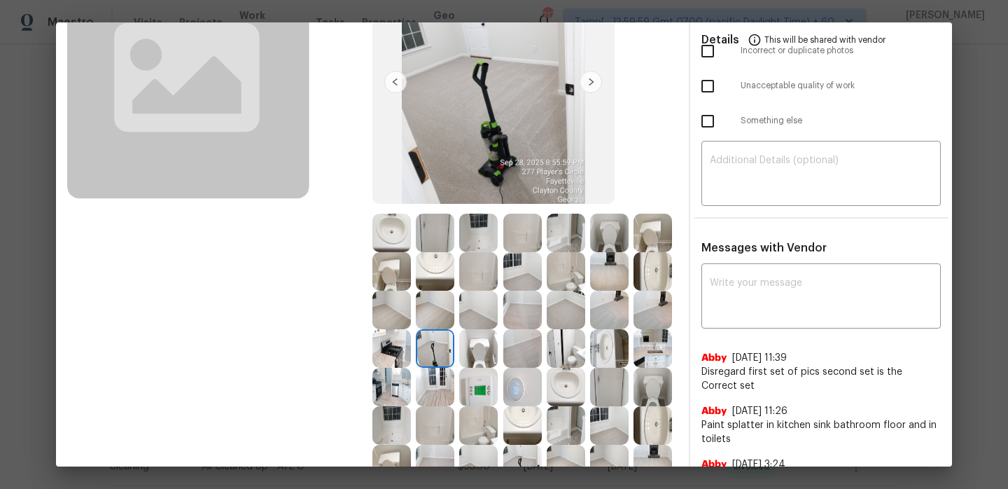
click at [468, 356] on img at bounding box center [478, 348] width 39 height 39
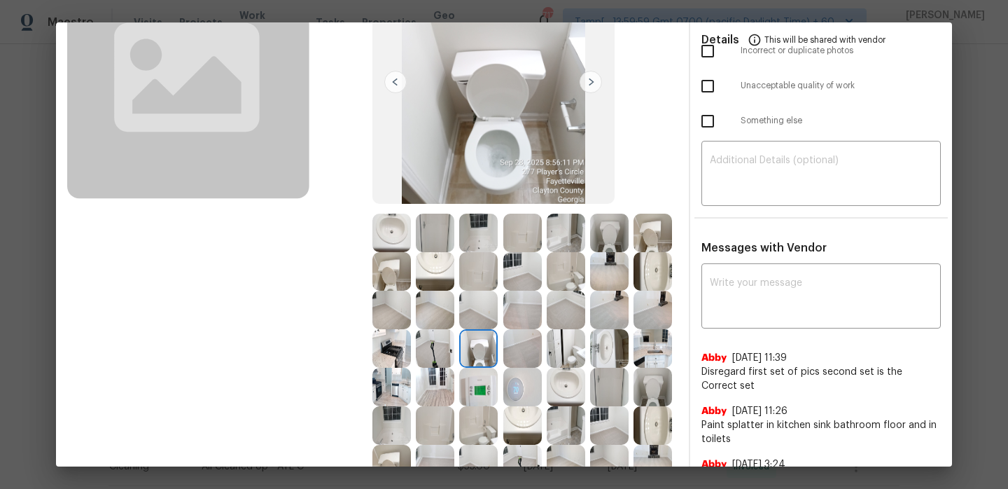
click at [536, 357] on img at bounding box center [522, 348] width 39 height 39
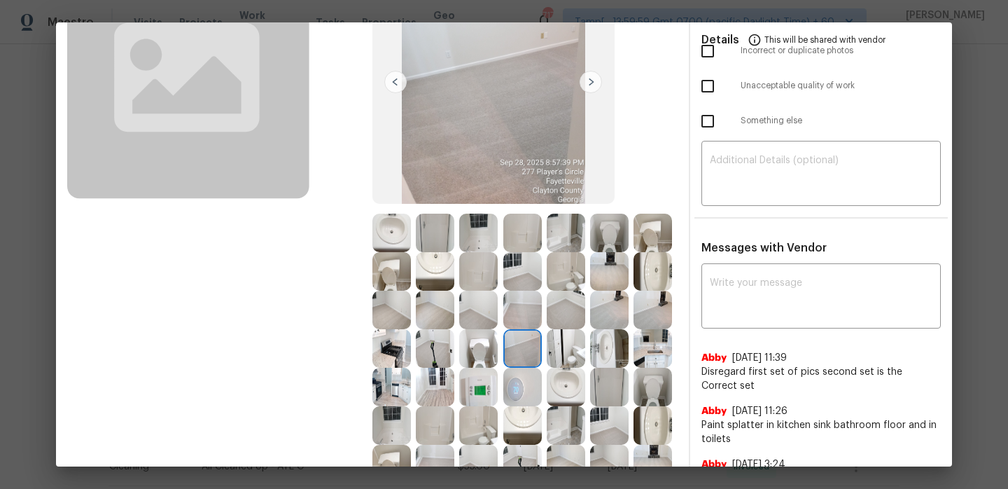
click at [566, 351] on img at bounding box center [566, 348] width 39 height 39
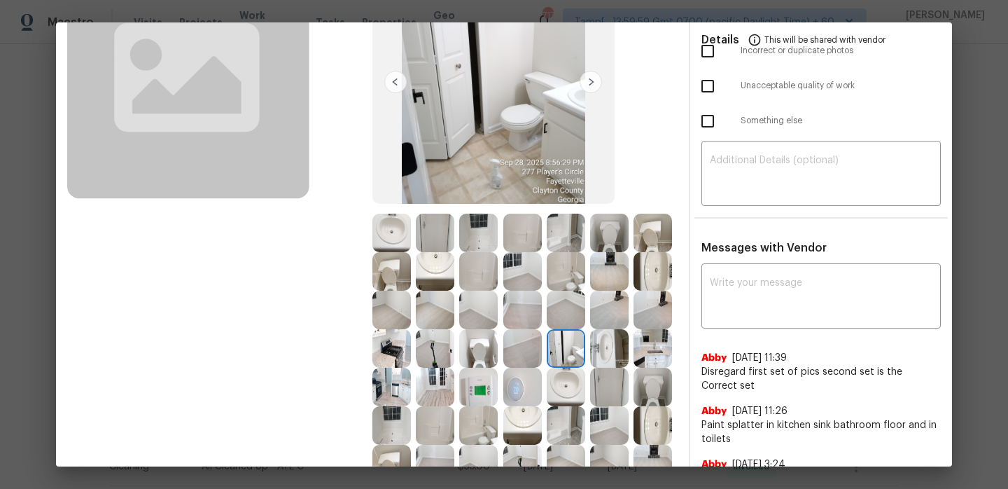
click at [614, 347] on img at bounding box center [609, 348] width 39 height 39
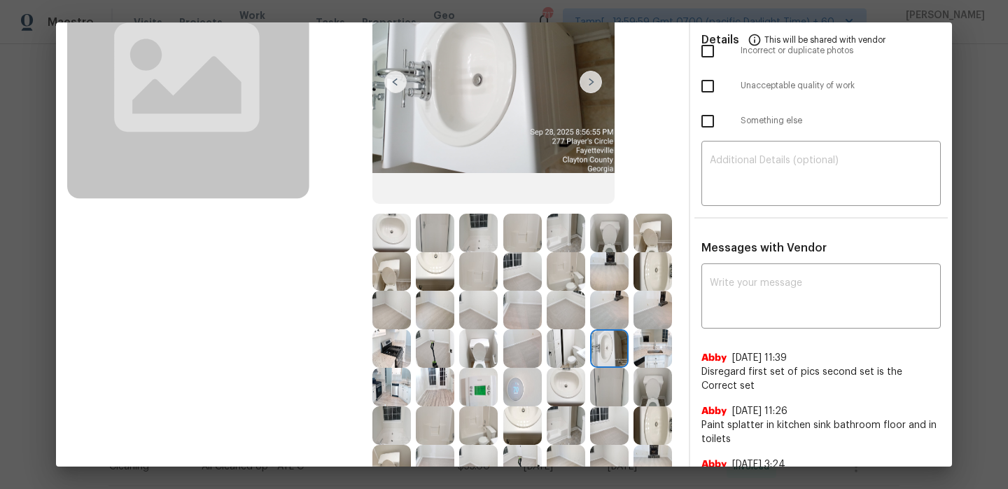
click at [648, 347] on img at bounding box center [653, 348] width 39 height 39
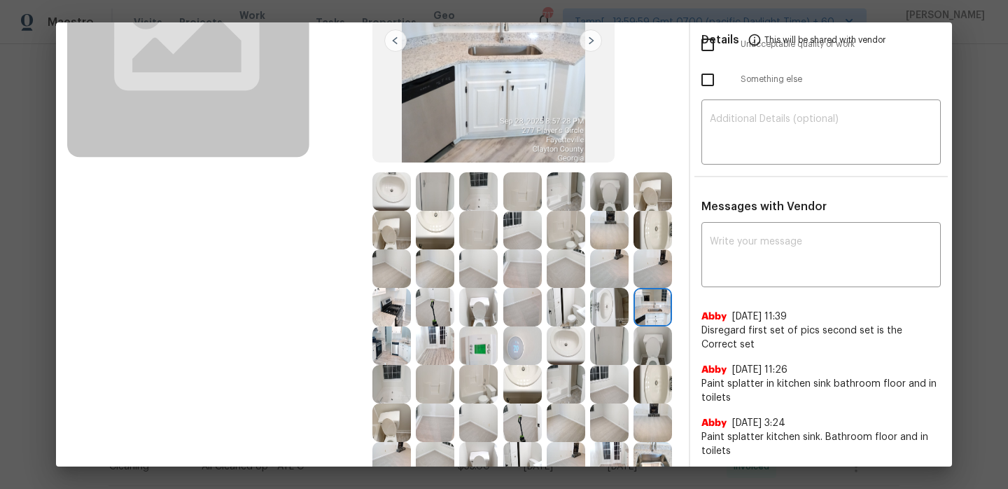
scroll to position [193, 0]
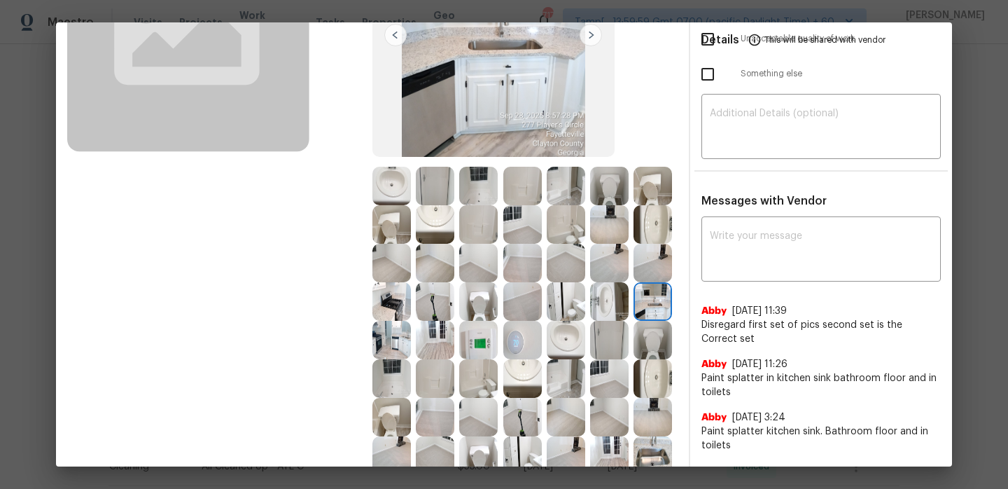
click at [386, 334] on img at bounding box center [391, 340] width 39 height 39
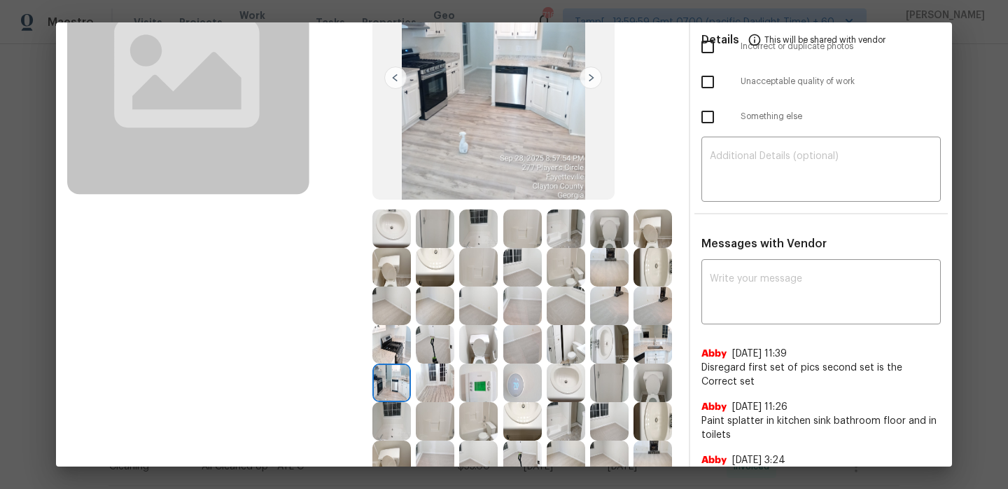
scroll to position [181, 0]
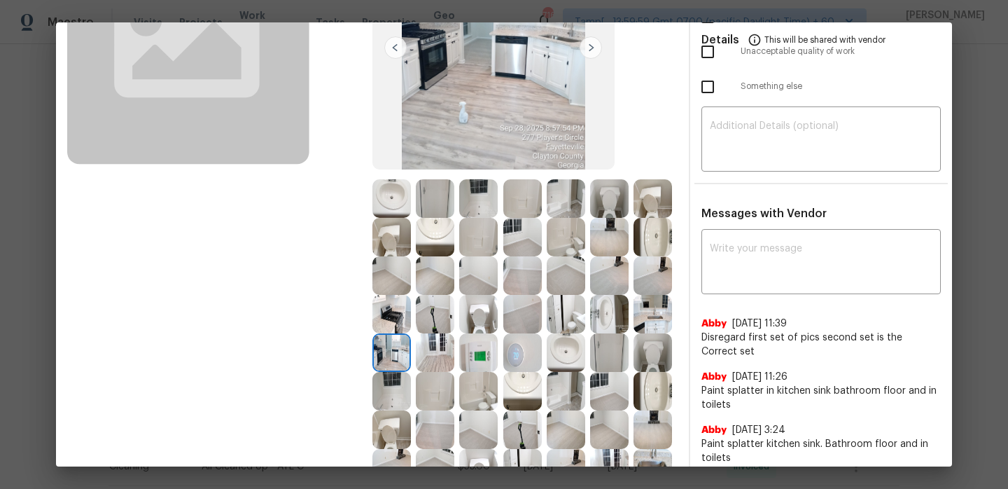
click at [432, 344] on img at bounding box center [435, 352] width 39 height 39
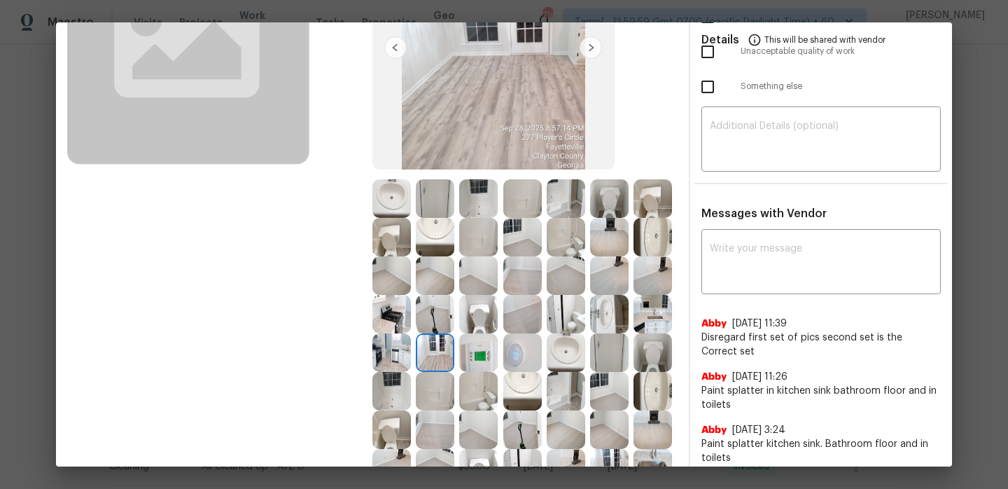
click at [483, 345] on img at bounding box center [478, 352] width 39 height 39
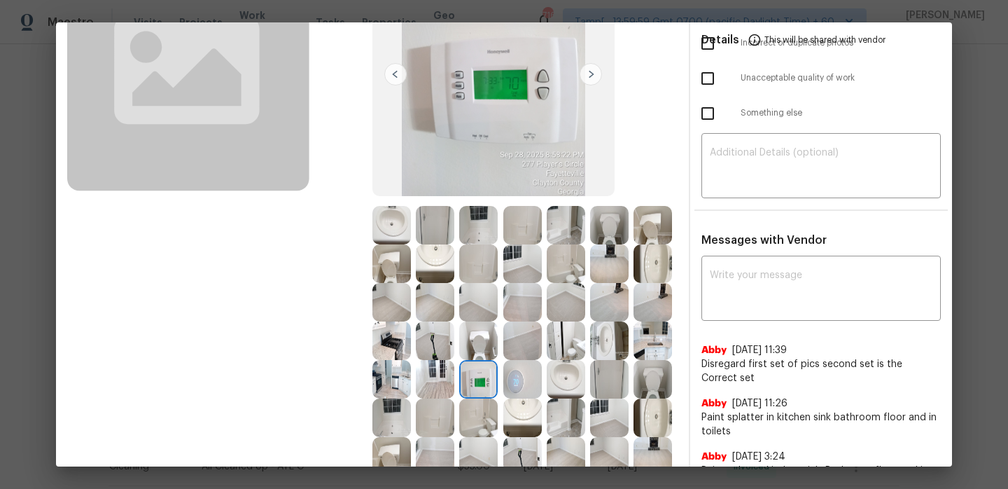
scroll to position [176, 0]
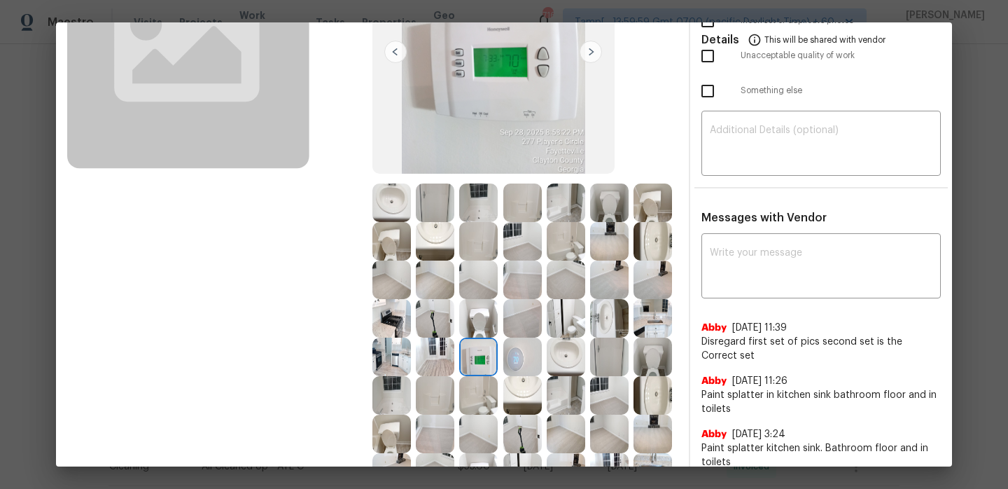
click at [515, 355] on img at bounding box center [522, 356] width 39 height 39
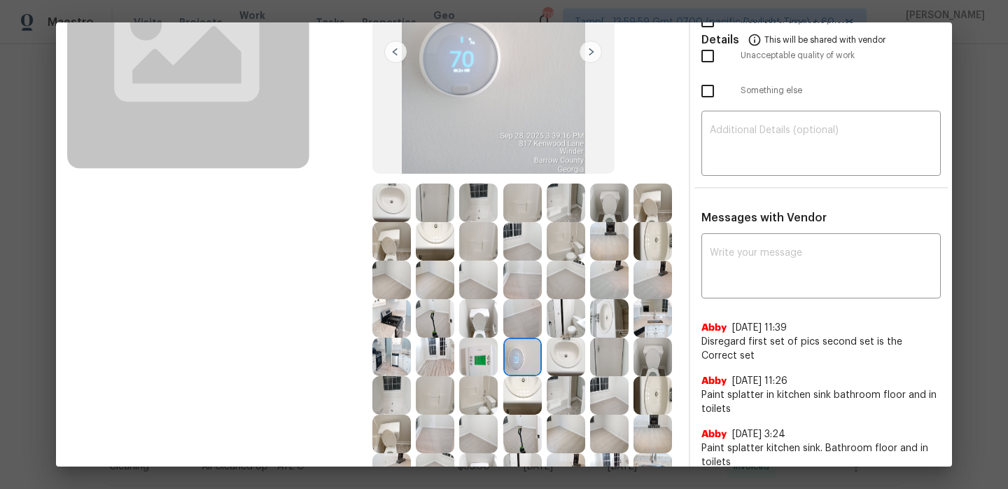
click at [573, 353] on img at bounding box center [566, 356] width 39 height 39
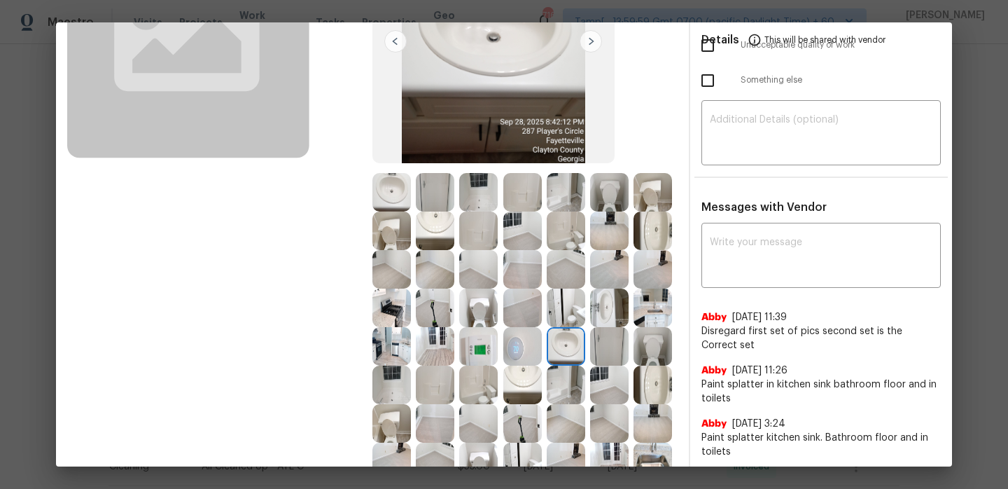
scroll to position [195, 0]
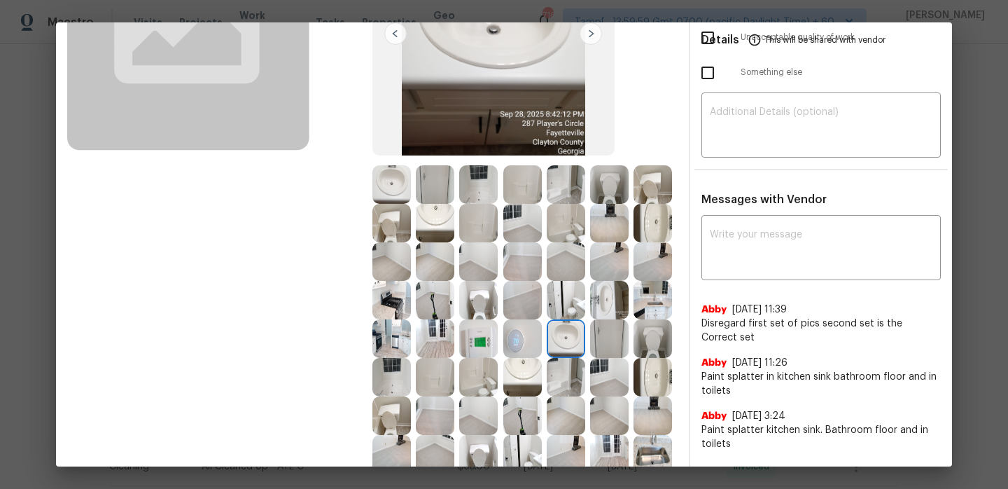
click at [600, 342] on img at bounding box center [609, 338] width 39 height 39
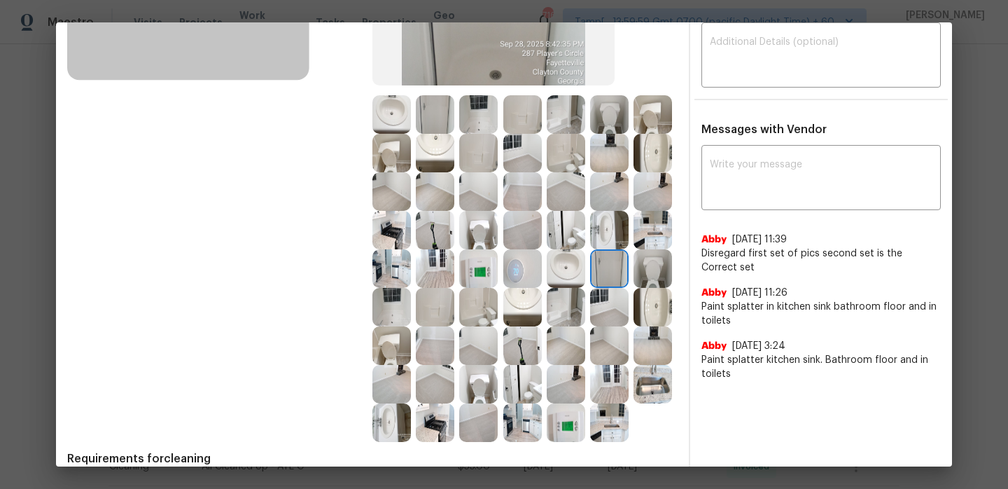
scroll to position [285, 0]
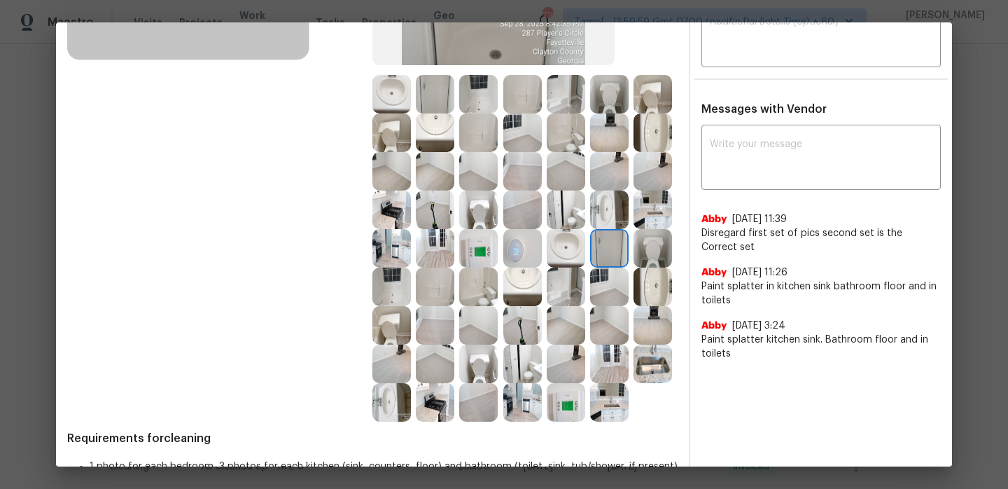
click at [398, 284] on img at bounding box center [391, 286] width 39 height 39
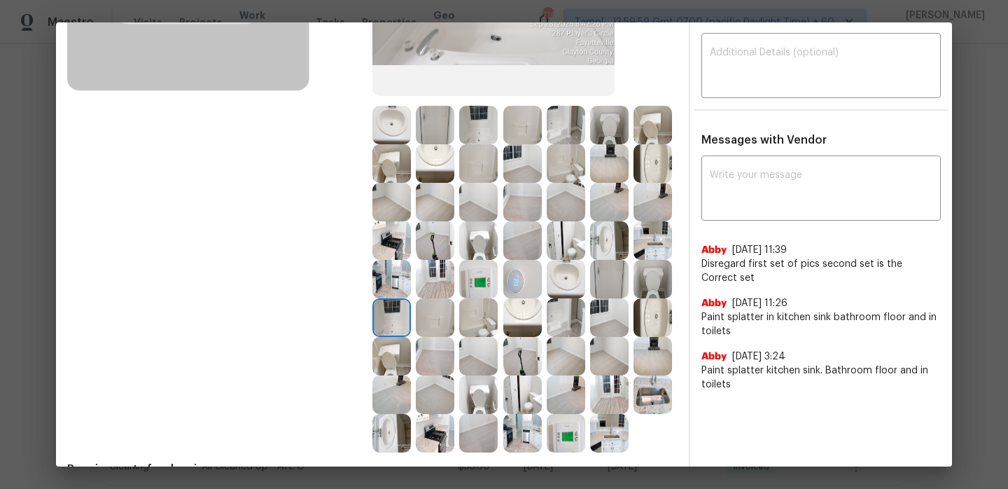
scroll to position [291, 0]
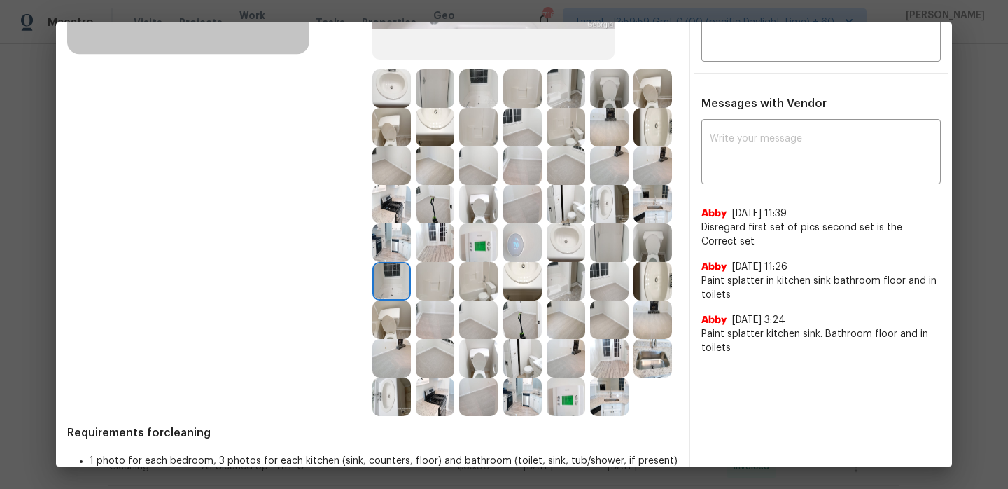
click at [615, 401] on img at bounding box center [609, 396] width 39 height 39
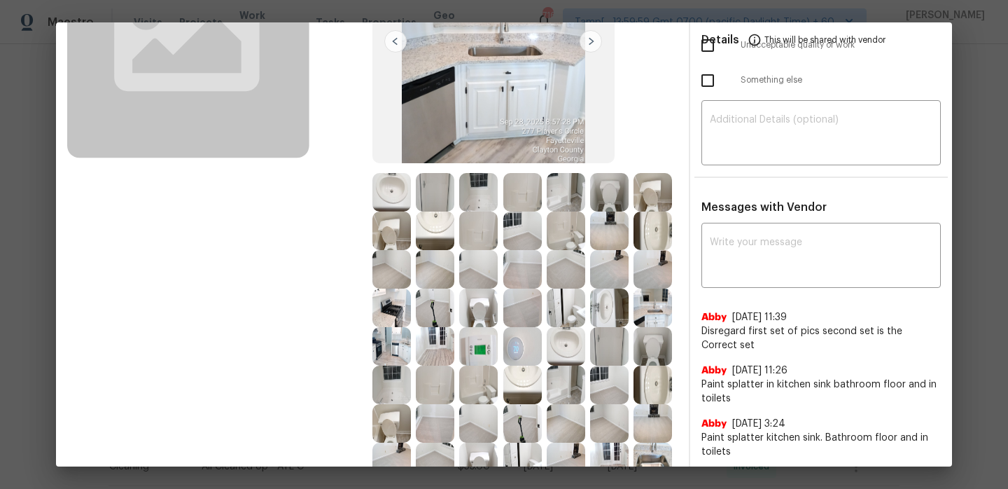
scroll to position [213, 0]
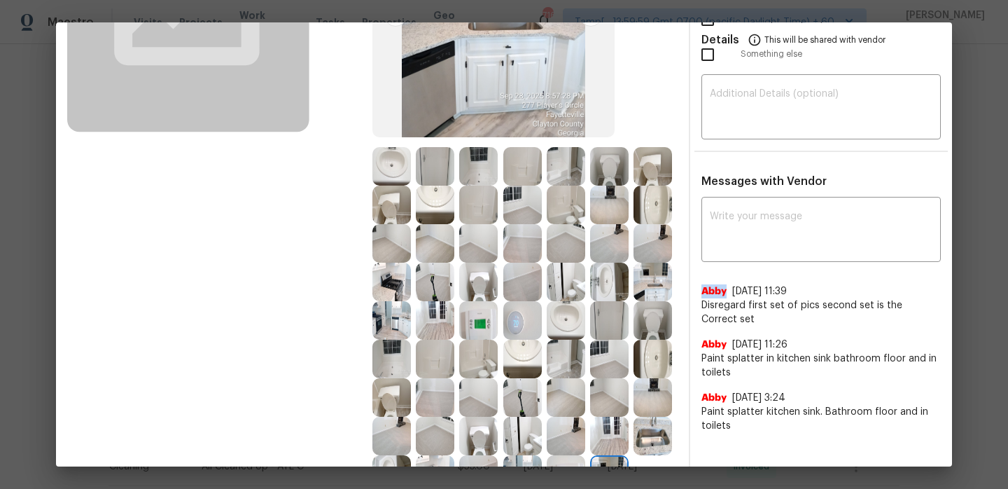
drag, startPoint x: 704, startPoint y: 294, endPoint x: 731, endPoint y: 293, distance: 27.3
click at [731, 293] on div "Abby 9/29/25, 11:39" at bounding box center [820, 291] width 239 height 14
copy span "Abby"
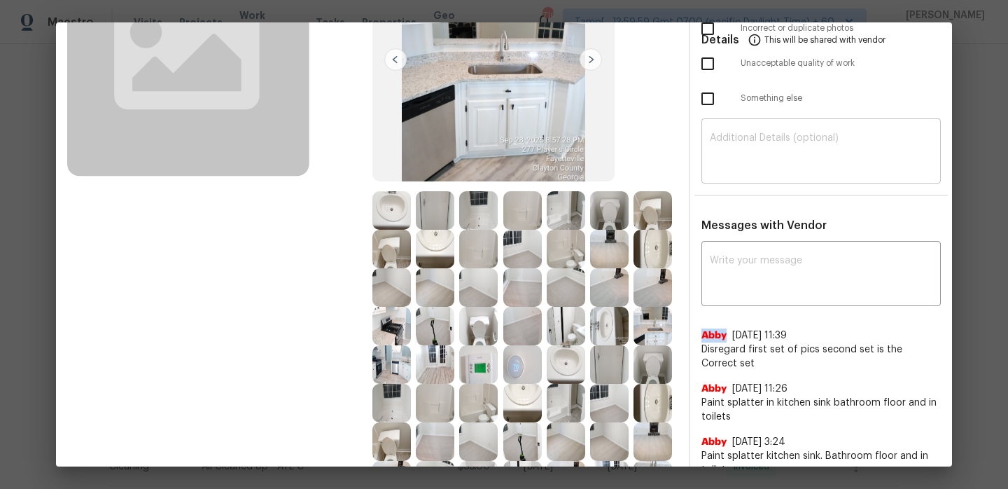
scroll to position [141, 0]
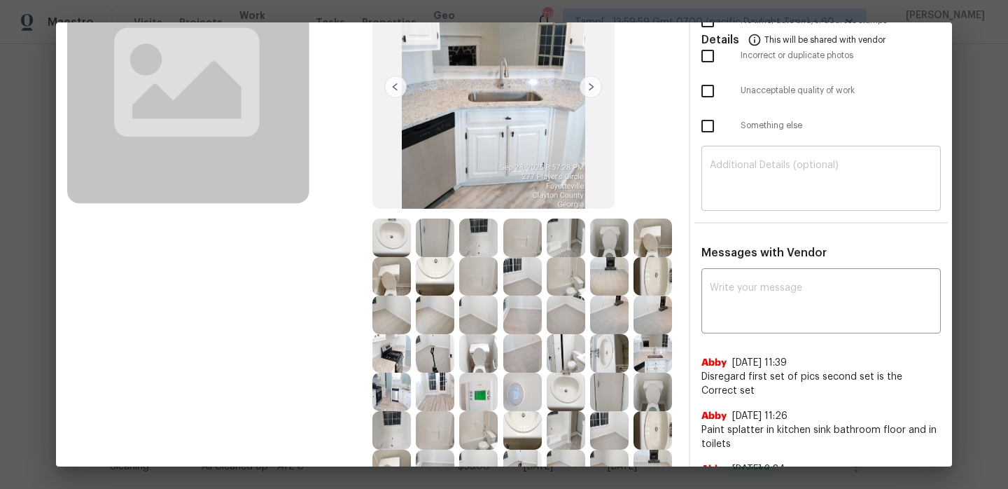
click at [762, 177] on textarea at bounding box center [821, 179] width 223 height 39
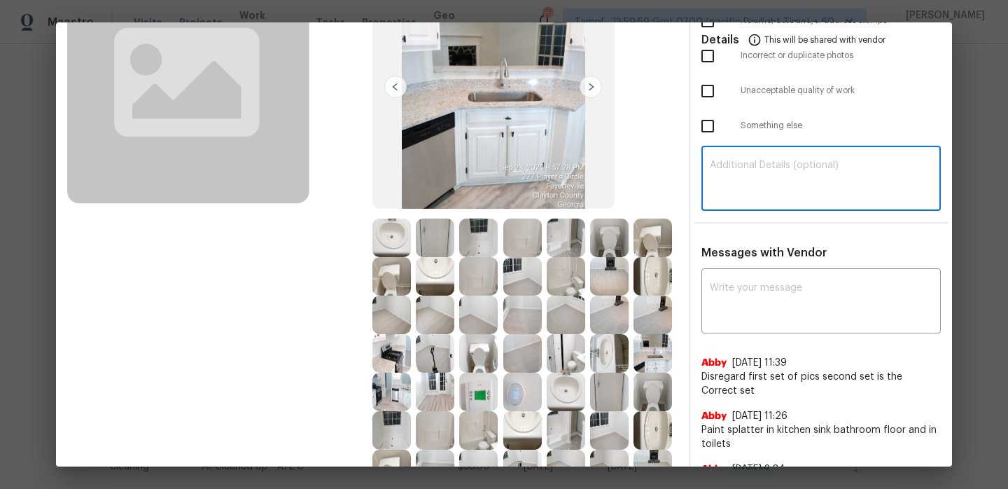
paste textarea "Hi Abby, Maintenance Audit Team: Hello! Thank you for uploading the requested p…"
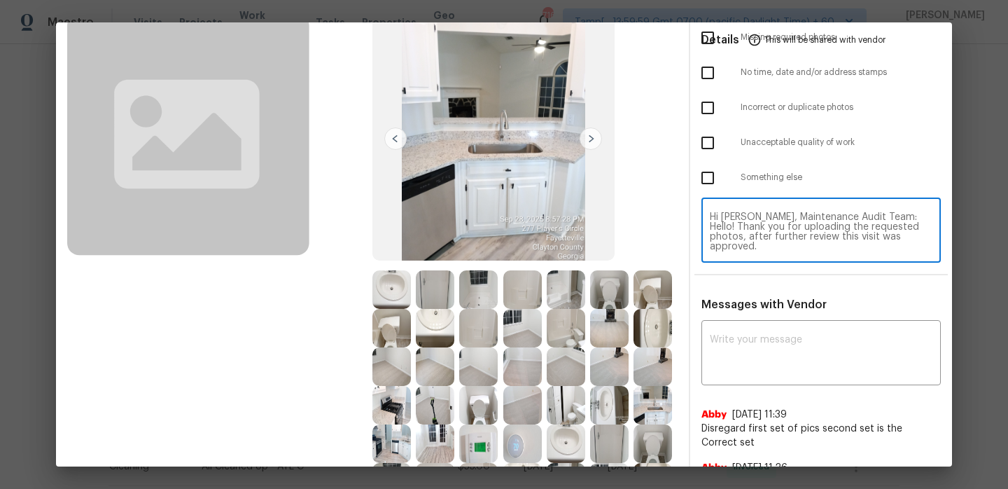
scroll to position [0, 0]
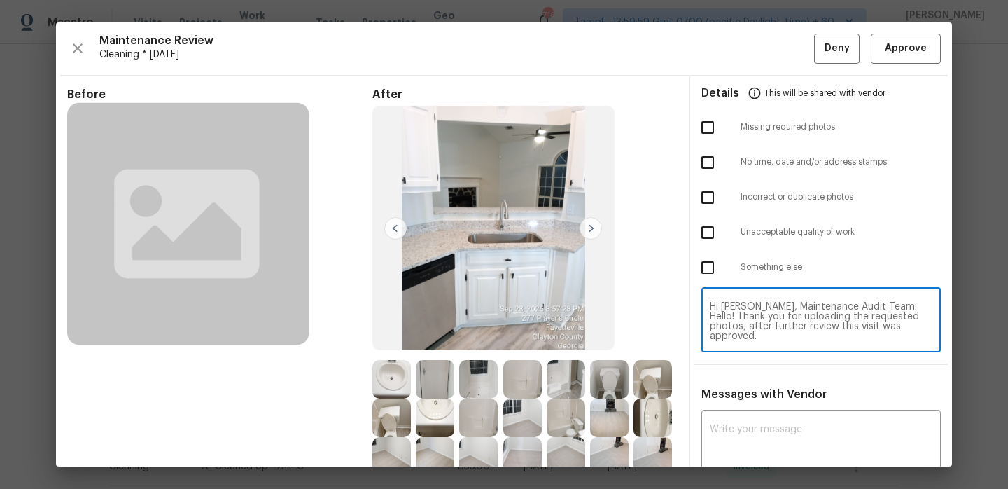
type textarea "Hi Abby, Maintenance Audit Team: Hello! Thank you for uploading the requested p…"
click at [896, 57] on button "Approve" at bounding box center [906, 49] width 70 height 30
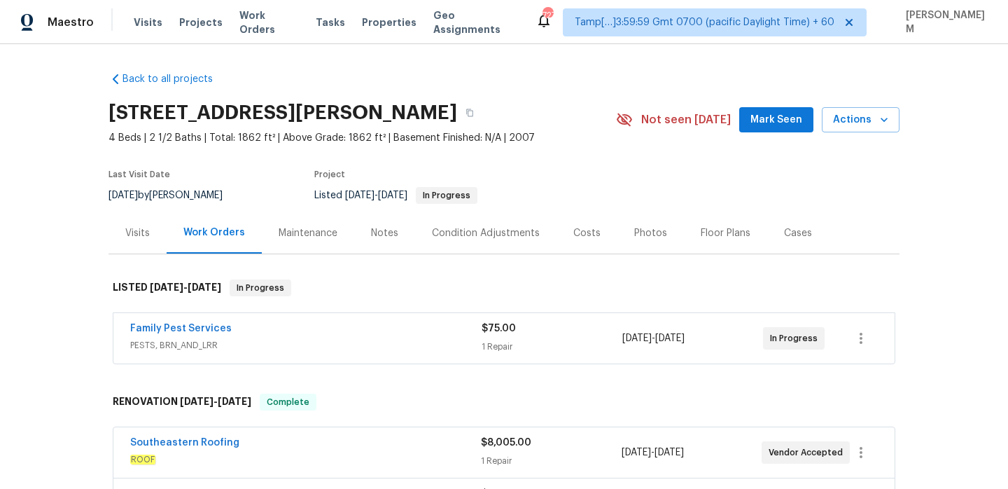
click at [335, 230] on div "Maintenance" at bounding box center [308, 233] width 59 height 14
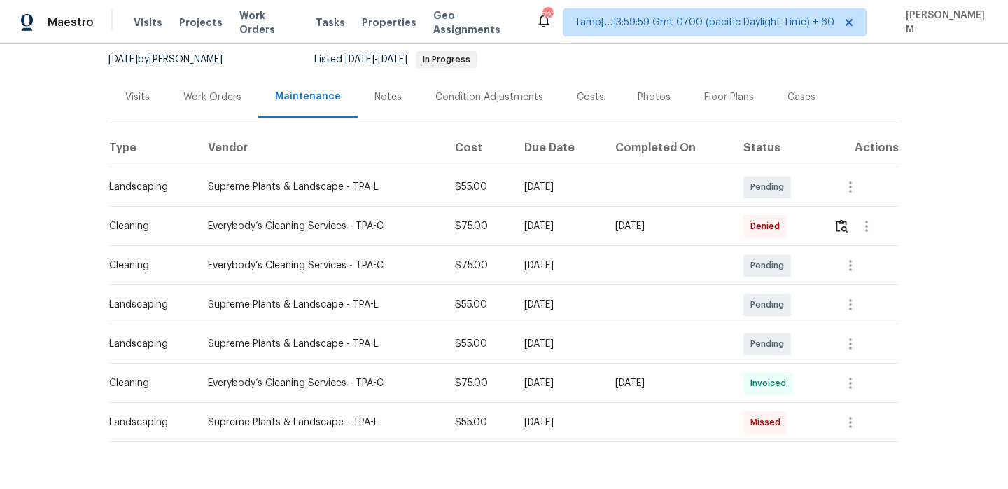
scroll to position [96, 0]
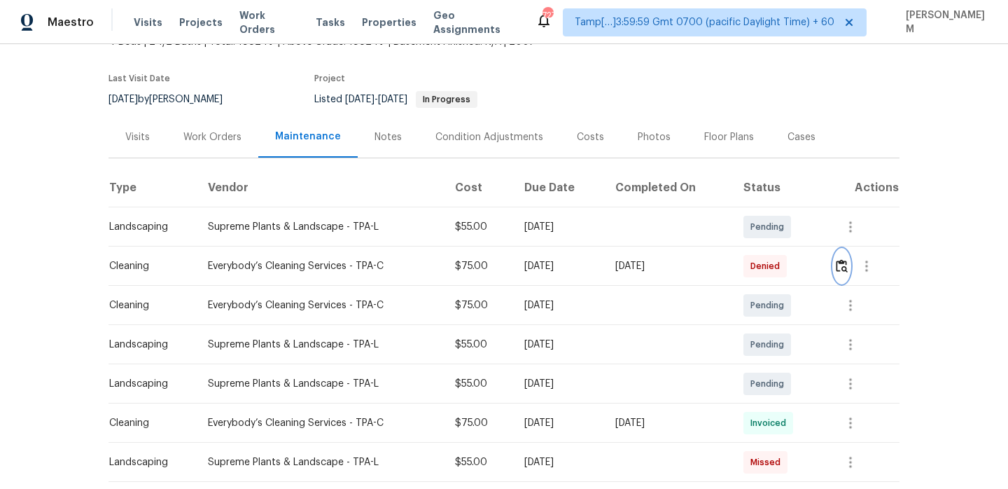
click at [846, 262] on img "button" at bounding box center [842, 265] width 12 height 13
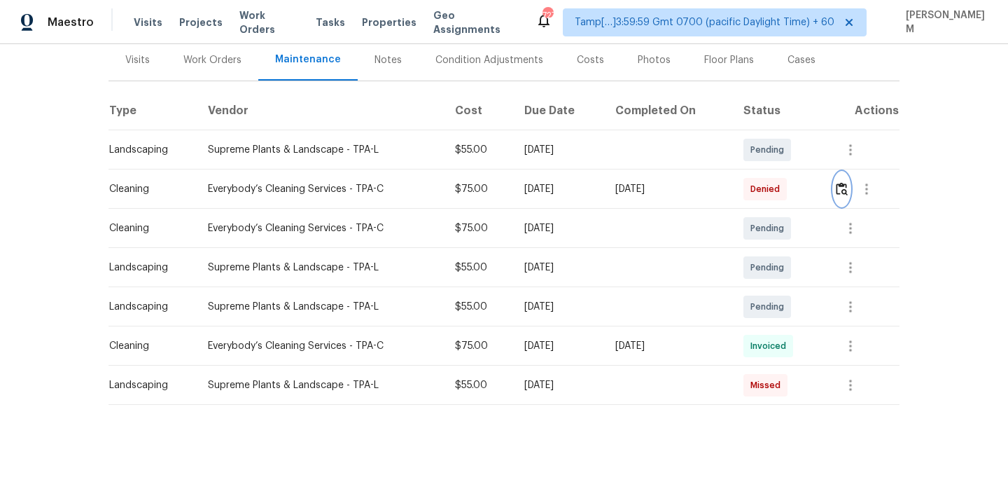
scroll to position [155, 0]
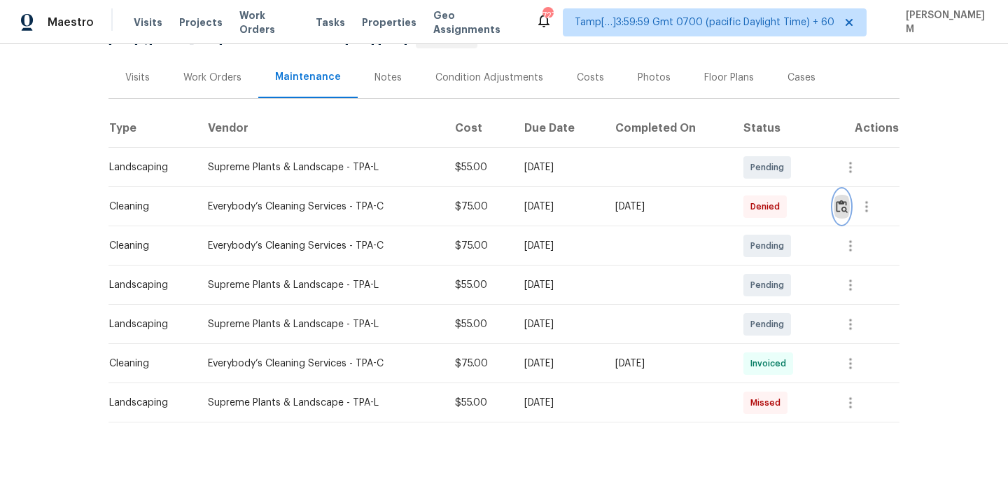
click at [848, 211] on img "button" at bounding box center [842, 206] width 12 height 13
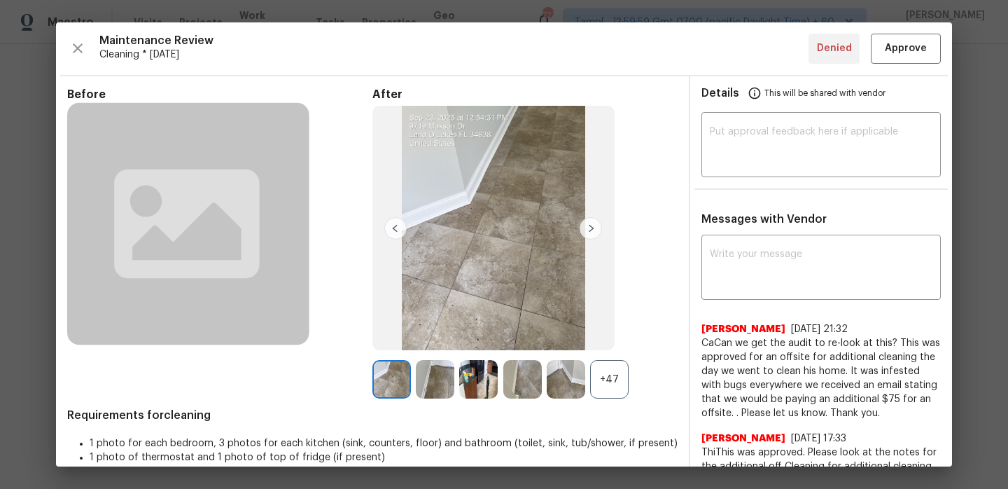
scroll to position [152, 0]
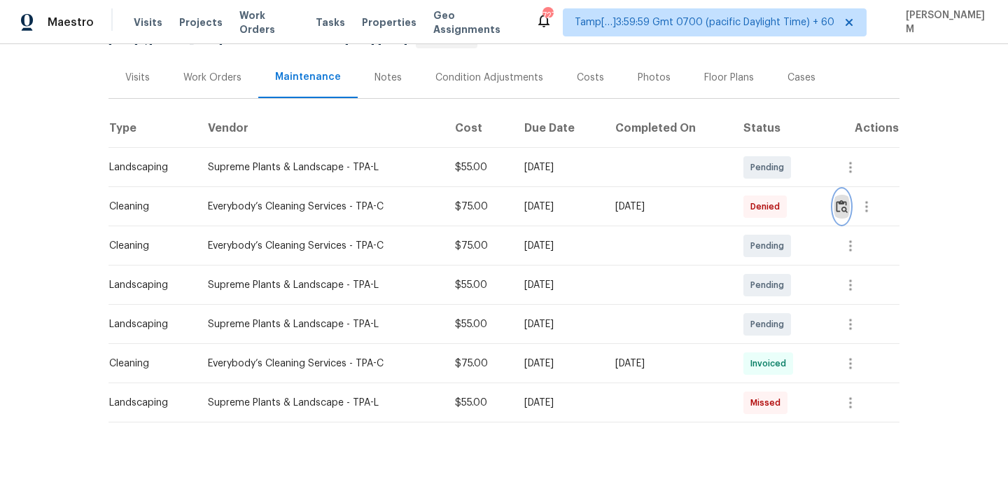
click at [845, 209] on img "button" at bounding box center [842, 206] width 12 height 13
click at [217, 78] on div "Work Orders" at bounding box center [212, 78] width 58 height 14
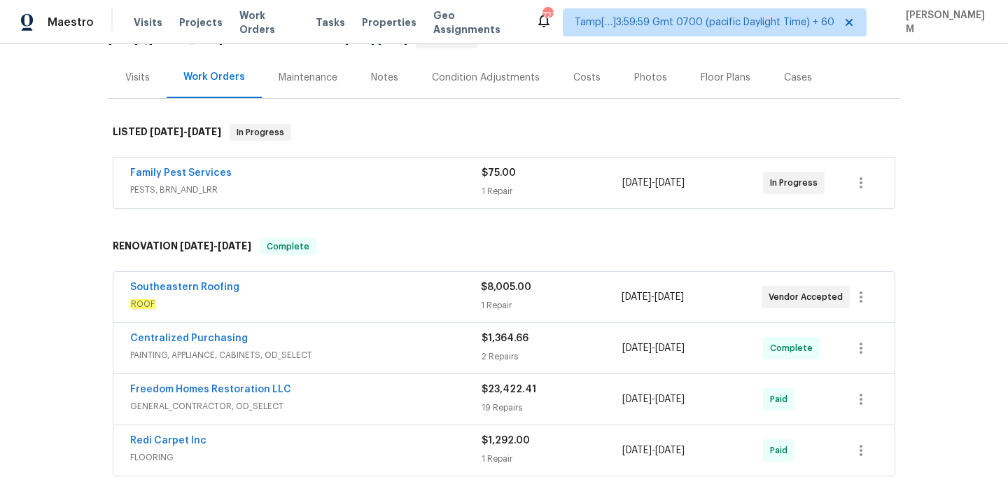
click at [553, 187] on div "1 Repair" at bounding box center [552, 191] width 141 height 14
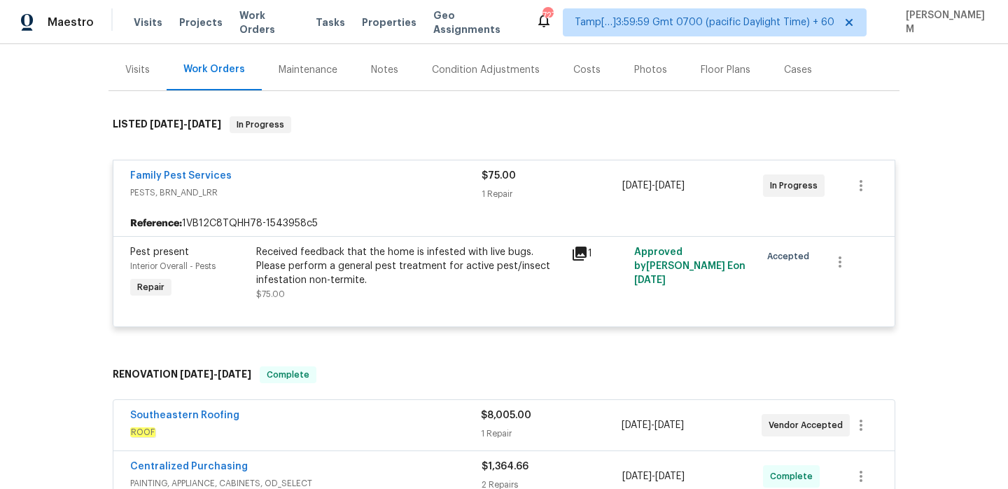
scroll to position [116, 0]
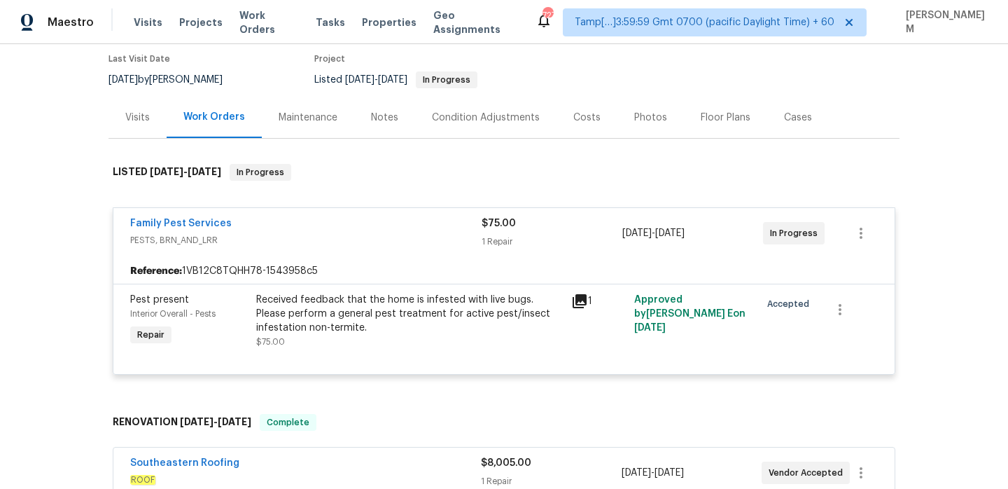
click at [312, 127] on div "Maintenance" at bounding box center [308, 117] width 92 height 41
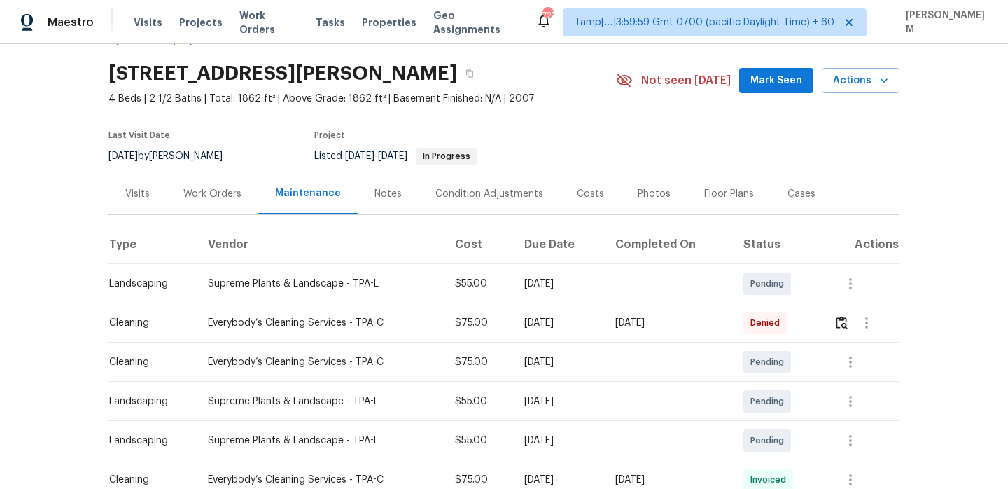
scroll to position [173, 0]
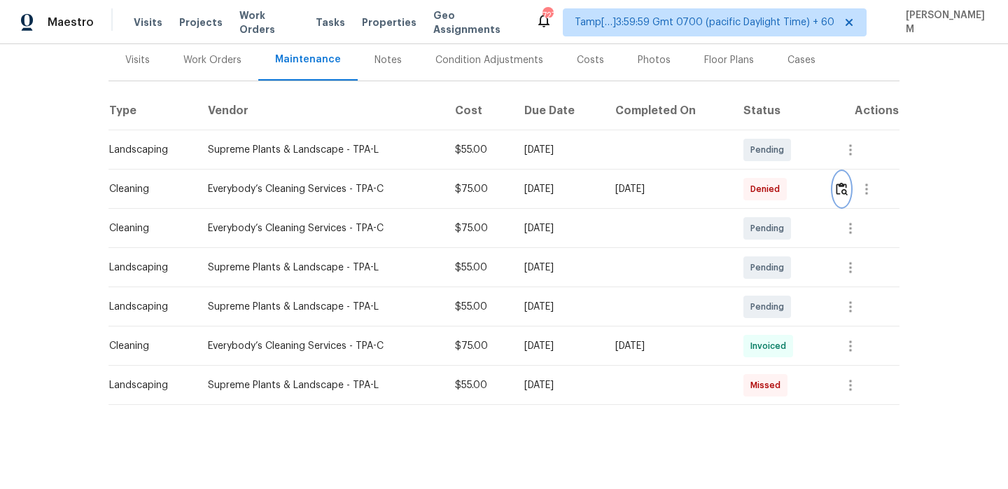
click at [846, 192] on img "button" at bounding box center [842, 188] width 12 height 13
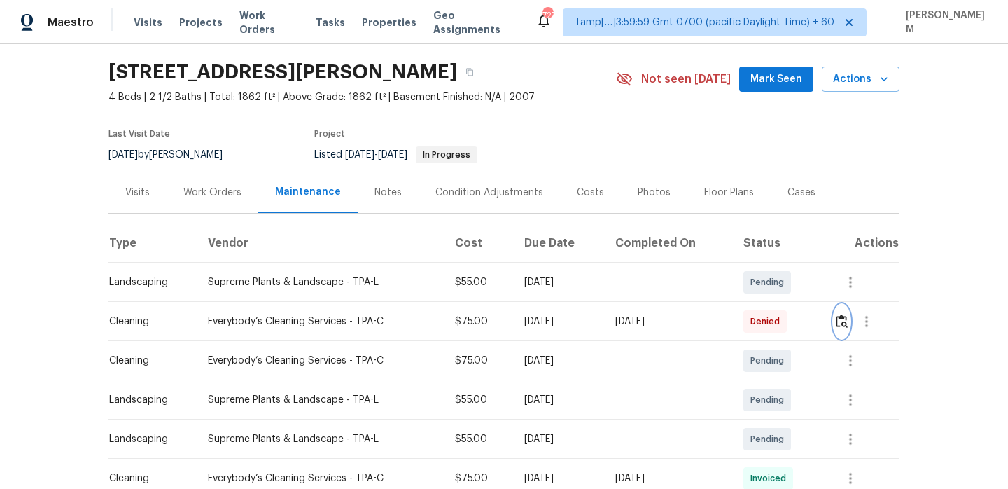
scroll to position [0, 0]
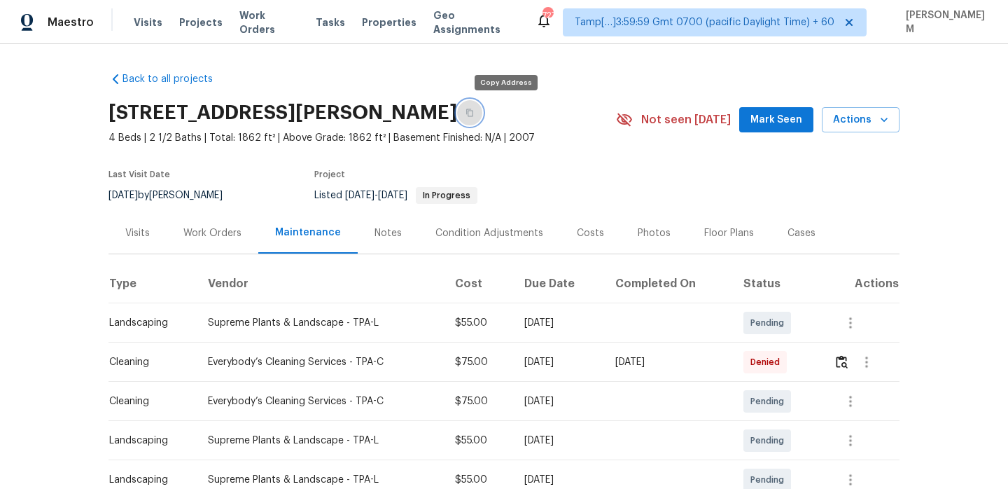
click at [473, 111] on icon "button" at bounding box center [469, 113] width 7 height 8
click at [474, 114] on icon "button" at bounding box center [470, 113] width 8 height 8
click at [850, 371] on button "button" at bounding box center [842, 362] width 16 height 34
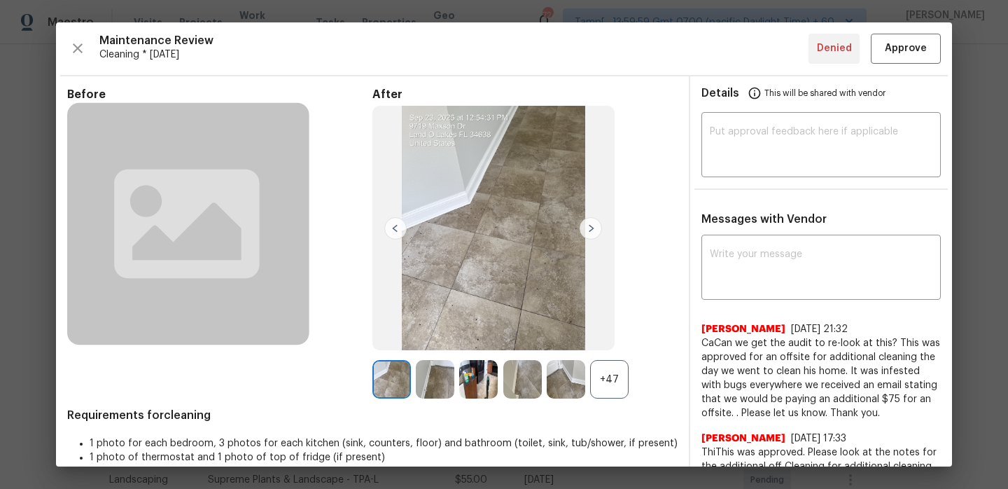
click at [609, 366] on div "+47" at bounding box center [609, 379] width 39 height 39
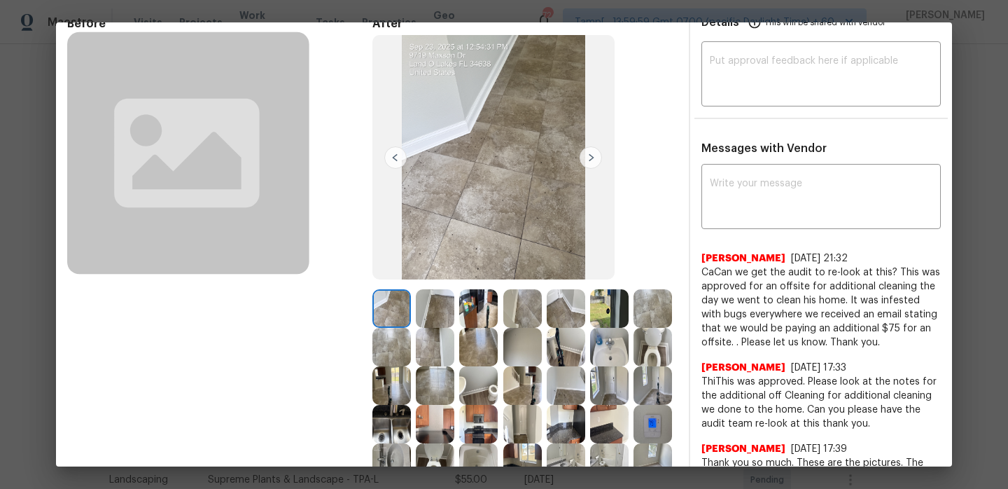
scroll to position [20, 0]
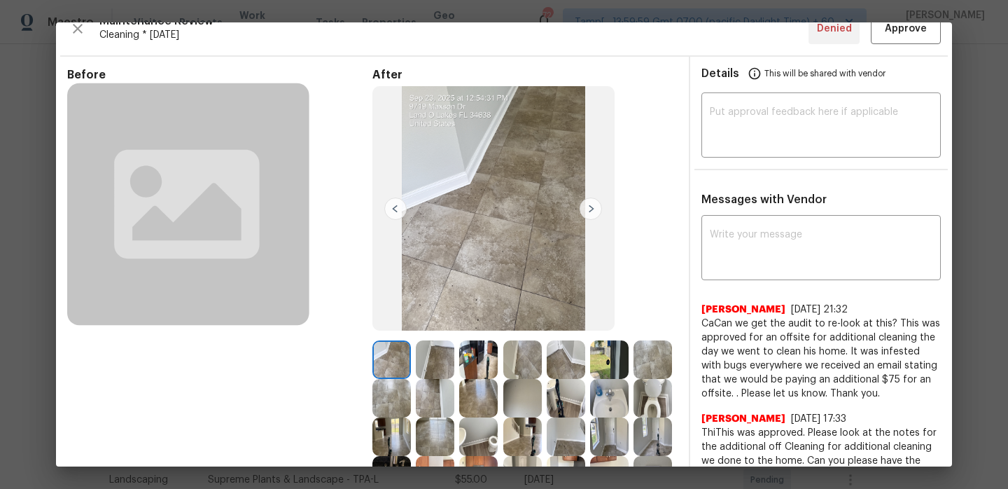
click at [592, 211] on img at bounding box center [591, 208] width 22 height 22
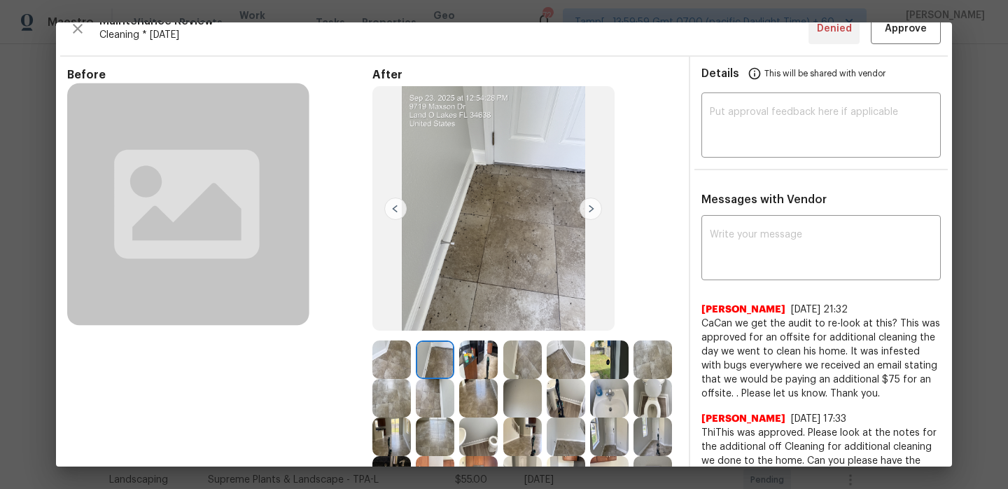
click at [592, 211] on img at bounding box center [591, 208] width 22 height 22
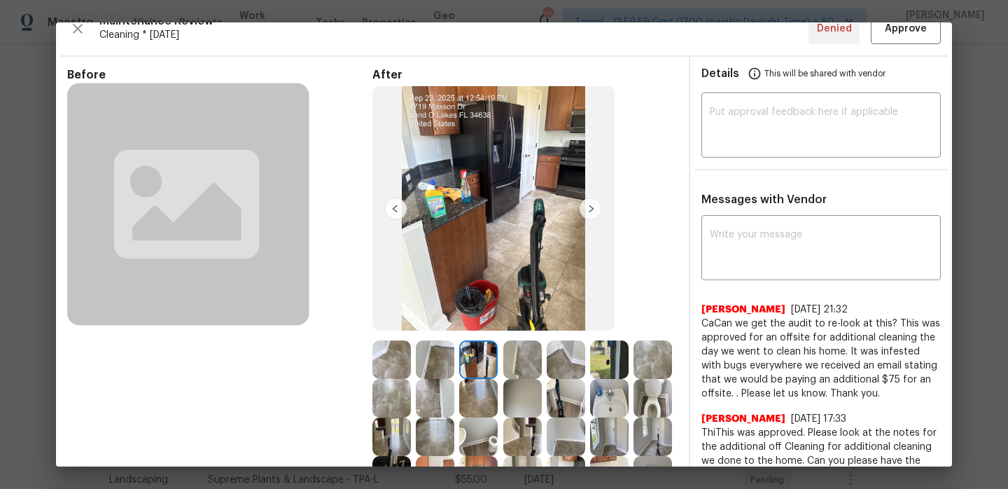
click at [391, 212] on img at bounding box center [395, 208] width 22 height 22
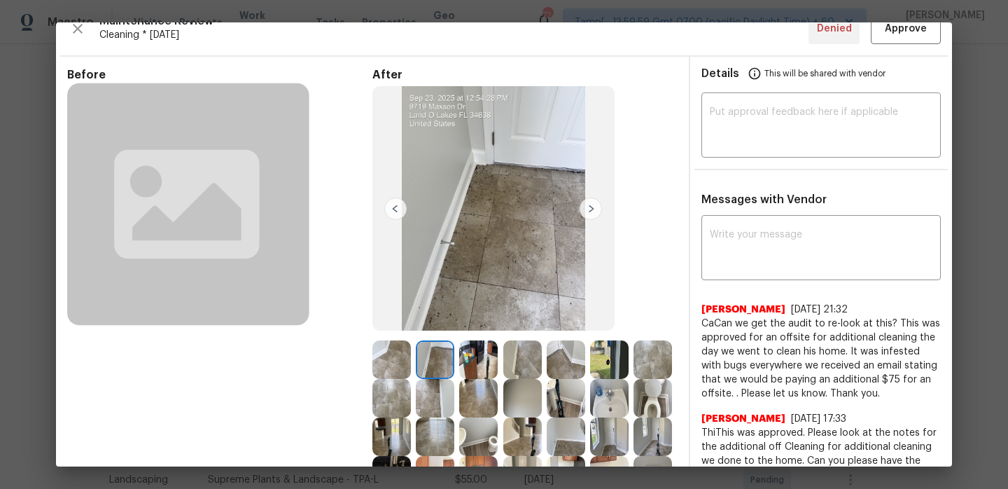
click at [391, 212] on img at bounding box center [395, 208] width 22 height 22
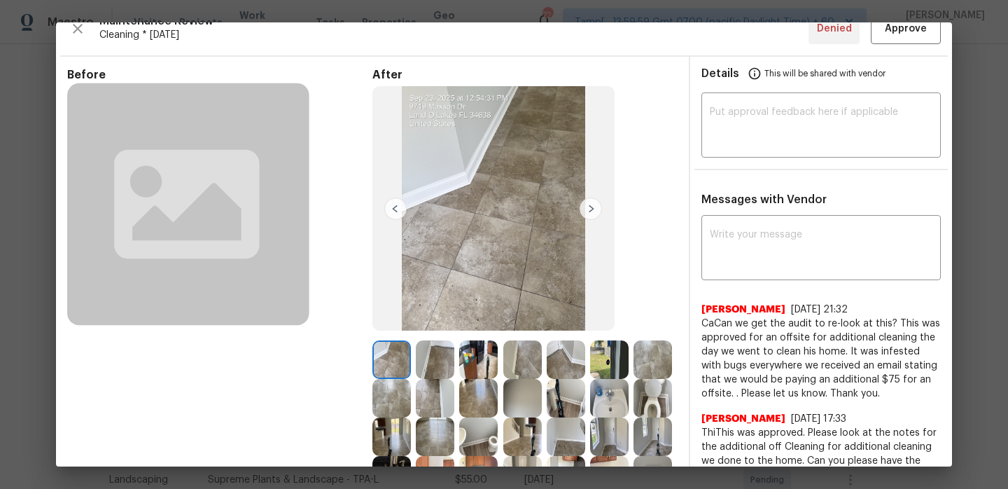
click at [595, 214] on img at bounding box center [591, 208] width 22 height 22
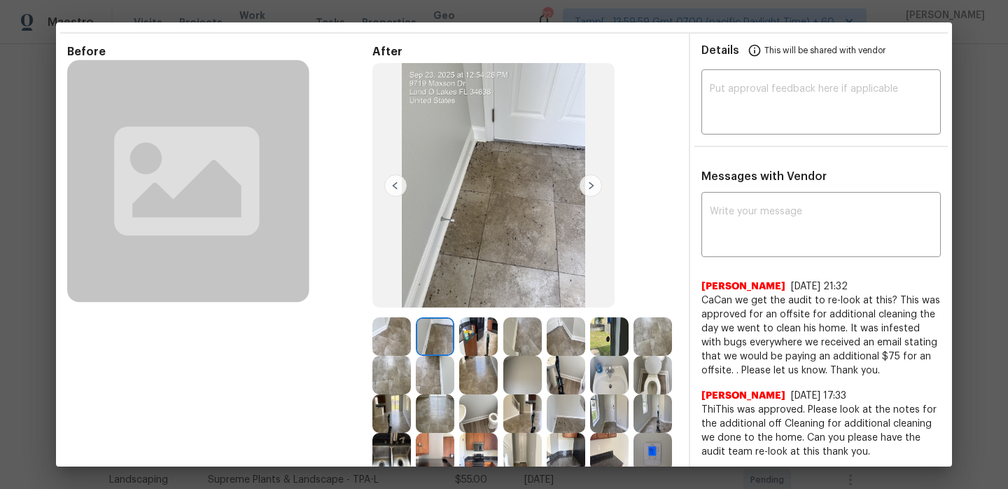
scroll to position [61, 0]
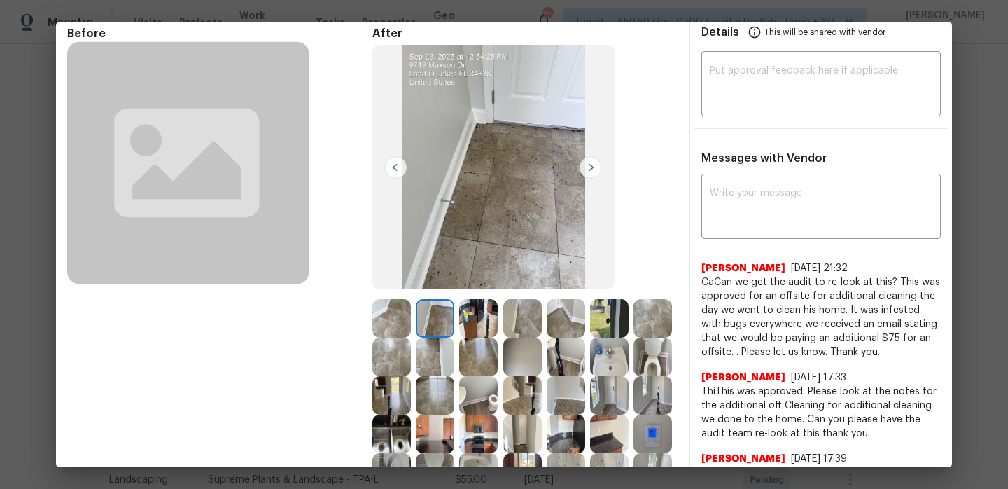
click at [487, 322] on img at bounding box center [478, 318] width 39 height 39
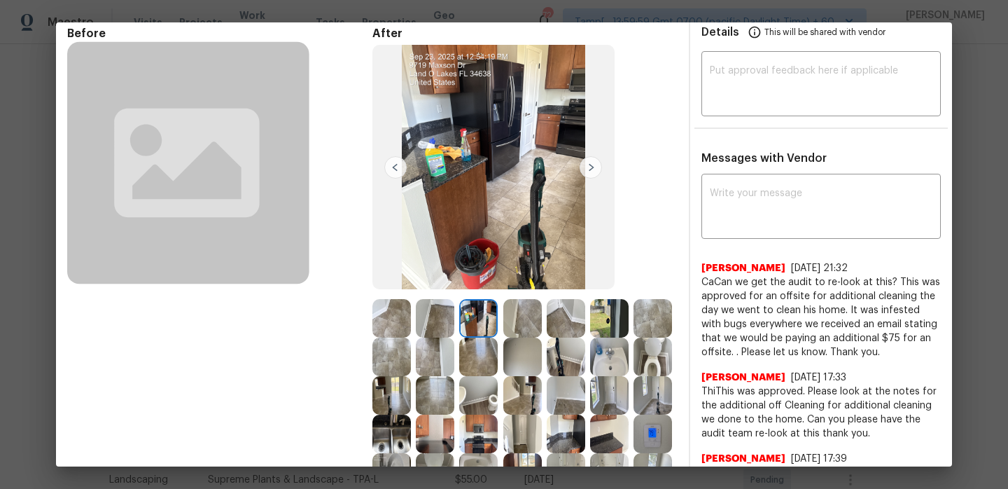
click at [519, 322] on img at bounding box center [522, 318] width 39 height 39
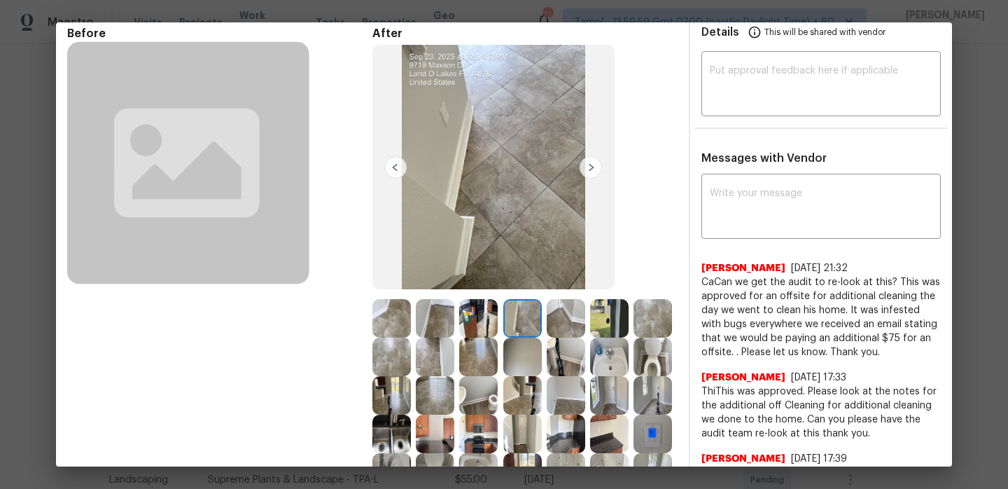
click at [547, 319] on img at bounding box center [566, 318] width 39 height 39
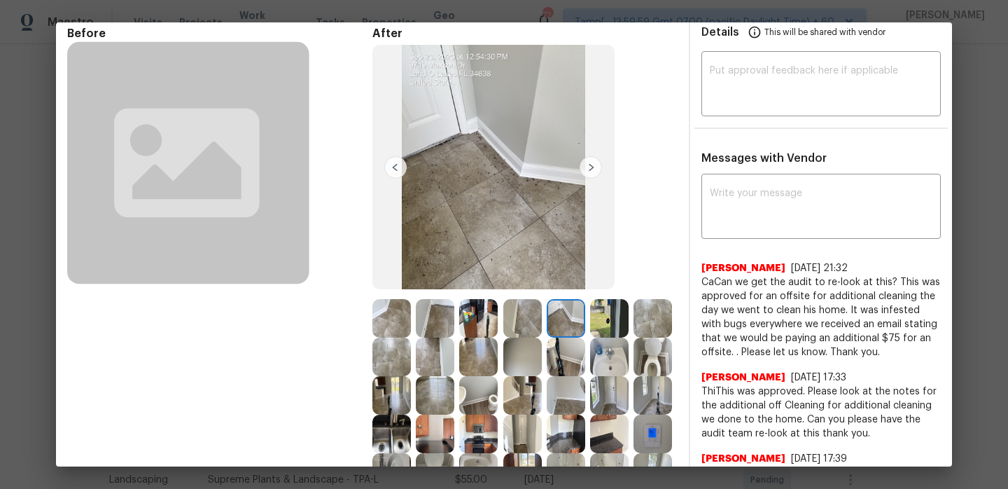
click at [586, 321] on div at bounding box center [568, 318] width 43 height 39
click at [609, 315] on img at bounding box center [609, 318] width 39 height 39
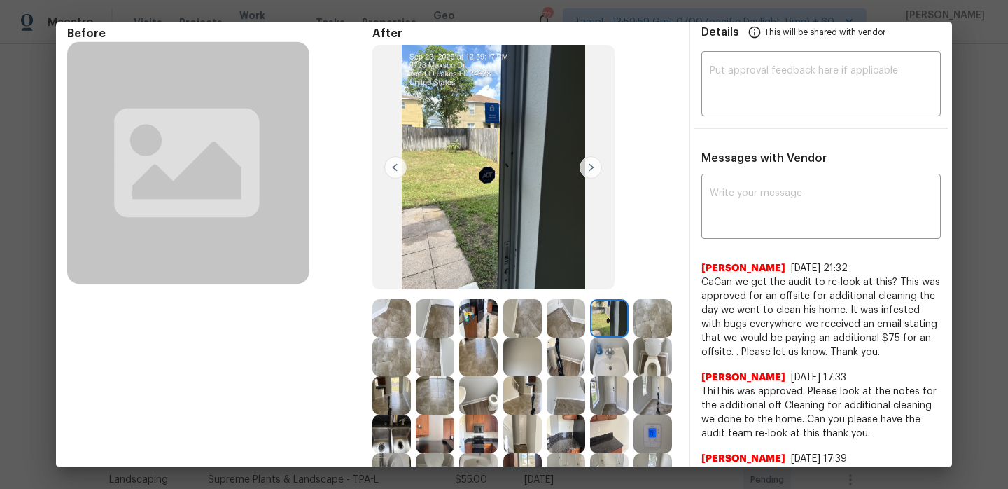
click at [649, 318] on img at bounding box center [653, 318] width 39 height 39
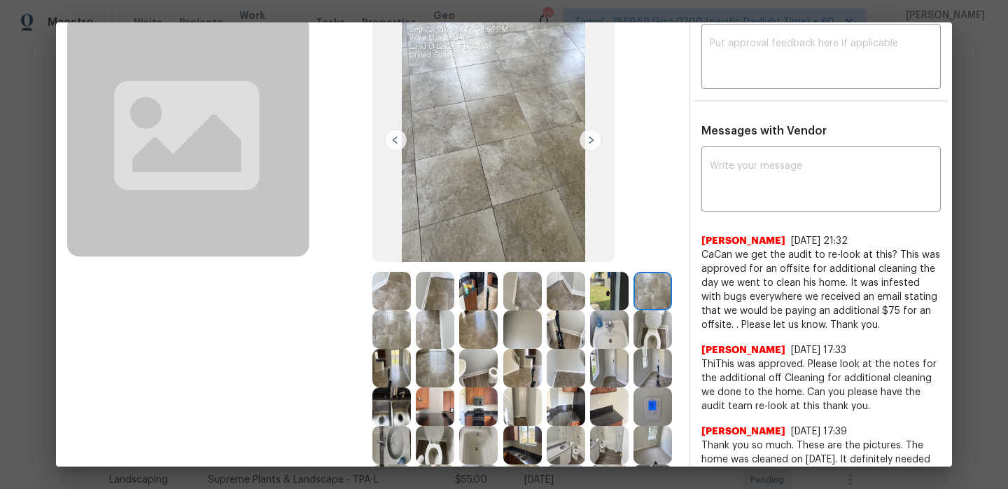
scroll to position [98, 0]
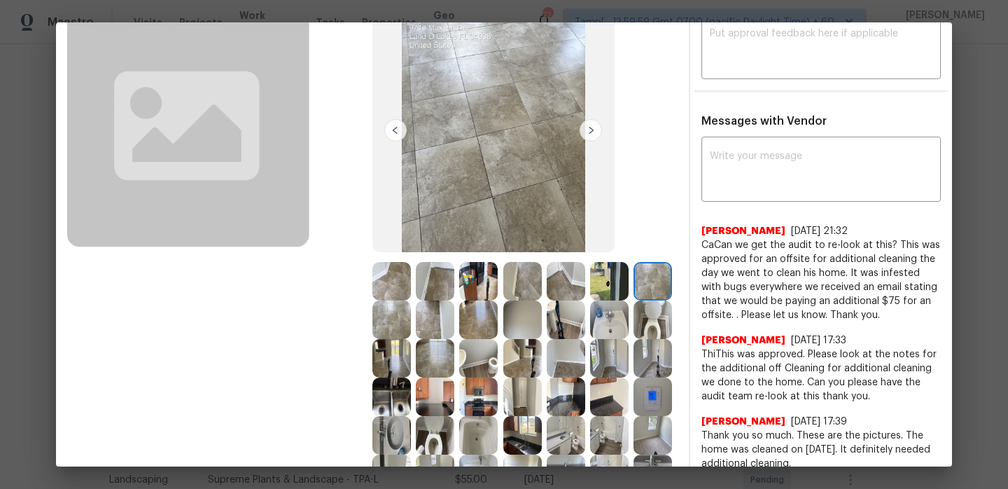
click at [403, 313] on img at bounding box center [391, 319] width 39 height 39
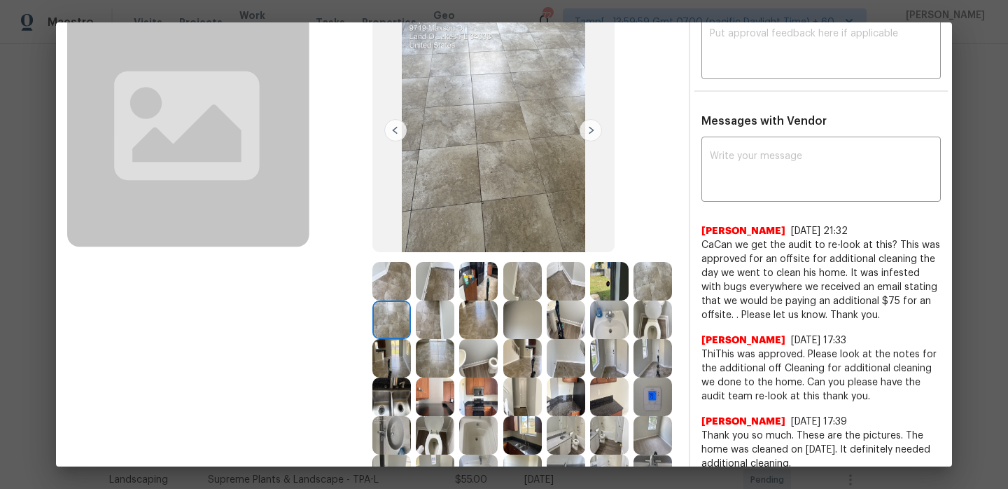
click at [432, 316] on img at bounding box center [435, 319] width 39 height 39
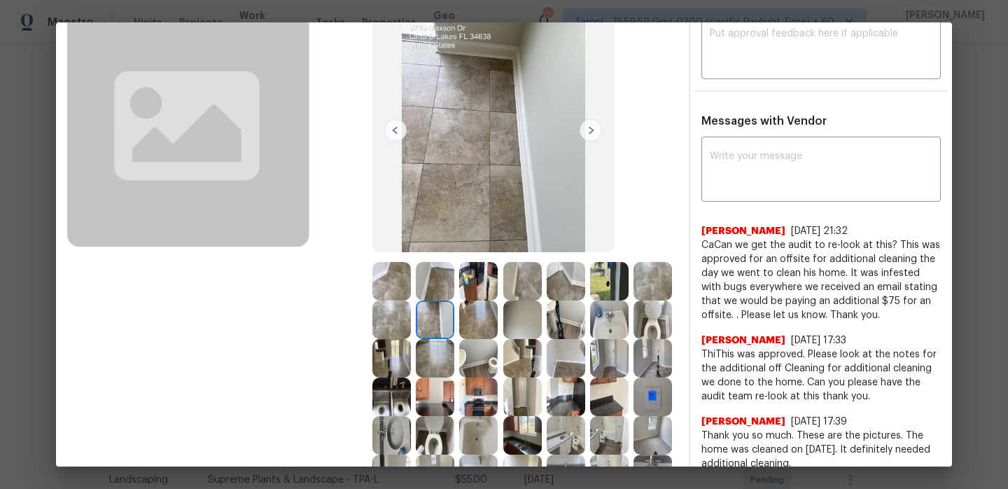
click at [485, 323] on img at bounding box center [478, 319] width 39 height 39
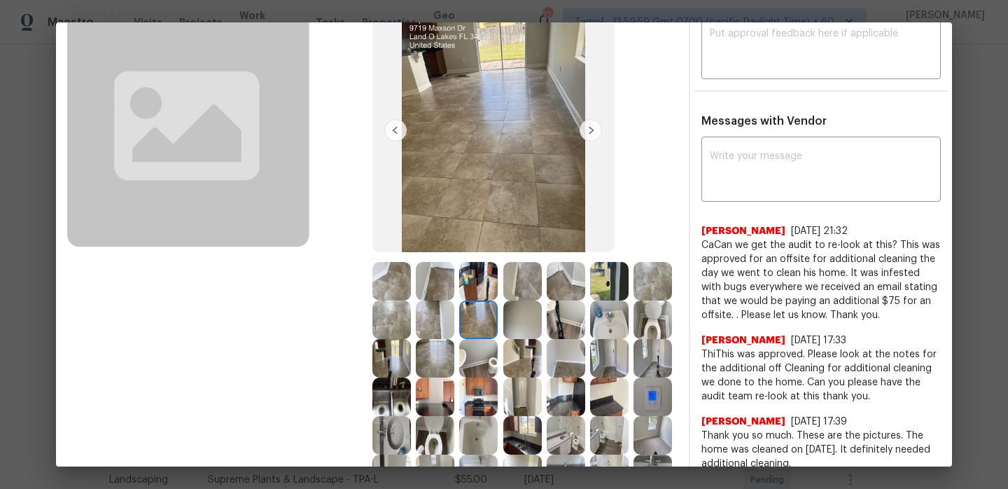
click at [531, 333] on img at bounding box center [522, 319] width 39 height 39
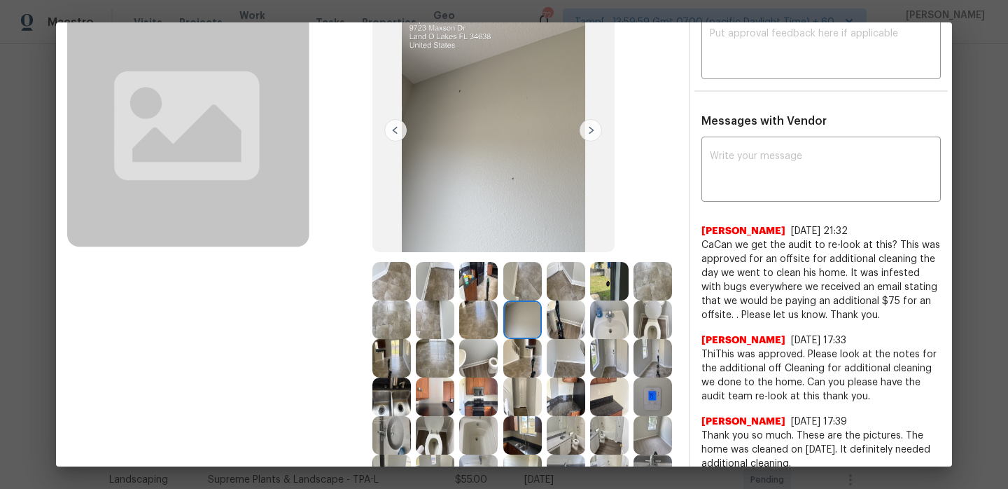
click at [564, 332] on img at bounding box center [566, 319] width 39 height 39
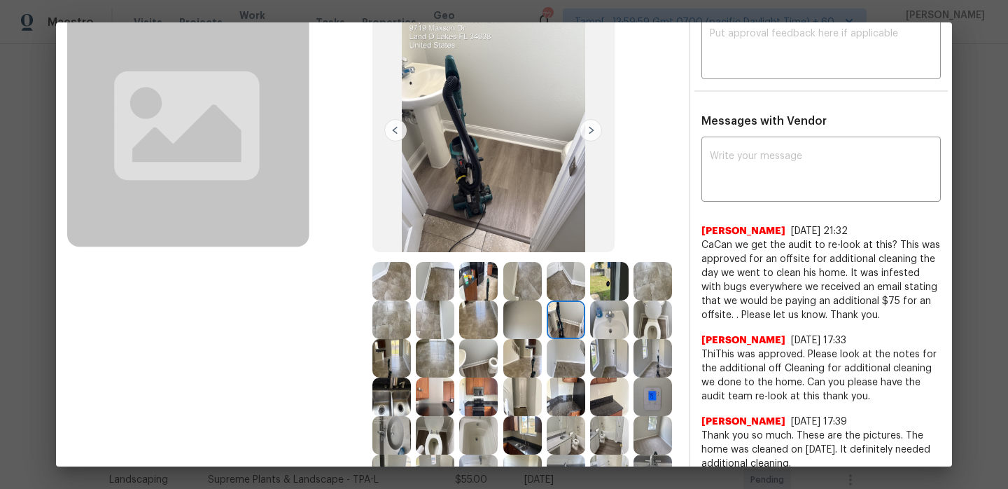
click at [620, 324] on img at bounding box center [609, 319] width 39 height 39
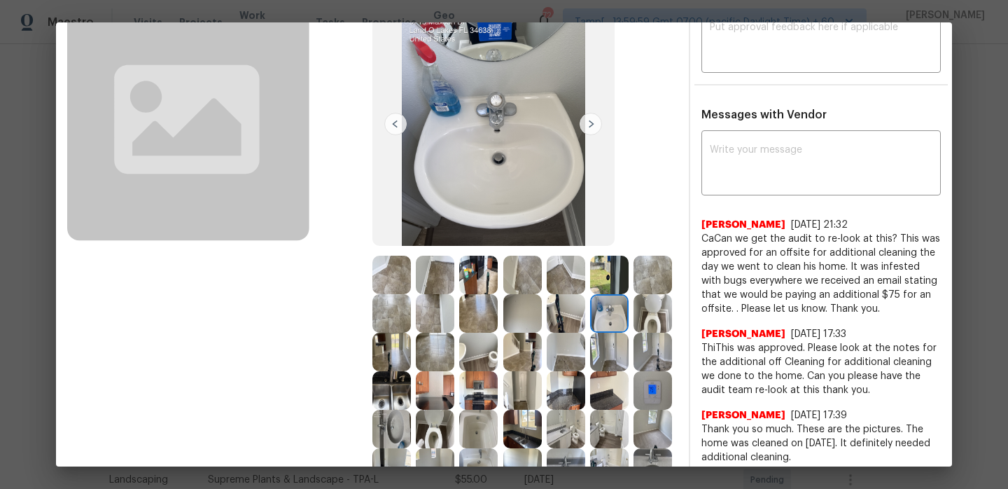
scroll to position [111, 0]
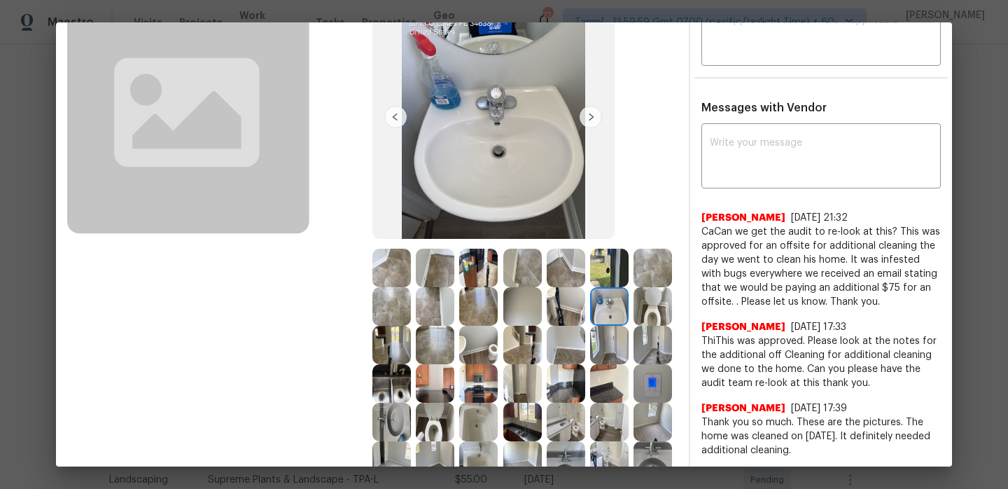
click at [630, 311] on div at bounding box center [611, 306] width 43 height 39
click at [640, 311] on img at bounding box center [653, 306] width 39 height 39
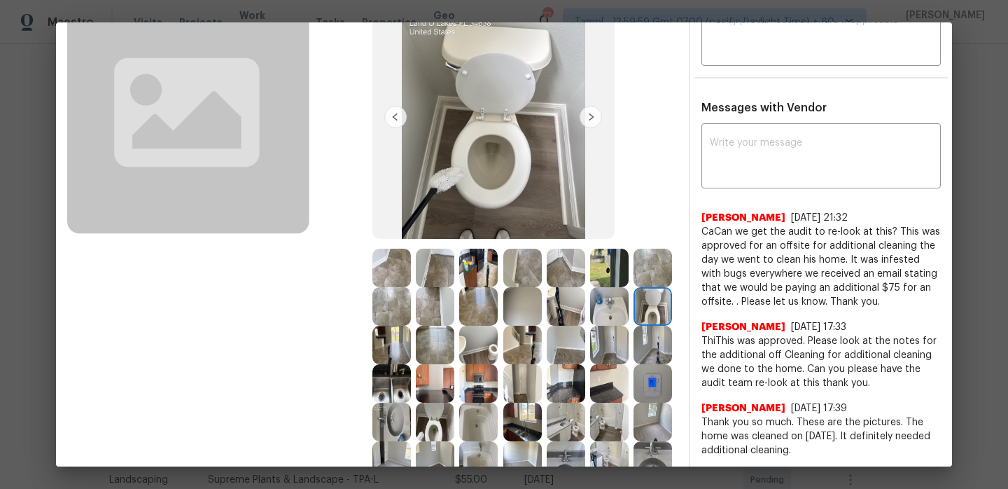
click at [403, 342] on img at bounding box center [391, 345] width 39 height 39
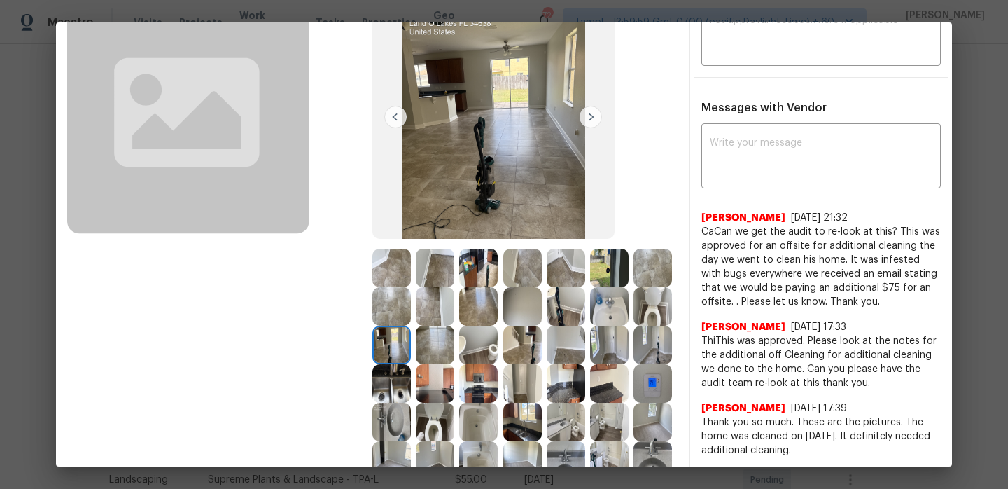
click at [433, 342] on img at bounding box center [435, 345] width 39 height 39
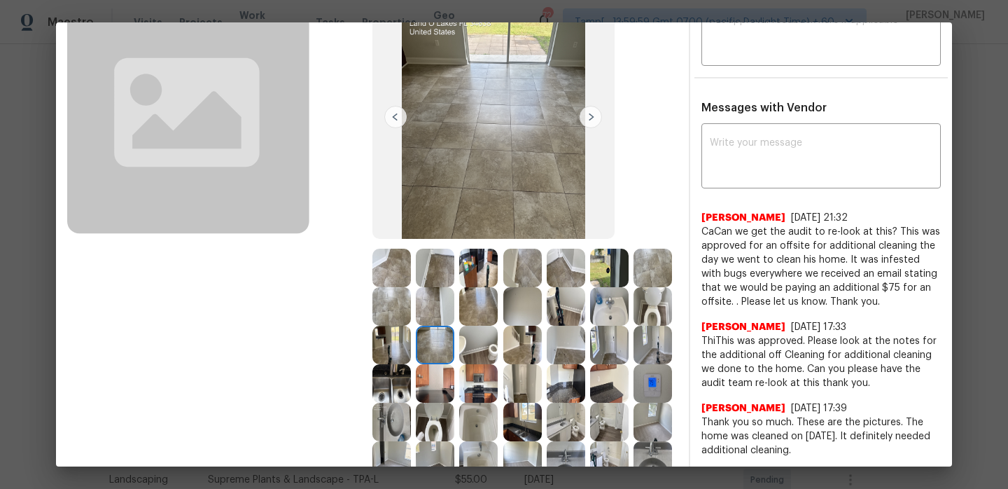
click at [480, 338] on img at bounding box center [478, 345] width 39 height 39
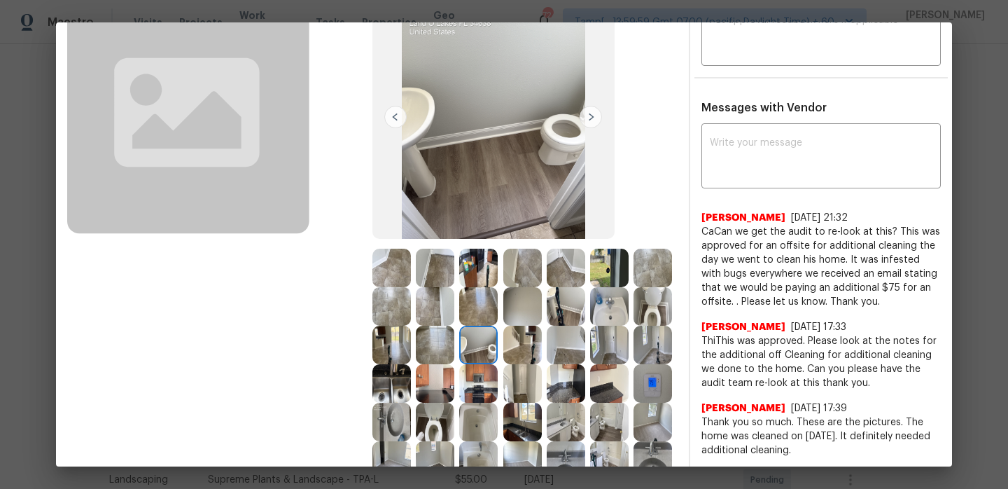
click at [522, 341] on img at bounding box center [522, 345] width 39 height 39
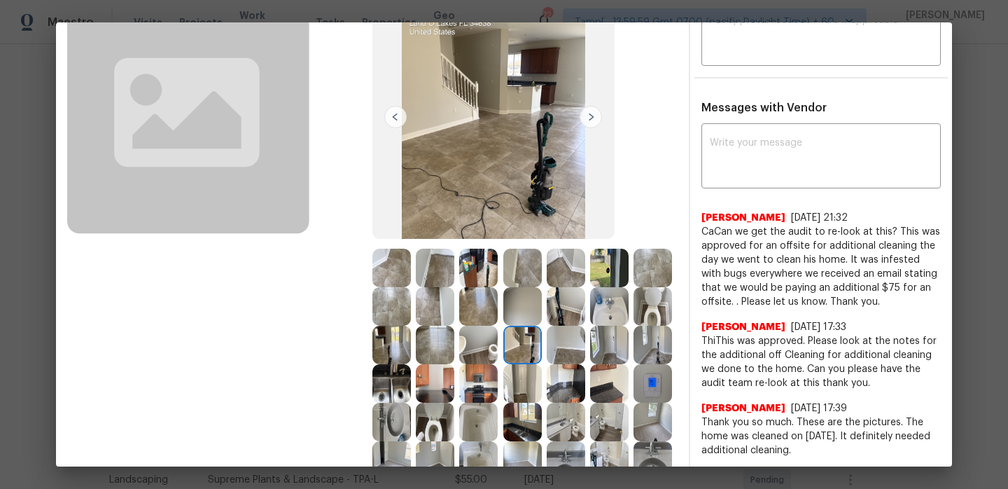
click at [561, 340] on img at bounding box center [566, 345] width 39 height 39
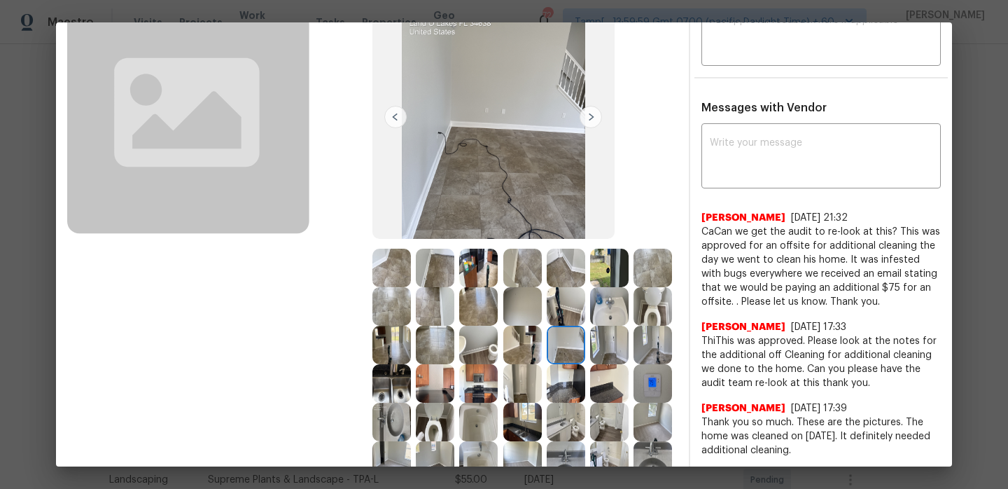
click at [594, 343] on img at bounding box center [609, 345] width 39 height 39
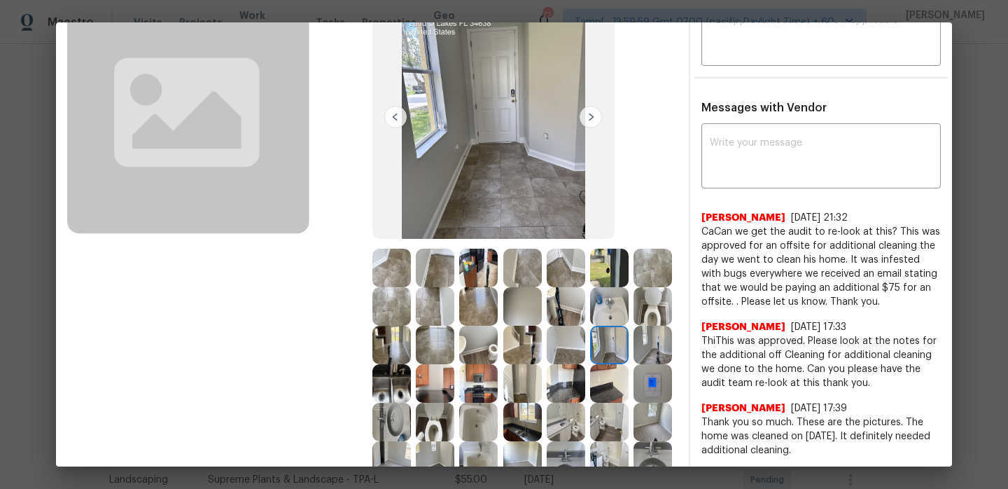
click at [615, 343] on img at bounding box center [609, 345] width 39 height 39
click at [383, 267] on img at bounding box center [391, 268] width 39 height 39
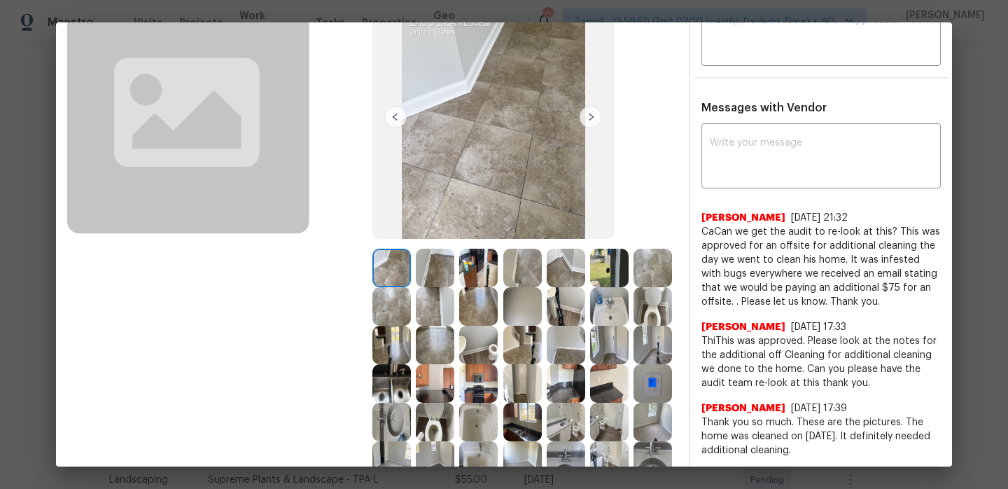
click at [442, 265] on img at bounding box center [435, 268] width 39 height 39
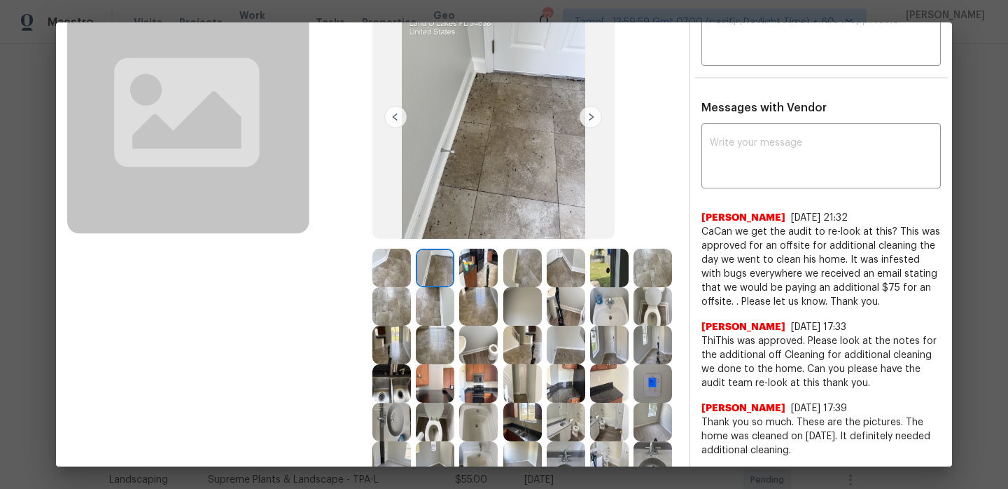
click at [439, 333] on img at bounding box center [435, 345] width 39 height 39
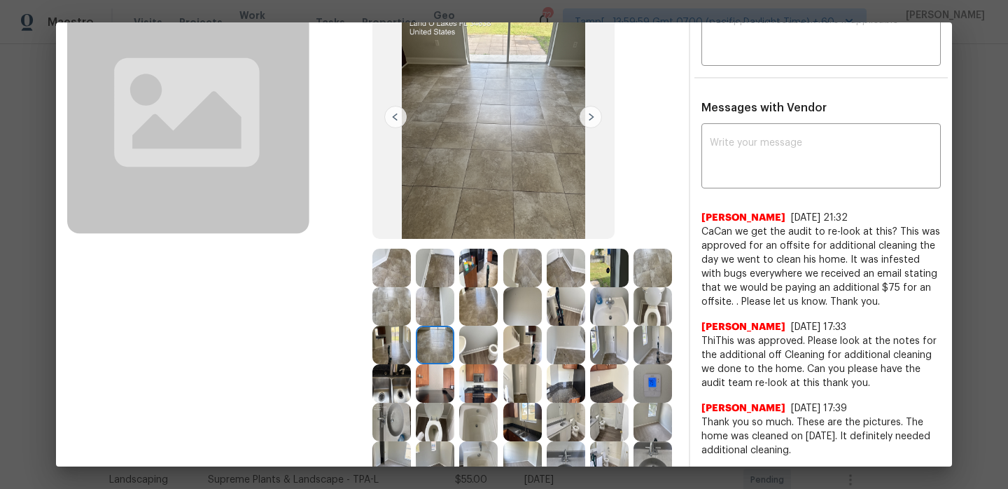
click at [423, 305] on img at bounding box center [435, 306] width 39 height 39
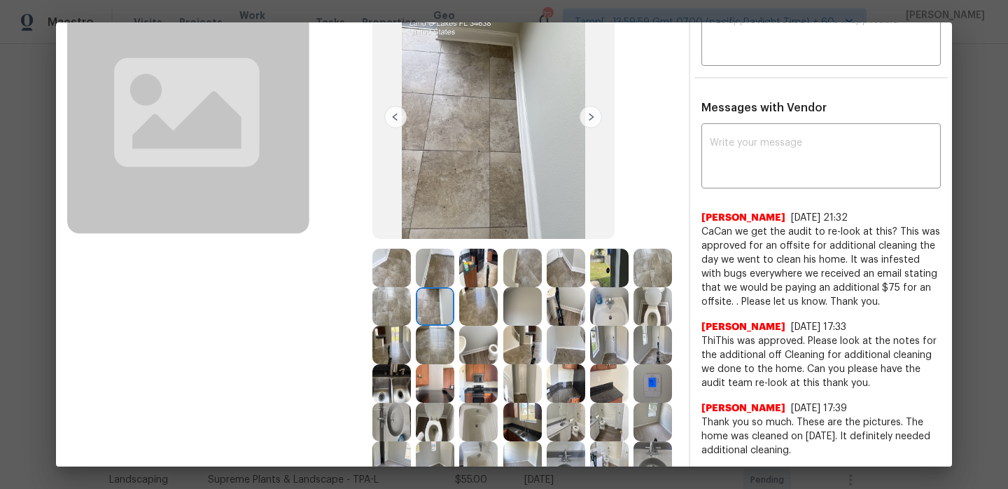
click at [397, 304] on img at bounding box center [391, 306] width 39 height 39
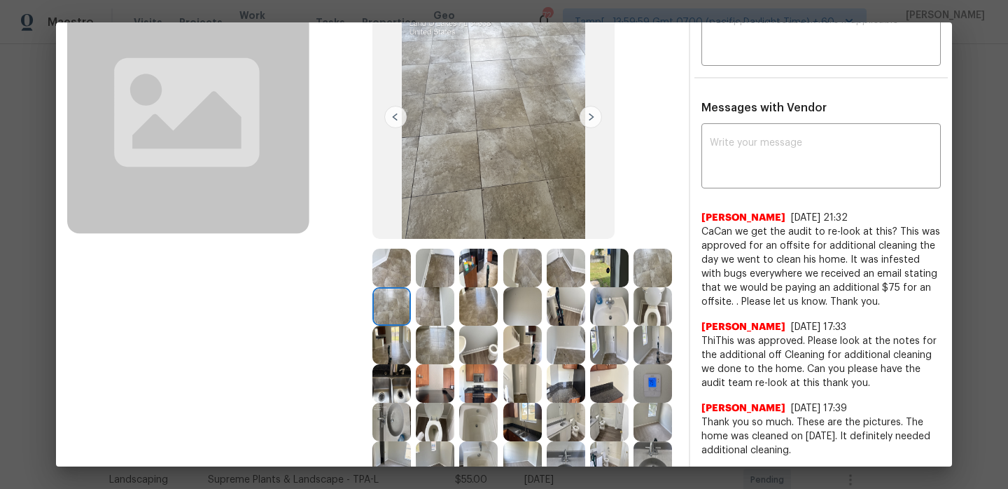
click at [468, 309] on img at bounding box center [478, 306] width 39 height 39
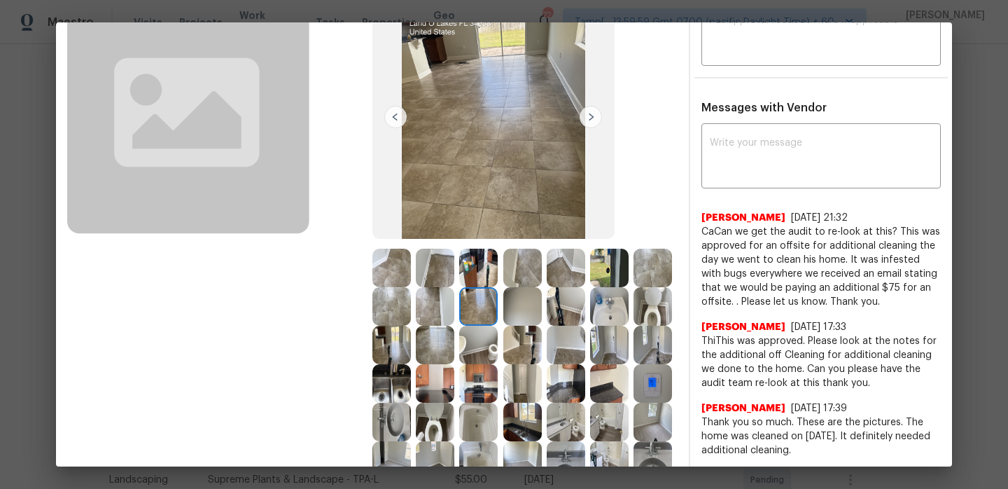
click at [527, 310] on img at bounding box center [522, 306] width 39 height 39
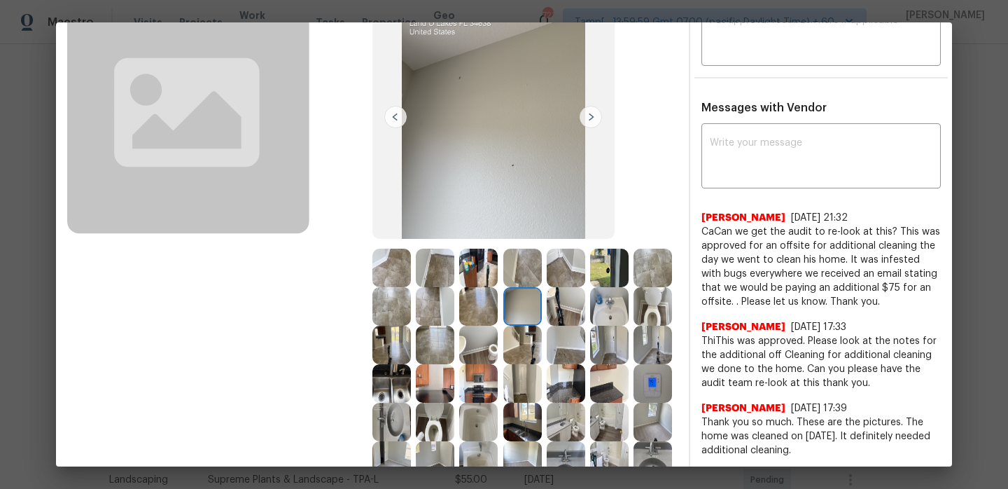
click at [567, 309] on img at bounding box center [566, 306] width 39 height 39
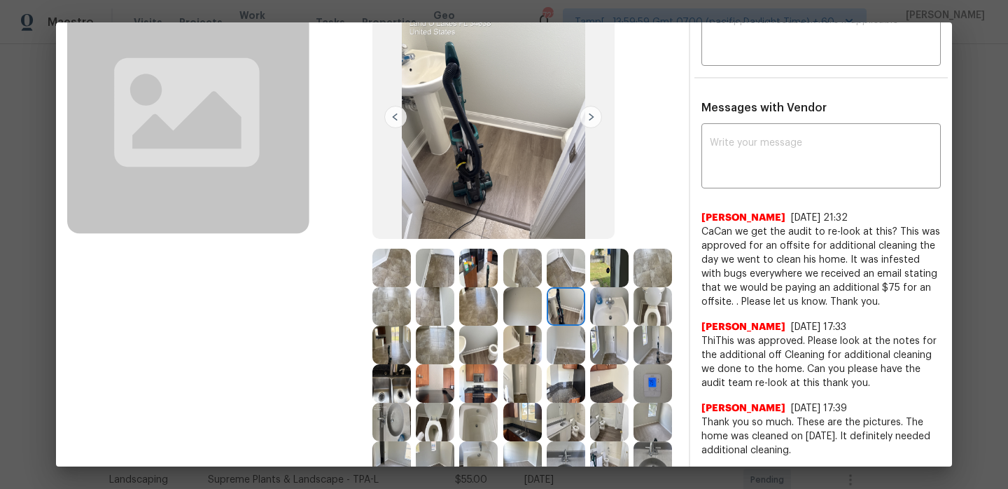
click at [612, 310] on img at bounding box center [609, 306] width 39 height 39
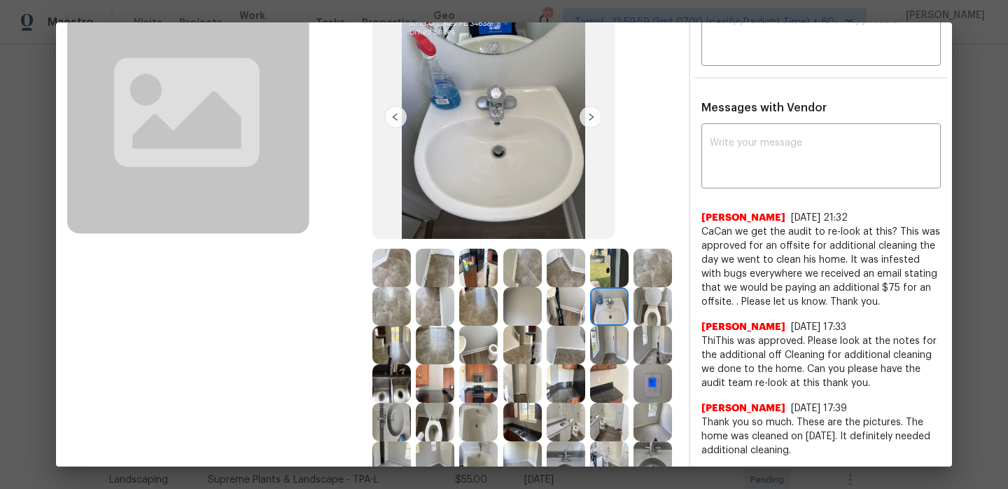
click at [670, 312] on img at bounding box center [653, 306] width 39 height 39
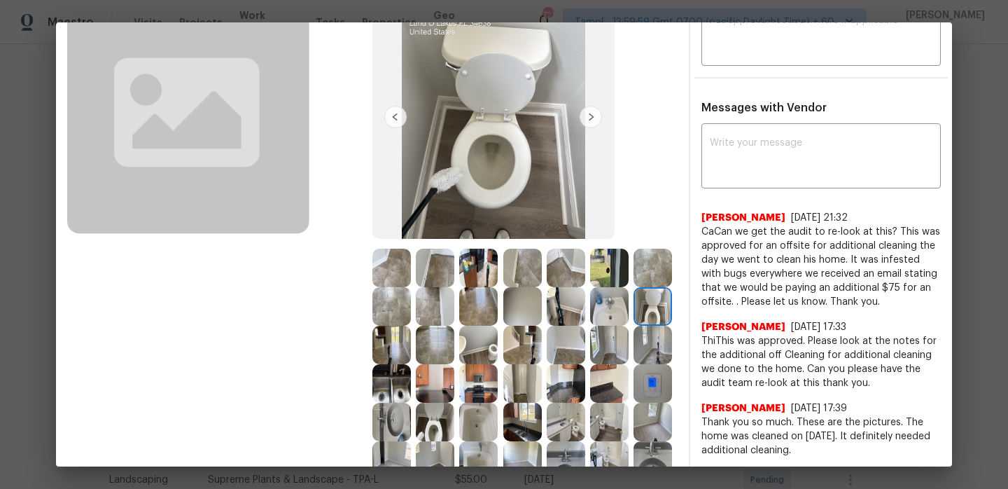
click at [396, 348] on img at bounding box center [391, 345] width 39 height 39
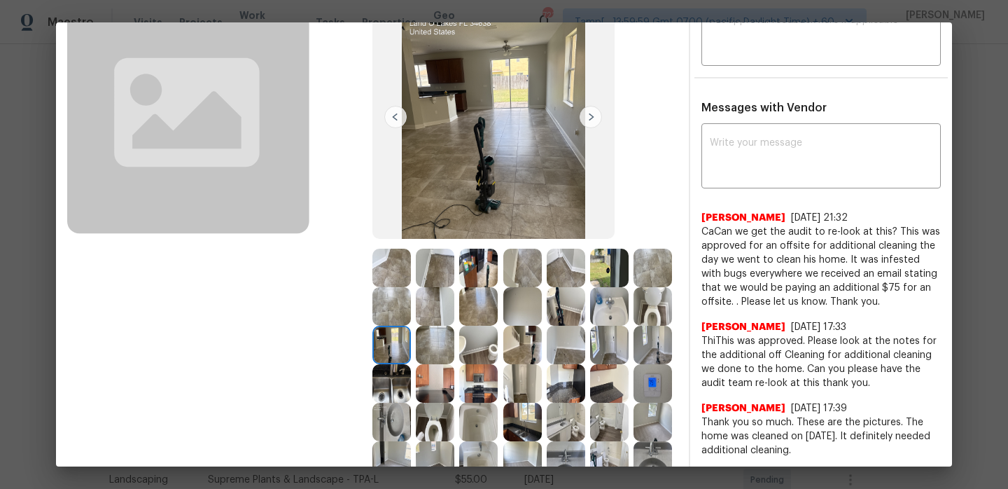
click at [440, 347] on img at bounding box center [435, 345] width 39 height 39
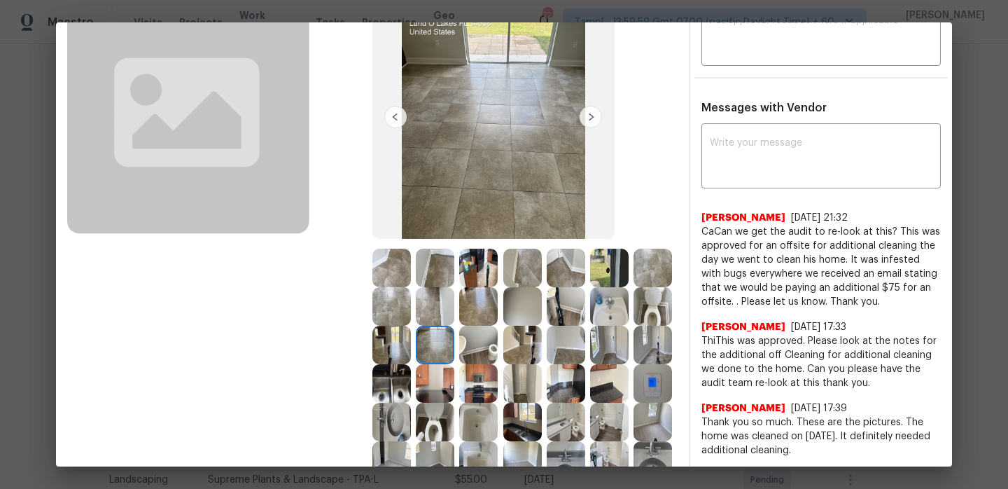
click at [475, 348] on img at bounding box center [478, 345] width 39 height 39
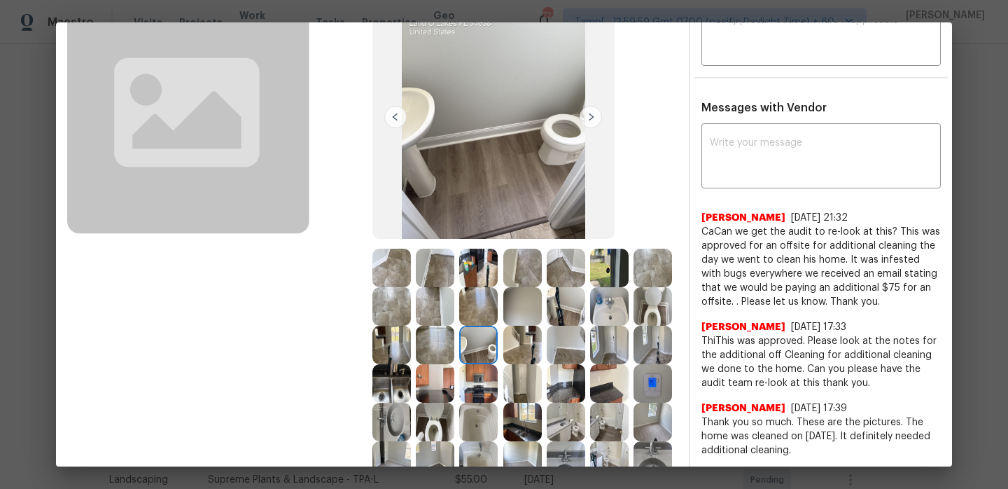
click at [513, 348] on img at bounding box center [522, 345] width 39 height 39
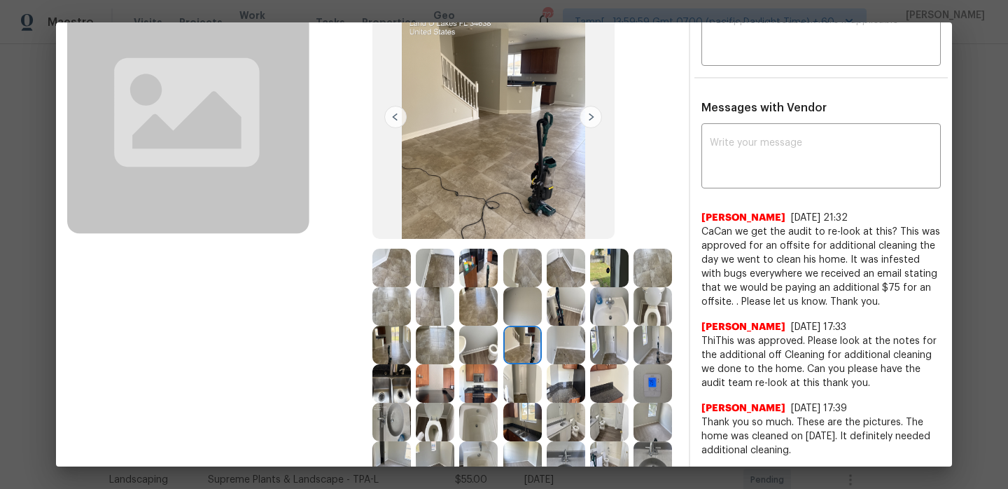
click at [567, 350] on img at bounding box center [566, 345] width 39 height 39
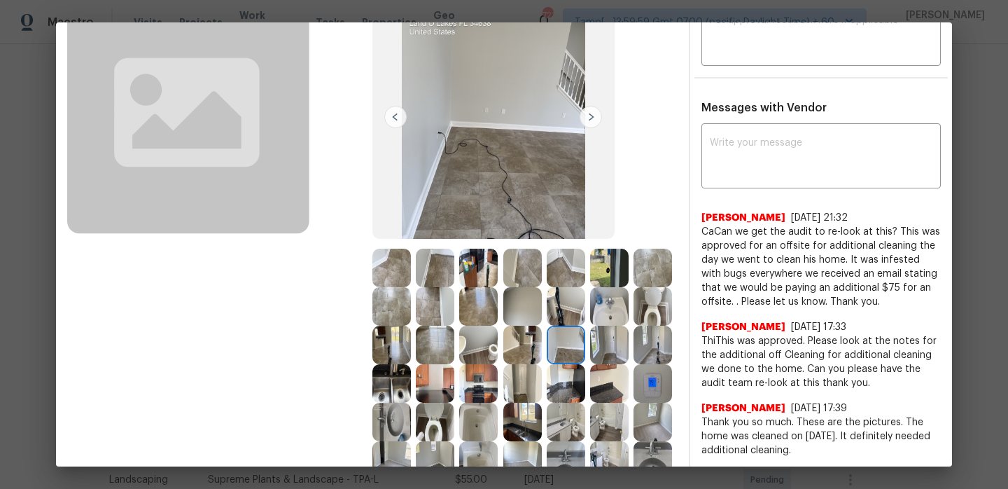
click at [602, 345] on img at bounding box center [609, 345] width 39 height 39
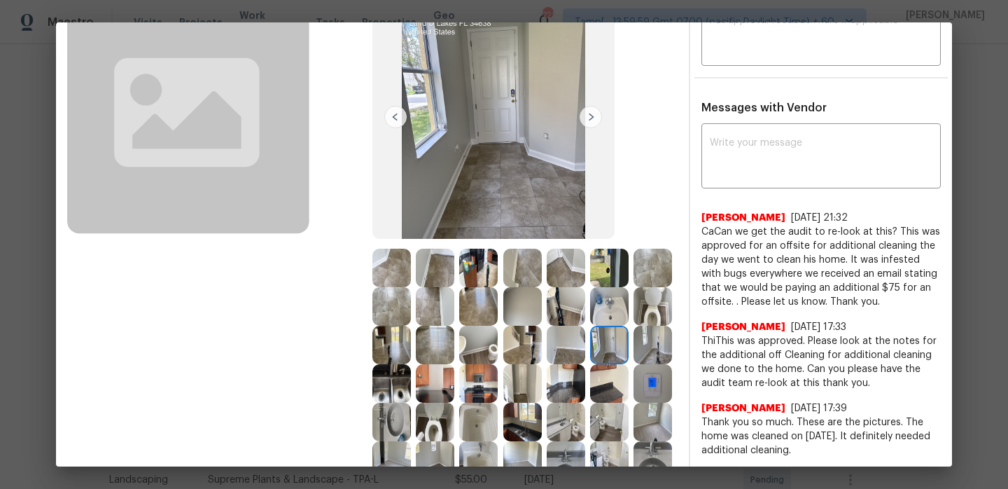
click at [657, 351] on img at bounding box center [653, 345] width 39 height 39
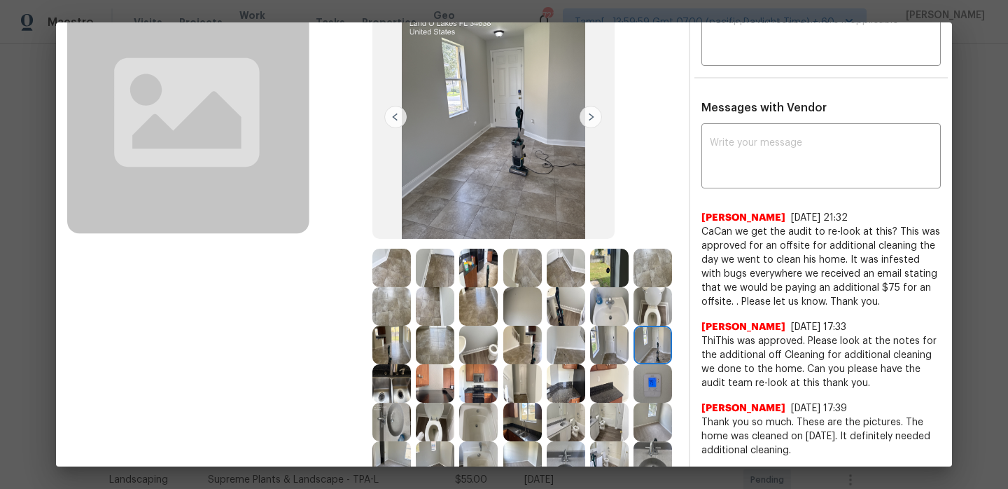
click at [400, 354] on img at bounding box center [391, 345] width 39 height 39
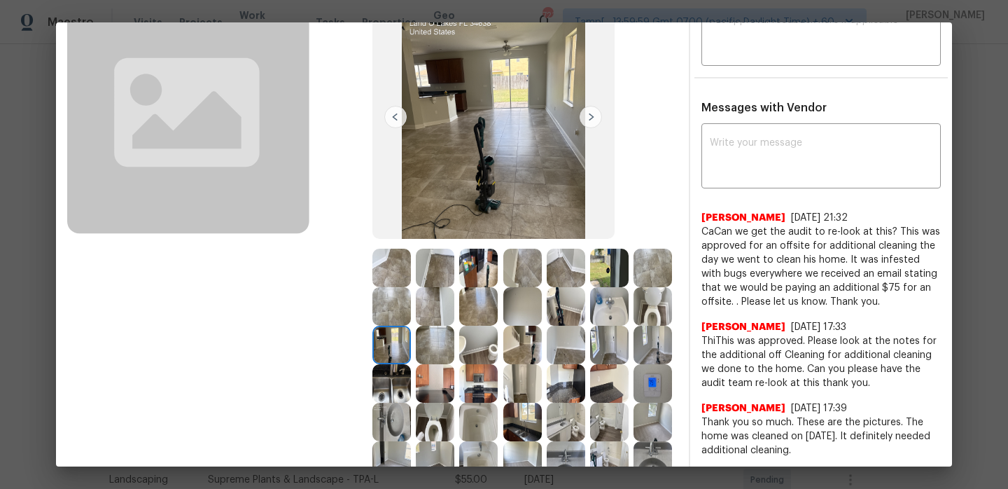
click at [435, 356] on img at bounding box center [435, 345] width 39 height 39
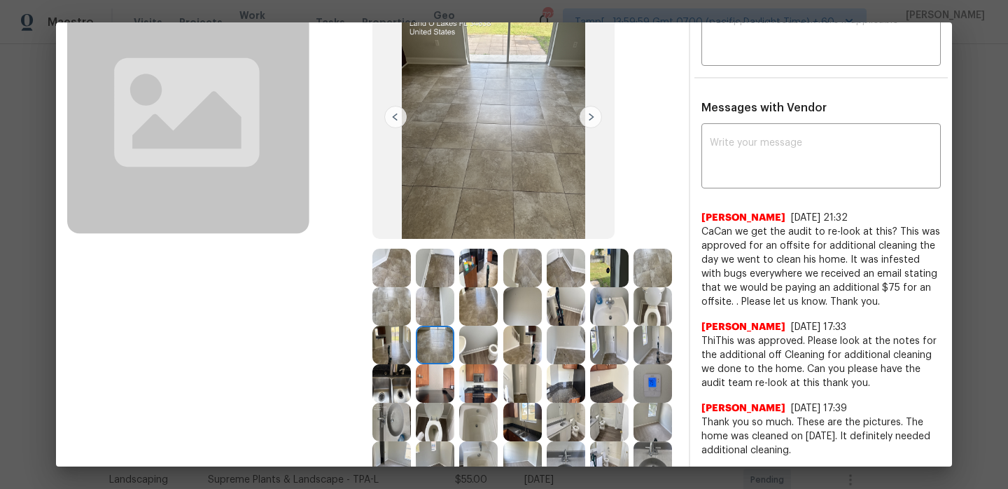
click at [493, 356] on img at bounding box center [478, 345] width 39 height 39
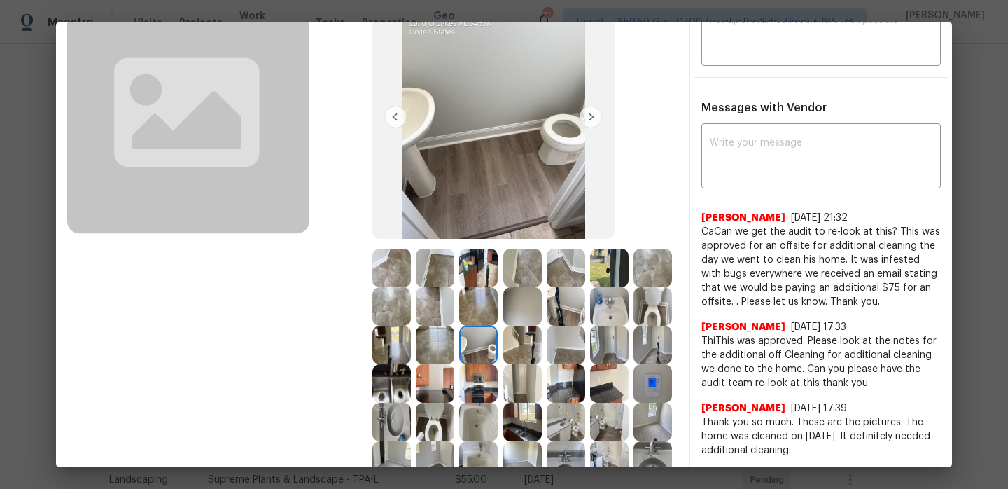
click at [559, 363] on img at bounding box center [566, 345] width 39 height 39
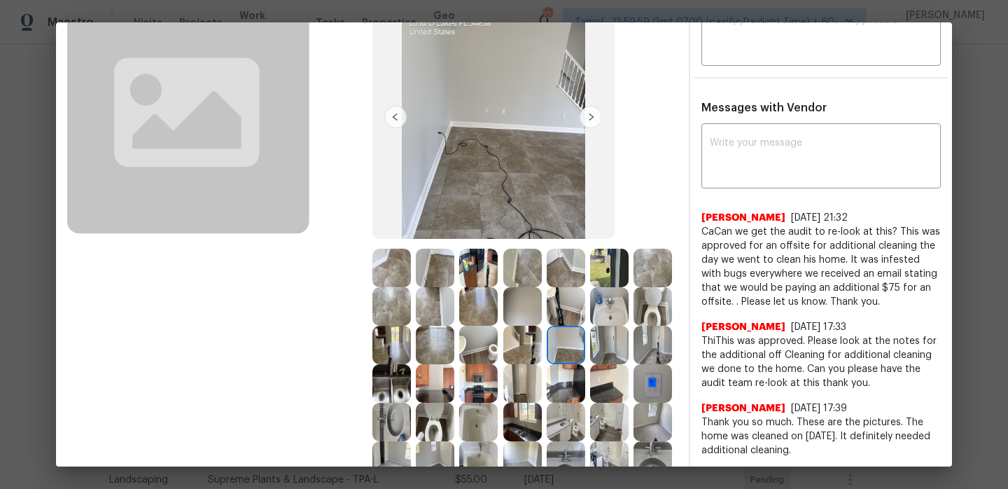
click at [618, 367] on img at bounding box center [609, 383] width 39 height 39
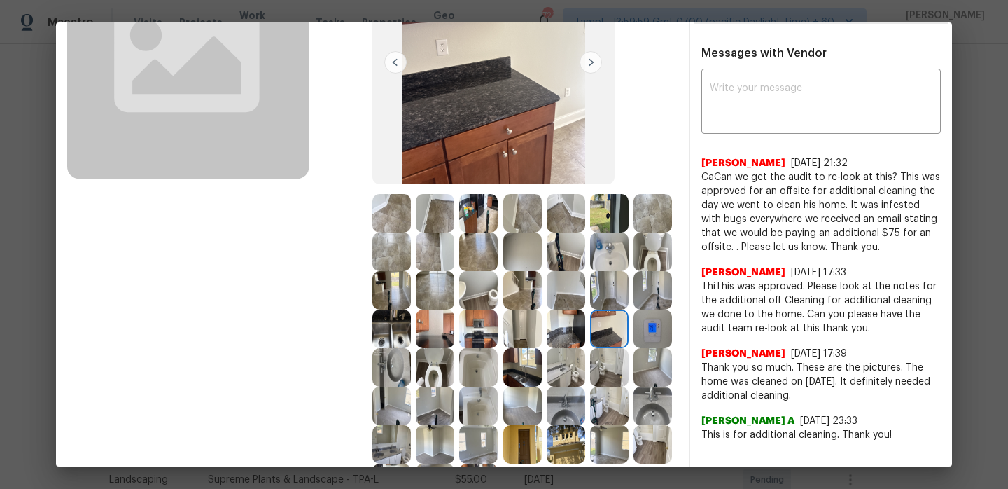
scroll to position [188, 0]
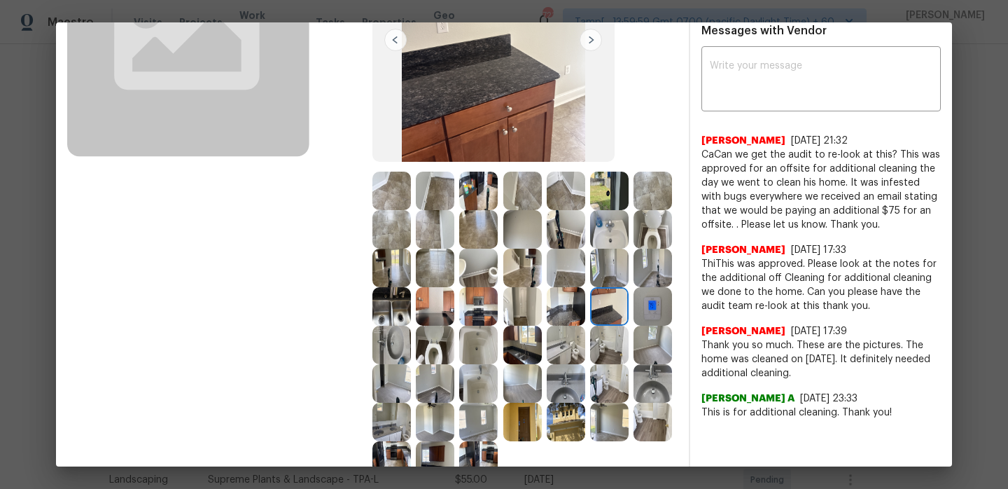
click at [392, 307] on img at bounding box center [391, 306] width 39 height 39
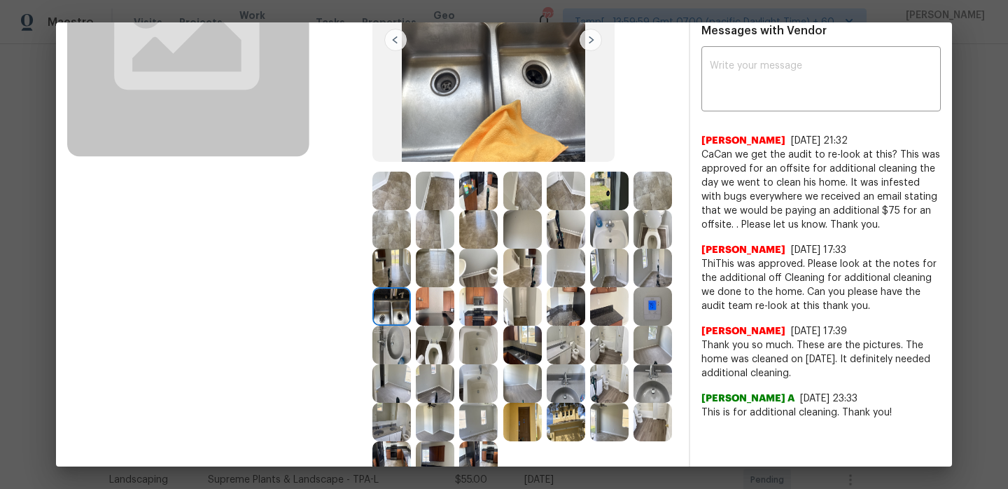
click at [440, 305] on img at bounding box center [435, 306] width 39 height 39
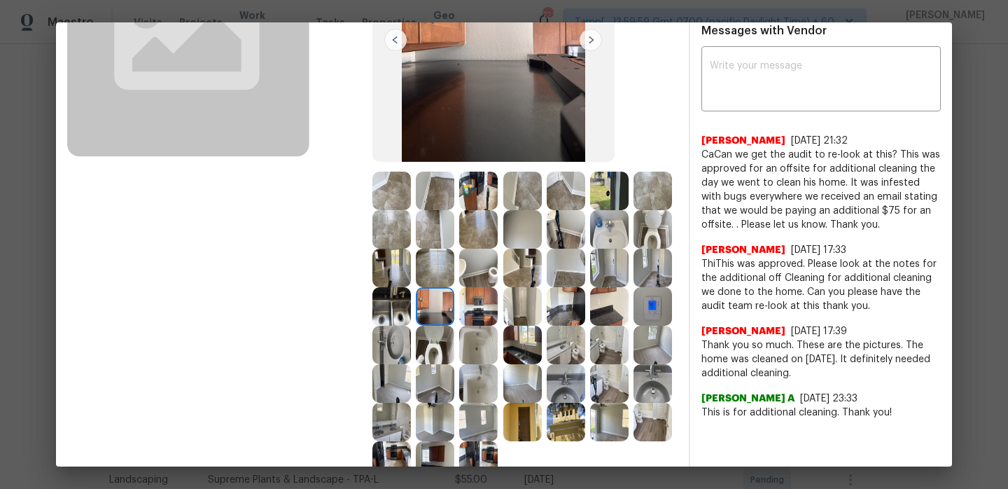
click at [474, 305] on img at bounding box center [478, 306] width 39 height 39
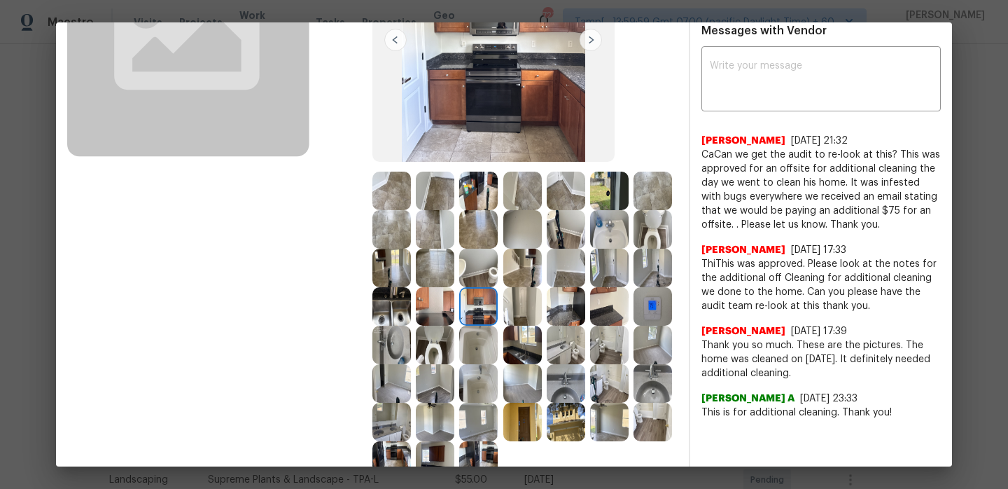
click at [520, 308] on img at bounding box center [522, 306] width 39 height 39
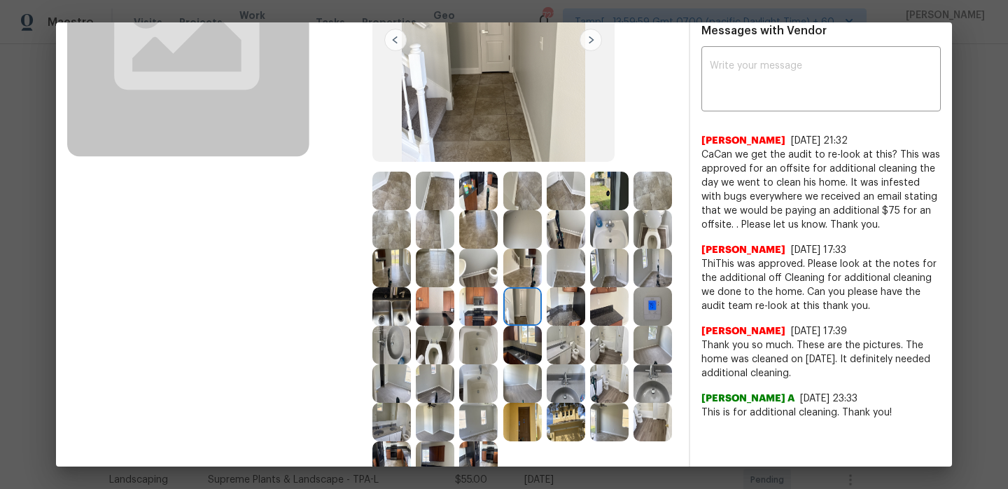
click at [556, 309] on img at bounding box center [566, 306] width 39 height 39
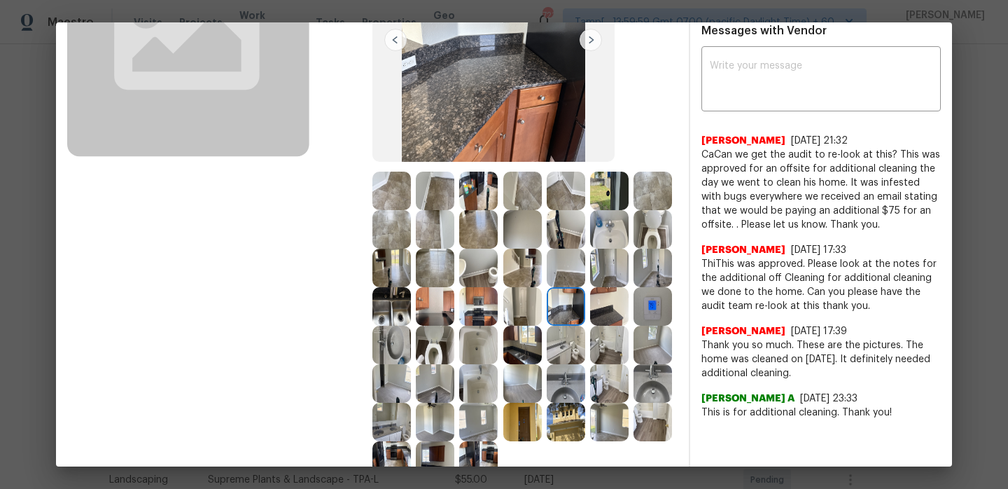
click at [591, 305] on img at bounding box center [609, 306] width 39 height 39
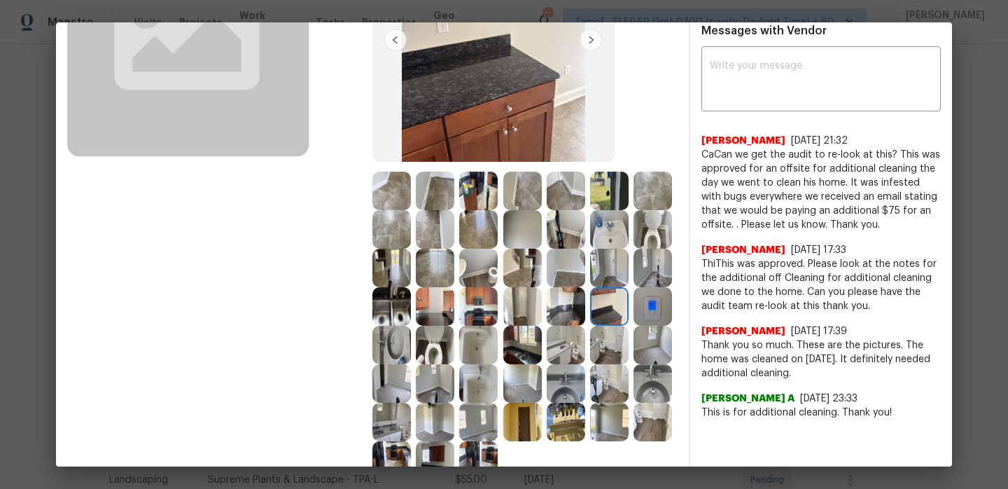
click at [650, 306] on img at bounding box center [653, 306] width 39 height 39
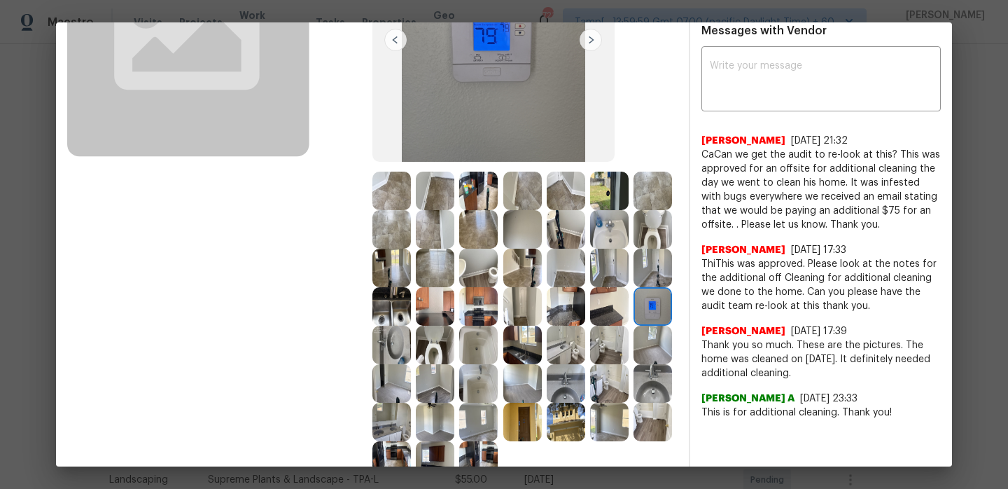
click at [397, 348] on img at bounding box center [391, 345] width 39 height 39
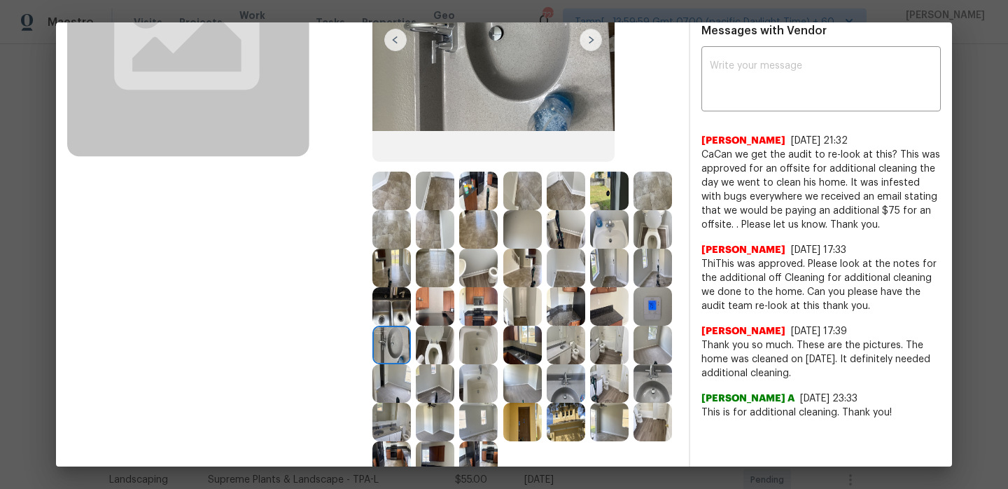
click at [444, 347] on img at bounding box center [435, 345] width 39 height 39
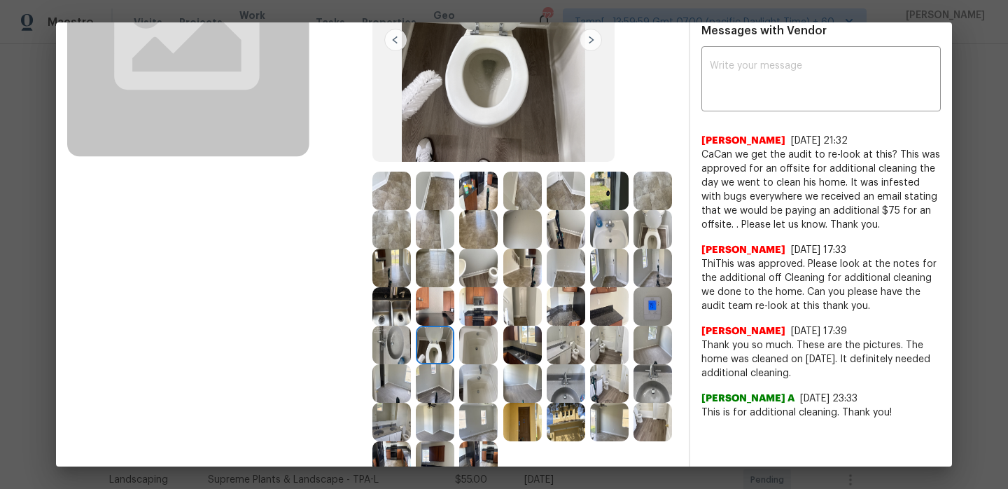
click at [491, 347] on img at bounding box center [478, 345] width 39 height 39
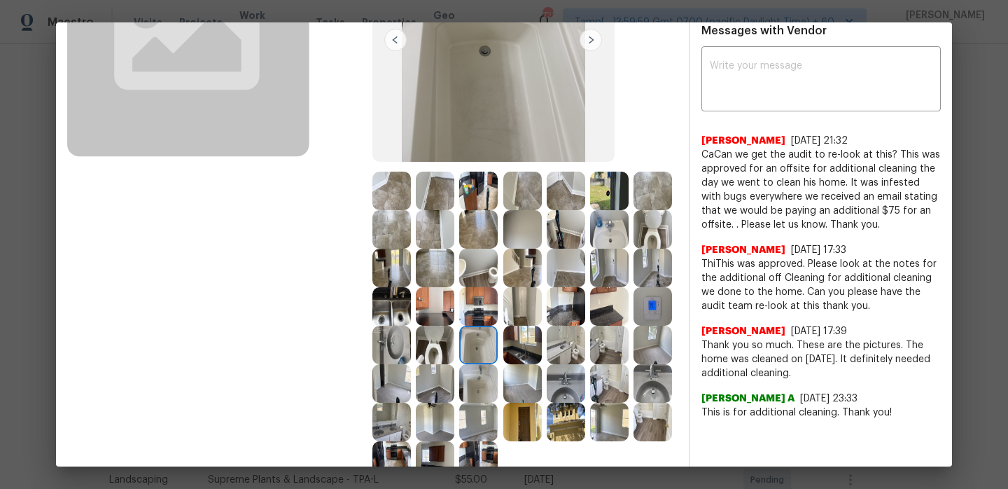
click at [530, 335] on img at bounding box center [522, 345] width 39 height 39
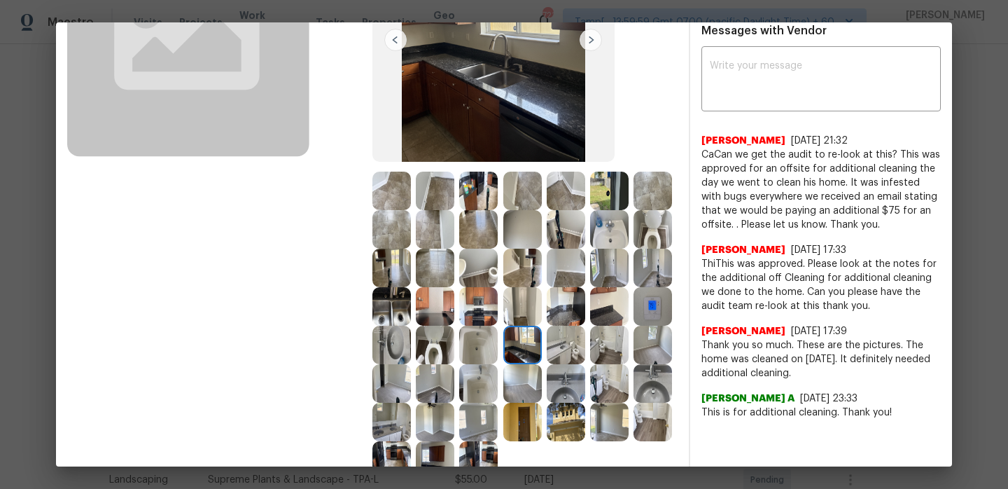
click at [558, 340] on img at bounding box center [566, 345] width 39 height 39
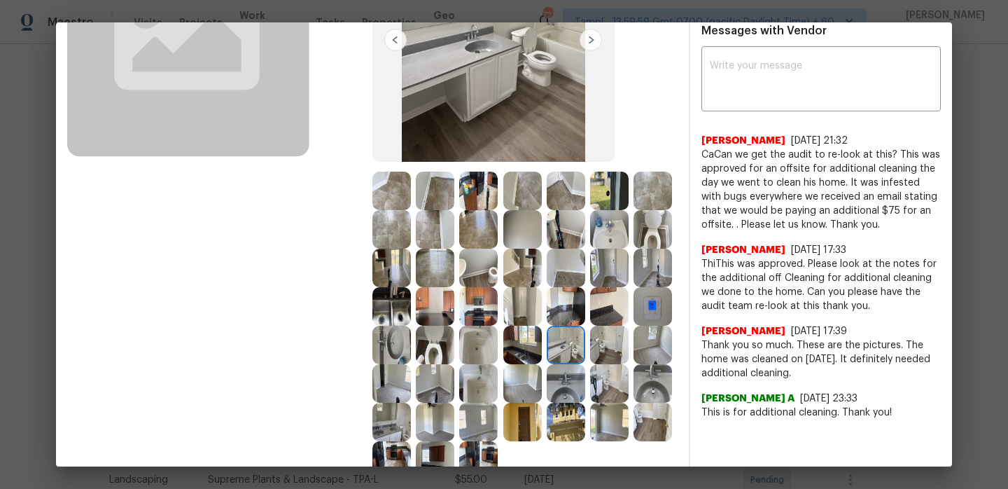
click at [590, 343] on img at bounding box center [609, 345] width 39 height 39
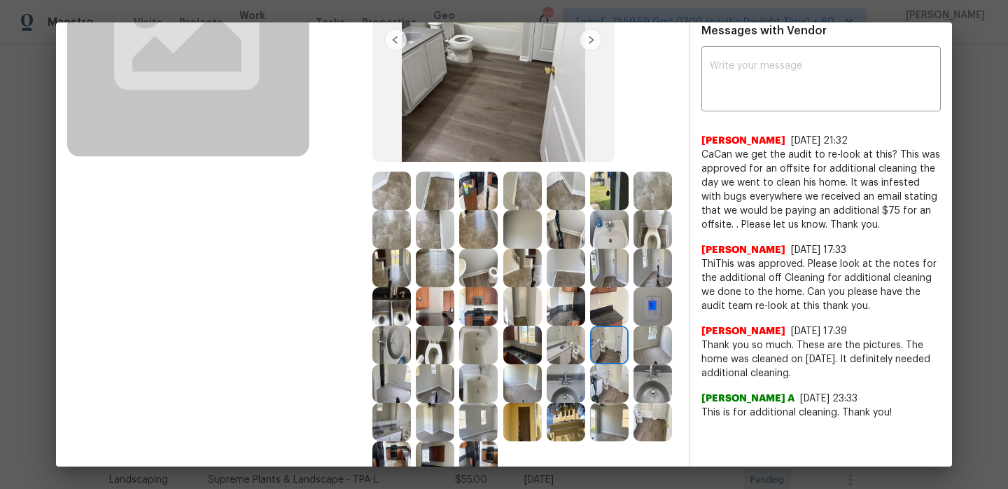
click at [625, 344] on img at bounding box center [609, 345] width 39 height 39
click at [645, 343] on img at bounding box center [653, 345] width 39 height 39
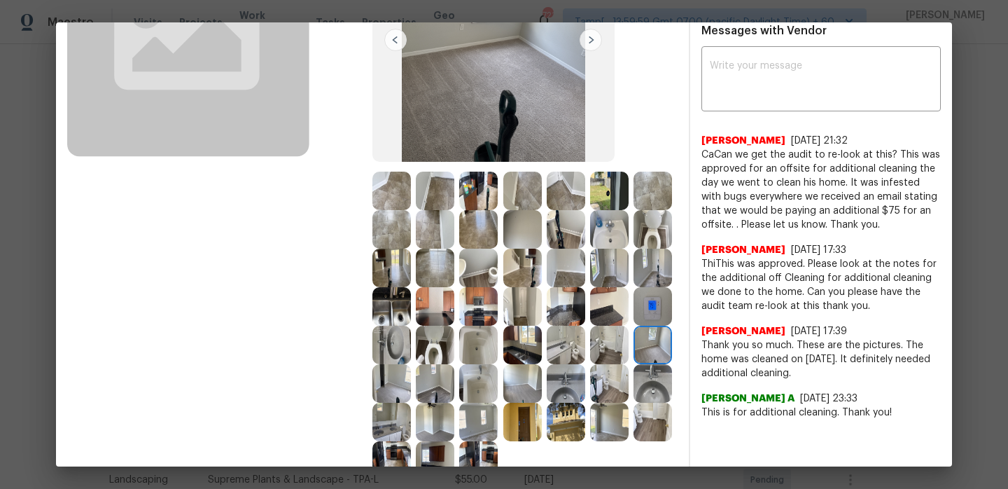
click at [404, 388] on img at bounding box center [391, 383] width 39 height 39
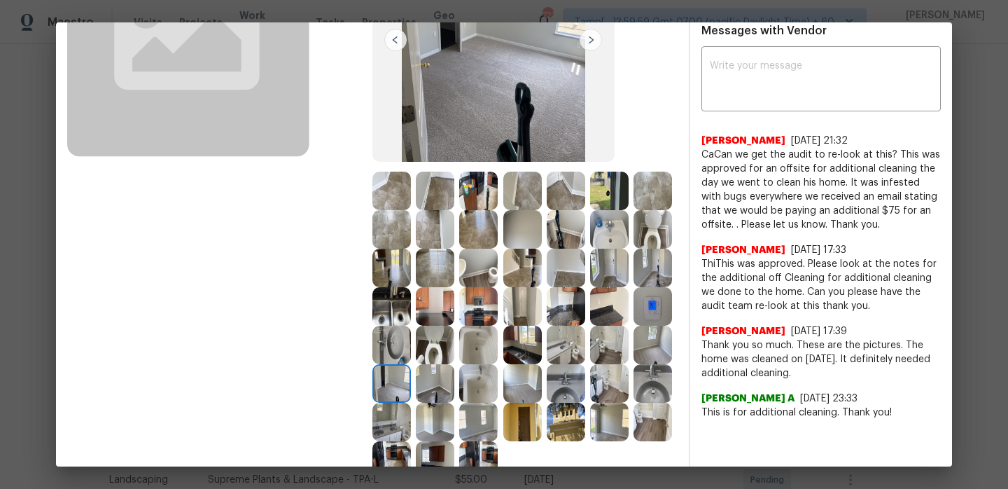
click at [434, 388] on img at bounding box center [435, 383] width 39 height 39
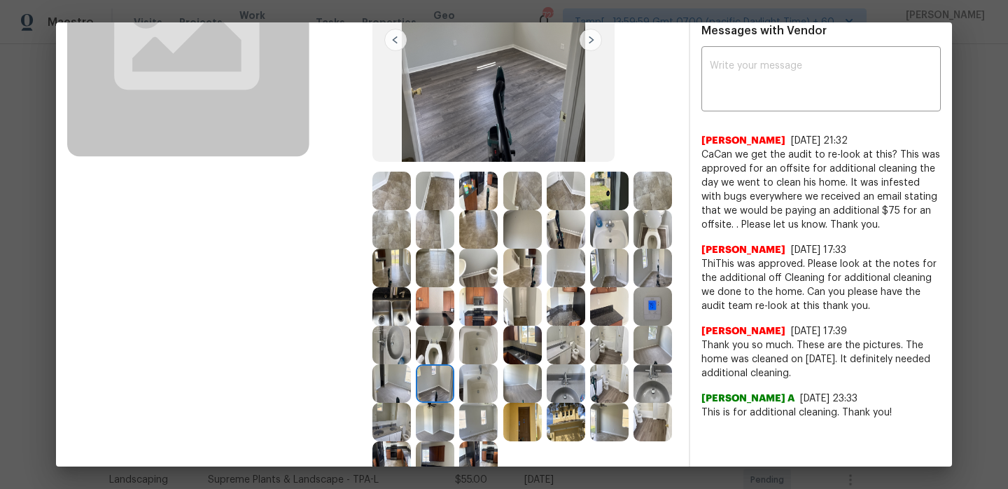
click at [475, 391] on img at bounding box center [478, 383] width 39 height 39
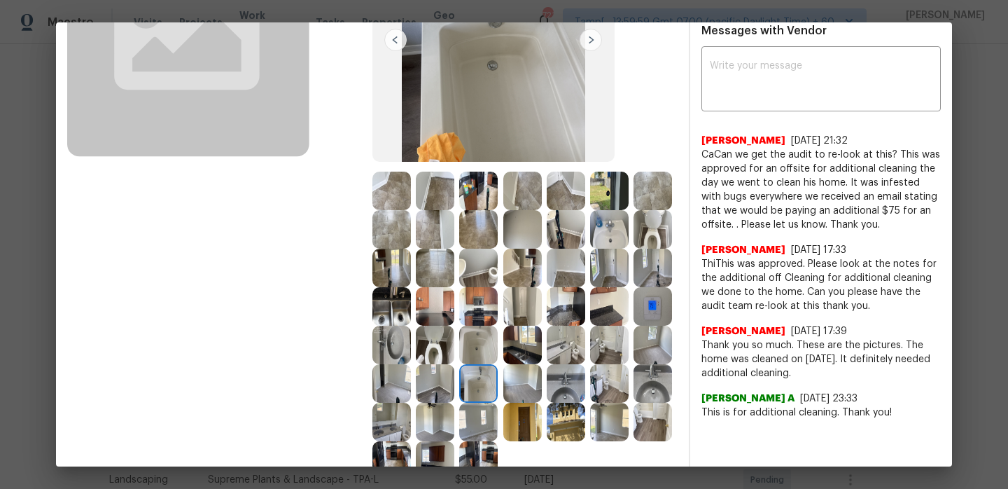
click at [538, 393] on img at bounding box center [522, 383] width 39 height 39
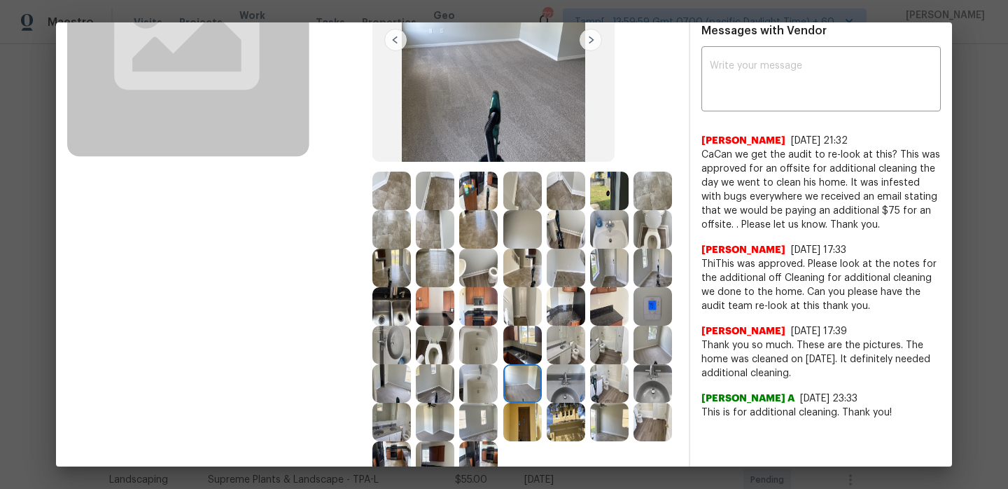
click at [570, 390] on img at bounding box center [566, 383] width 39 height 39
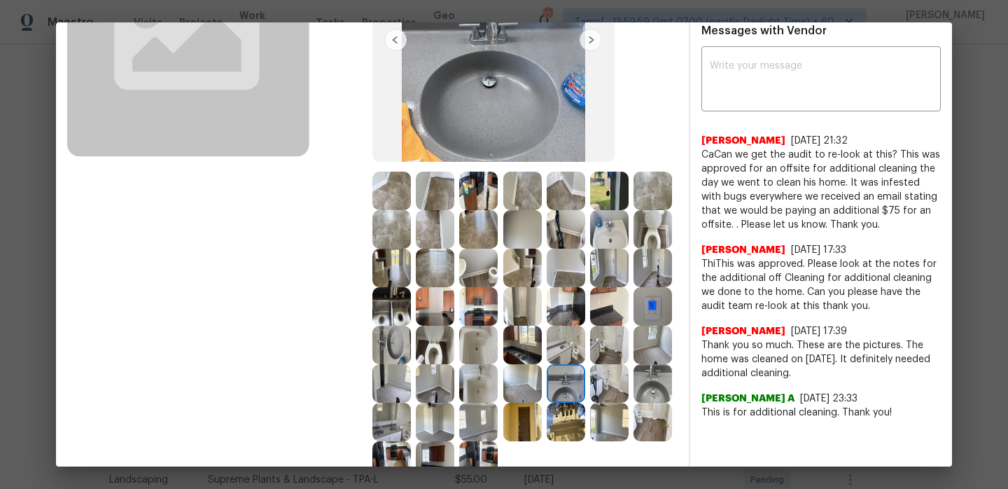
click at [628, 389] on img at bounding box center [609, 383] width 39 height 39
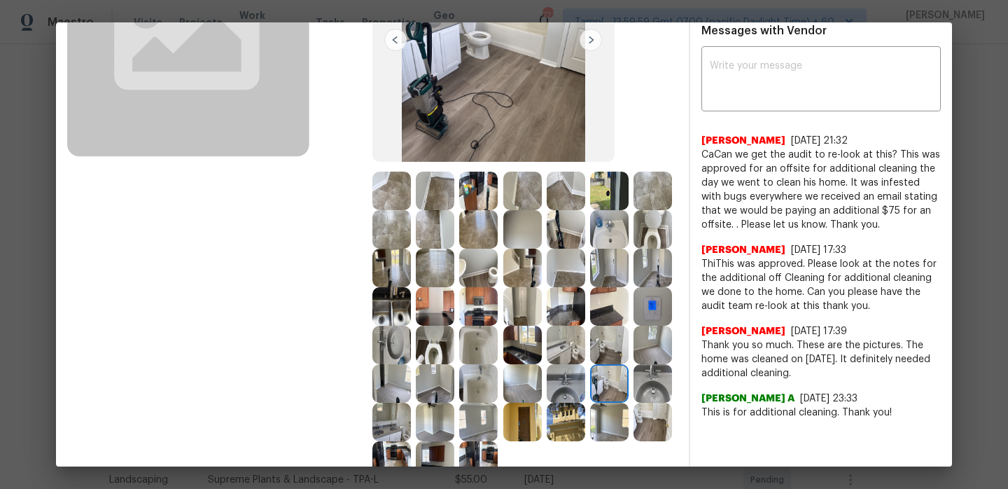
click at [663, 389] on img at bounding box center [653, 383] width 39 height 39
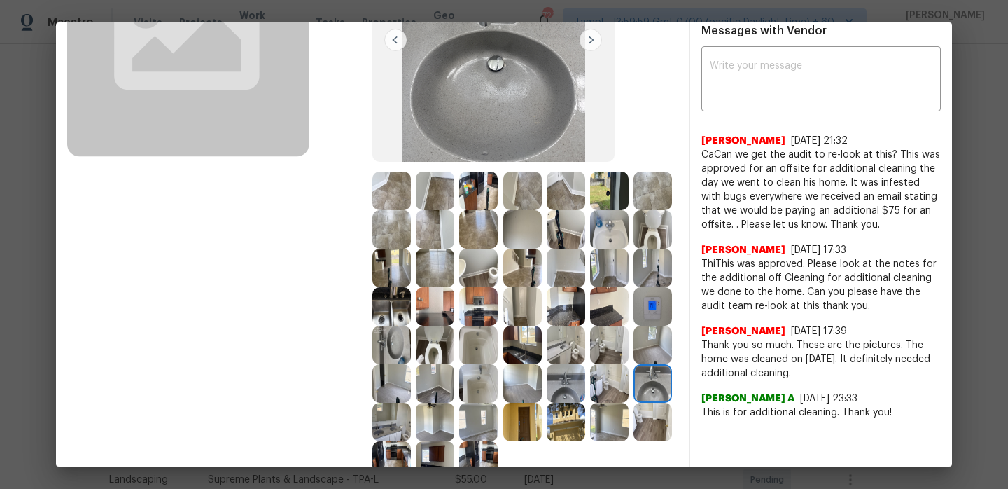
click at [400, 438] on img at bounding box center [391, 422] width 39 height 39
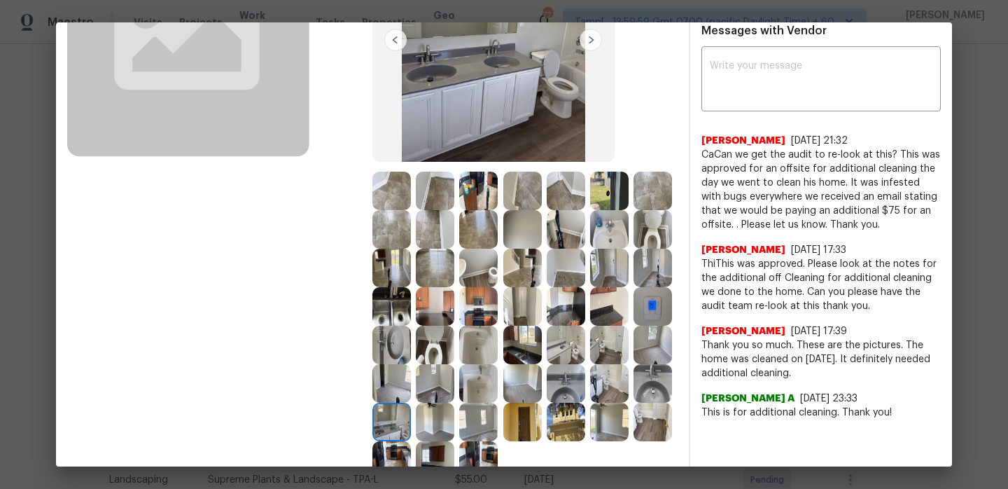
click at [432, 428] on img at bounding box center [435, 422] width 39 height 39
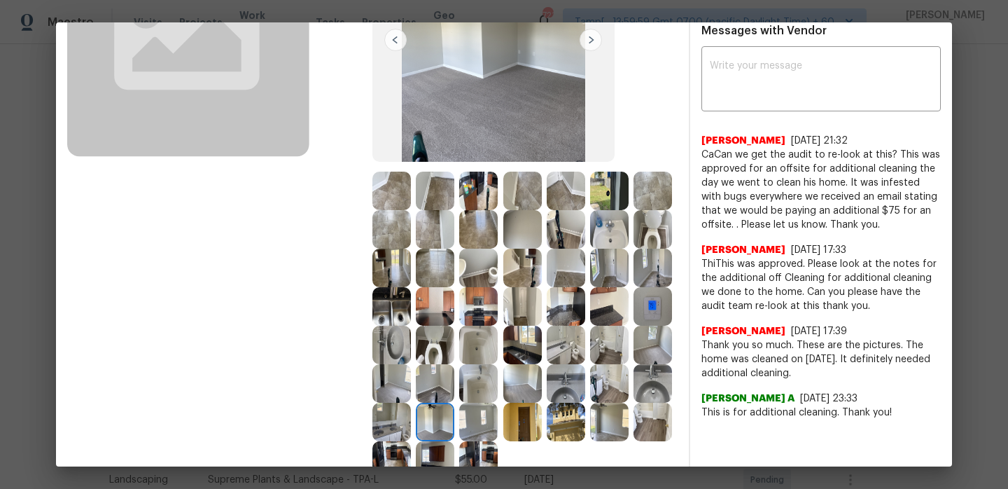
click at [480, 428] on img at bounding box center [478, 422] width 39 height 39
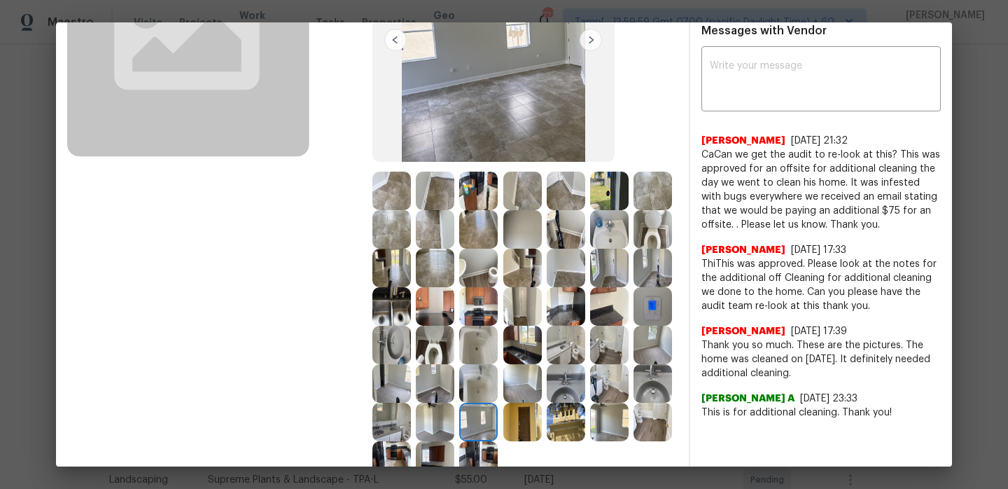
click at [513, 419] on img at bounding box center [522, 422] width 39 height 39
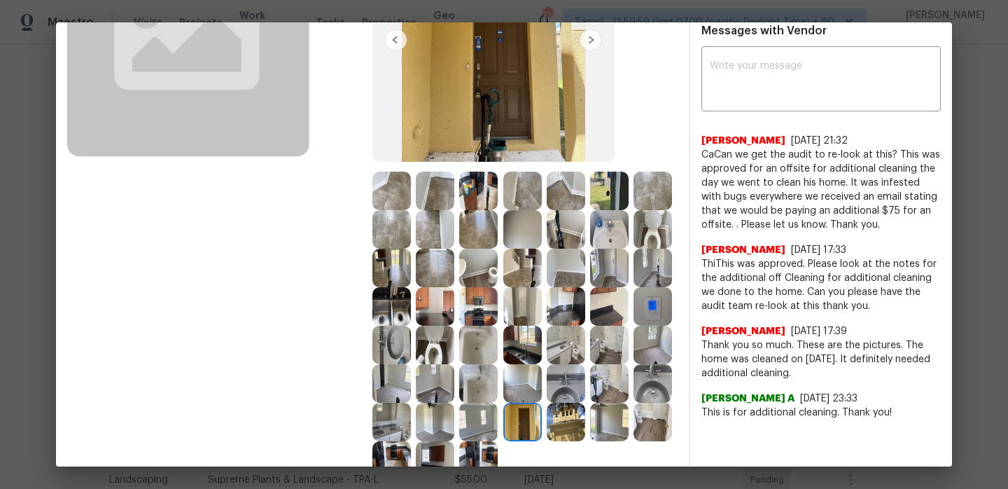
click at [568, 417] on img at bounding box center [566, 422] width 39 height 39
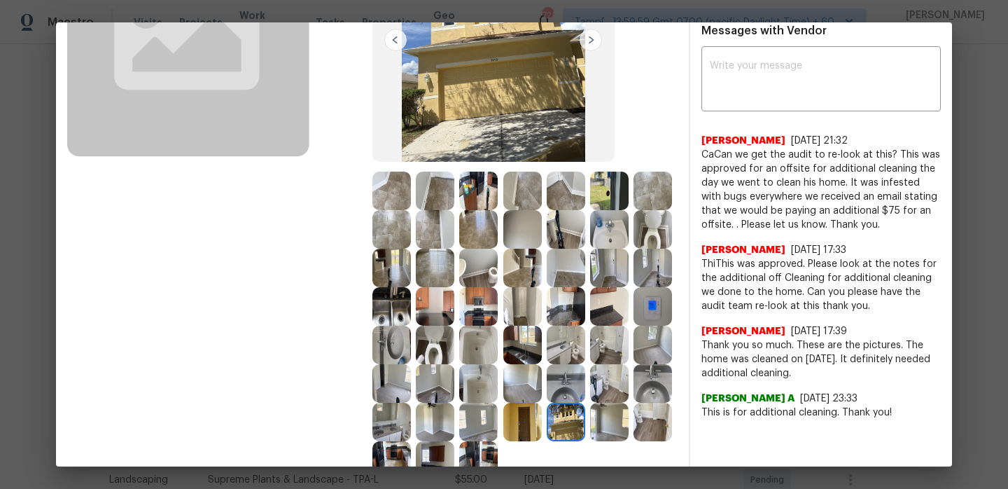
click at [613, 419] on img at bounding box center [609, 422] width 39 height 39
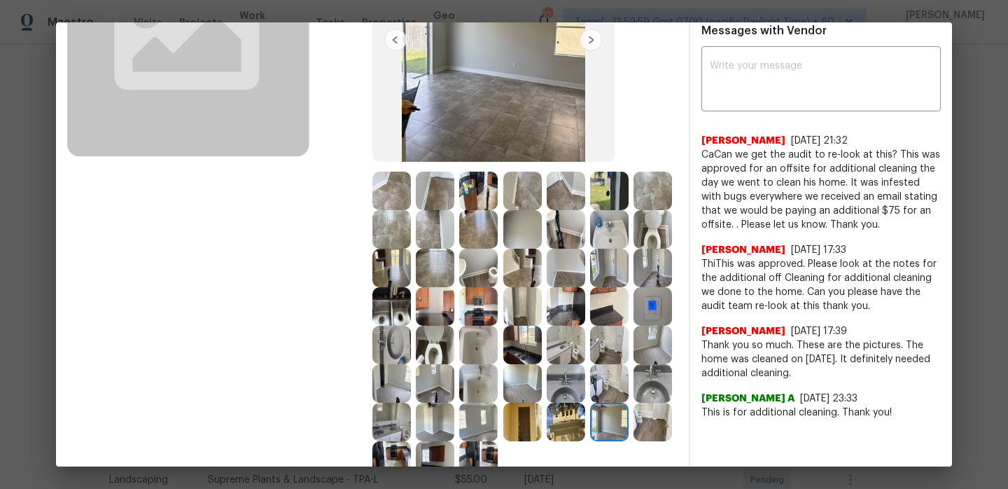
click at [673, 422] on div at bounding box center [655, 422] width 43 height 39
click at [656, 421] on img at bounding box center [653, 422] width 39 height 39
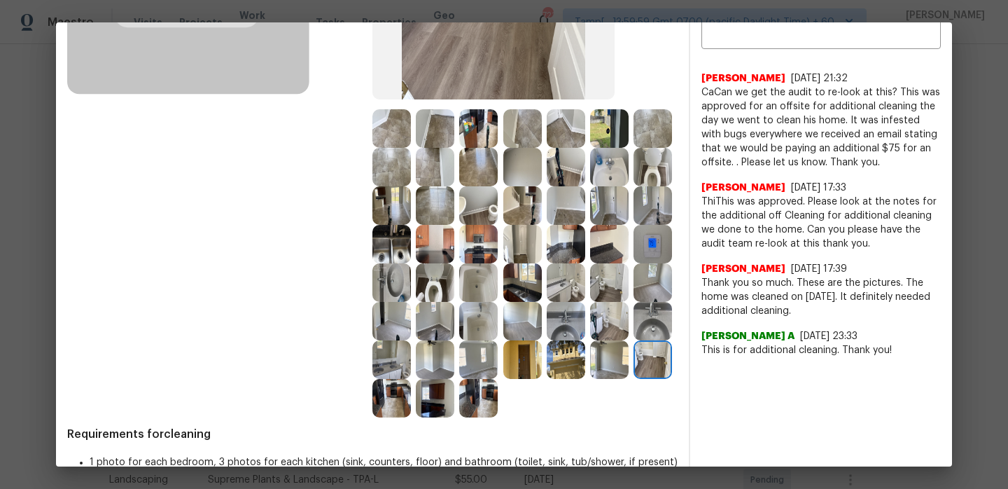
scroll to position [287, 0]
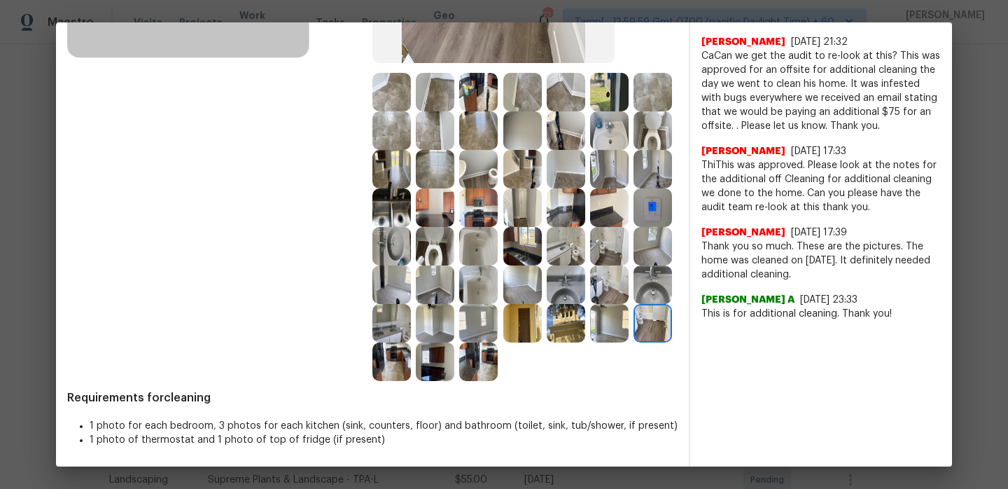
click at [391, 93] on img at bounding box center [391, 92] width 39 height 39
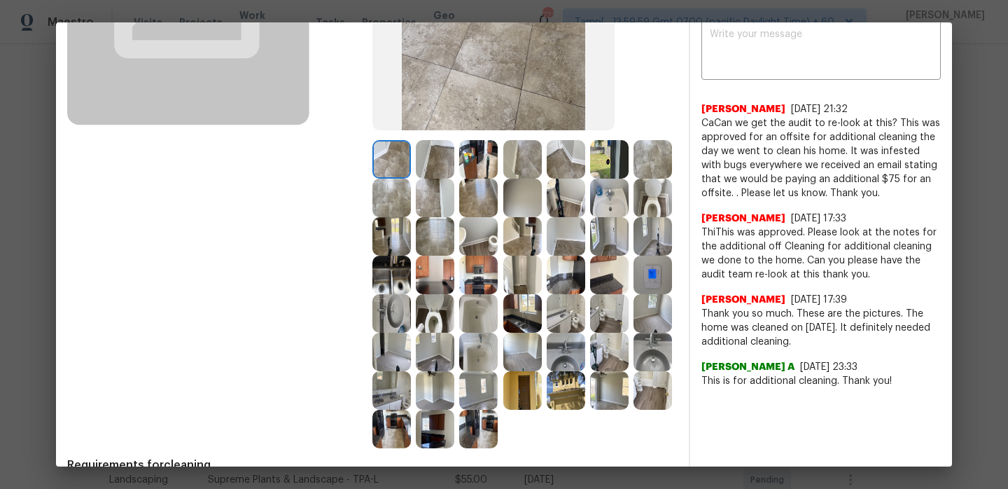
scroll to position [194, 0]
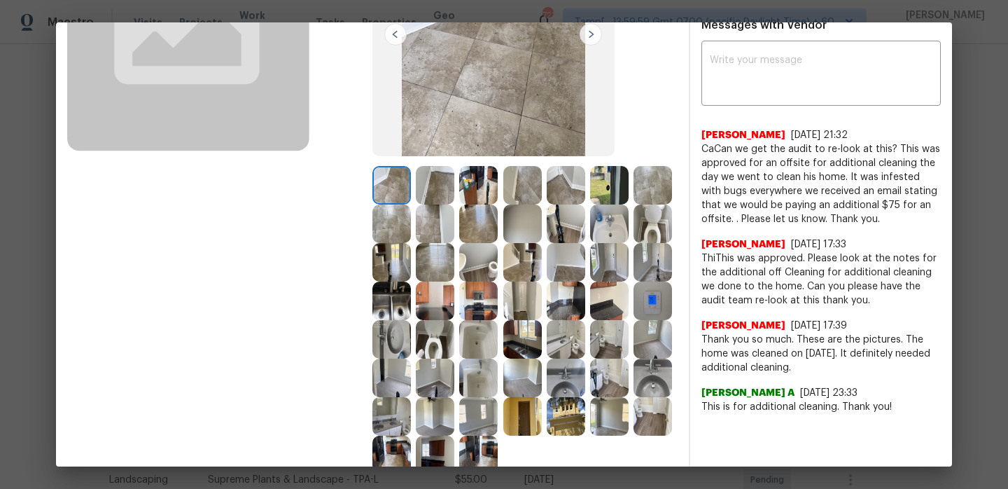
click at [440, 193] on img at bounding box center [435, 185] width 39 height 39
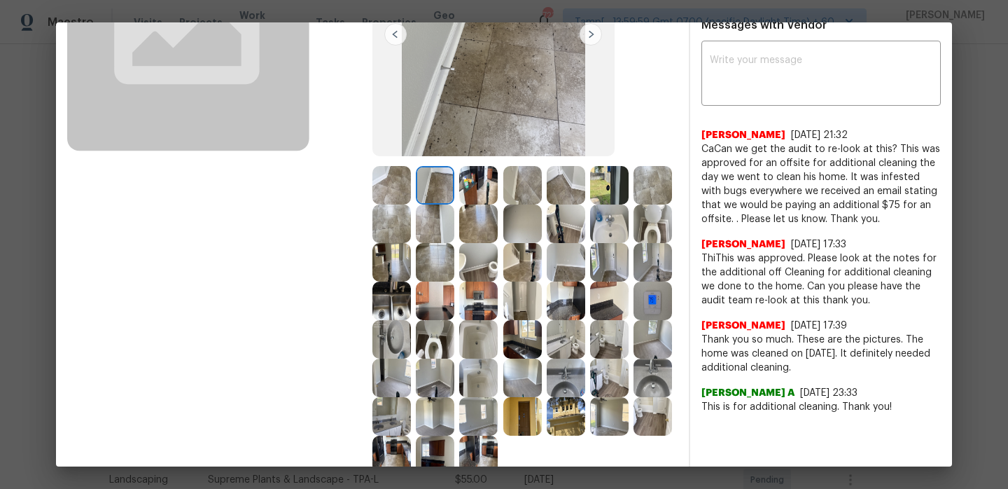
click at [471, 193] on img at bounding box center [478, 185] width 39 height 39
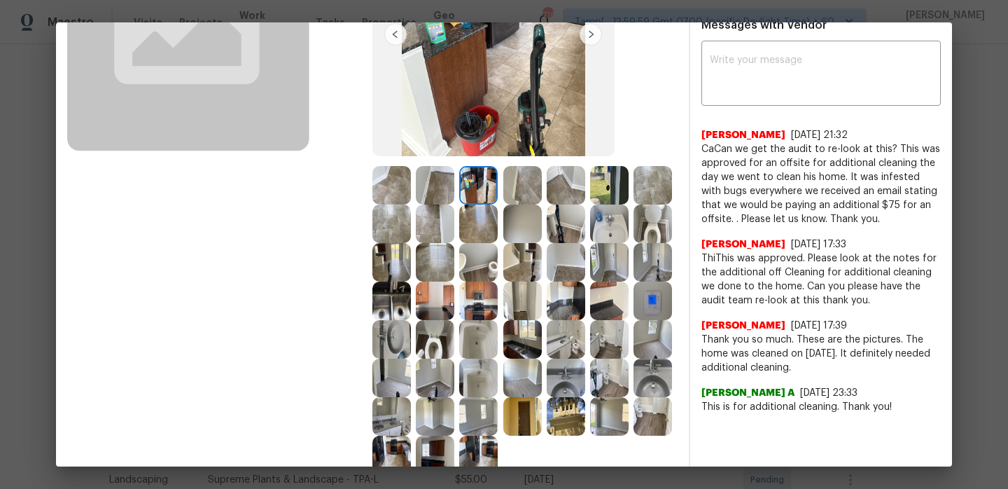
click at [608, 266] on img at bounding box center [609, 262] width 39 height 39
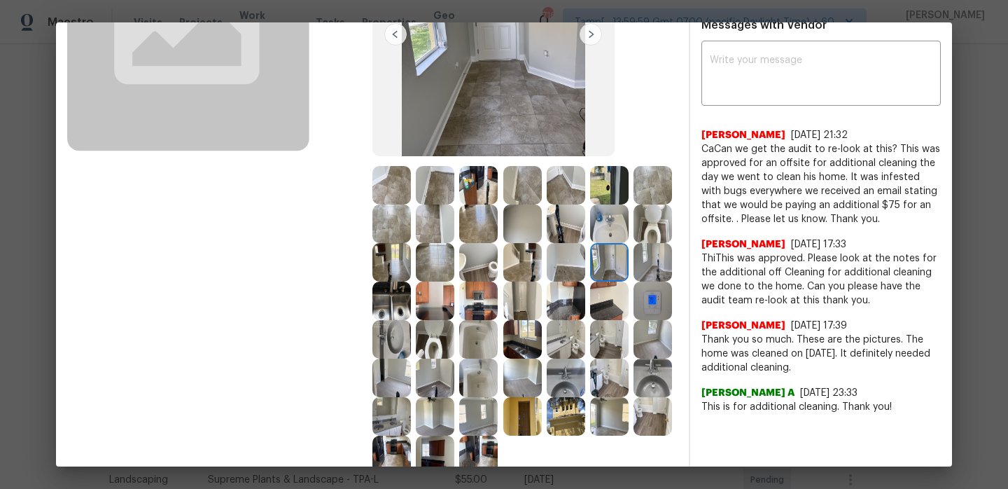
click at [444, 190] on img at bounding box center [435, 185] width 39 height 39
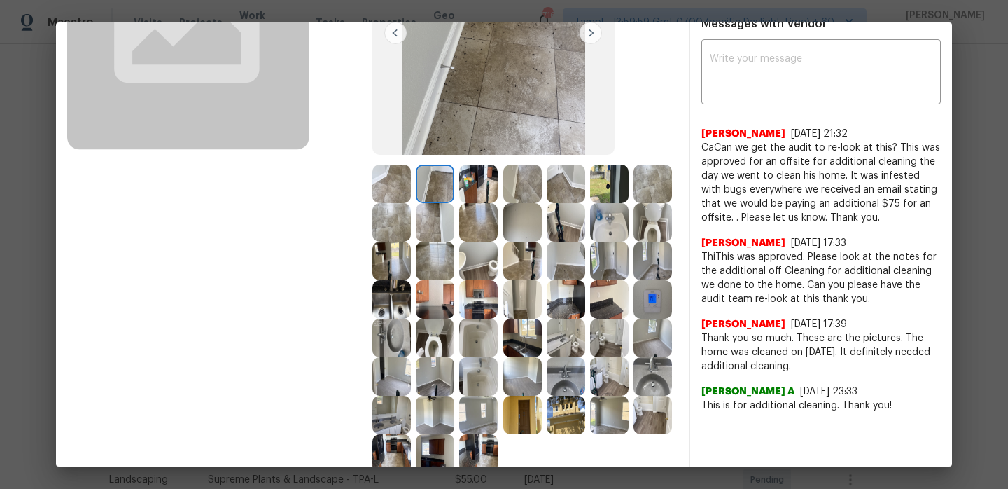
scroll to position [205, 0]
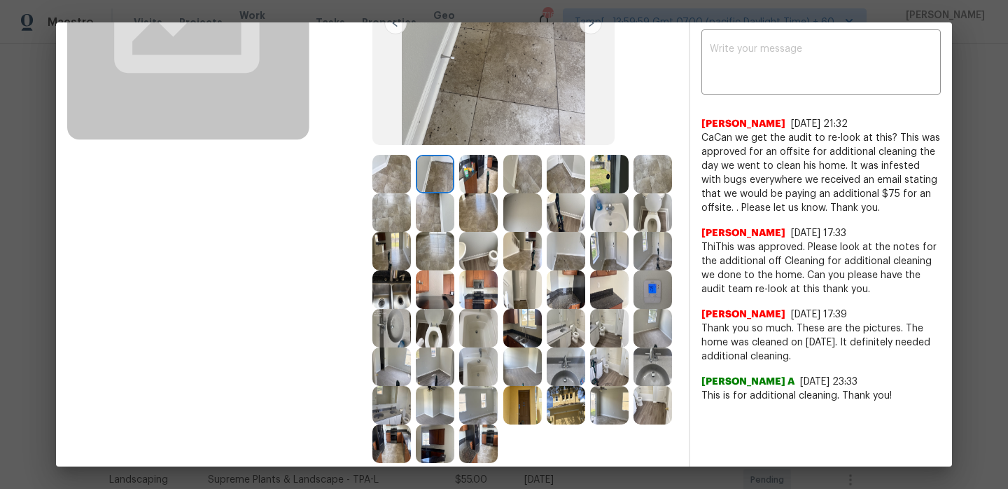
click at [617, 262] on img at bounding box center [609, 251] width 39 height 39
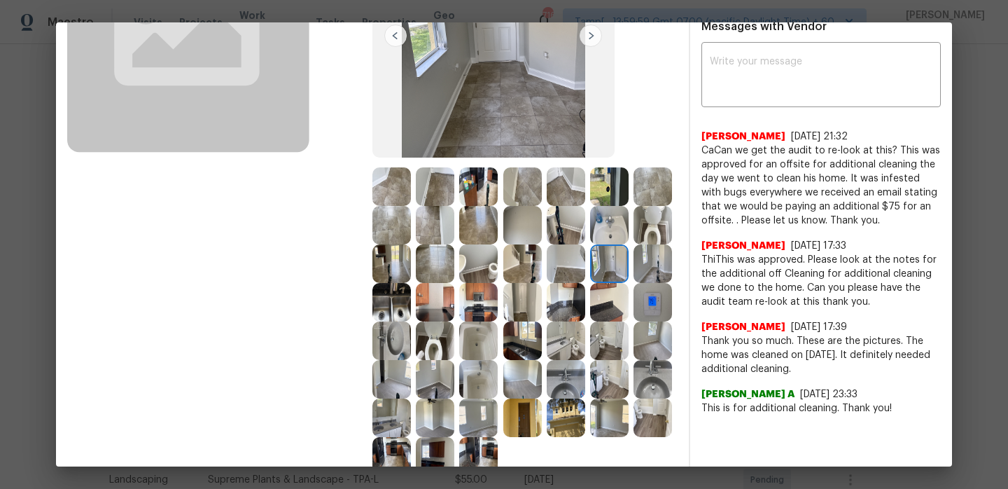
scroll to position [202, 0]
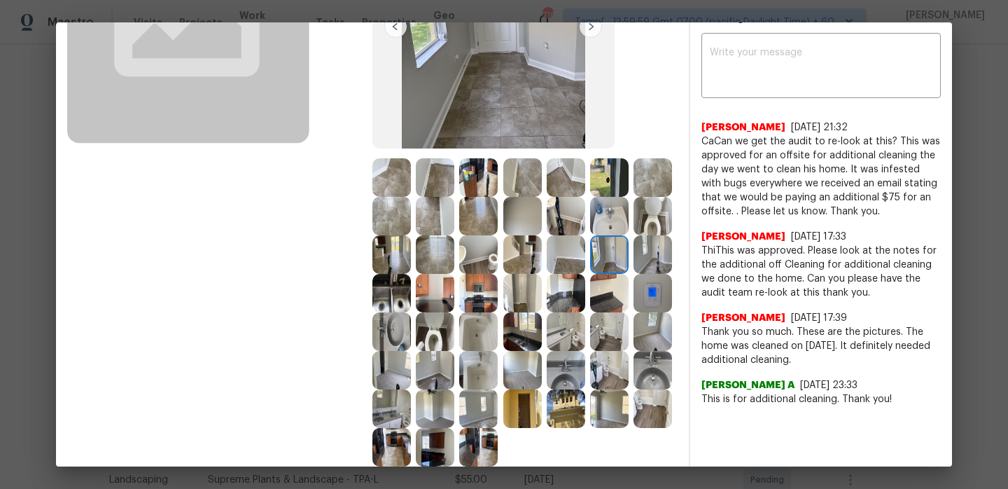
click at [380, 181] on img at bounding box center [391, 177] width 39 height 39
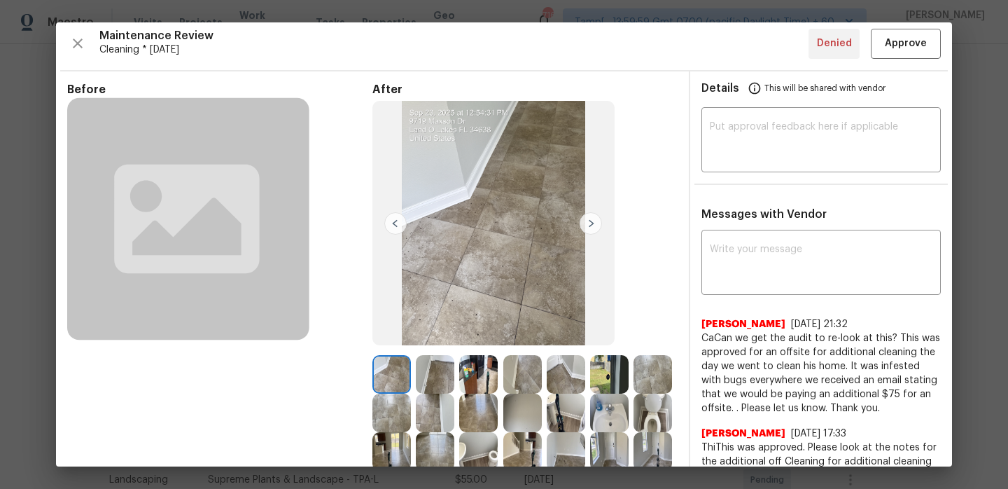
scroll to position [0, 0]
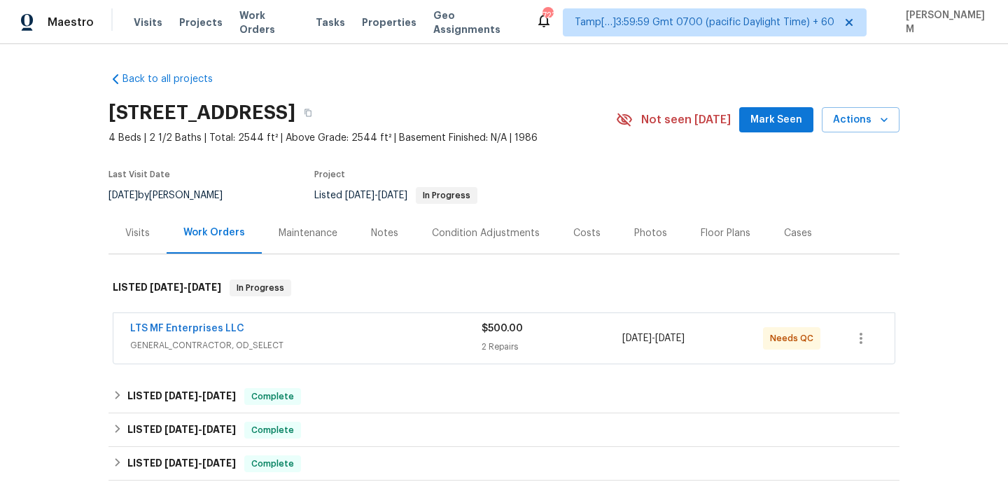
click at [312, 237] on div "Maintenance" at bounding box center [308, 233] width 59 height 14
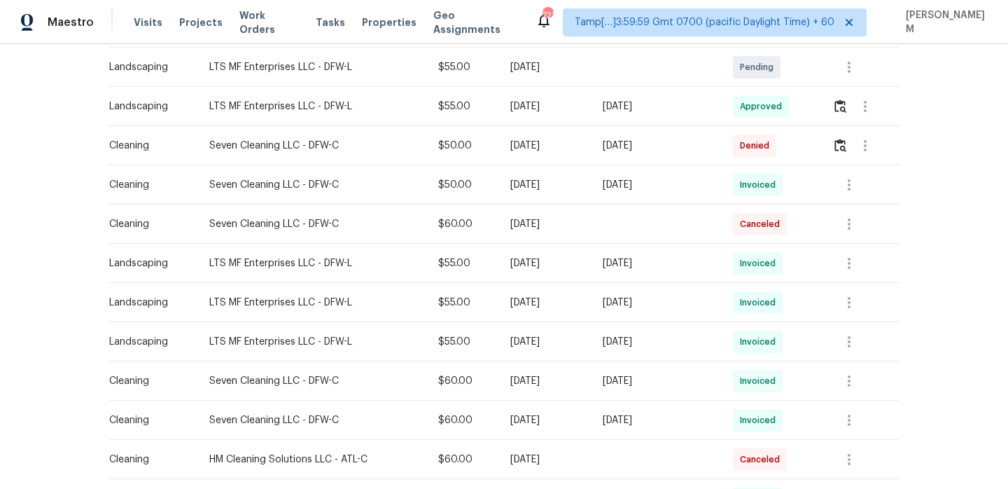
scroll to position [312, 0]
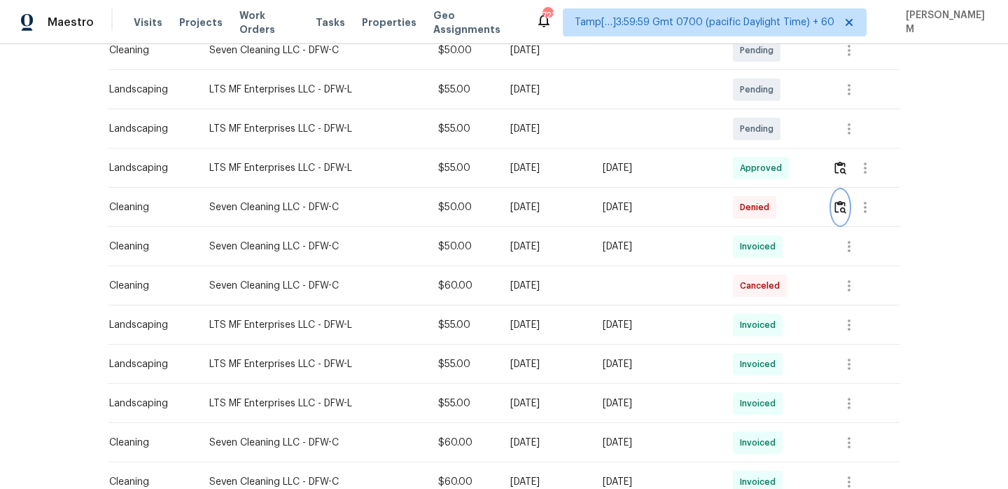
click at [842, 207] on img "button" at bounding box center [840, 206] width 12 height 13
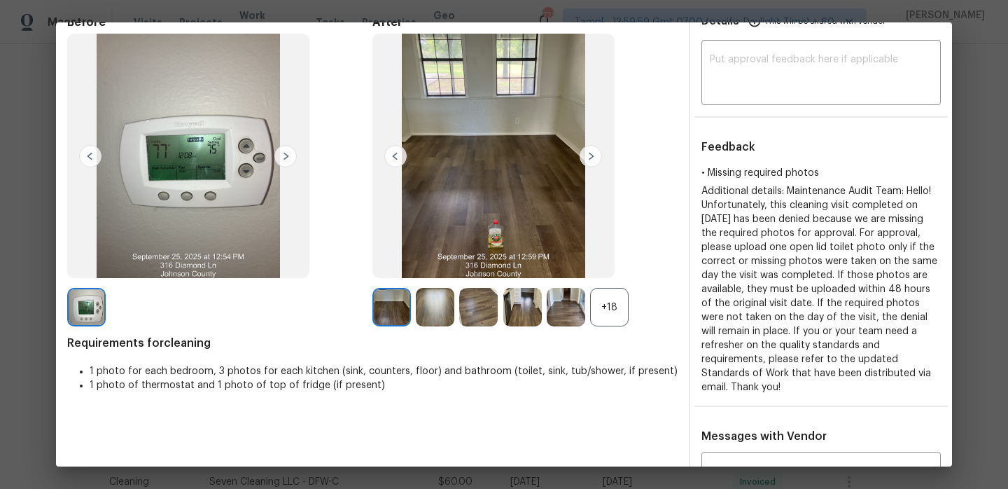
scroll to position [74, 0]
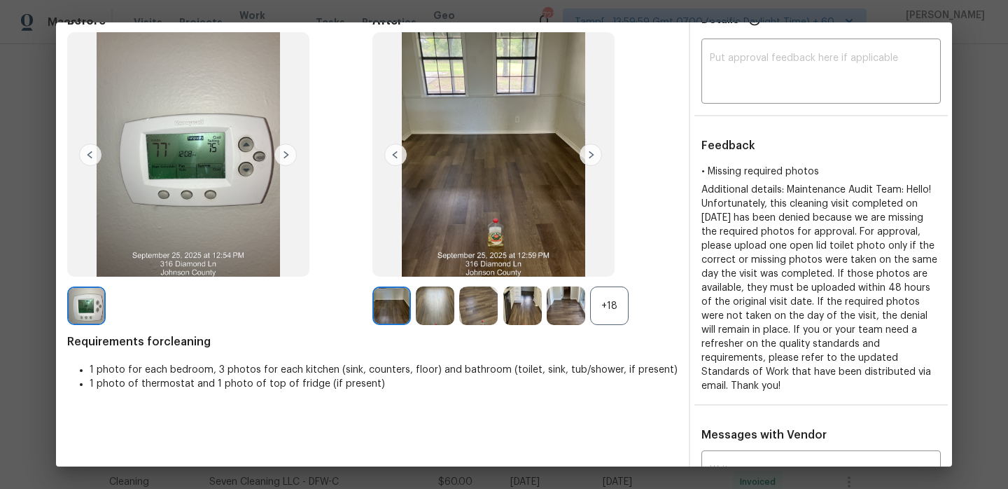
click at [606, 304] on div "+18" at bounding box center [609, 305] width 39 height 39
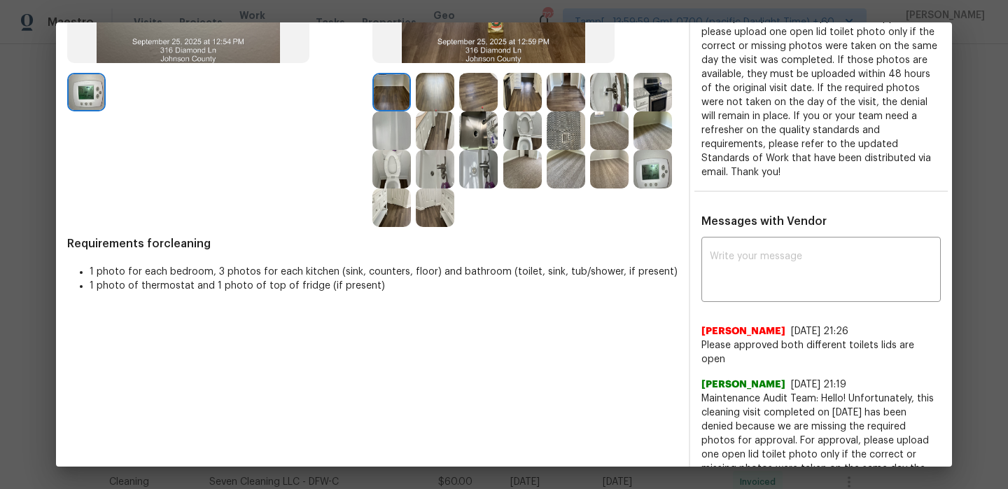
scroll to position [188, 0]
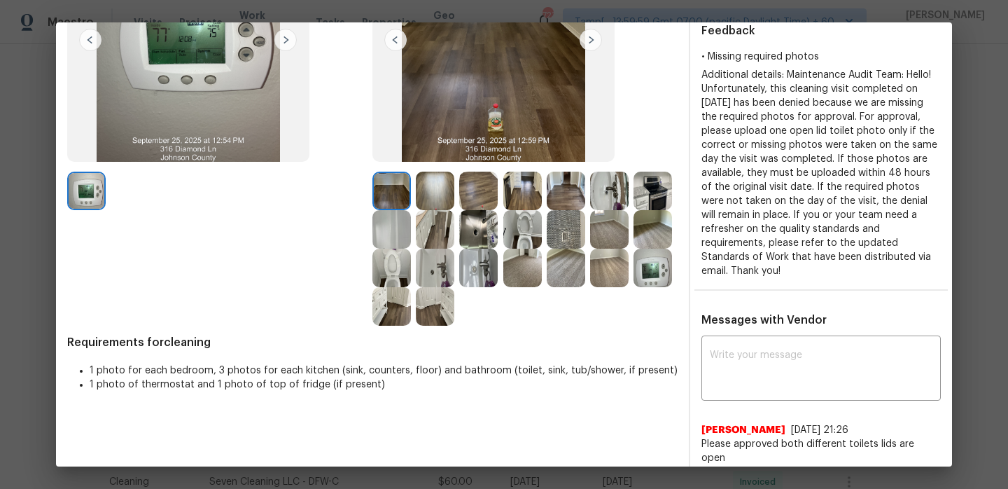
click at [393, 270] on img at bounding box center [391, 268] width 39 height 39
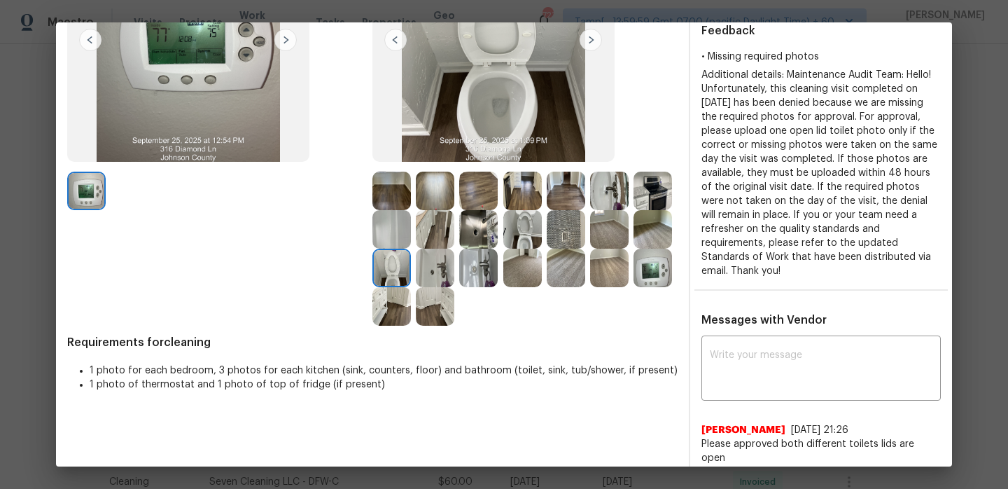
click at [396, 188] on img at bounding box center [391, 191] width 39 height 39
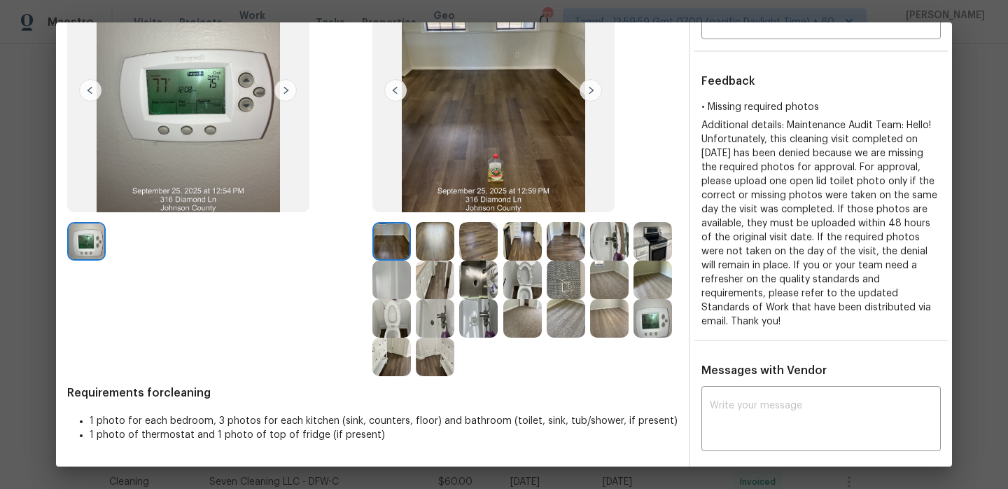
scroll to position [105, 0]
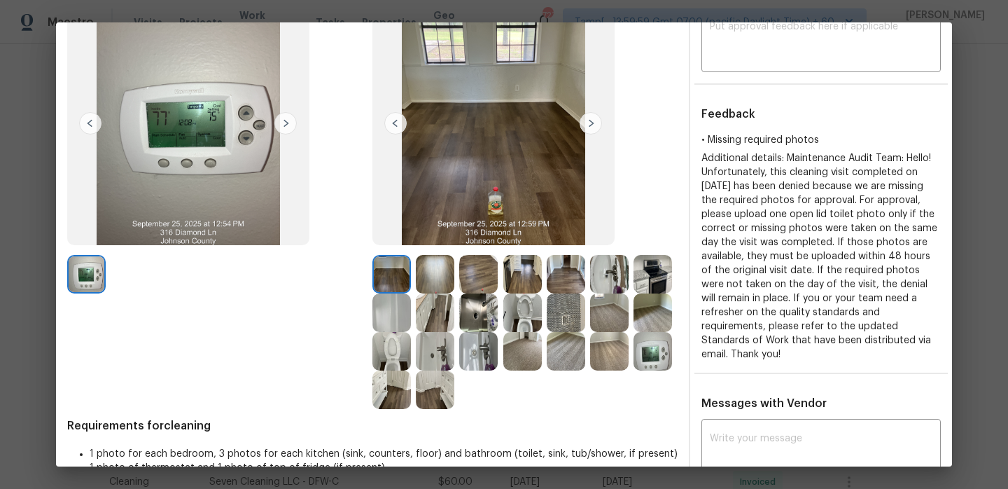
click at [435, 277] on img at bounding box center [435, 274] width 39 height 39
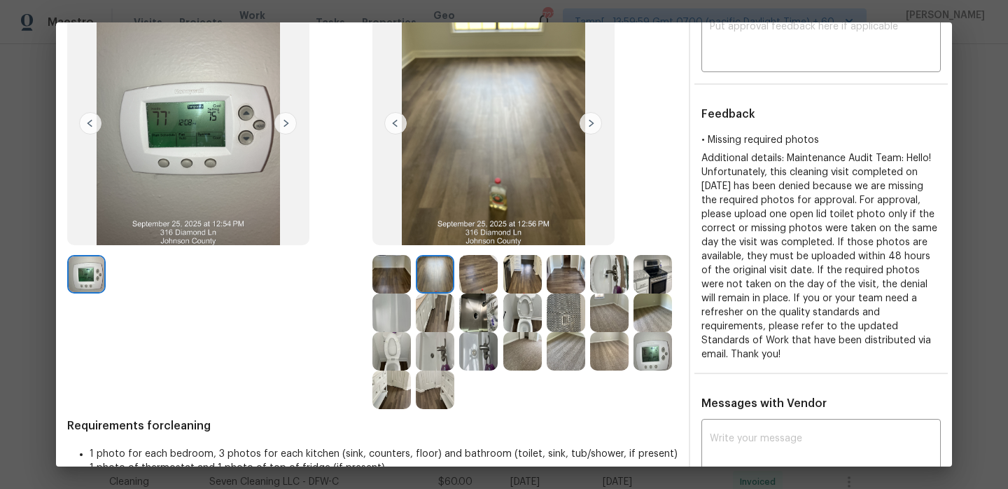
click at [593, 123] on img at bounding box center [591, 123] width 22 height 22
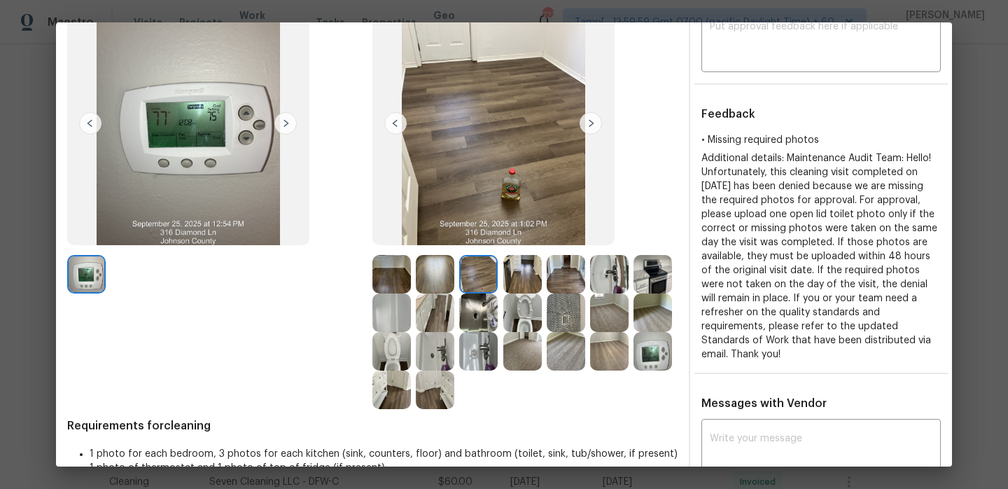
click at [593, 123] on img at bounding box center [591, 123] width 22 height 22
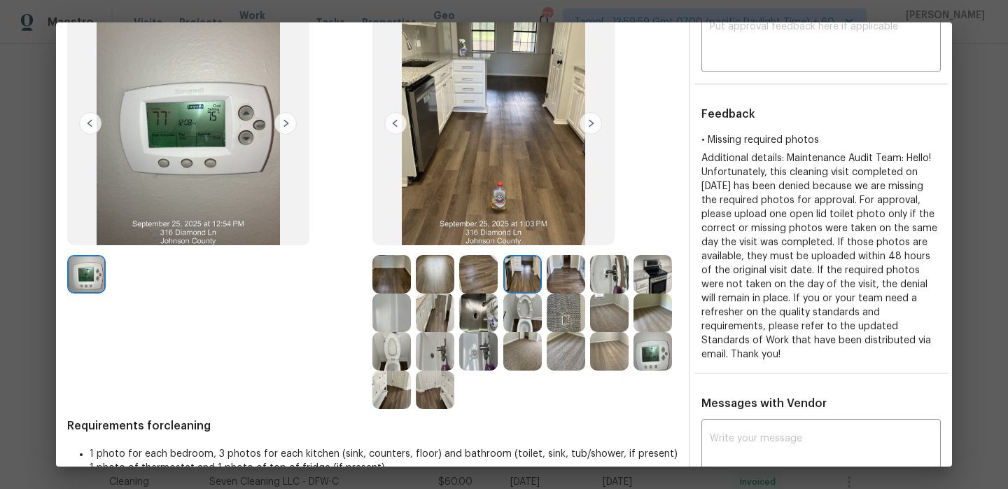
click at [593, 123] on img at bounding box center [591, 123] width 22 height 22
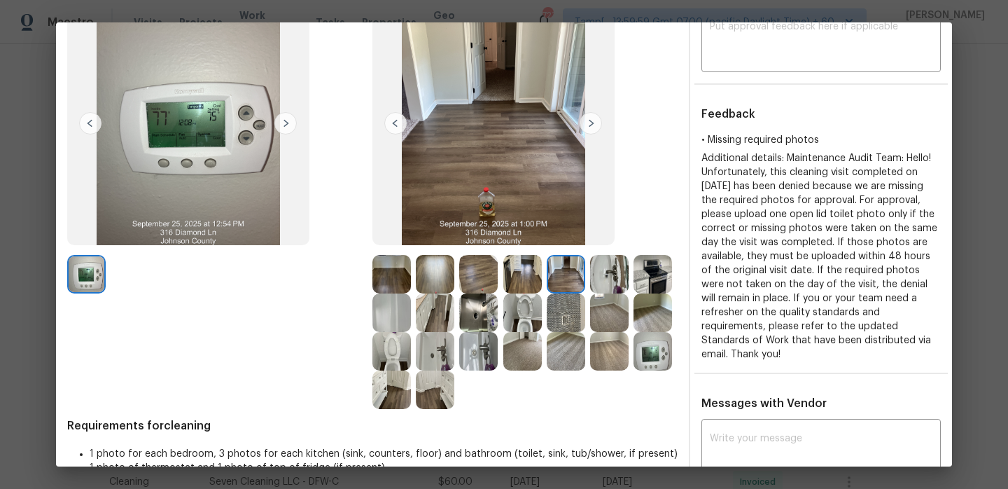
click at [593, 123] on img at bounding box center [591, 123] width 22 height 22
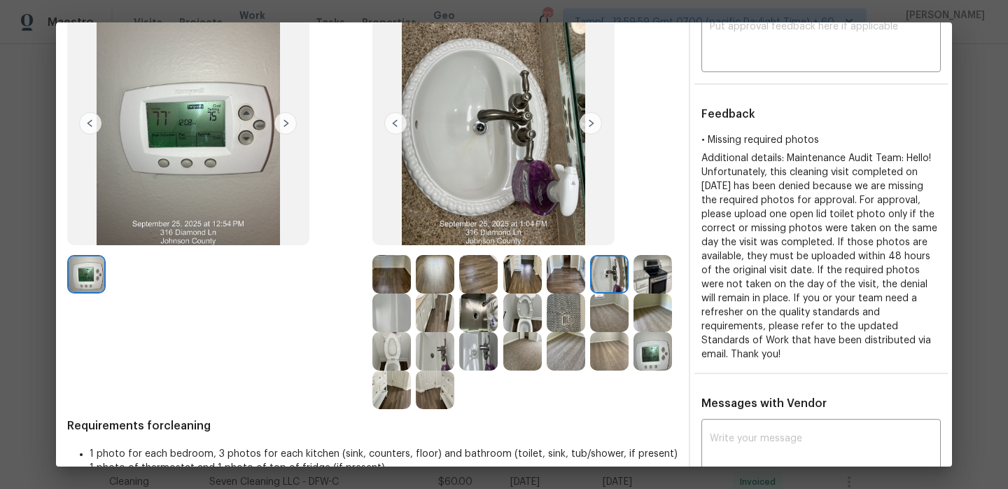
click at [593, 123] on img at bounding box center [591, 123] width 22 height 22
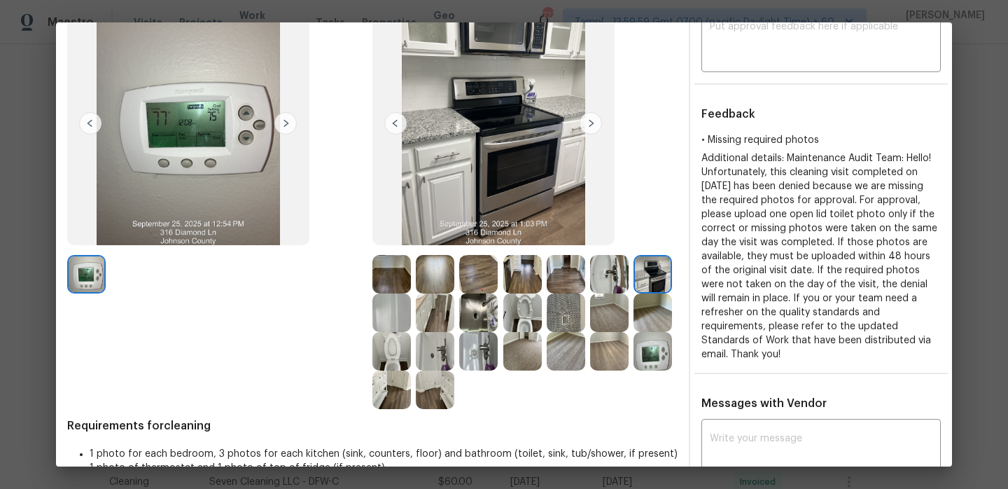
click at [593, 123] on img at bounding box center [591, 123] width 22 height 22
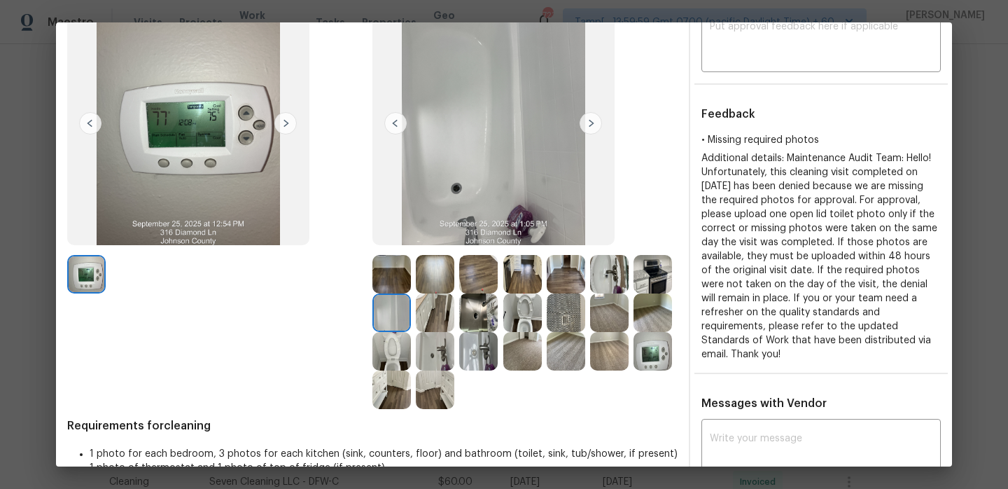
click at [593, 123] on img at bounding box center [591, 123] width 22 height 22
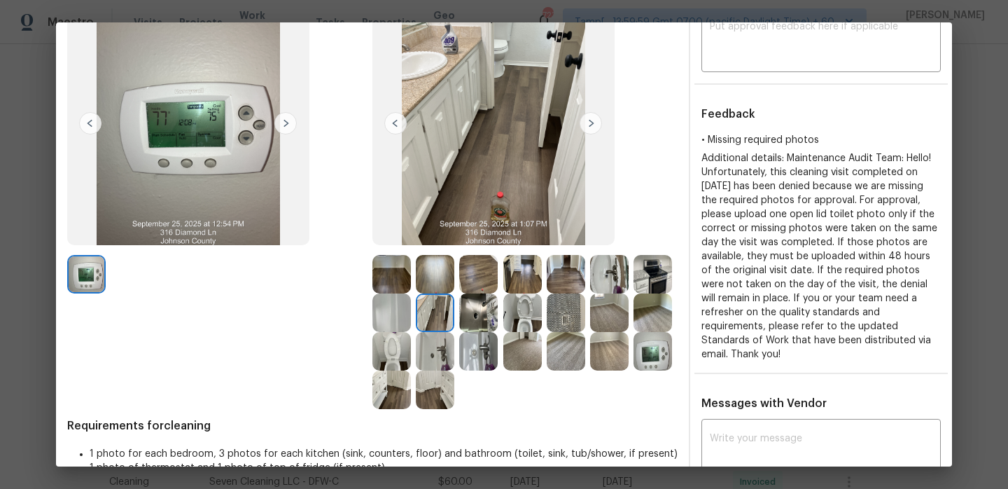
click at [593, 123] on img at bounding box center [591, 123] width 22 height 22
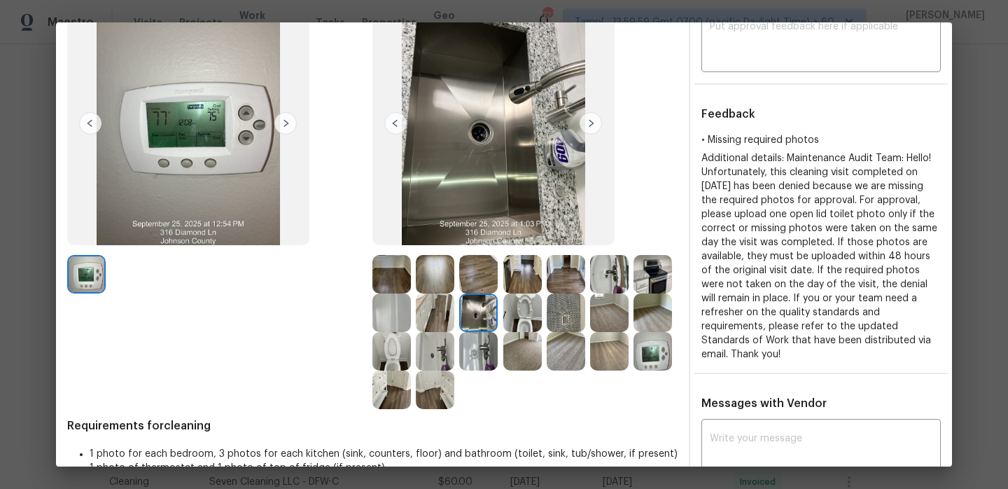
click at [593, 123] on img at bounding box center [591, 123] width 22 height 22
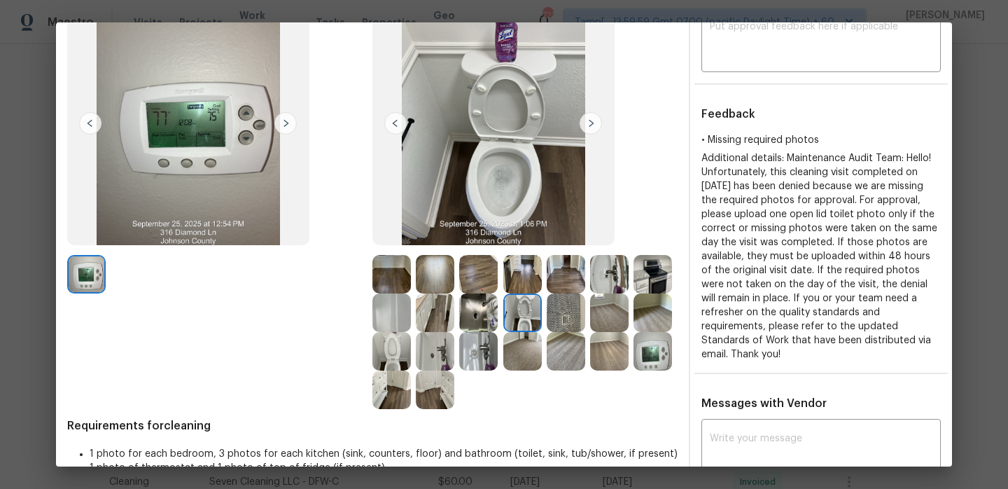
click at [593, 123] on img at bounding box center [591, 123] width 22 height 22
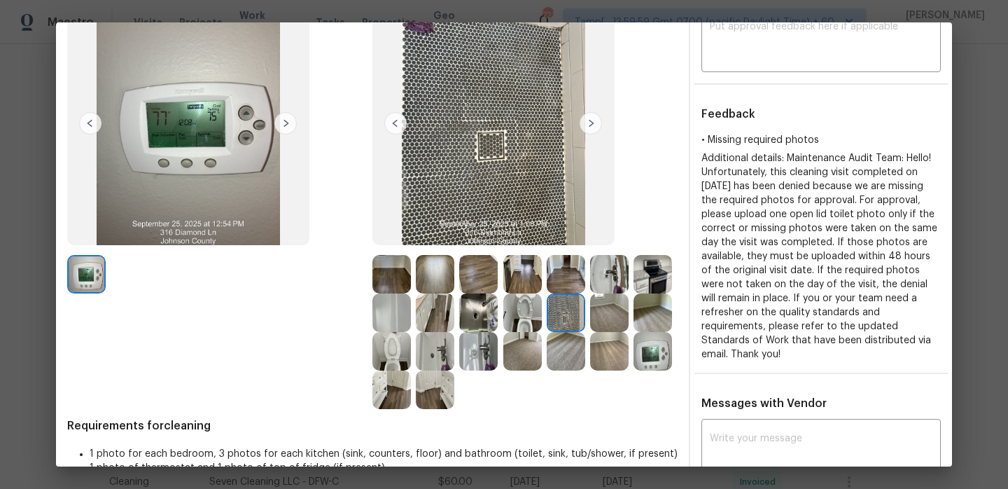
click at [396, 357] on img at bounding box center [391, 351] width 39 height 39
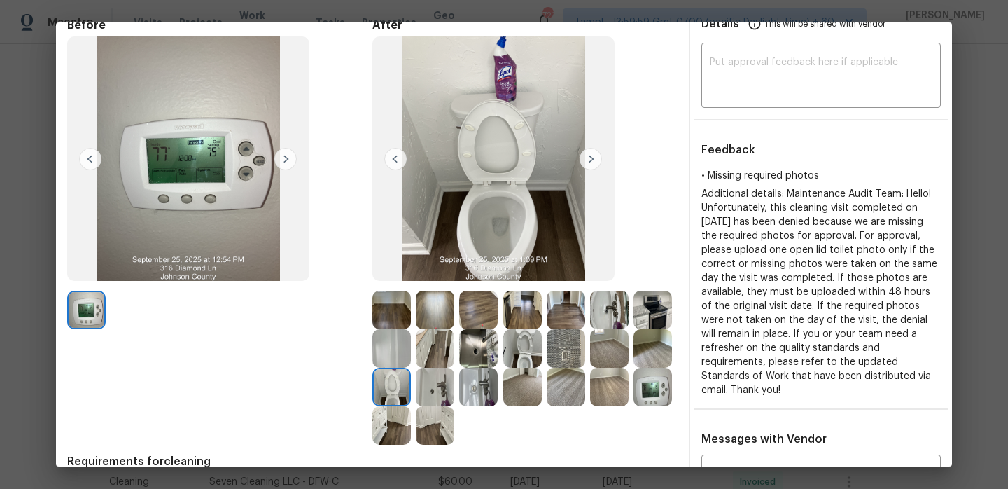
scroll to position [64, 0]
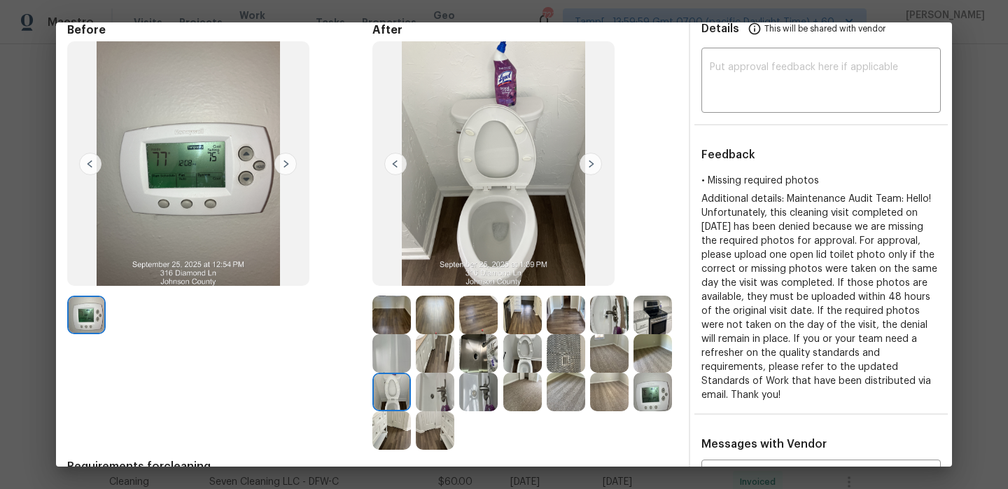
click at [524, 348] on img at bounding box center [522, 353] width 39 height 39
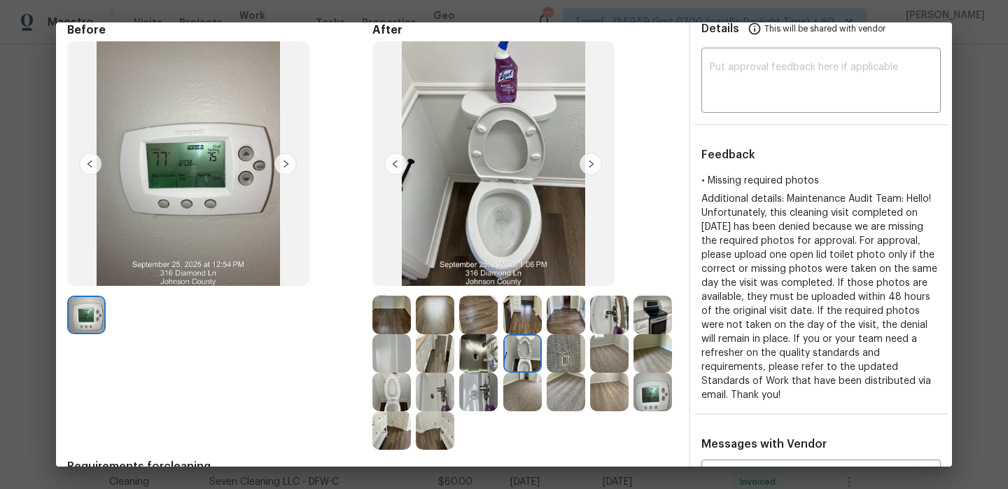
click at [393, 392] on img at bounding box center [391, 391] width 39 height 39
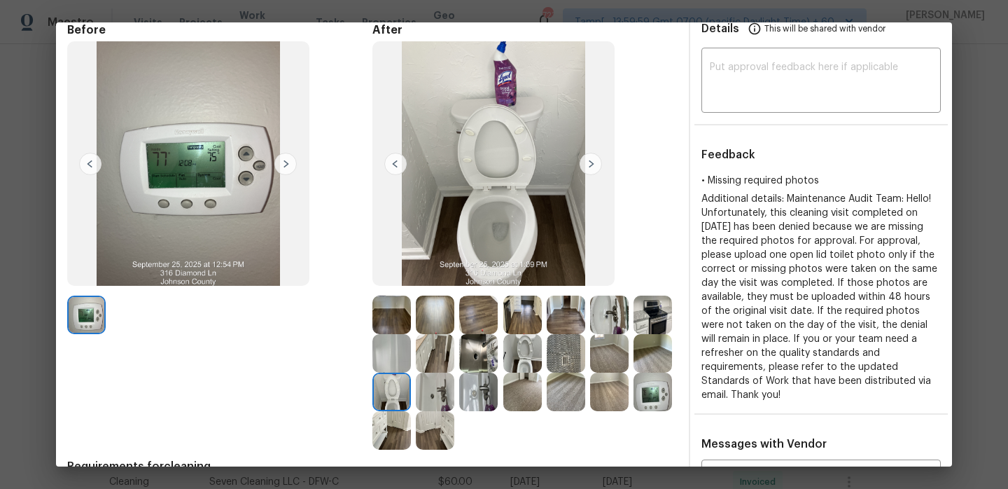
click at [529, 356] on img at bounding box center [522, 353] width 39 height 39
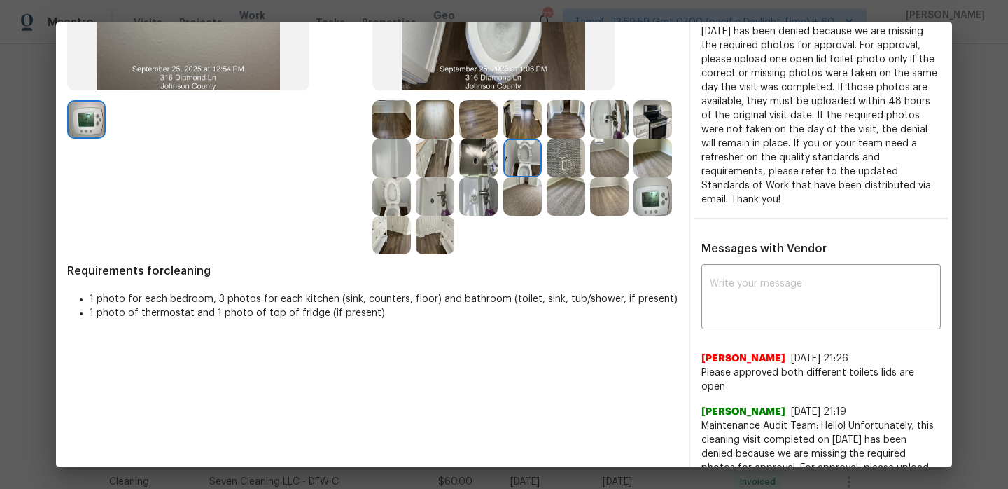
scroll to position [256, 0]
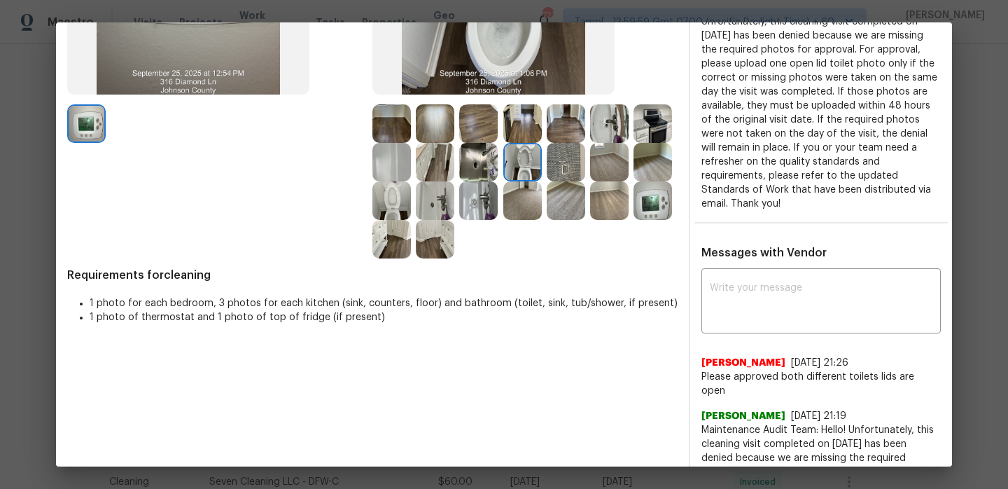
click at [734, 358] on span "Alfredo Garcia" at bounding box center [743, 363] width 84 height 14
copy span "Alfredo Garcia"
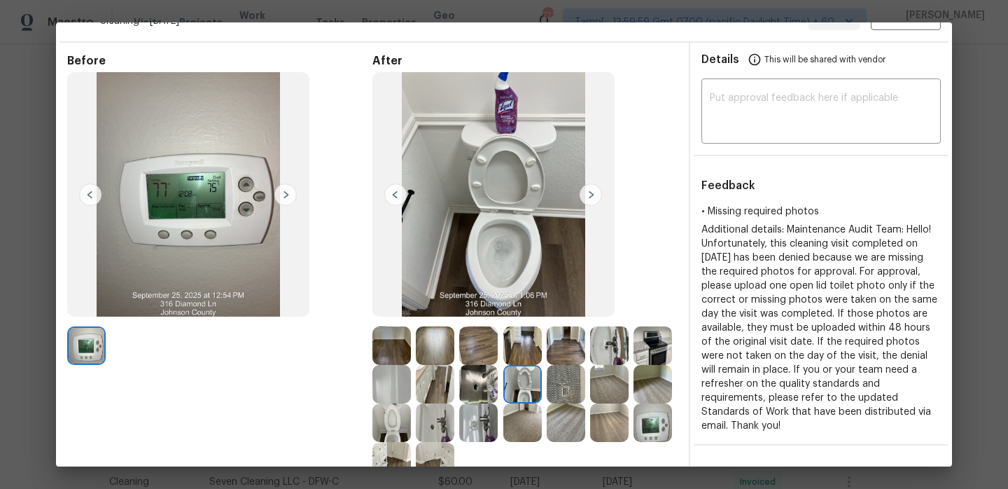
scroll to position [0, 0]
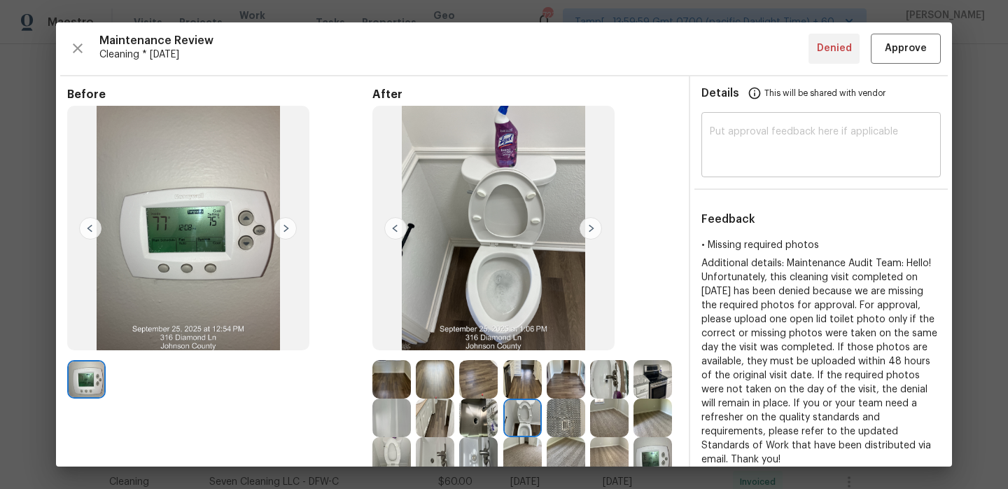
click at [760, 151] on textarea at bounding box center [821, 146] width 223 height 39
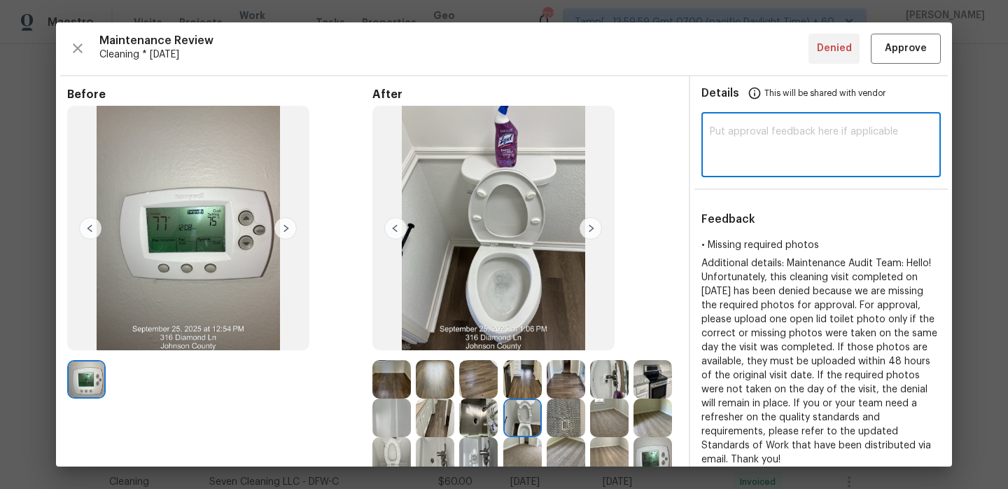
paste textarea "Hi Alfredo Garcia, Maintenance Audit Team: Hello! Thank you for uploading the r…"
type textarea "Hi Alfredo Garcia, Maintenance Audit Team: Hello! Thank you for uploading the r…"
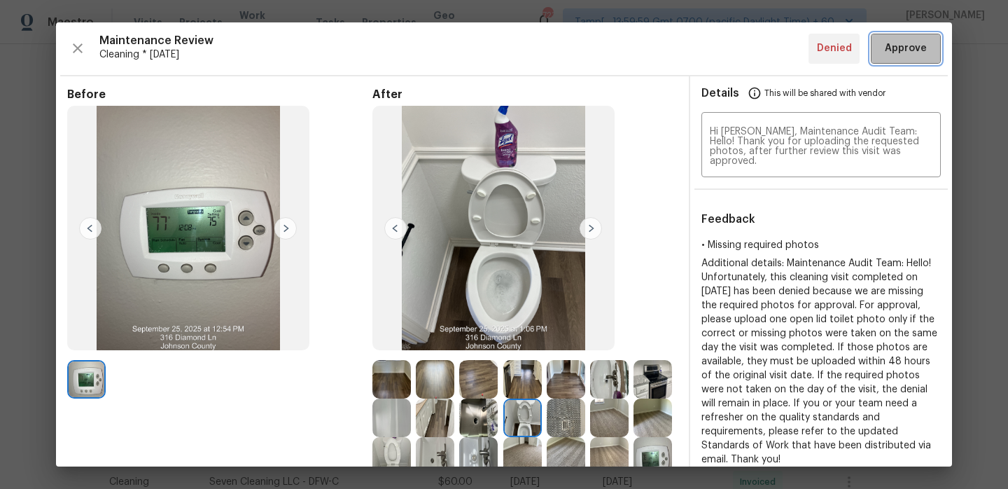
click at [890, 50] on span "Approve" at bounding box center [906, 49] width 42 height 18
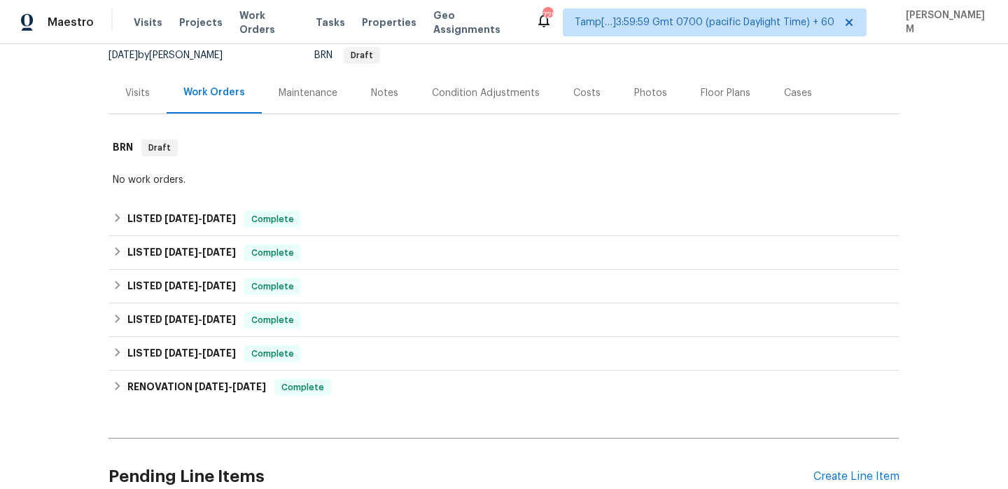
scroll to position [186, 0]
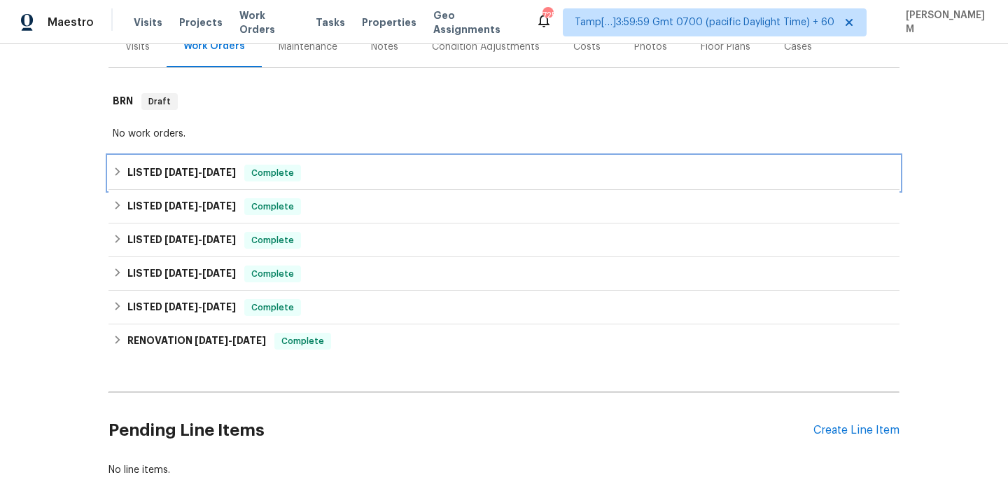
click at [349, 176] on div "LISTED [DATE] - [DATE] Complete" at bounding box center [504, 173] width 783 height 17
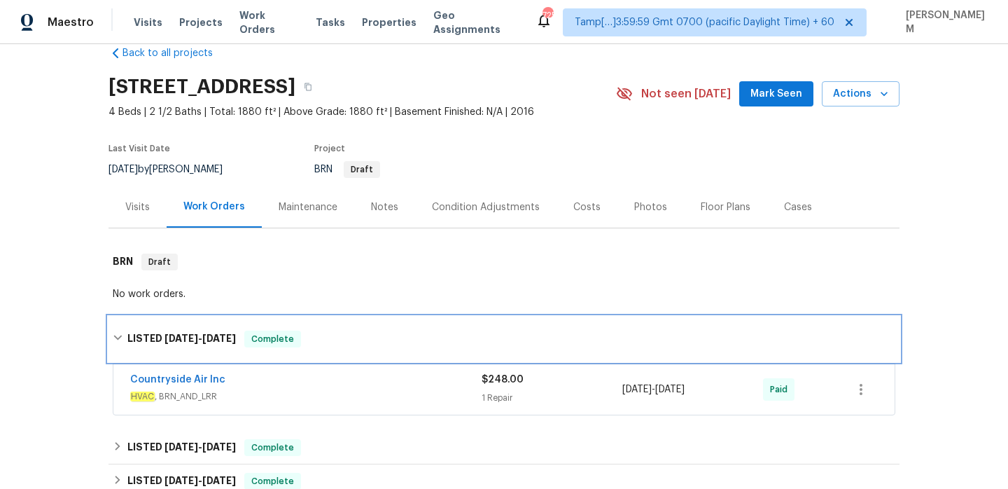
scroll to position [0, 0]
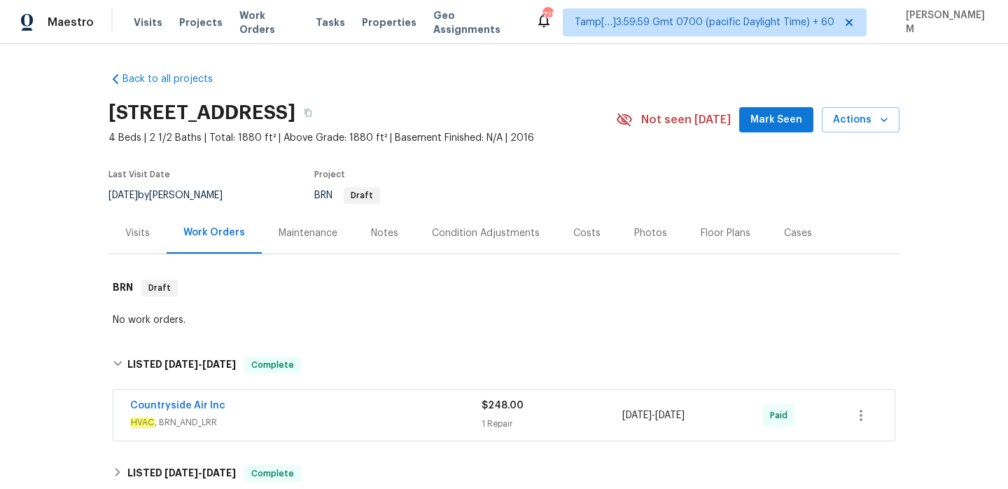
click at [318, 232] on div "Maintenance" at bounding box center [308, 233] width 59 height 14
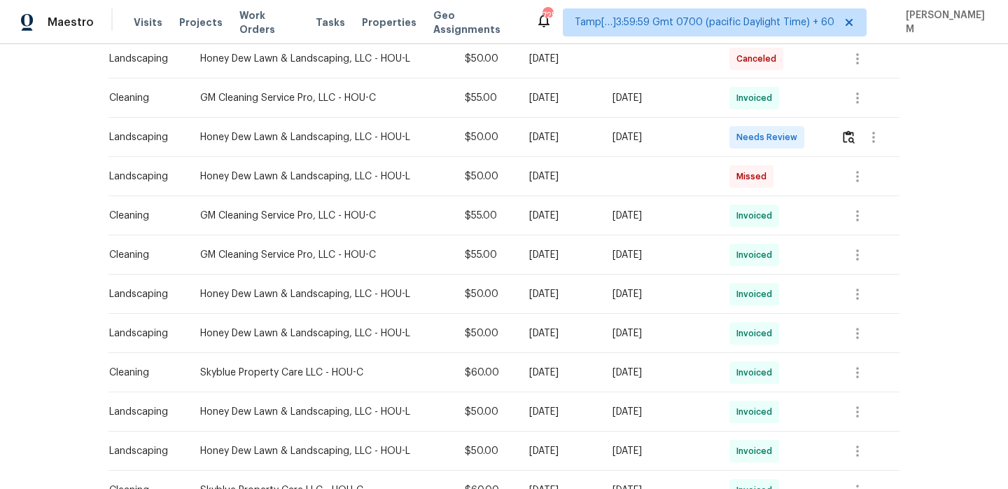
scroll to position [307, 0]
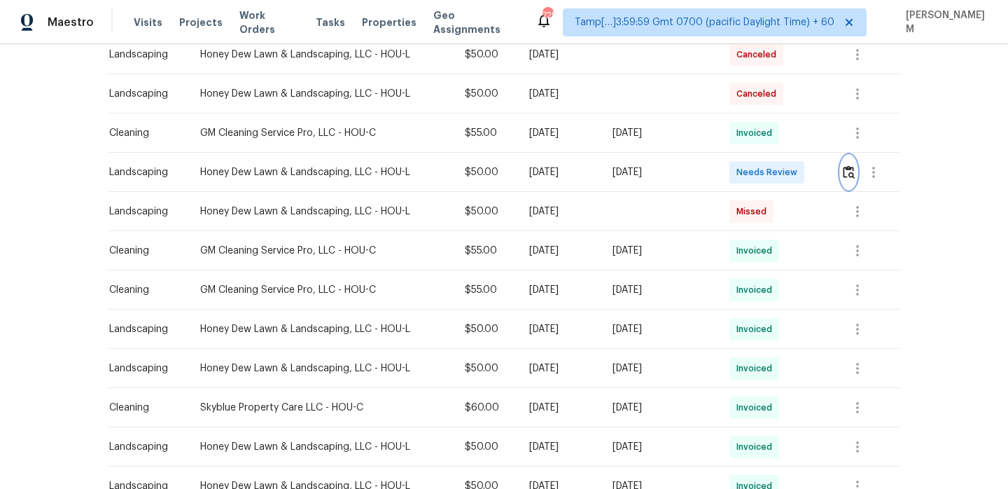
click at [847, 174] on img "button" at bounding box center [849, 171] width 12 height 13
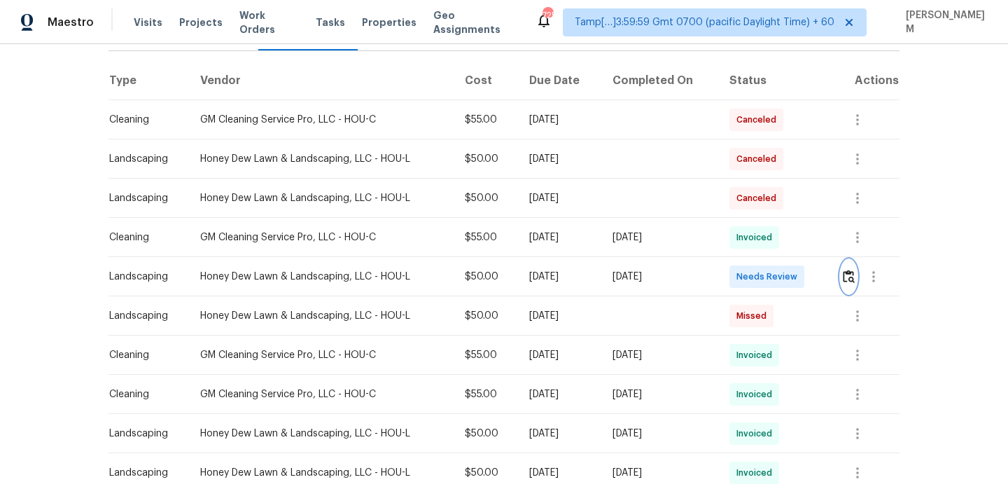
scroll to position [217, 0]
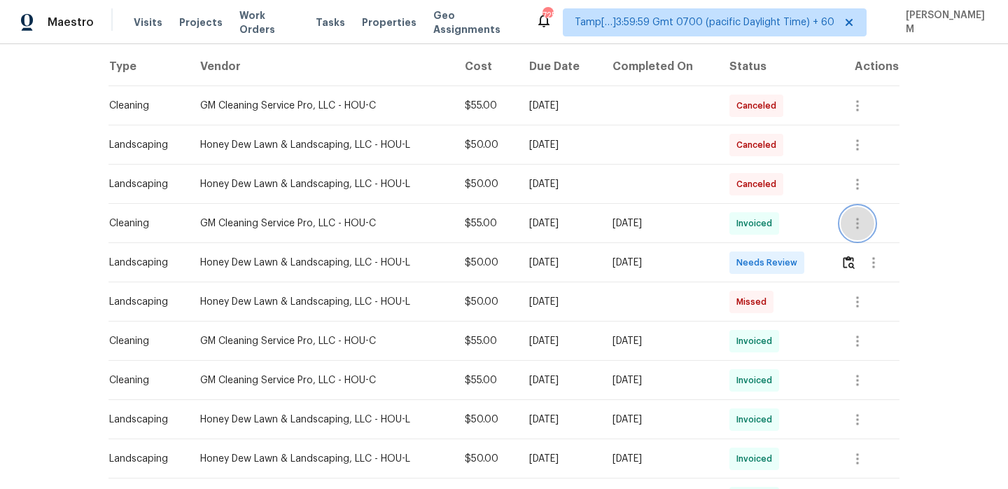
click at [855, 218] on icon "button" at bounding box center [857, 223] width 17 height 17
click at [888, 242] on li "View details" at bounding box center [893, 246] width 98 height 23
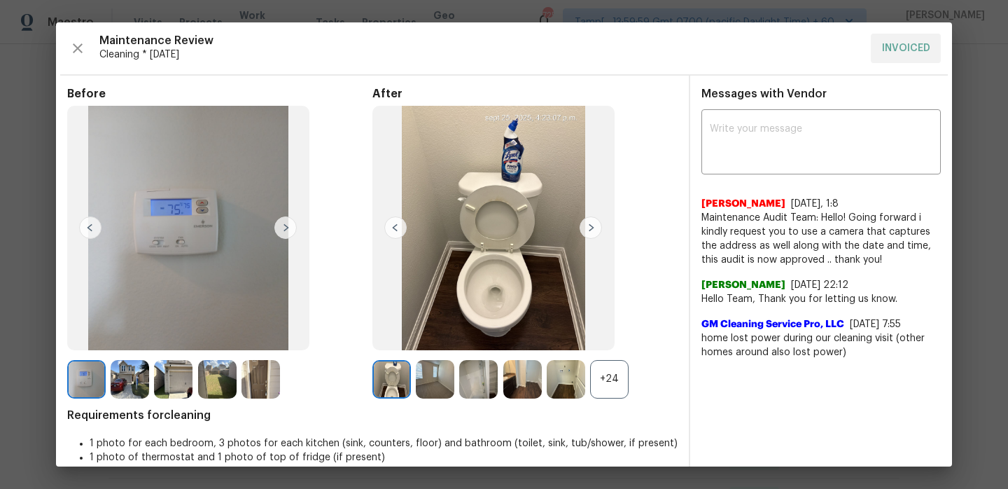
click at [592, 229] on img at bounding box center [591, 227] width 22 height 22
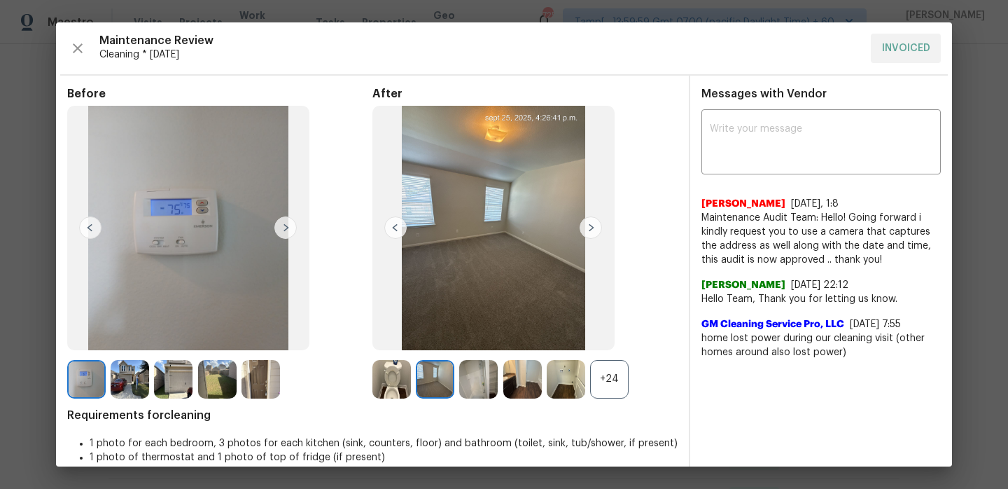
click at [592, 229] on img at bounding box center [591, 227] width 22 height 22
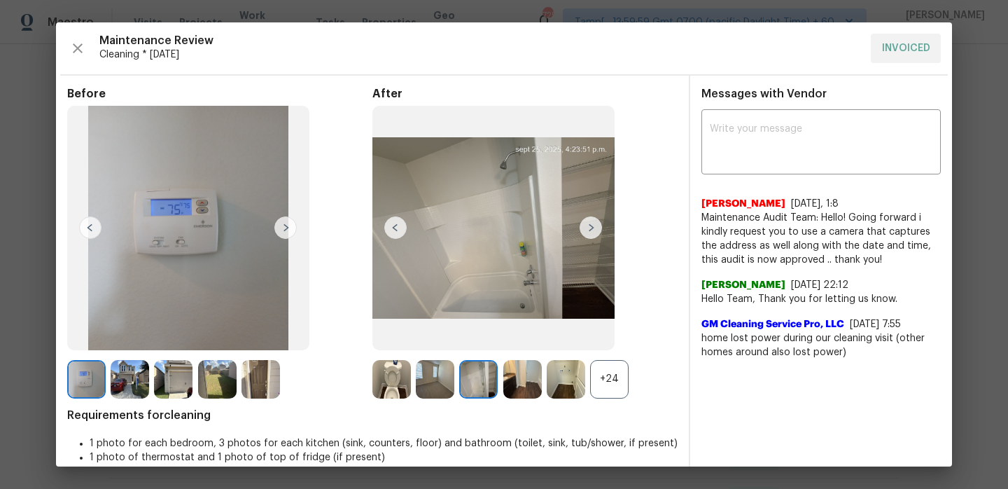
click at [592, 229] on img at bounding box center [591, 227] width 22 height 22
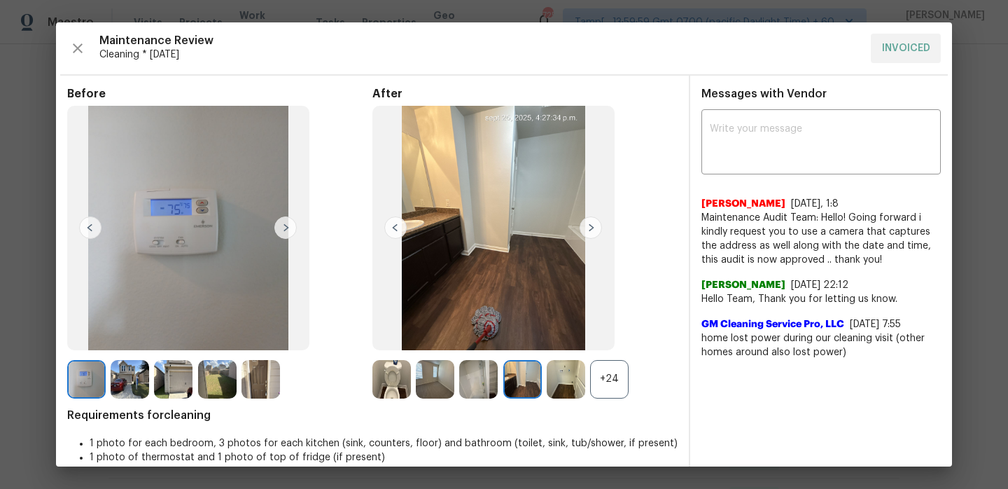
click at [592, 229] on img at bounding box center [591, 227] width 22 height 22
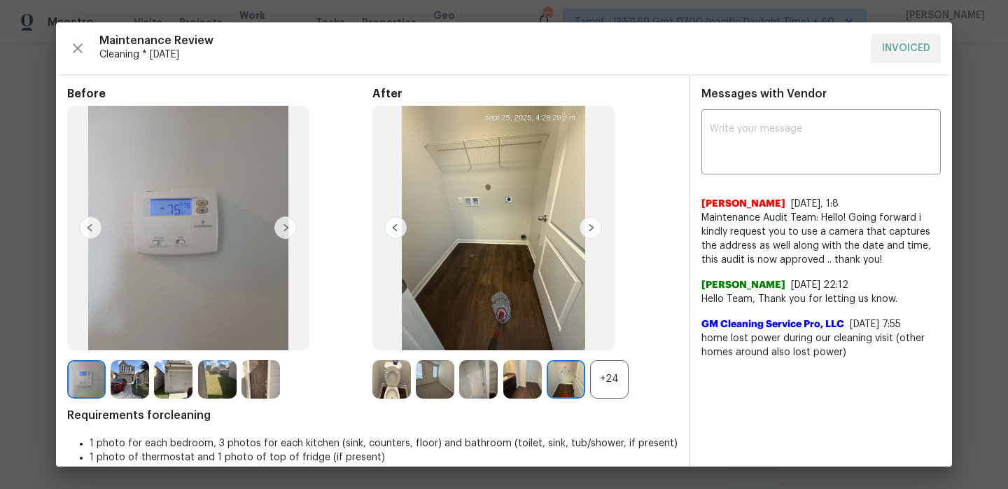
click at [592, 229] on img at bounding box center [591, 227] width 22 height 22
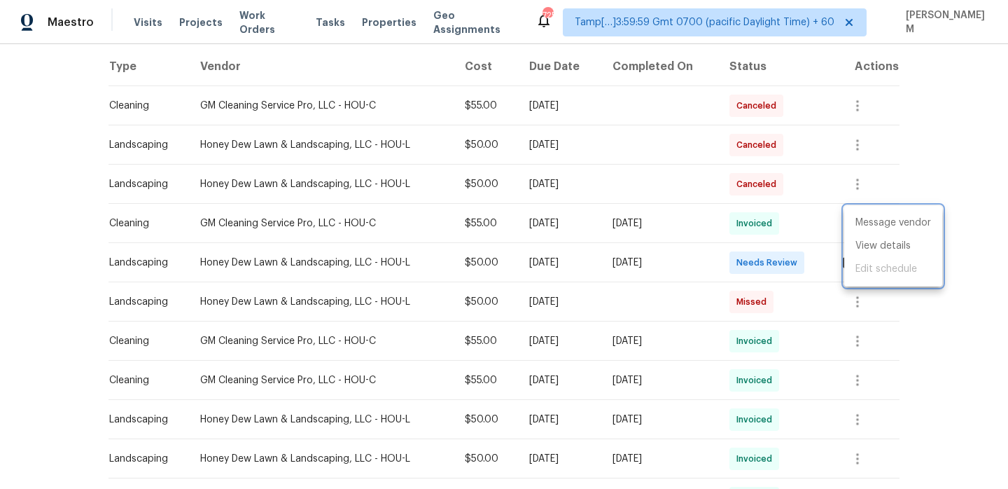
click at [699, 239] on div at bounding box center [504, 244] width 1008 height 489
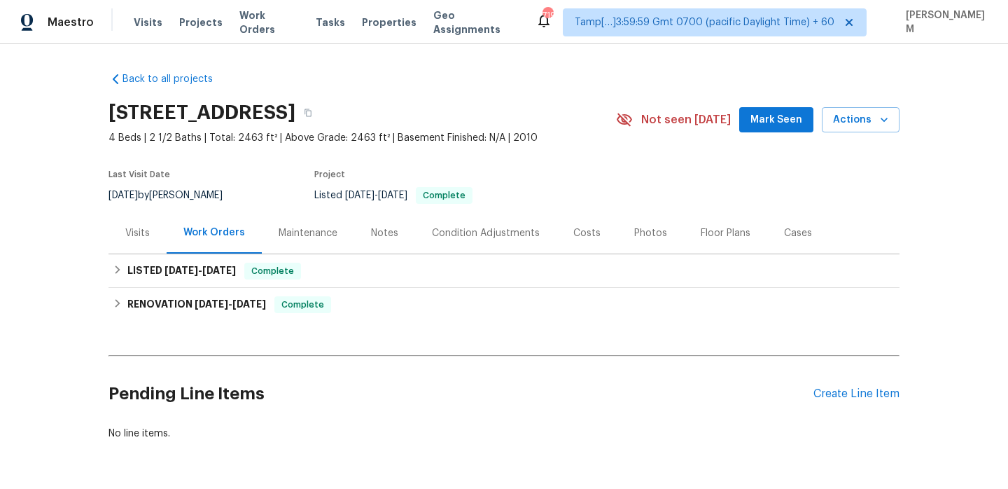
click at [312, 235] on div "Maintenance" at bounding box center [308, 233] width 59 height 14
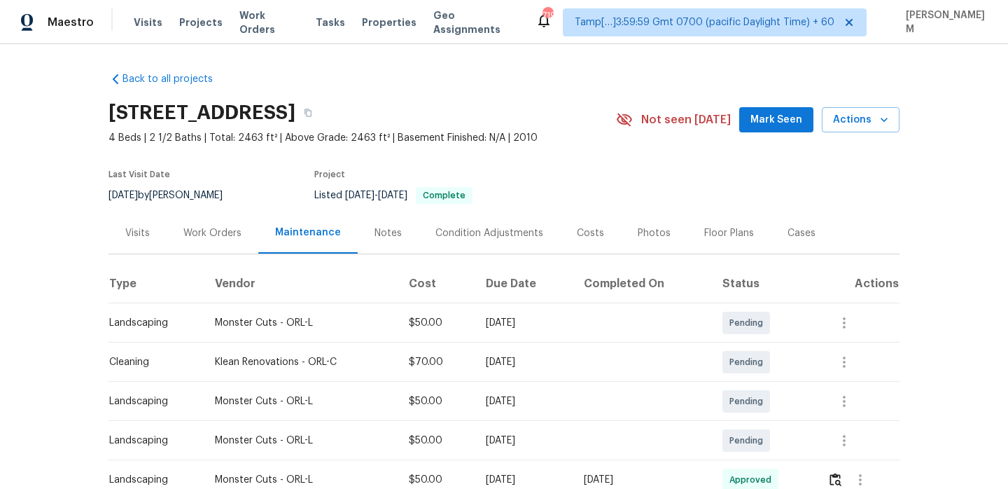
scroll to position [134, 0]
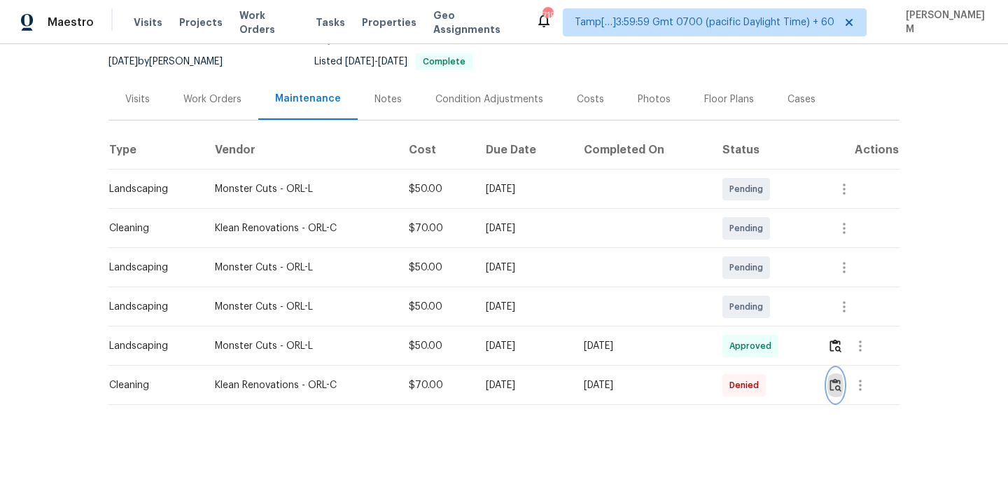
click at [841, 389] on img "button" at bounding box center [836, 384] width 12 height 13
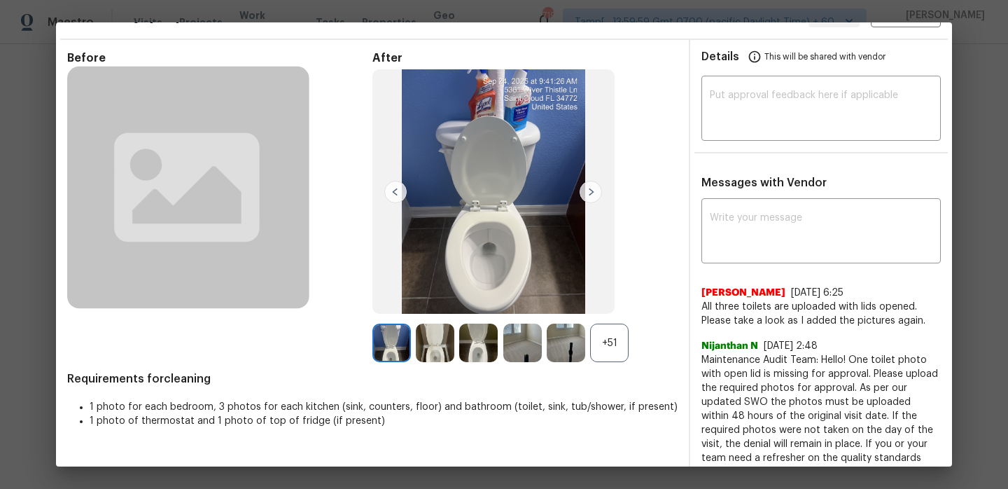
scroll to position [48, 0]
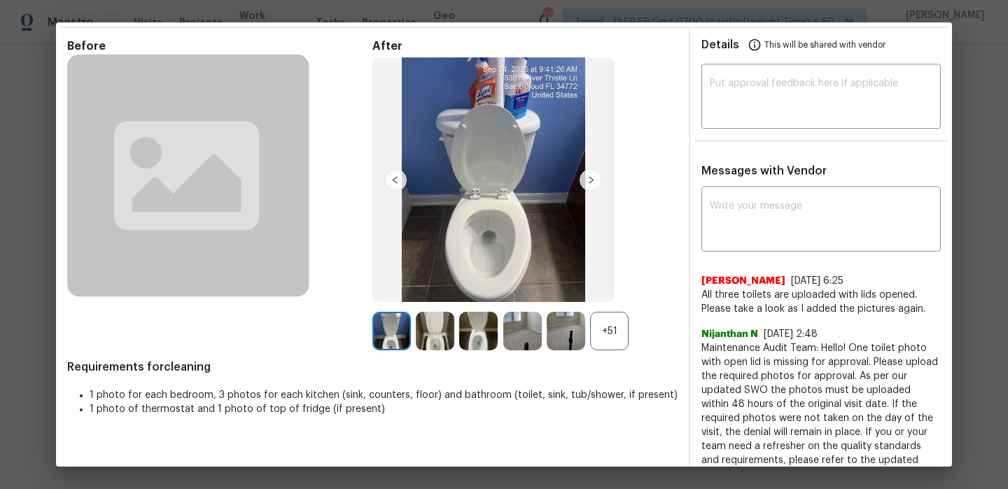
click at [594, 188] on img at bounding box center [591, 180] width 22 height 22
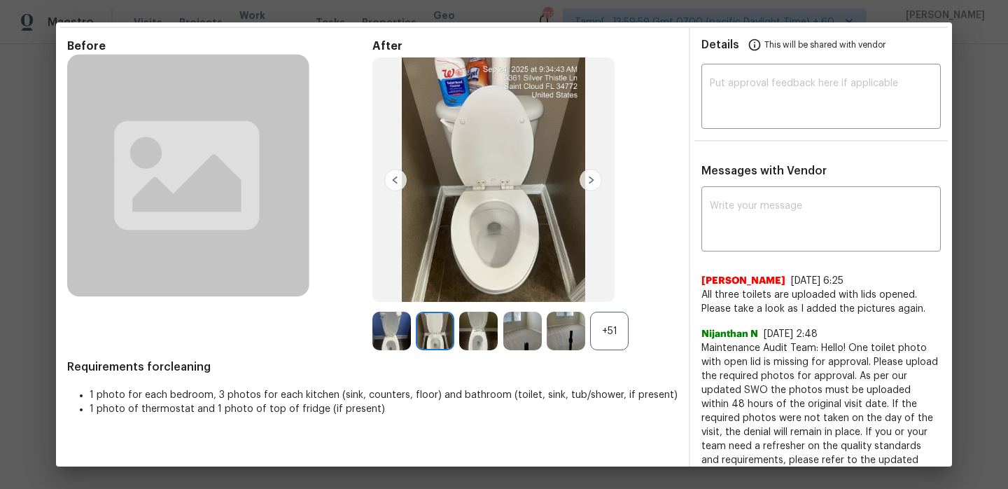
click at [594, 188] on img at bounding box center [591, 180] width 22 height 22
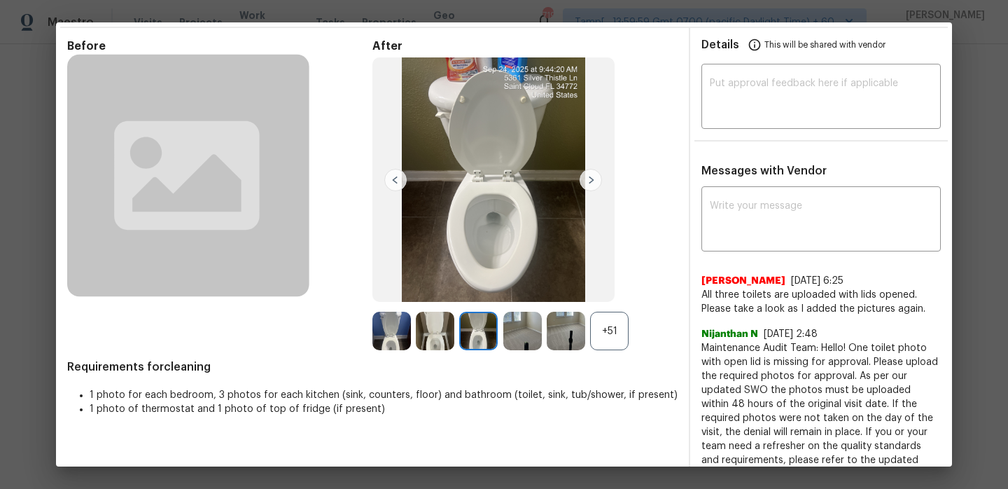
click at [396, 185] on img at bounding box center [395, 180] width 22 height 22
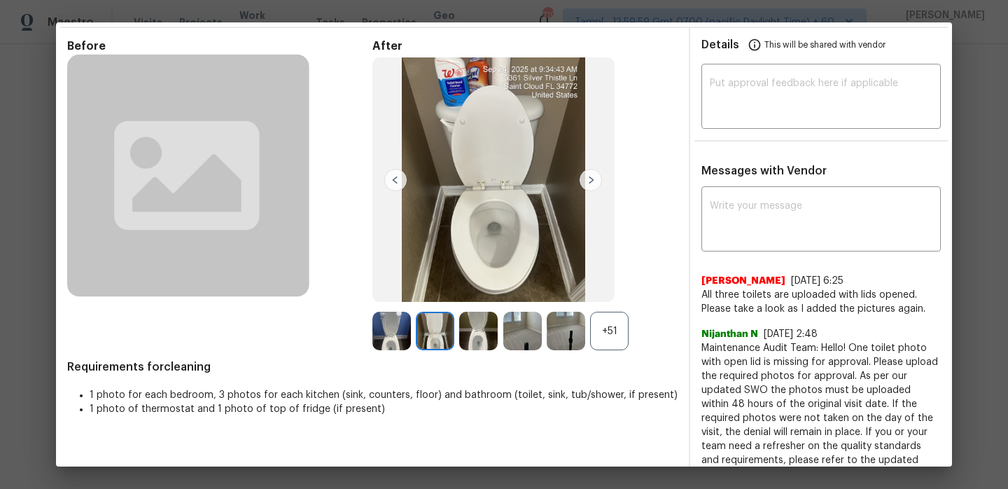
click at [599, 181] on img at bounding box center [591, 180] width 22 height 22
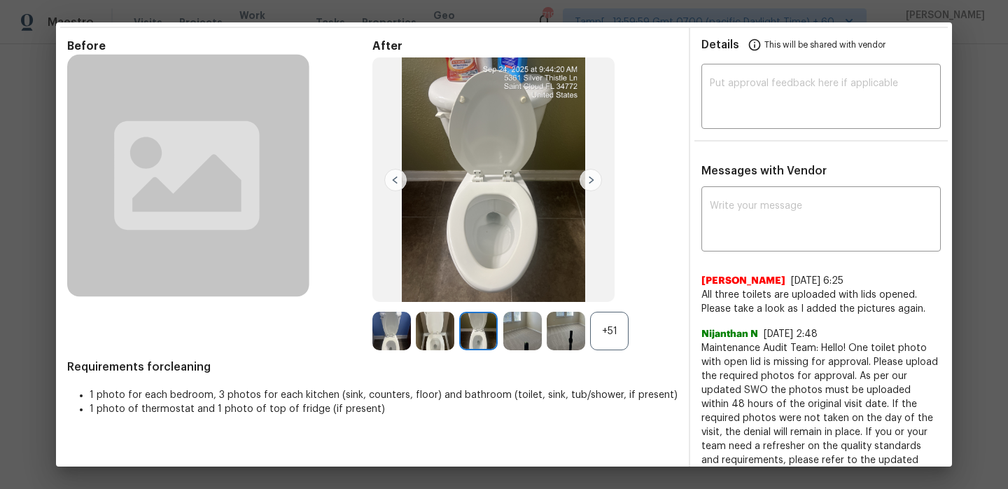
click at [599, 181] on img at bounding box center [591, 180] width 22 height 22
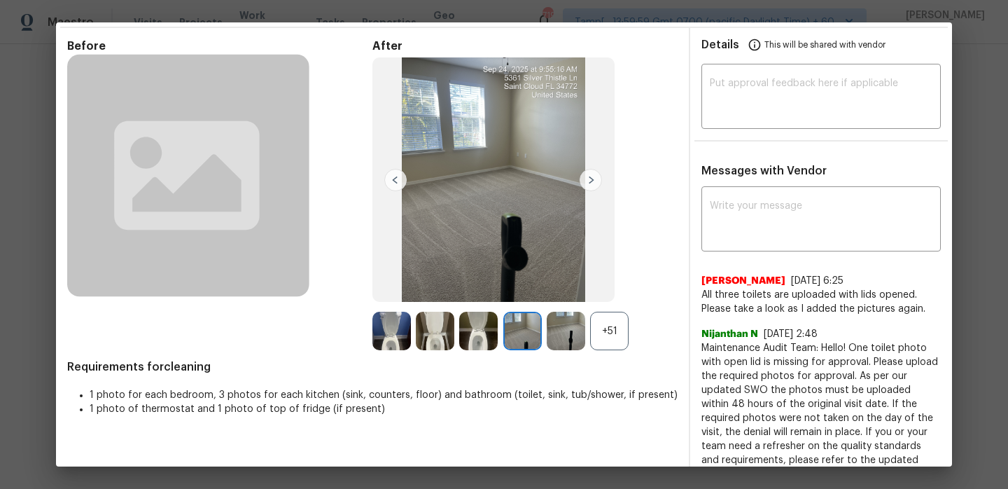
click at [613, 326] on div "+51" at bounding box center [609, 331] width 39 height 39
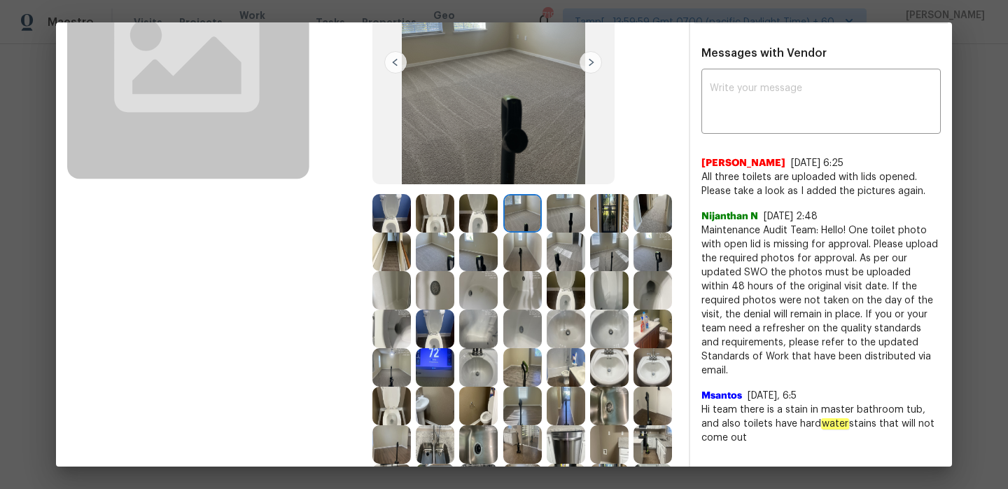
scroll to position [165, 0]
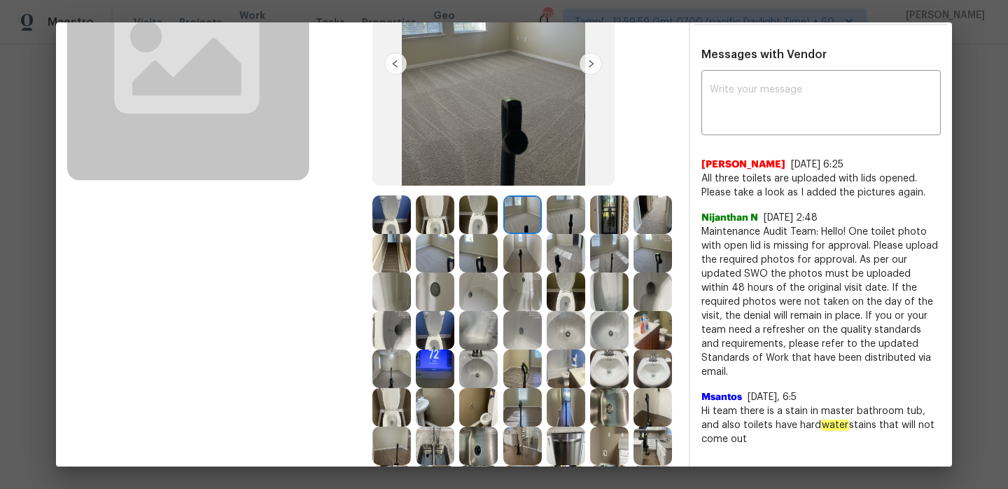
click at [540, 209] on img at bounding box center [522, 214] width 39 height 39
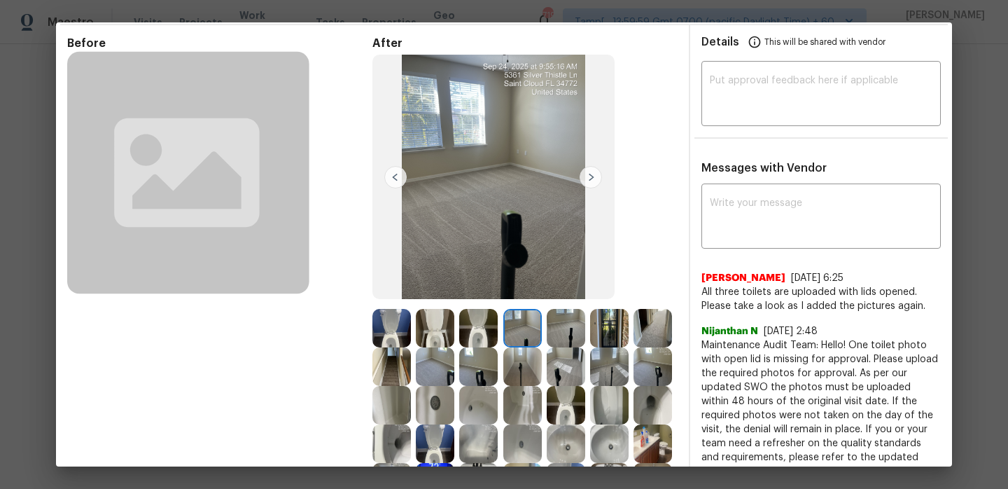
scroll to position [54, 0]
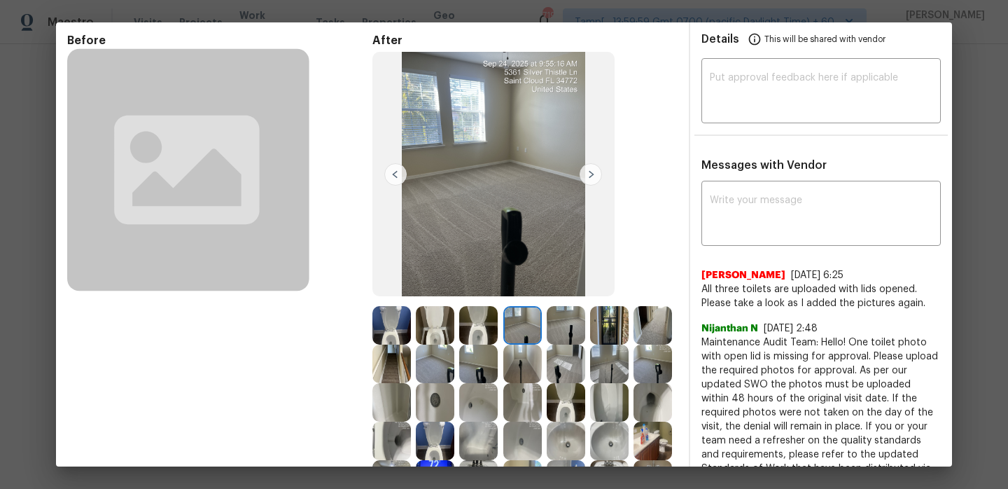
click at [440, 318] on img at bounding box center [435, 325] width 39 height 39
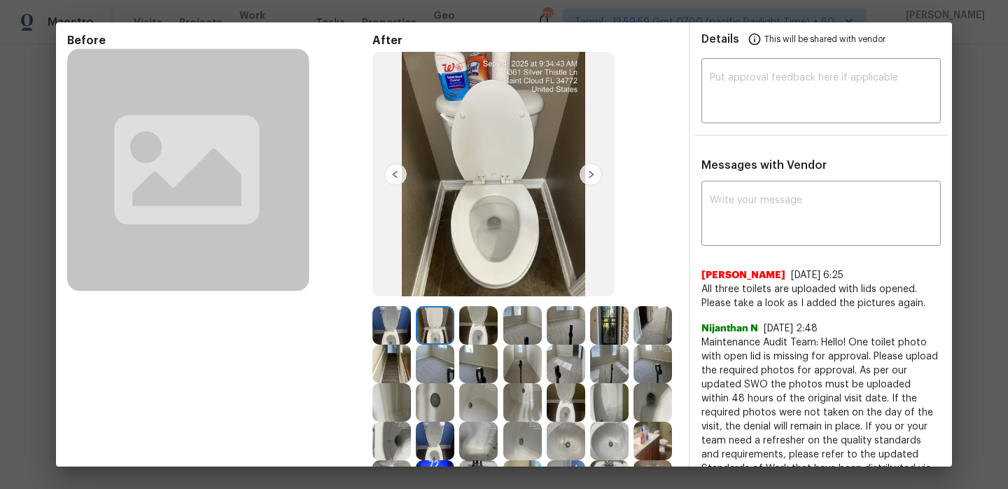
click at [386, 333] on img at bounding box center [391, 325] width 39 height 39
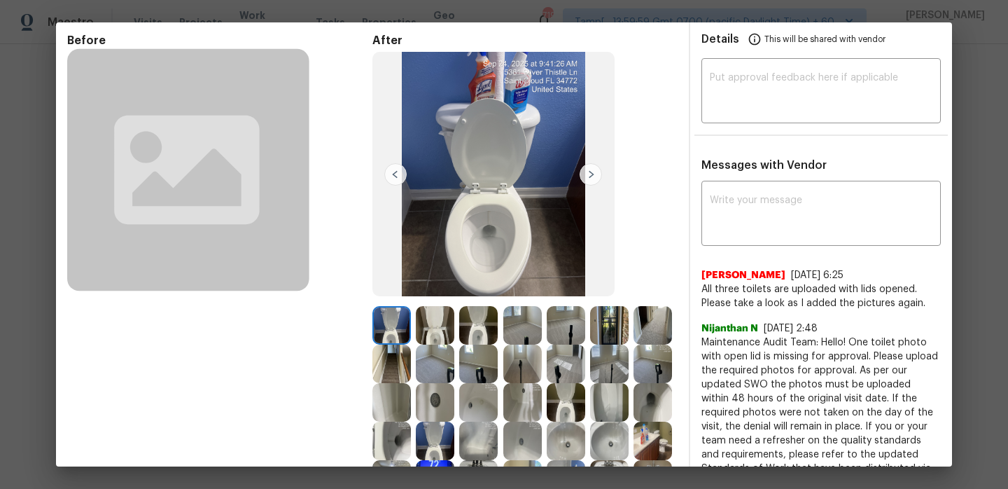
drag, startPoint x: 698, startPoint y: 272, endPoint x: 768, endPoint y: 273, distance: 70.0
click at [768, 273] on div "x ​ Kristy Ribeiro 9/26/25, 6:25 All three toilets are uploaded with lids opene…" at bounding box center [821, 370] width 262 height 372
copy span "Kristy Ribeiro"
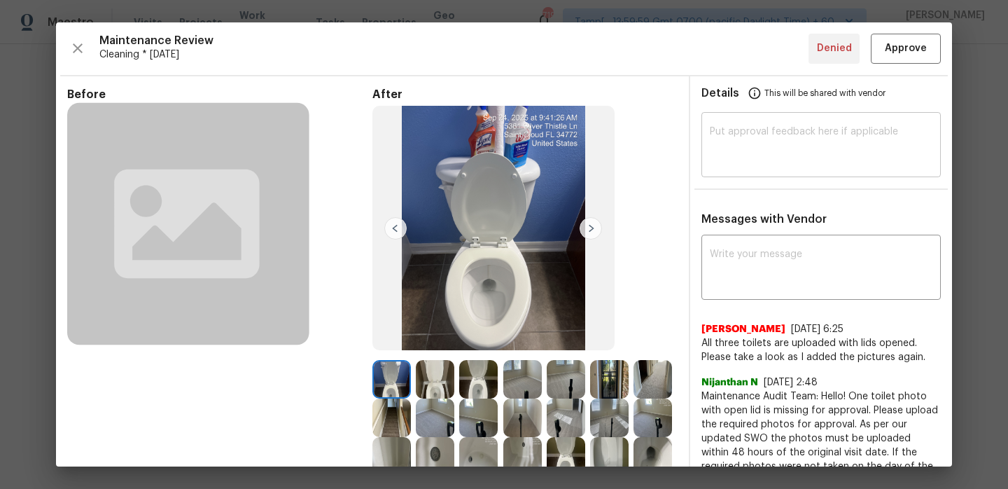
click at [734, 128] on textarea at bounding box center [821, 146] width 223 height 39
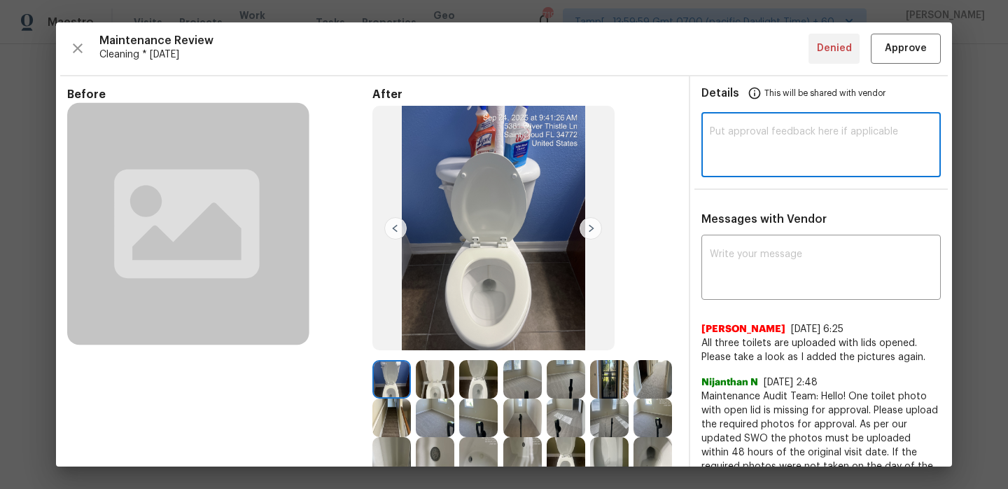
paste textarea "Hi Kristy Ribeiro, Maintenance Audit Team: Hello! Thank you for uploading the r…"
type textarea "Hi Kristy Ribeiro, Maintenance Audit Team: Hello! Thank you for uploading the r…"
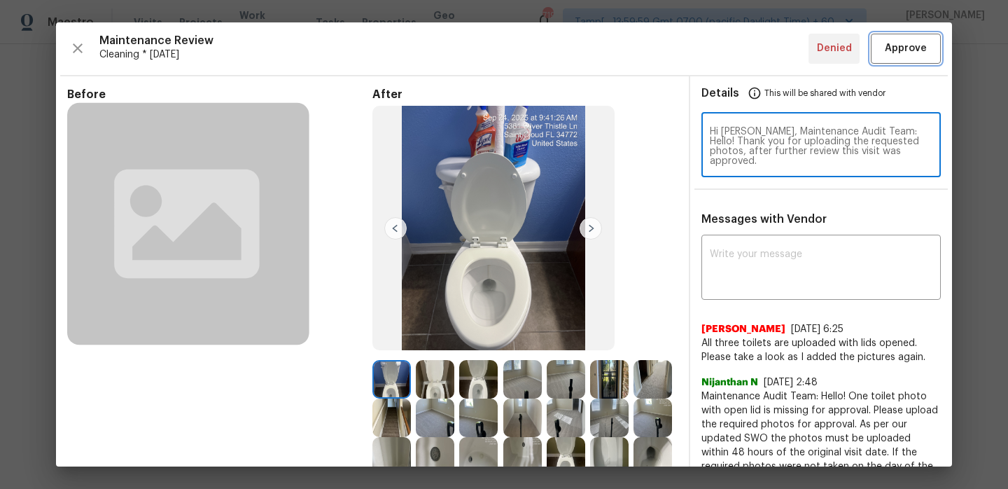
click at [903, 57] on span "Approve" at bounding box center [906, 49] width 42 height 18
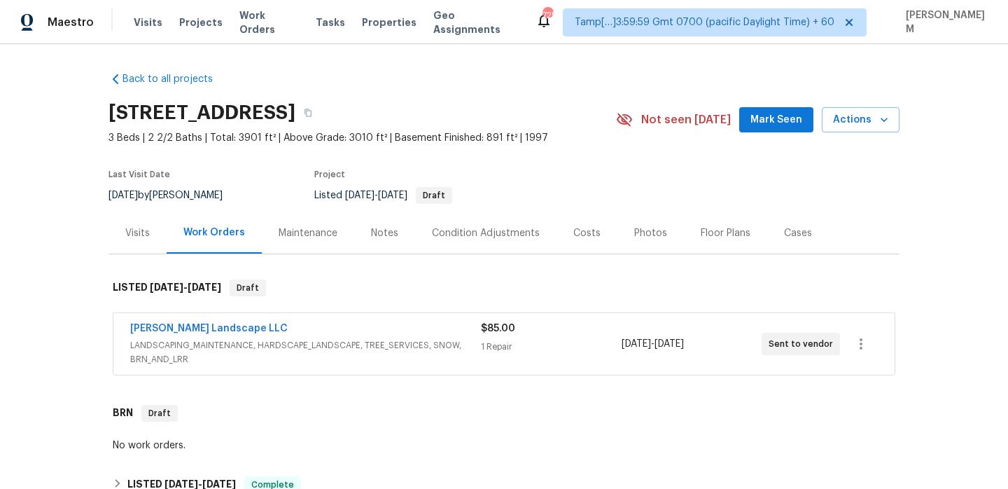
click at [309, 236] on div "Maintenance" at bounding box center [308, 233] width 59 height 14
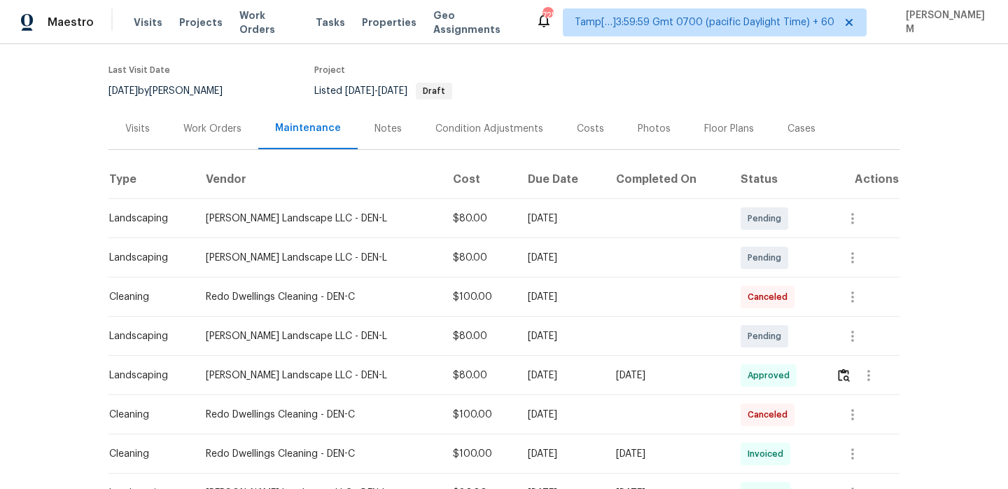
scroll to position [109, 0]
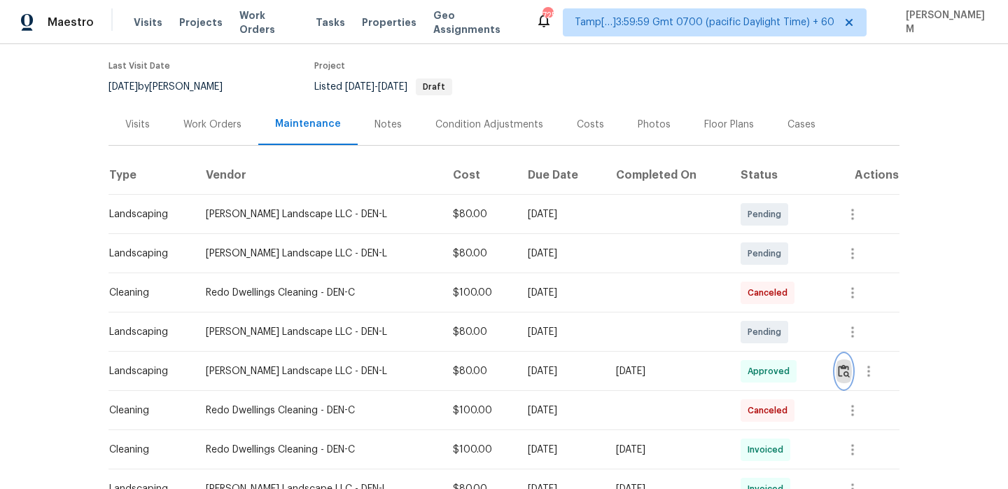
click at [841, 374] on img "button" at bounding box center [844, 370] width 12 height 13
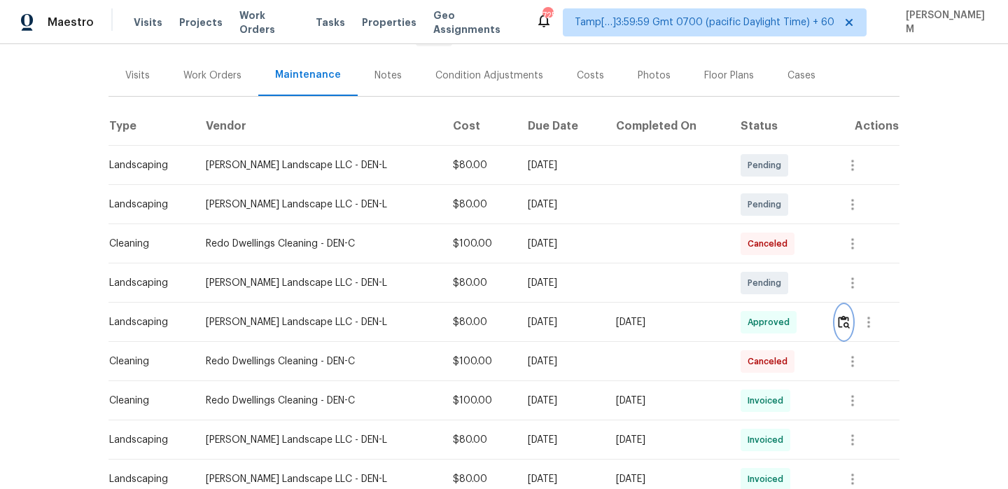
scroll to position [165, 0]
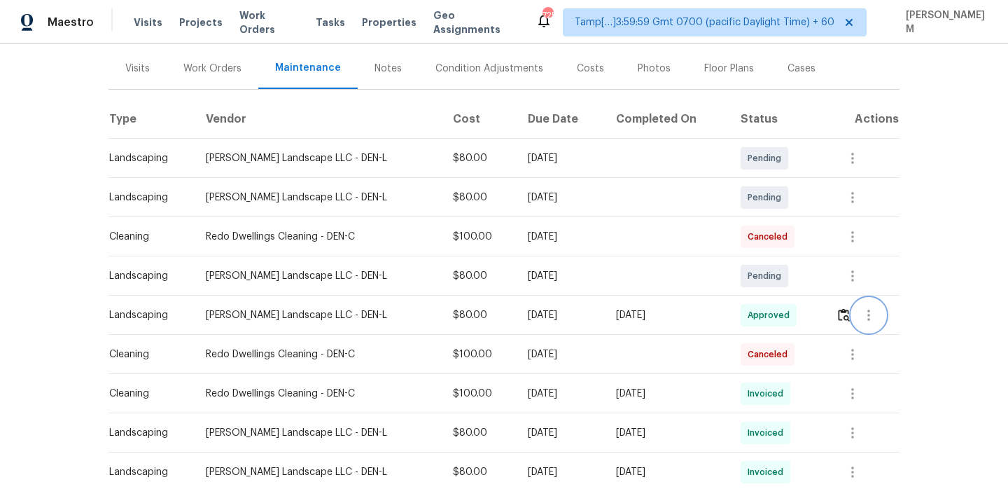
click at [869, 313] on icon "button" at bounding box center [868, 314] width 3 height 11
click at [890, 334] on li "View details" at bounding box center [902, 337] width 98 height 23
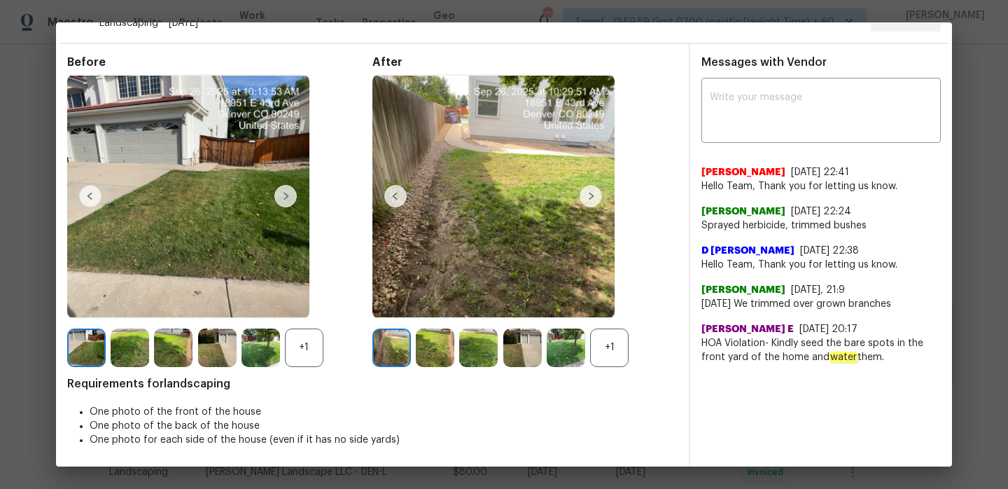
scroll to position [0, 0]
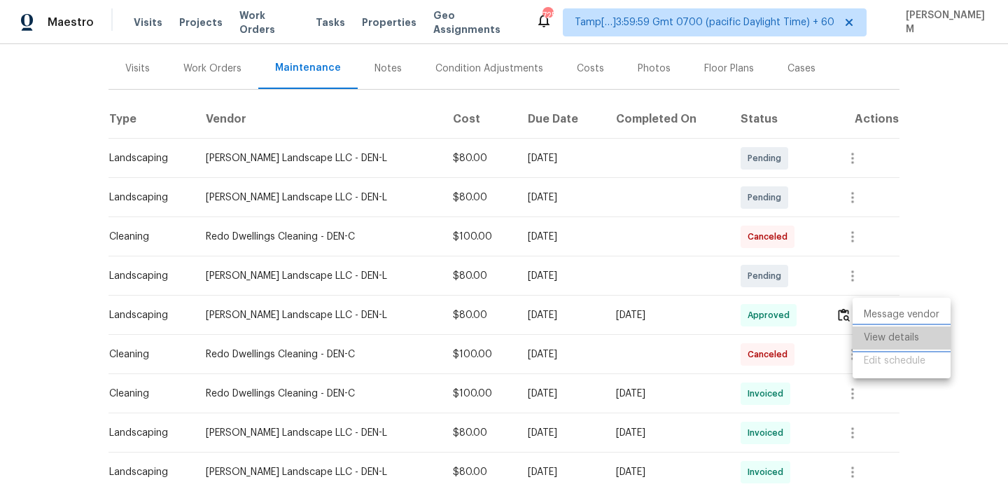
click at [890, 342] on li "View details" at bounding box center [902, 337] width 98 height 23
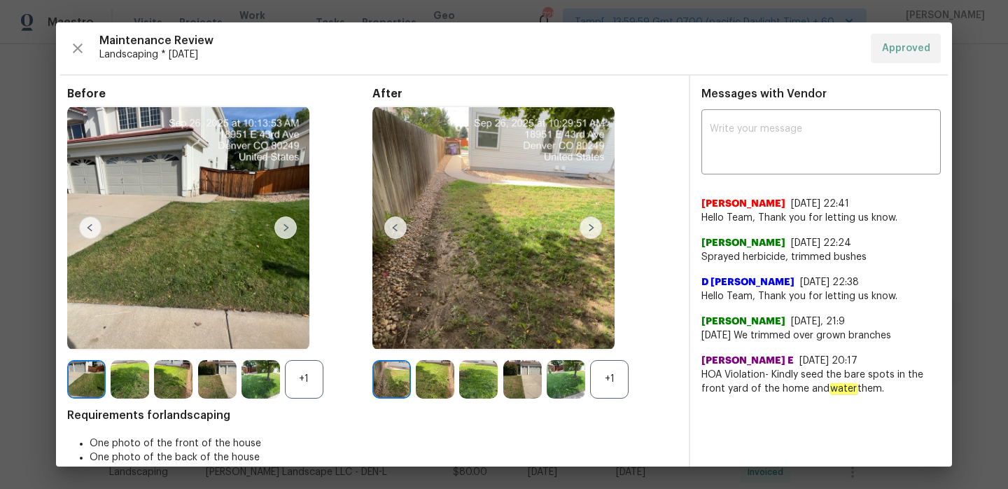
scroll to position [32, 0]
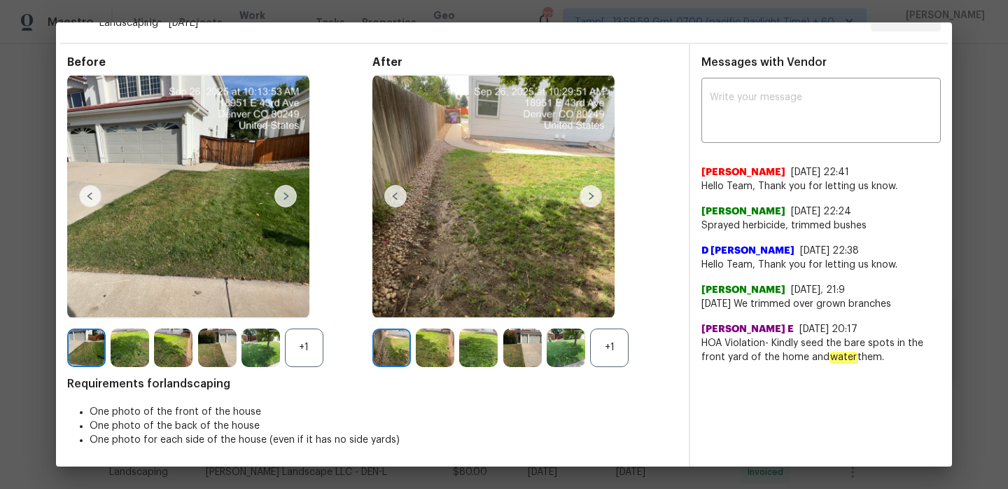
click at [614, 348] on div "+1" at bounding box center [609, 347] width 39 height 39
click at [580, 196] on img at bounding box center [591, 196] width 22 height 22
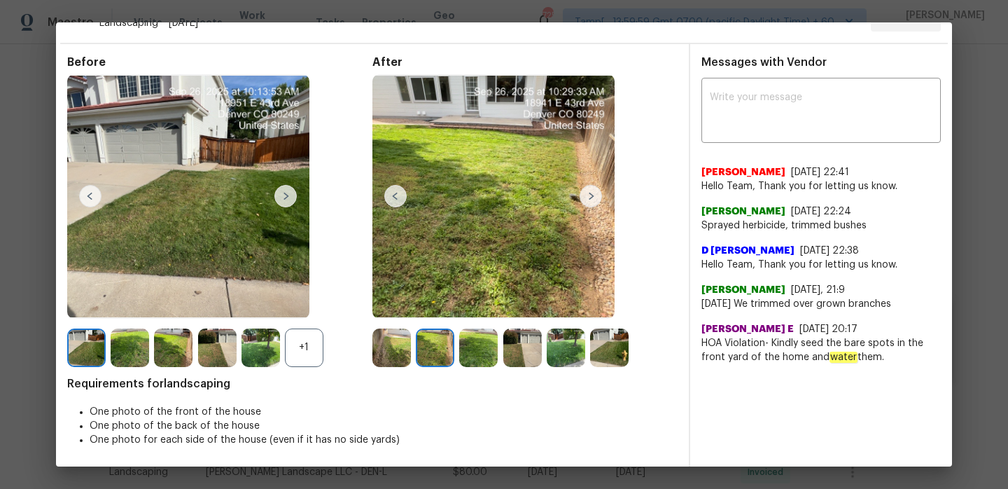
click at [580, 196] on img at bounding box center [591, 196] width 22 height 22
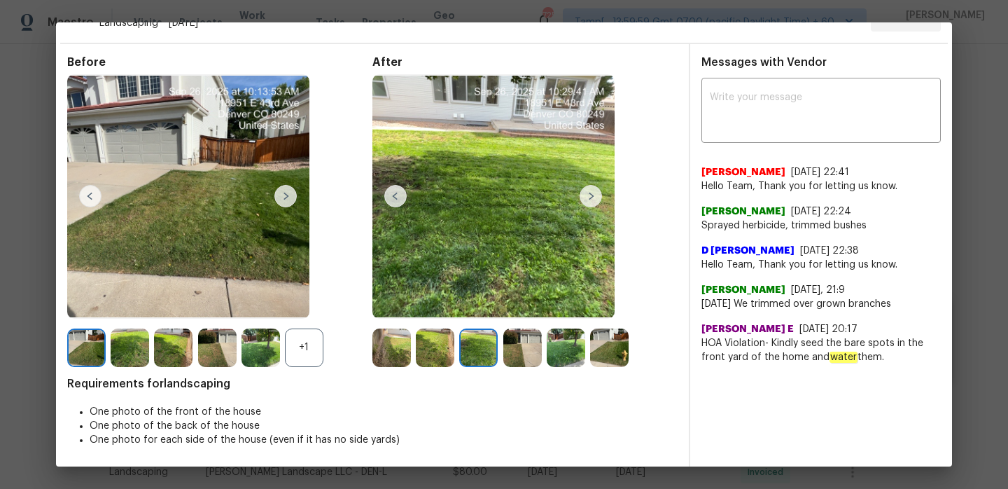
click at [580, 196] on img at bounding box center [591, 196] width 22 height 22
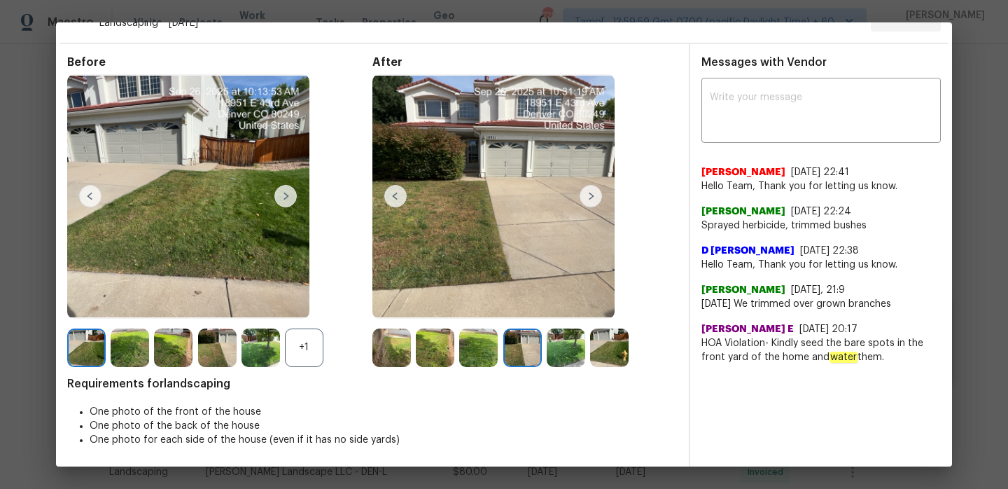
click at [295, 201] on img at bounding box center [285, 196] width 22 height 22
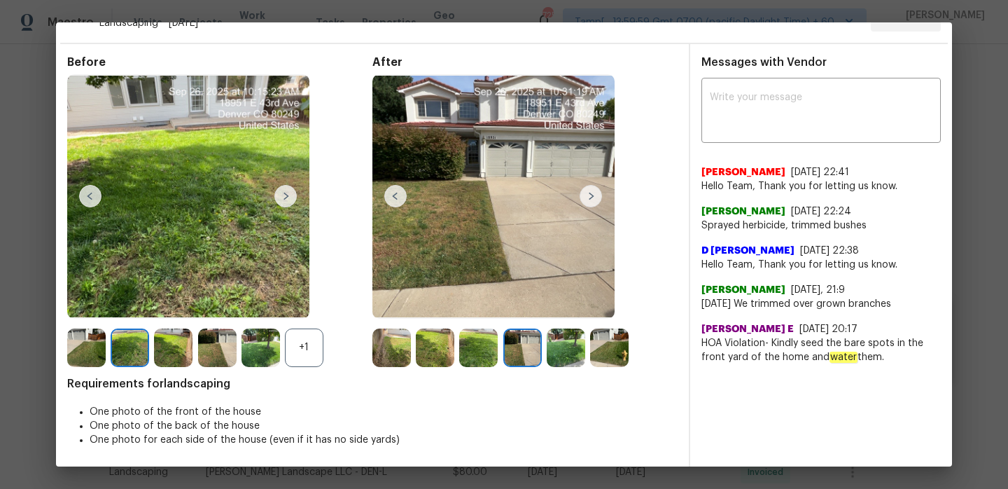
click at [291, 200] on img at bounding box center [285, 196] width 22 height 22
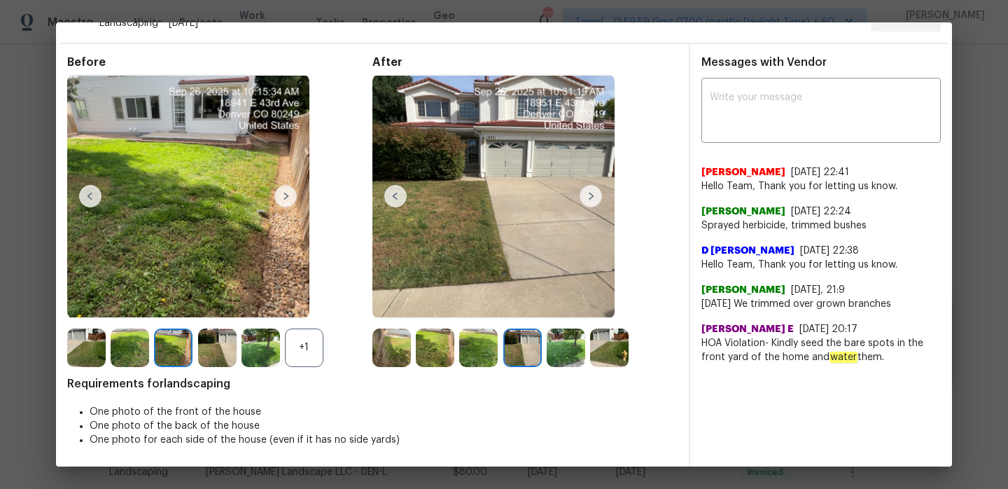
click at [282, 192] on img at bounding box center [285, 196] width 22 height 22
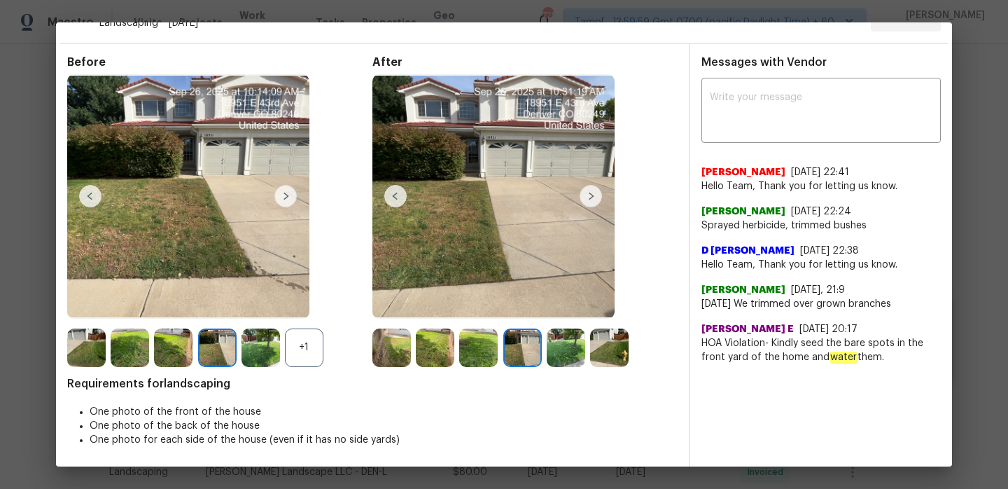
click at [587, 197] on img at bounding box center [591, 196] width 22 height 22
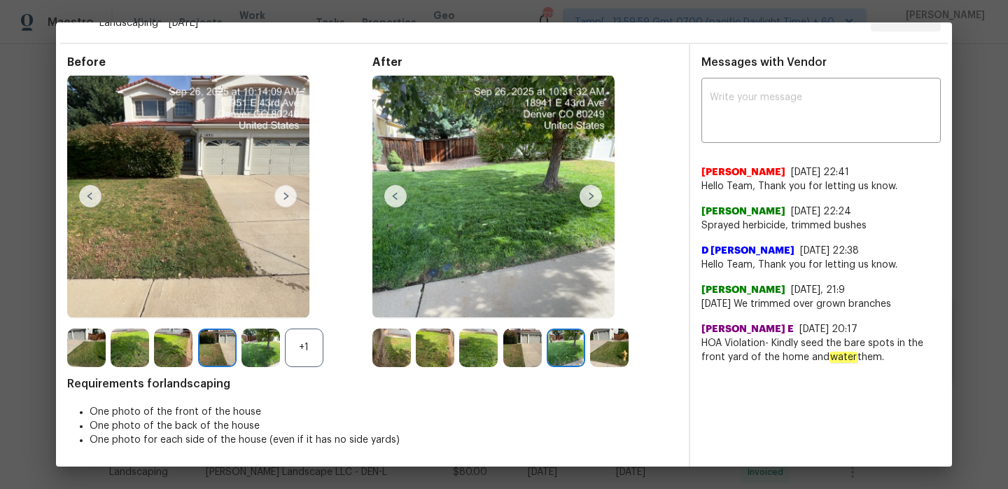
click at [587, 197] on img at bounding box center [591, 196] width 22 height 22
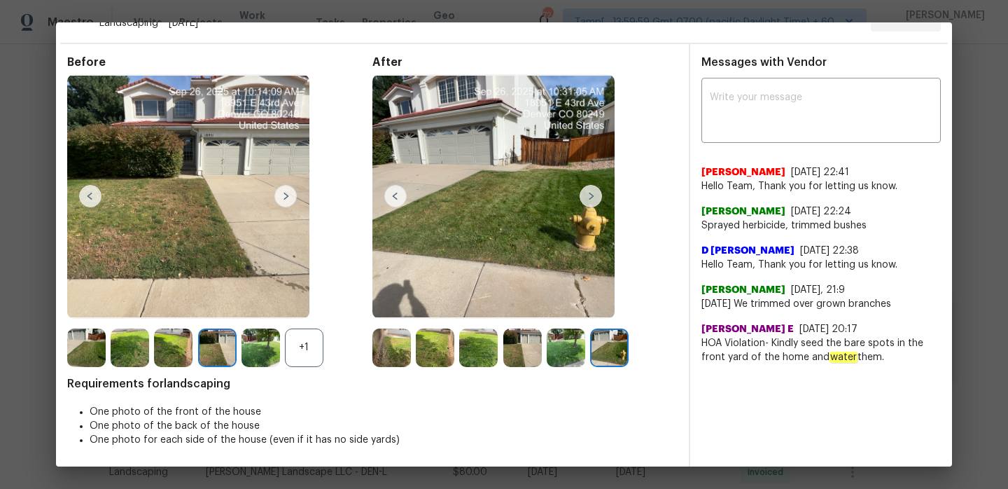
scroll to position [0, 0]
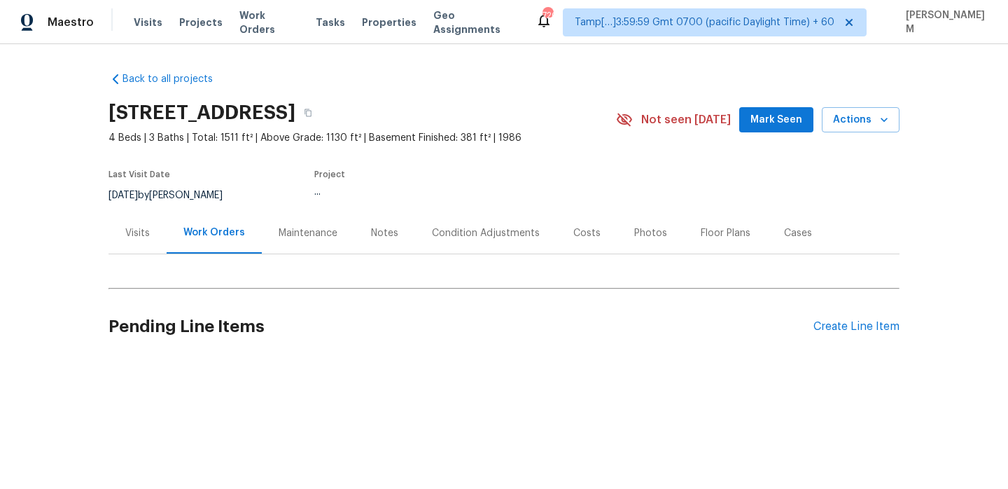
click at [311, 233] on div "Maintenance" at bounding box center [308, 233] width 59 height 14
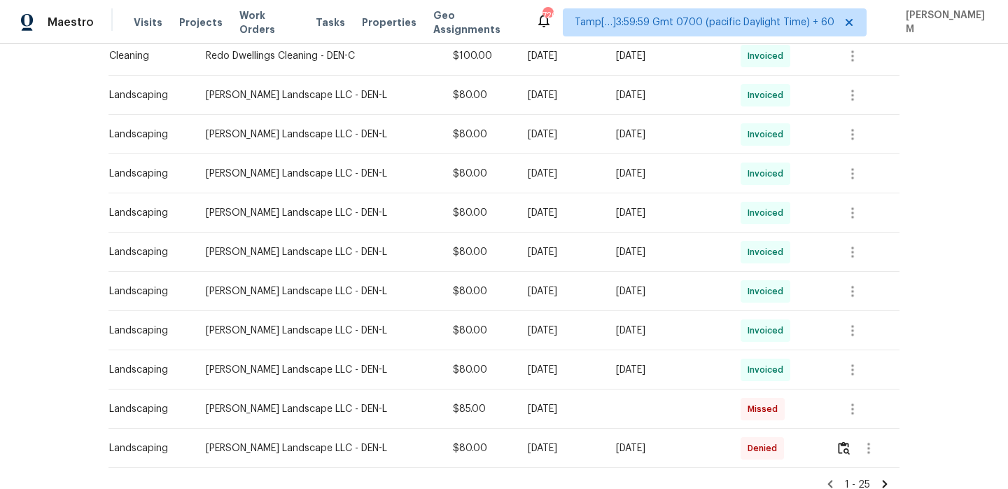
scroll to position [902, 0]
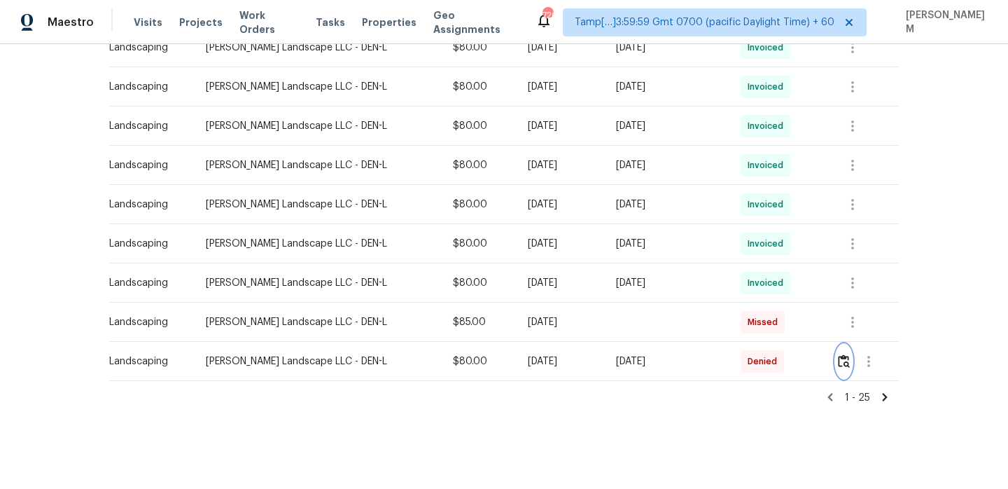
click at [845, 360] on img "button" at bounding box center [844, 360] width 12 height 13
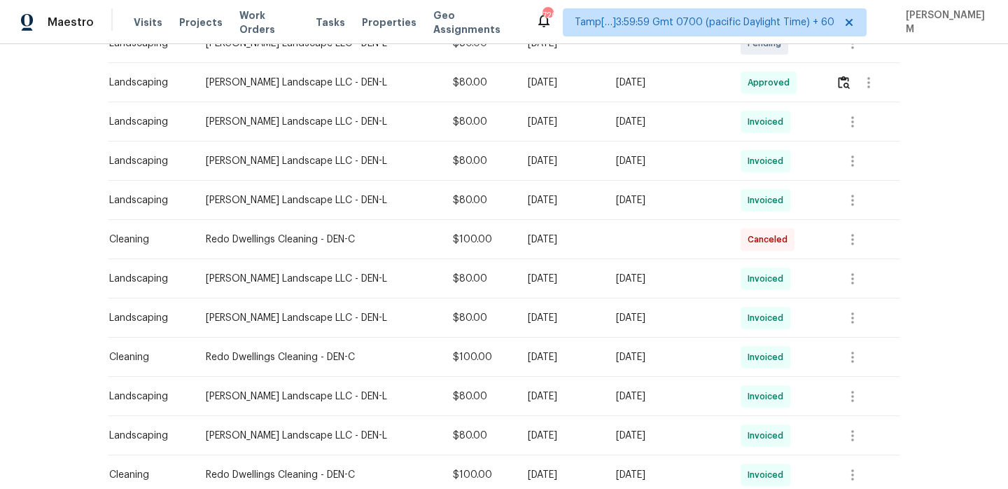
scroll to position [225, 0]
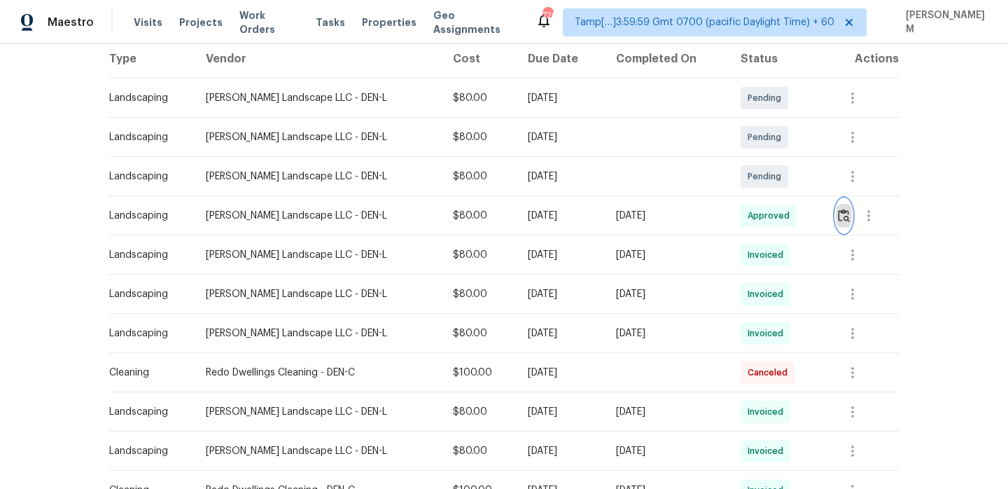
click at [846, 212] on img "button" at bounding box center [844, 215] width 12 height 13
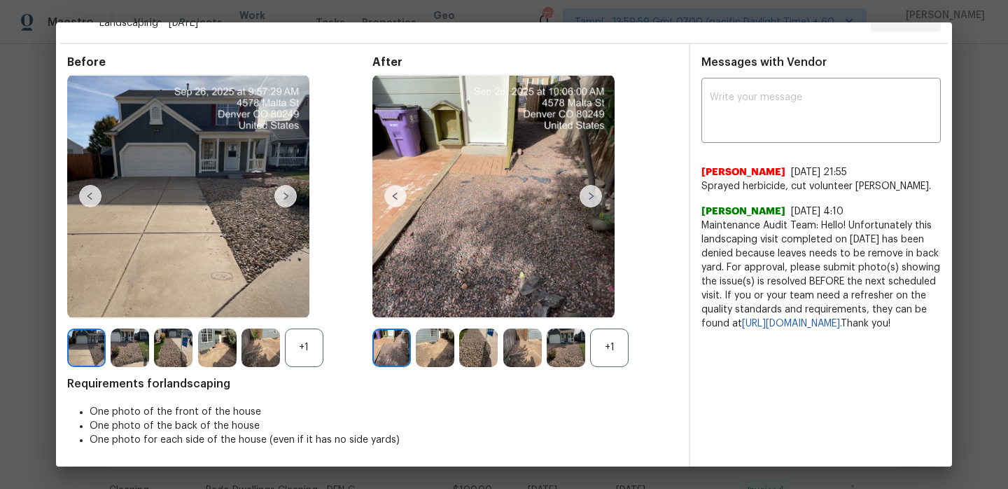
scroll to position [0, 0]
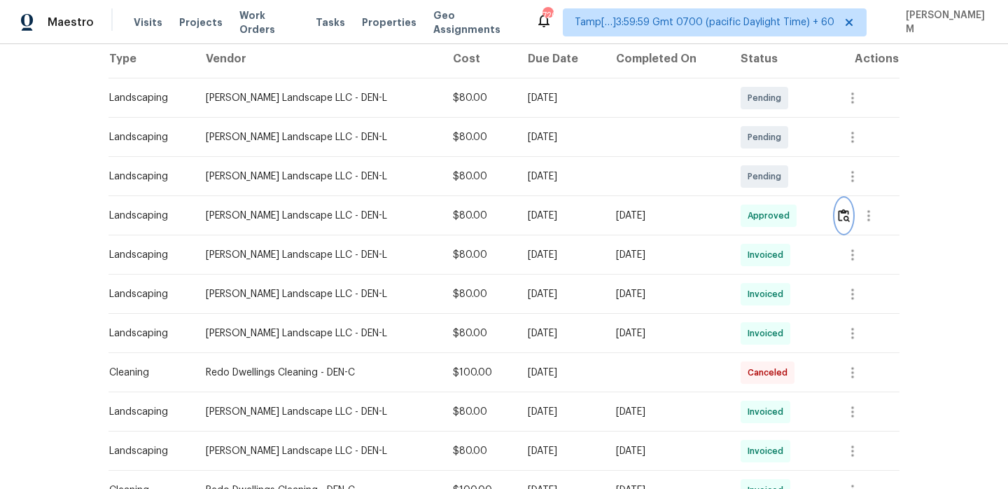
click at [843, 214] on img "button" at bounding box center [844, 215] width 12 height 13
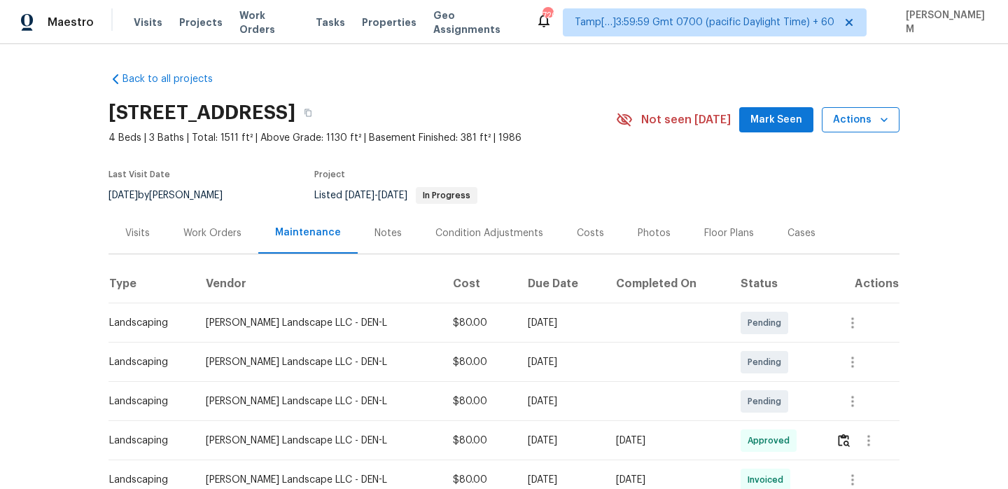
click at [841, 125] on span "Actions" at bounding box center [860, 120] width 55 height 18
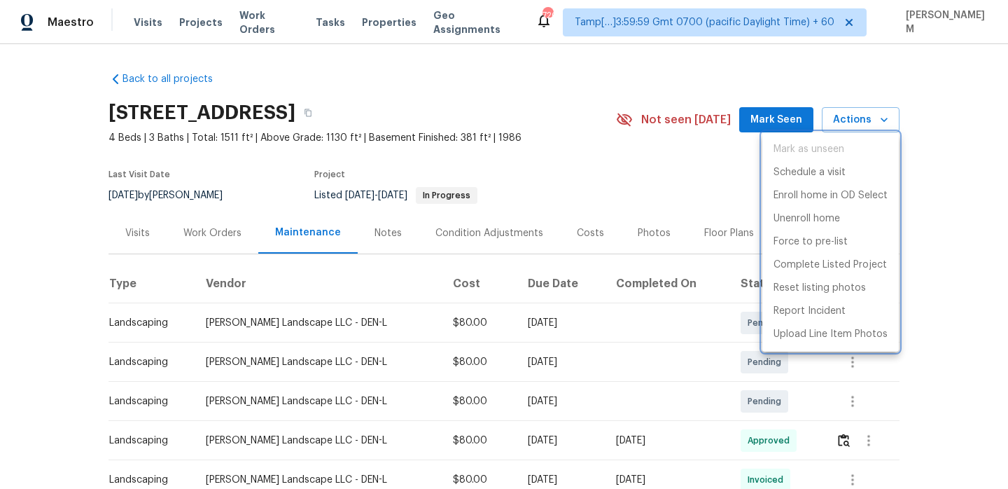
click at [558, 153] on div at bounding box center [504, 244] width 1008 height 489
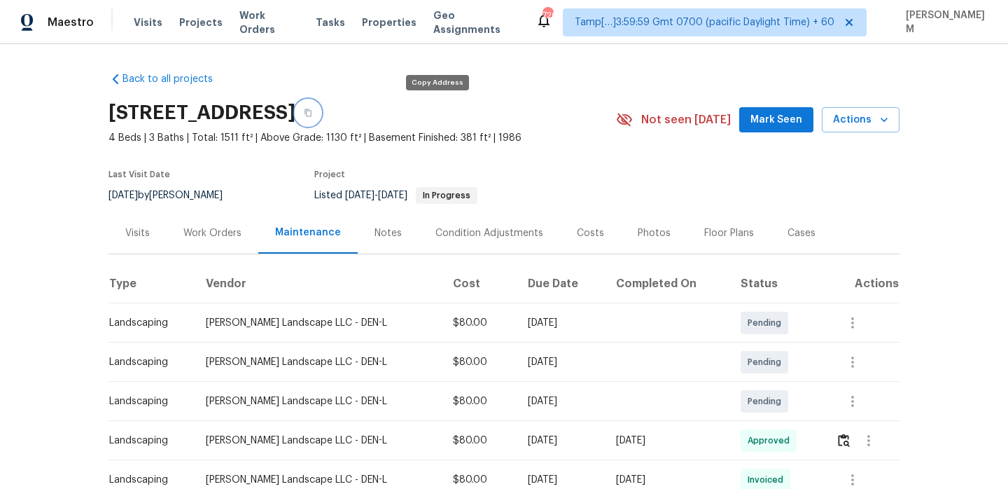
click at [312, 116] on icon "button" at bounding box center [308, 113] width 8 height 8
click at [312, 116] on icon "button" at bounding box center [308, 113] width 7 height 8
